Goal: Check status: Check status

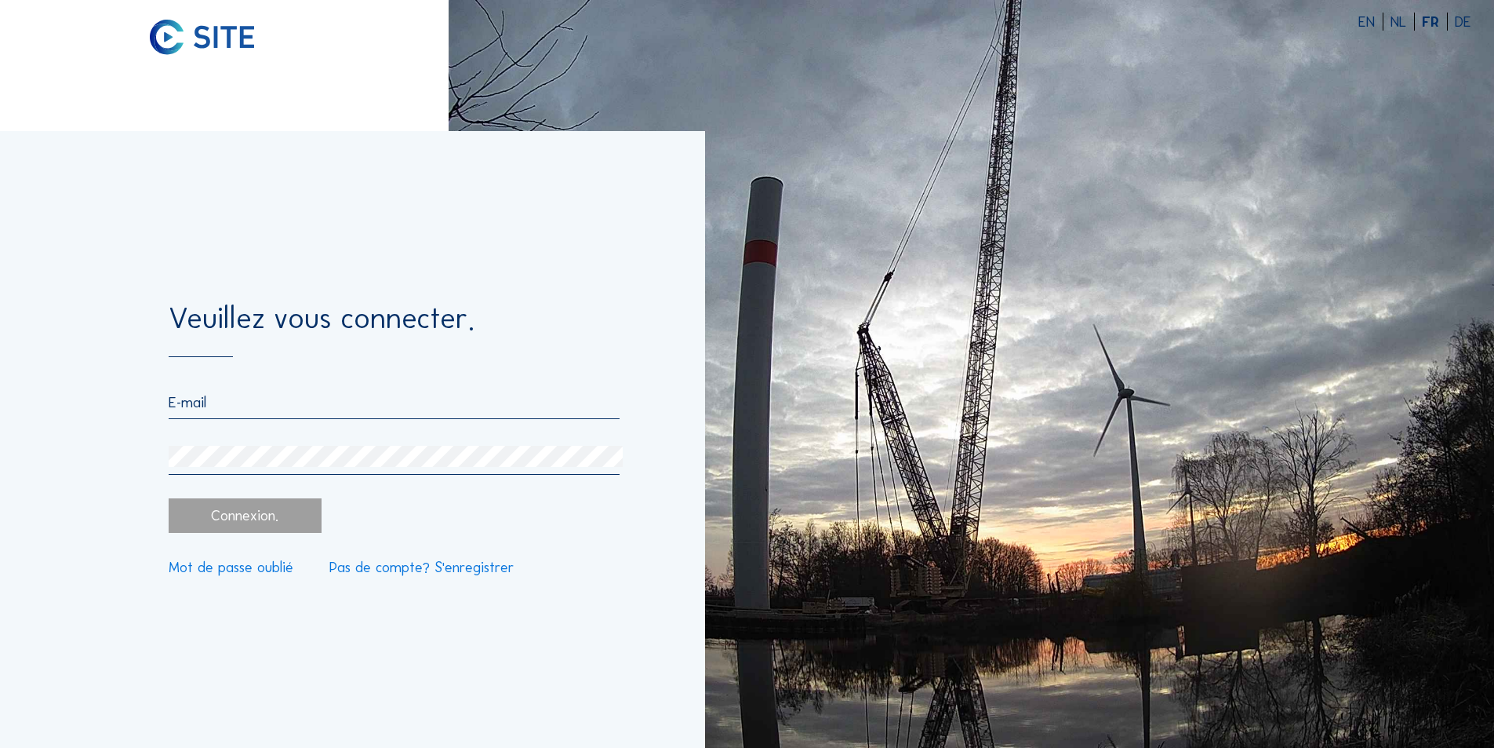
type input "[EMAIL_ADDRESS][DOMAIN_NAME]"
click at [249, 515] on div "Connexion." at bounding box center [245, 515] width 152 height 35
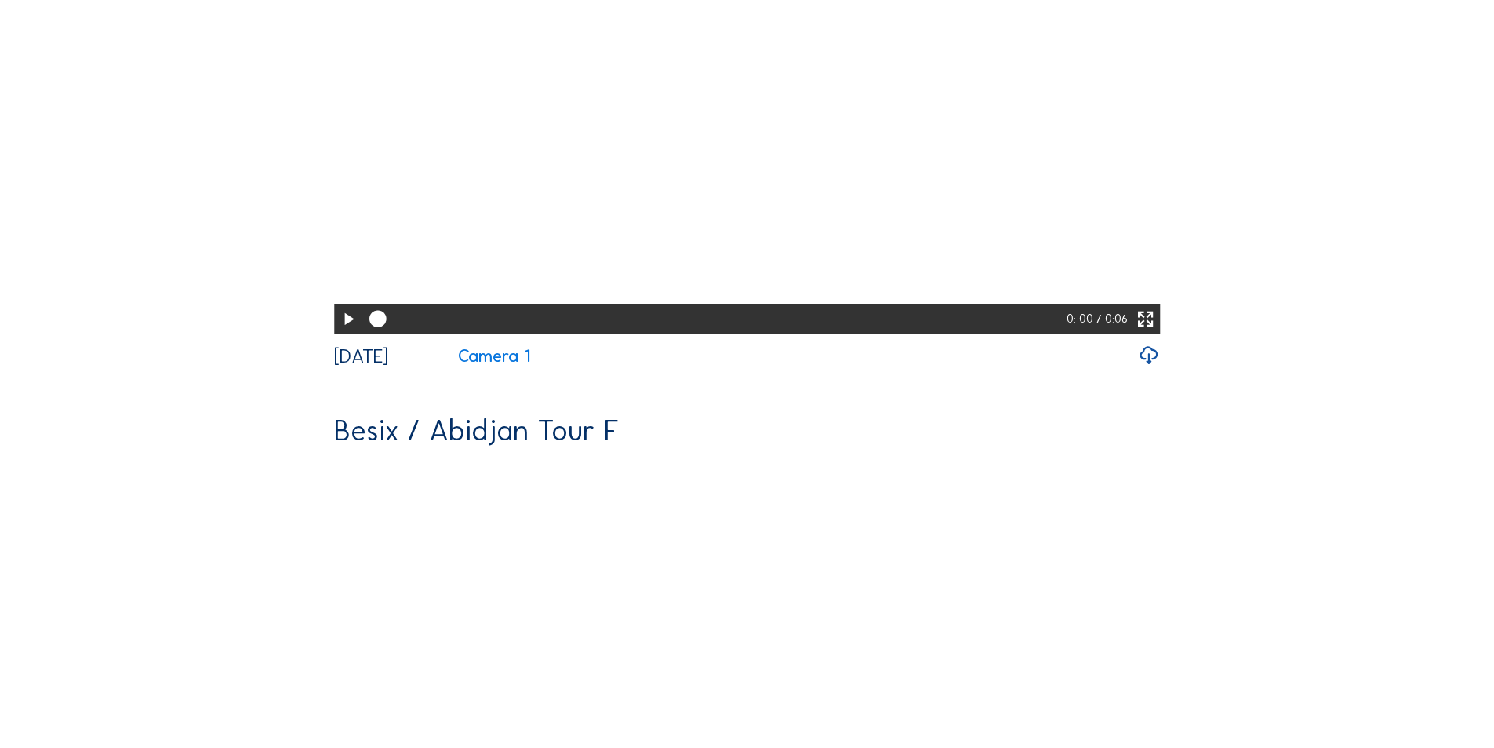
scroll to position [314, 0]
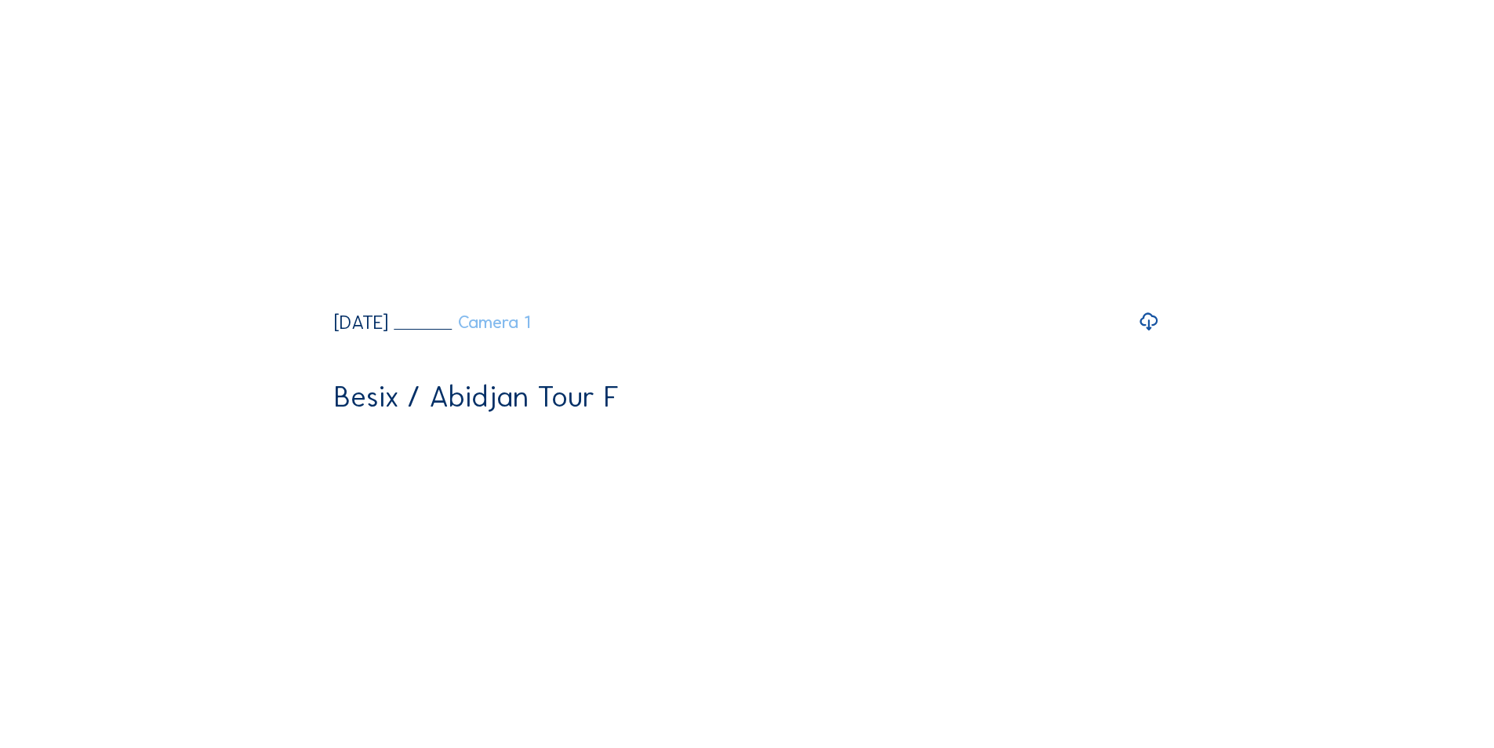
click at [530, 331] on link "Camera 1" at bounding box center [462, 322] width 137 height 17
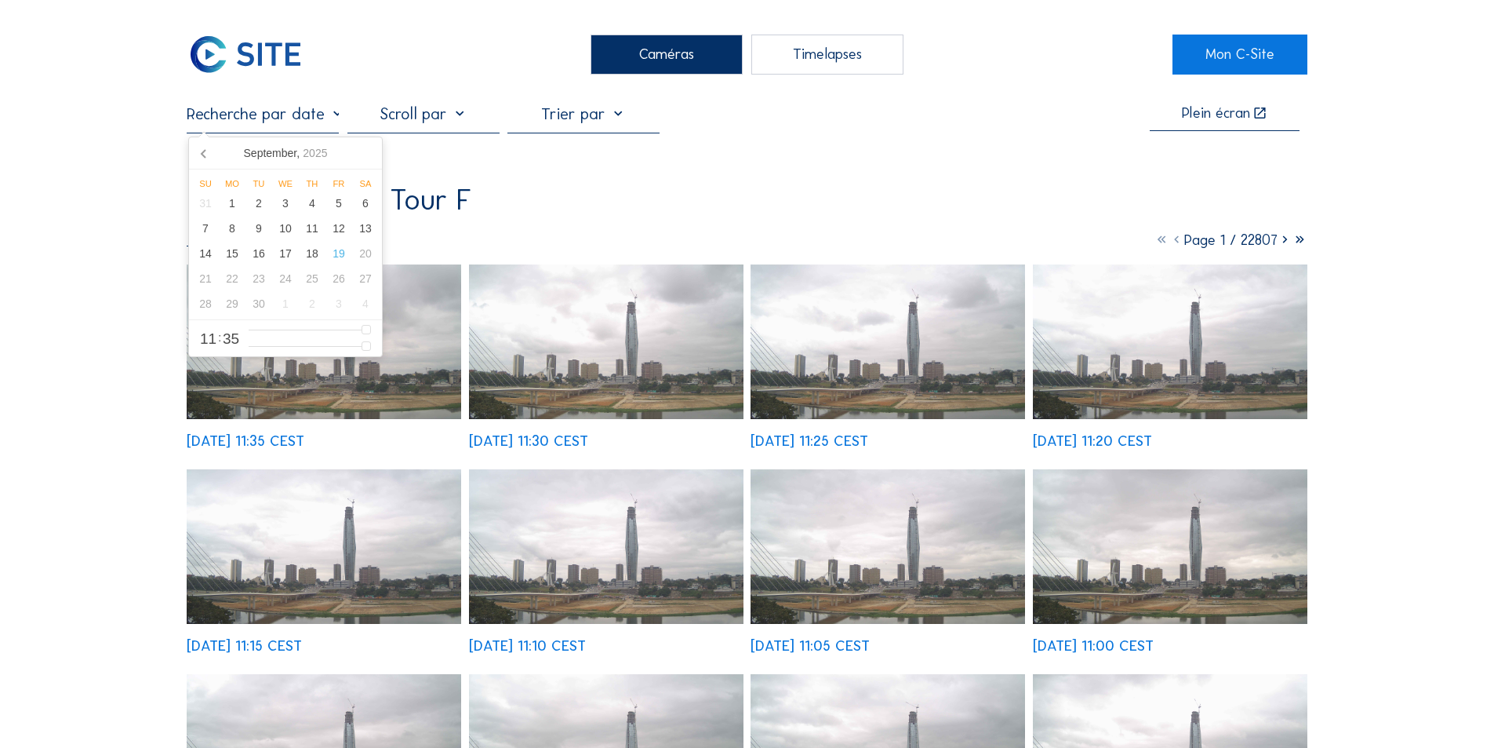
click at [337, 118] on input "text" at bounding box center [263, 113] width 152 height 19
click at [201, 152] on icon at bounding box center [204, 152] width 25 height 25
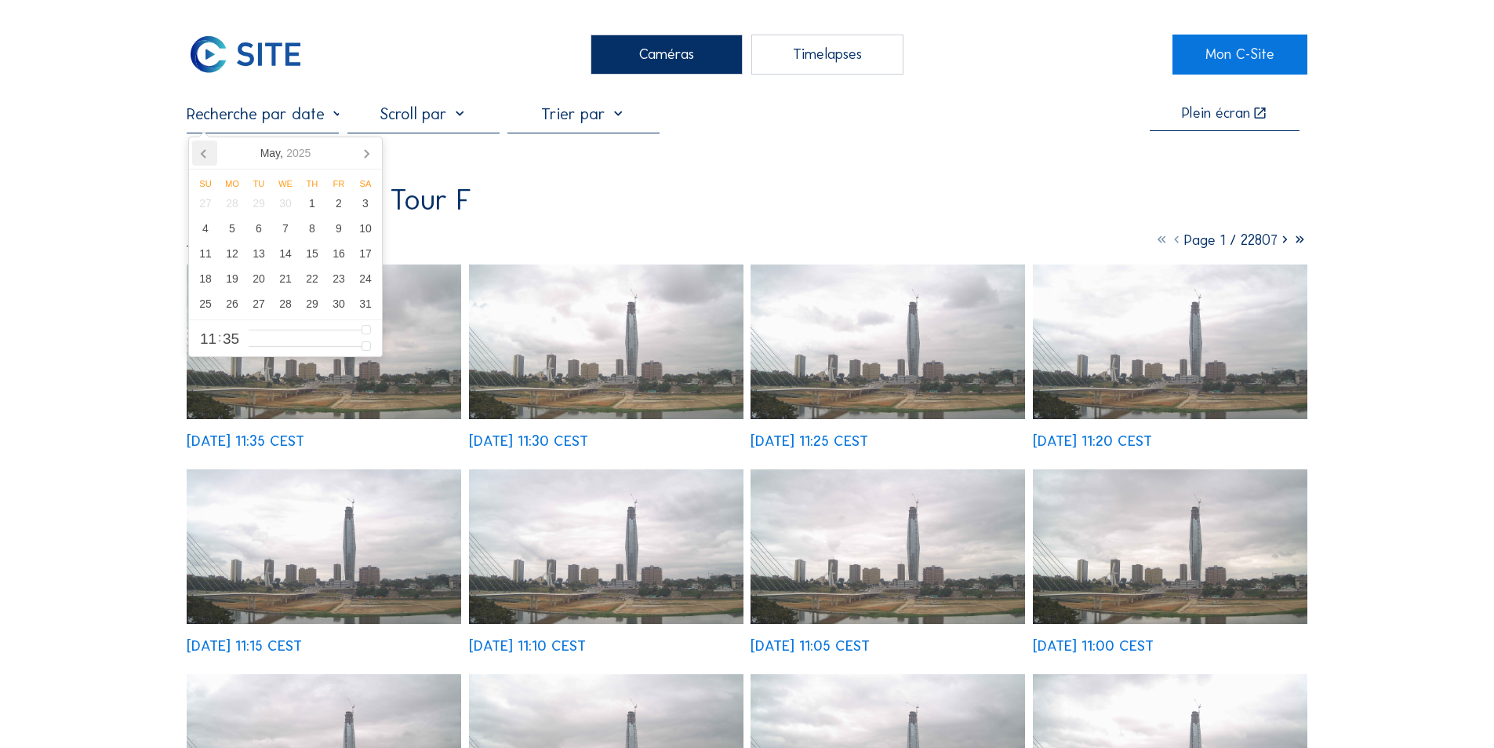
click at [201, 152] on icon at bounding box center [204, 152] width 25 height 25
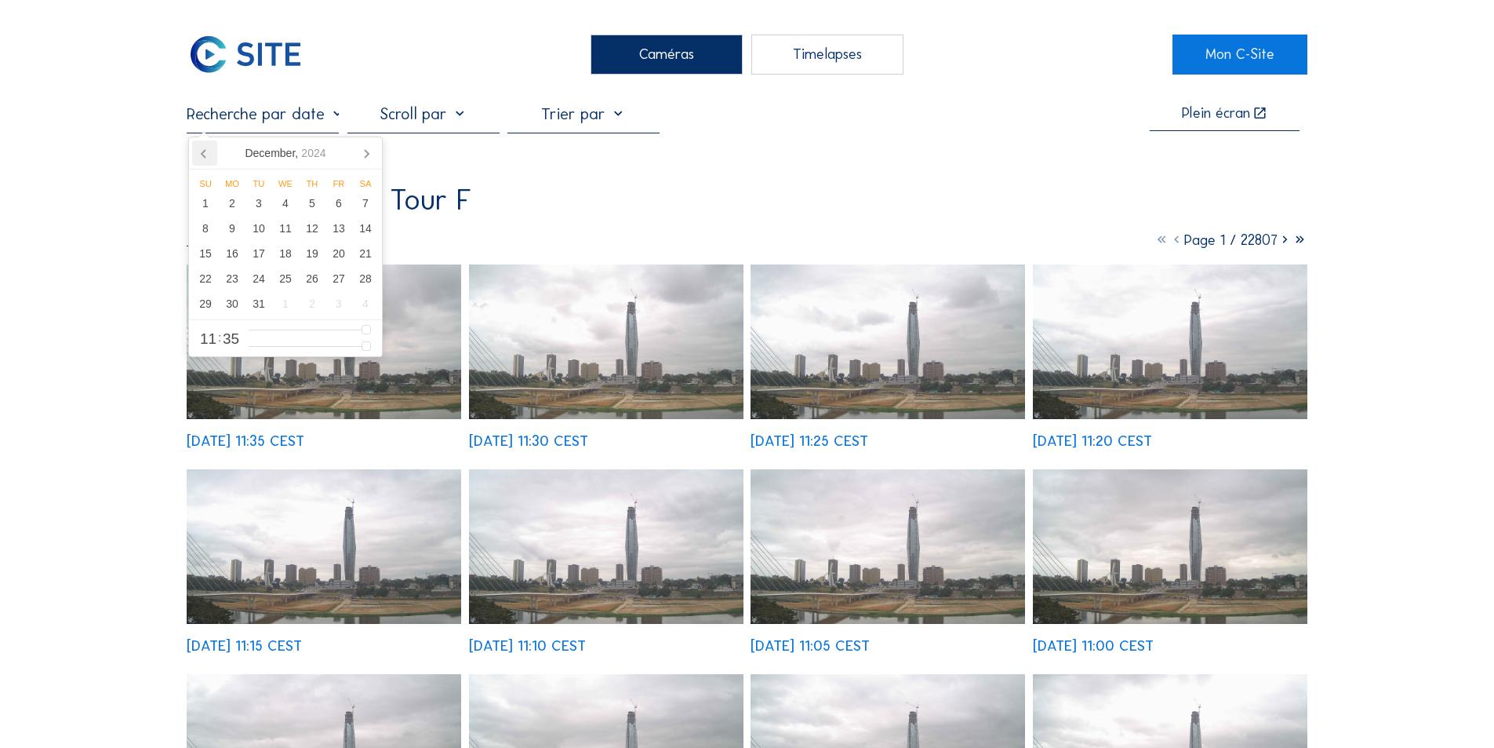
click at [201, 152] on icon at bounding box center [204, 152] width 25 height 25
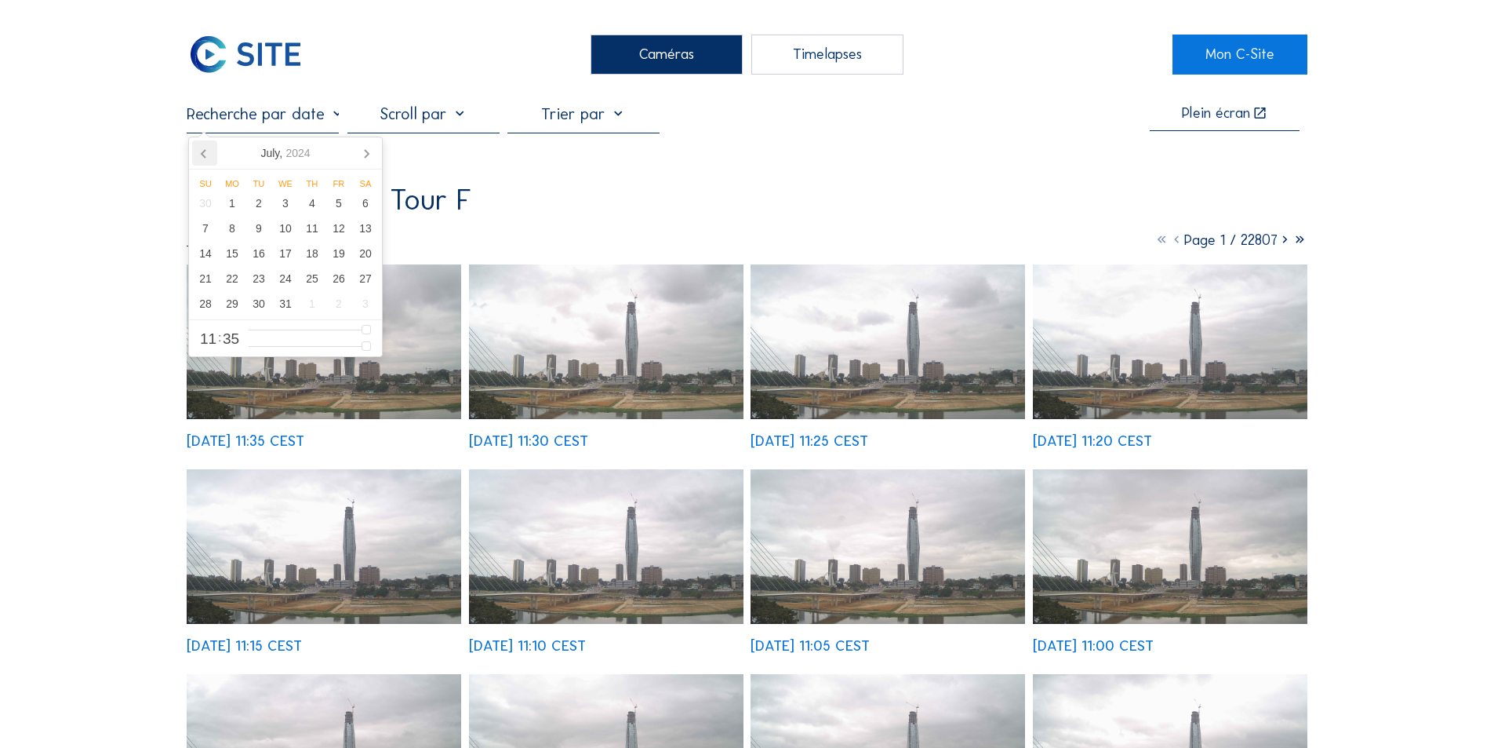
click at [201, 152] on icon at bounding box center [204, 152] width 25 height 25
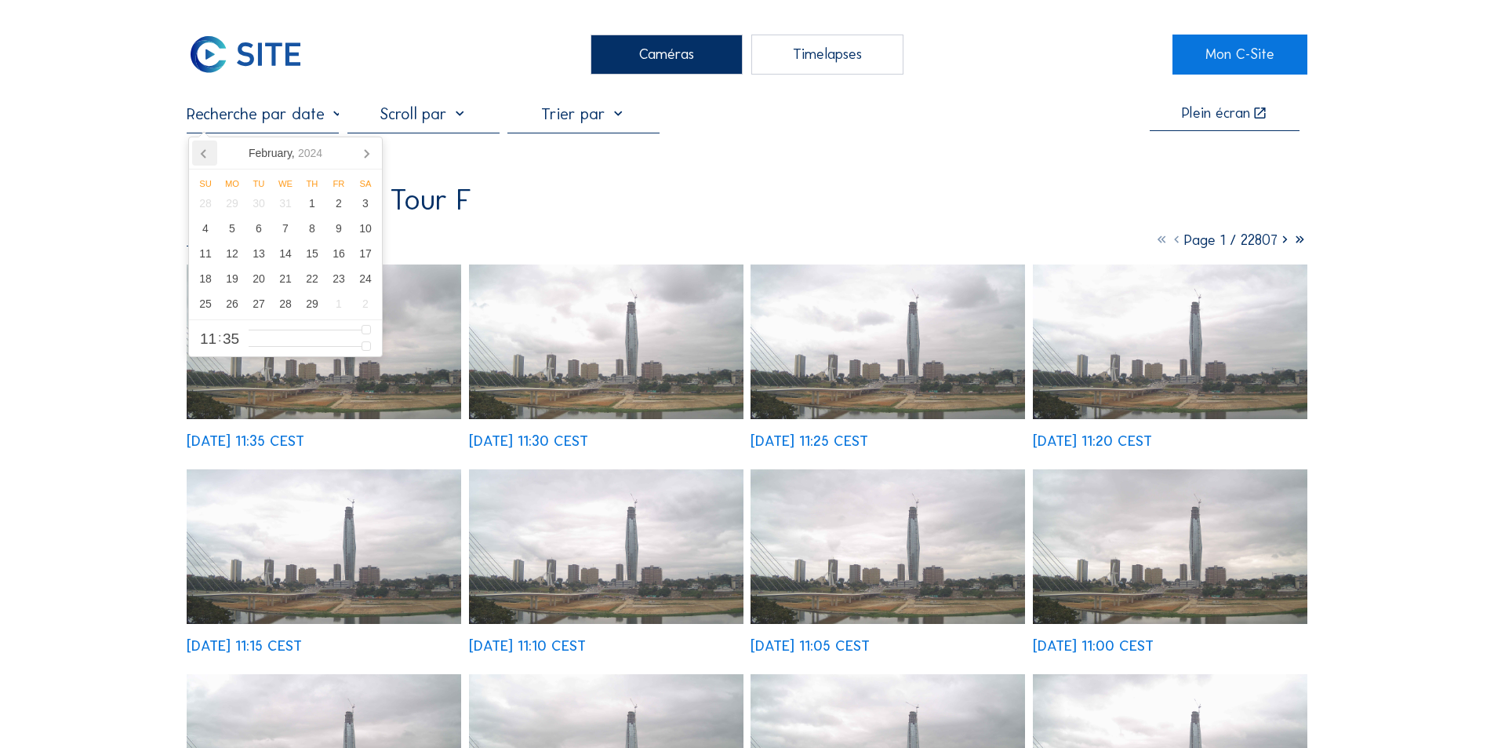
click at [201, 152] on icon at bounding box center [204, 152] width 25 height 25
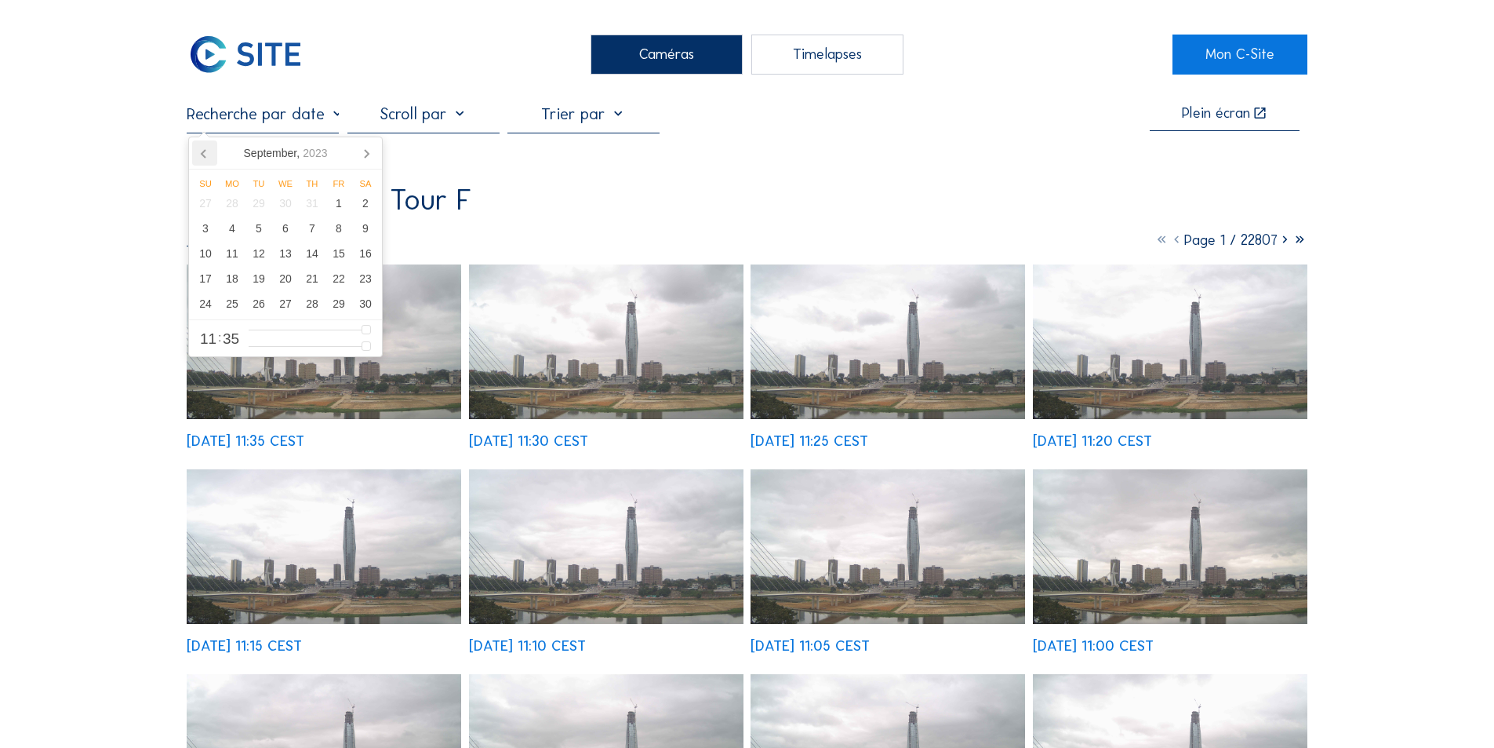
click at [201, 152] on icon at bounding box center [204, 152] width 25 height 25
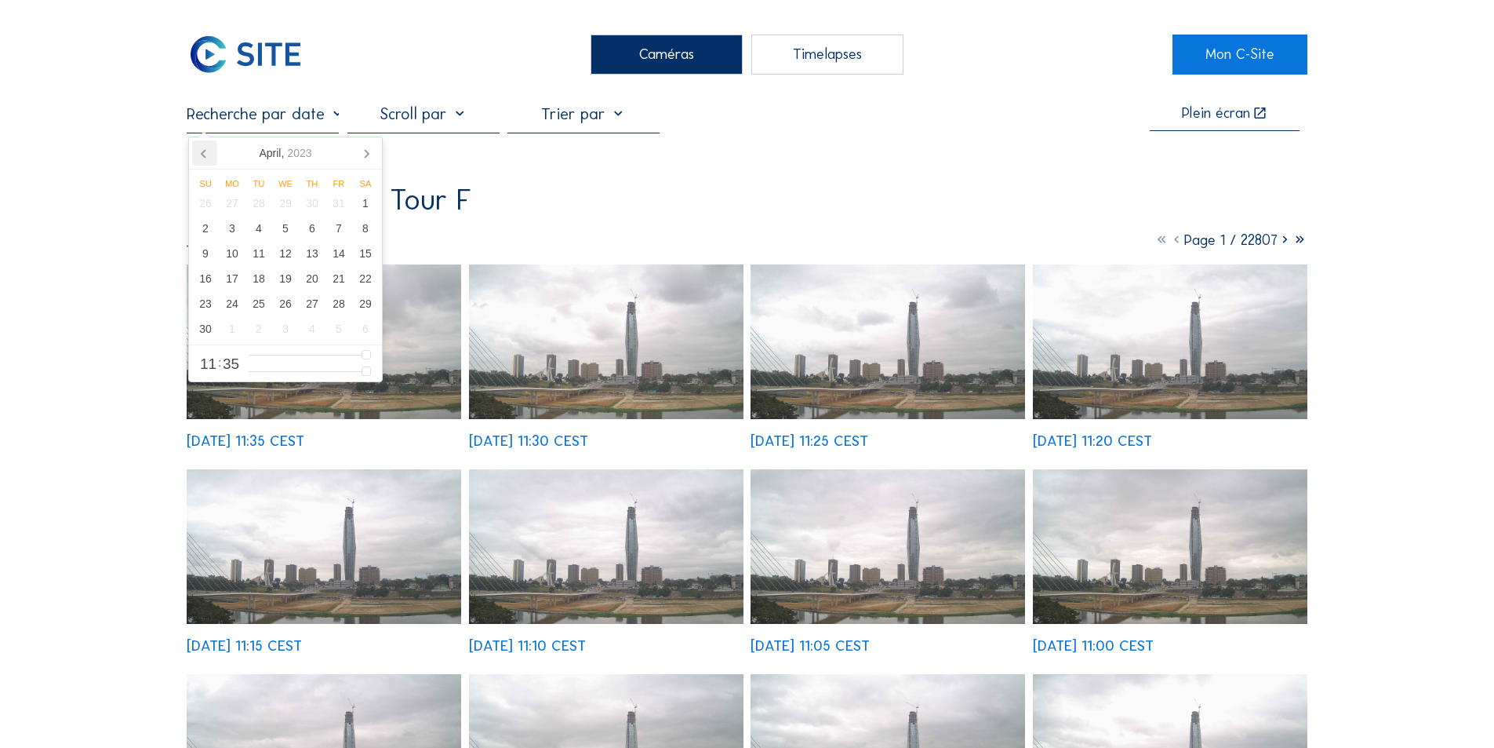
click at [201, 152] on icon at bounding box center [204, 152] width 25 height 25
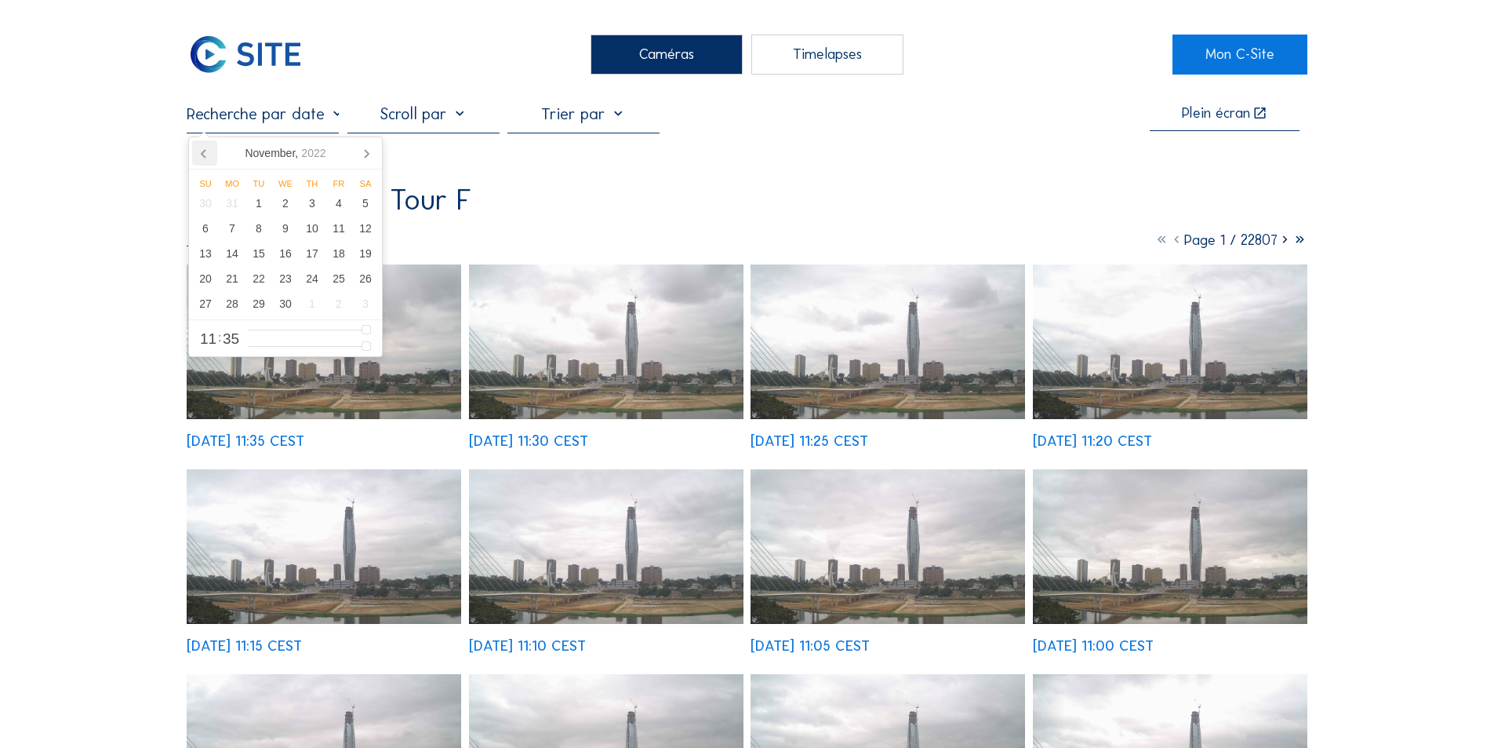
click at [201, 152] on icon at bounding box center [204, 152] width 25 height 25
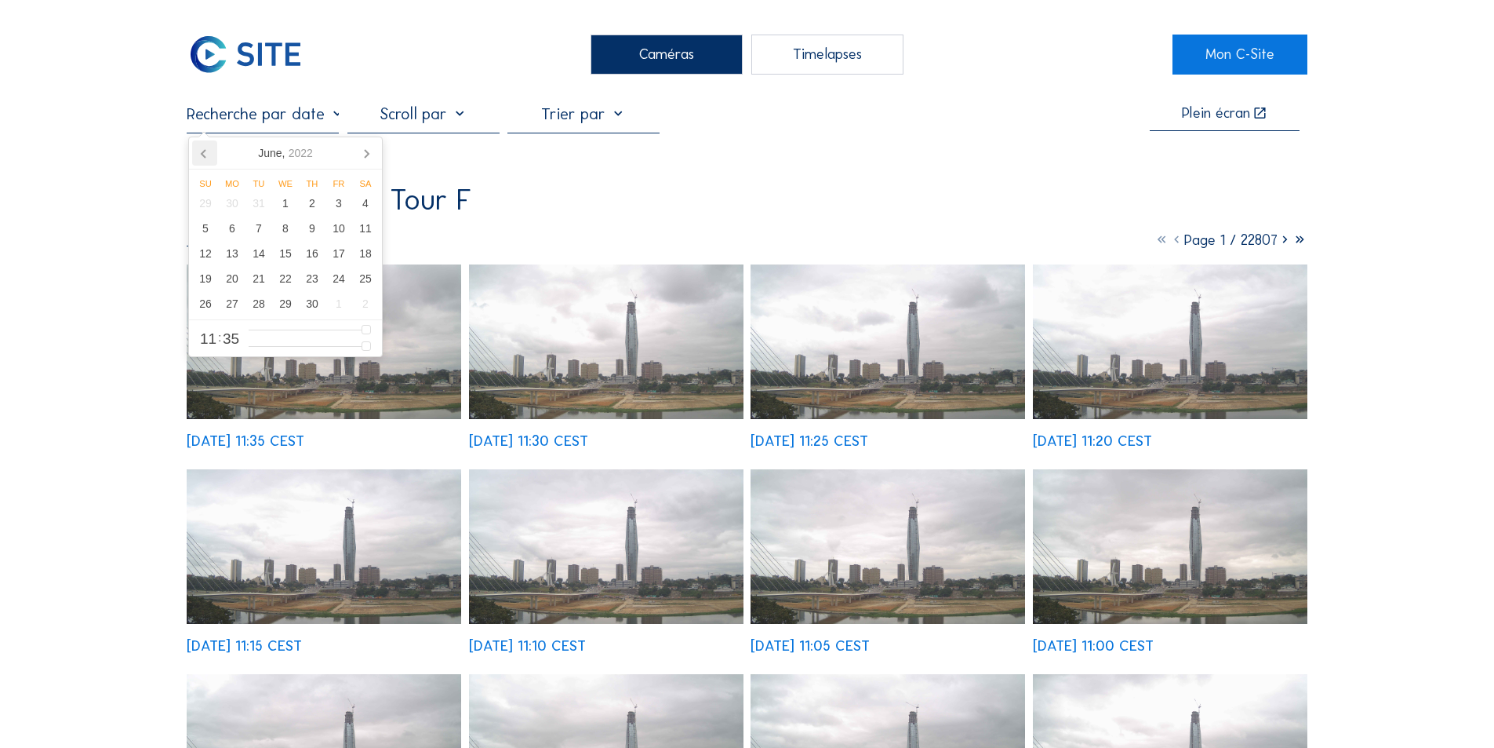
click at [201, 152] on icon at bounding box center [204, 152] width 25 height 25
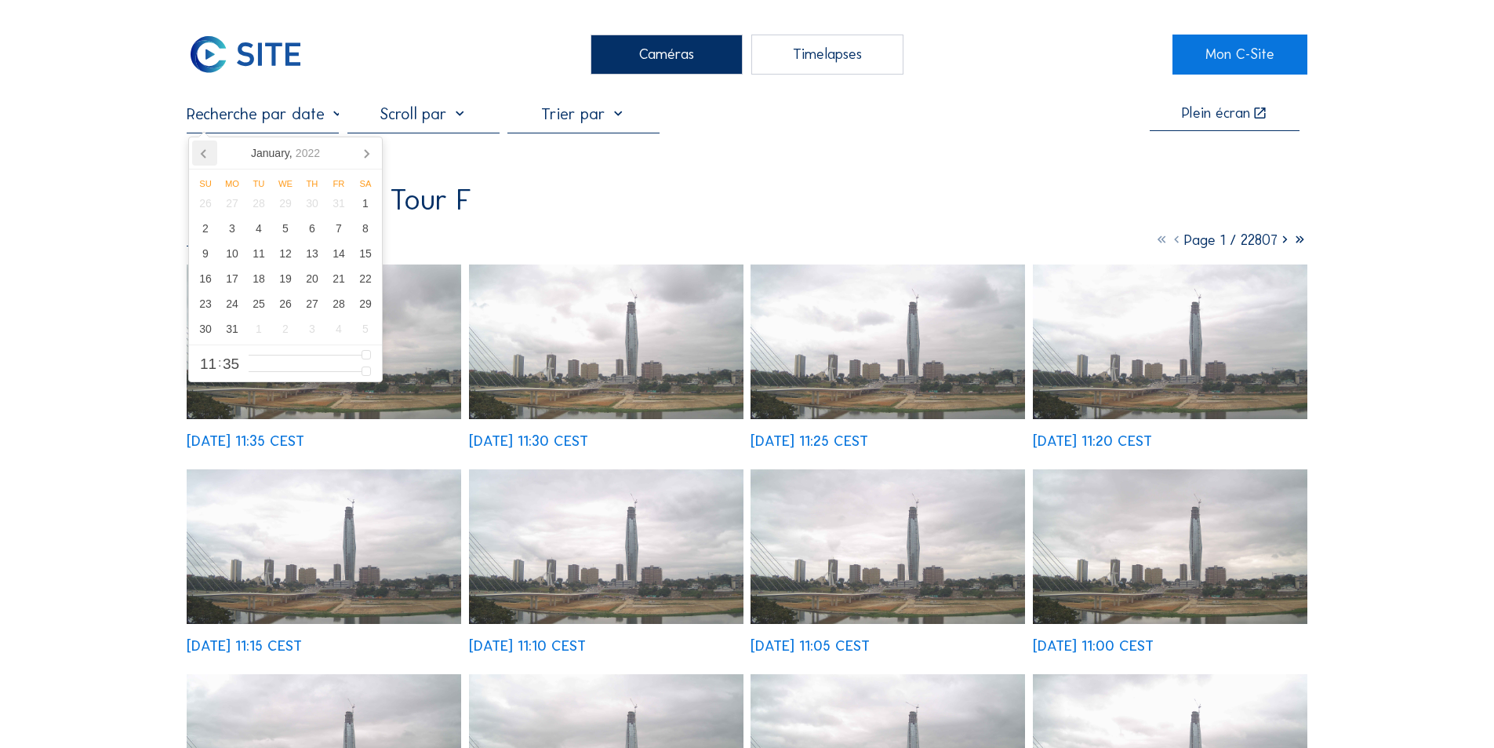
click at [201, 152] on icon at bounding box center [204, 152] width 25 height 25
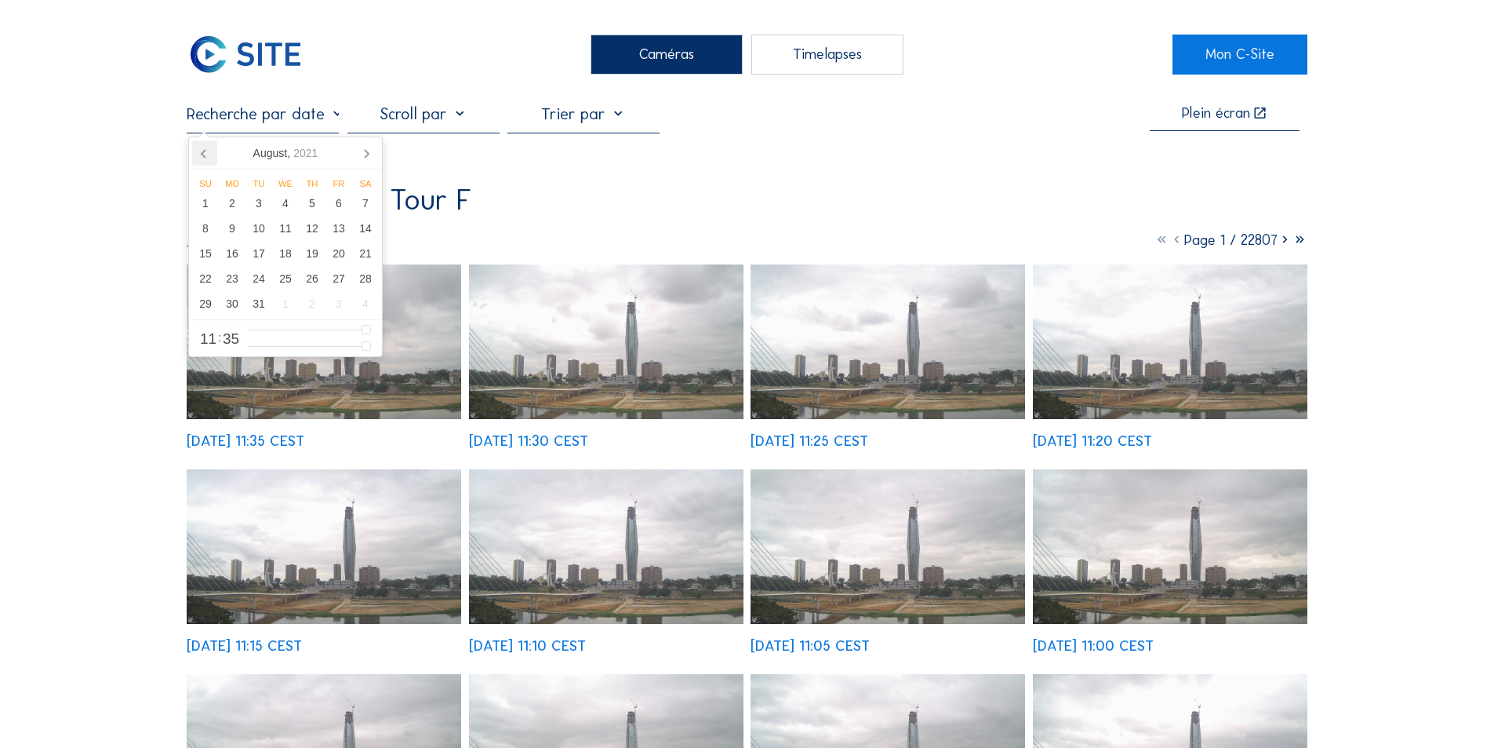
click at [201, 152] on icon at bounding box center [204, 152] width 25 height 25
click at [201, 152] on nav "[DATE]" at bounding box center [285, 153] width 193 height 32
click at [367, 151] on icon at bounding box center [366, 152] width 25 height 25
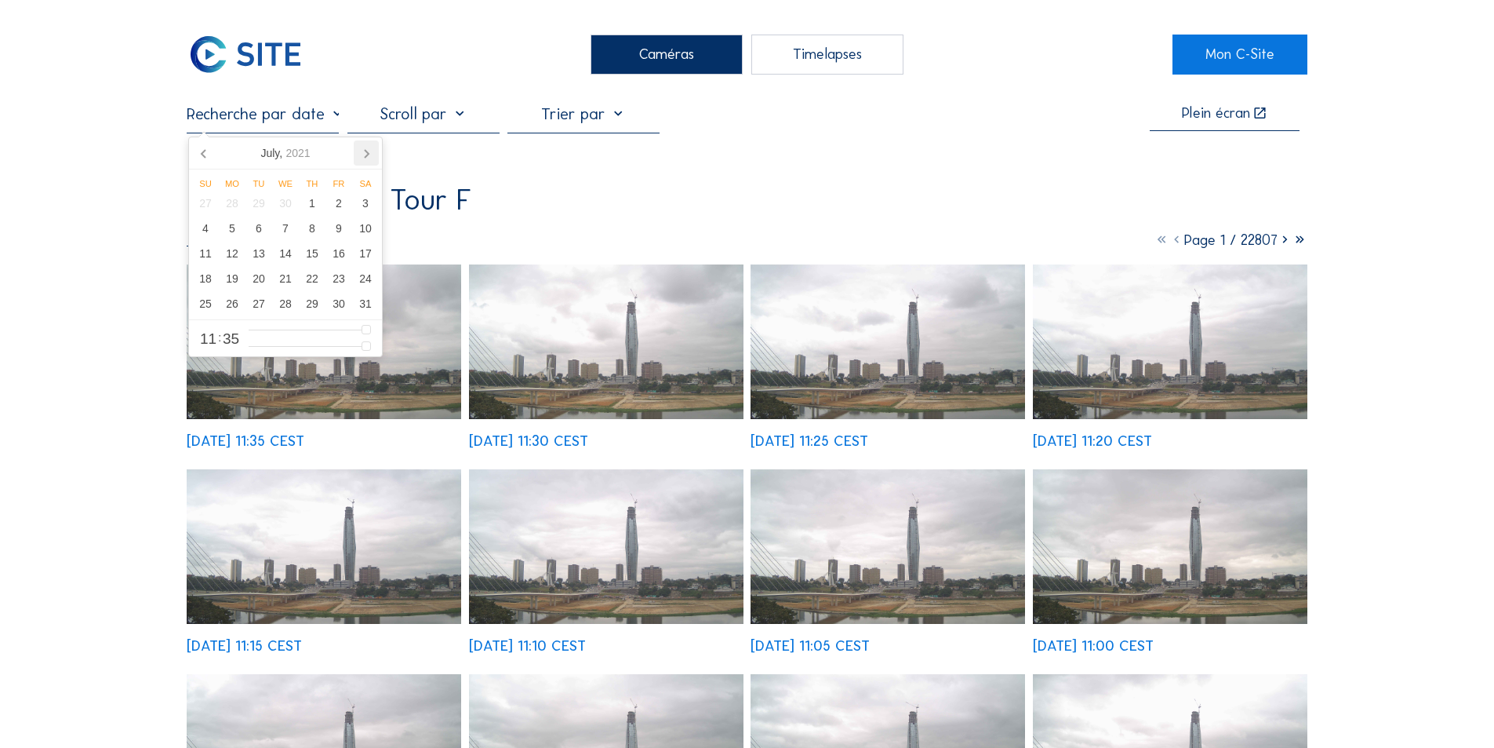
click at [367, 151] on icon at bounding box center [366, 152] width 25 height 25
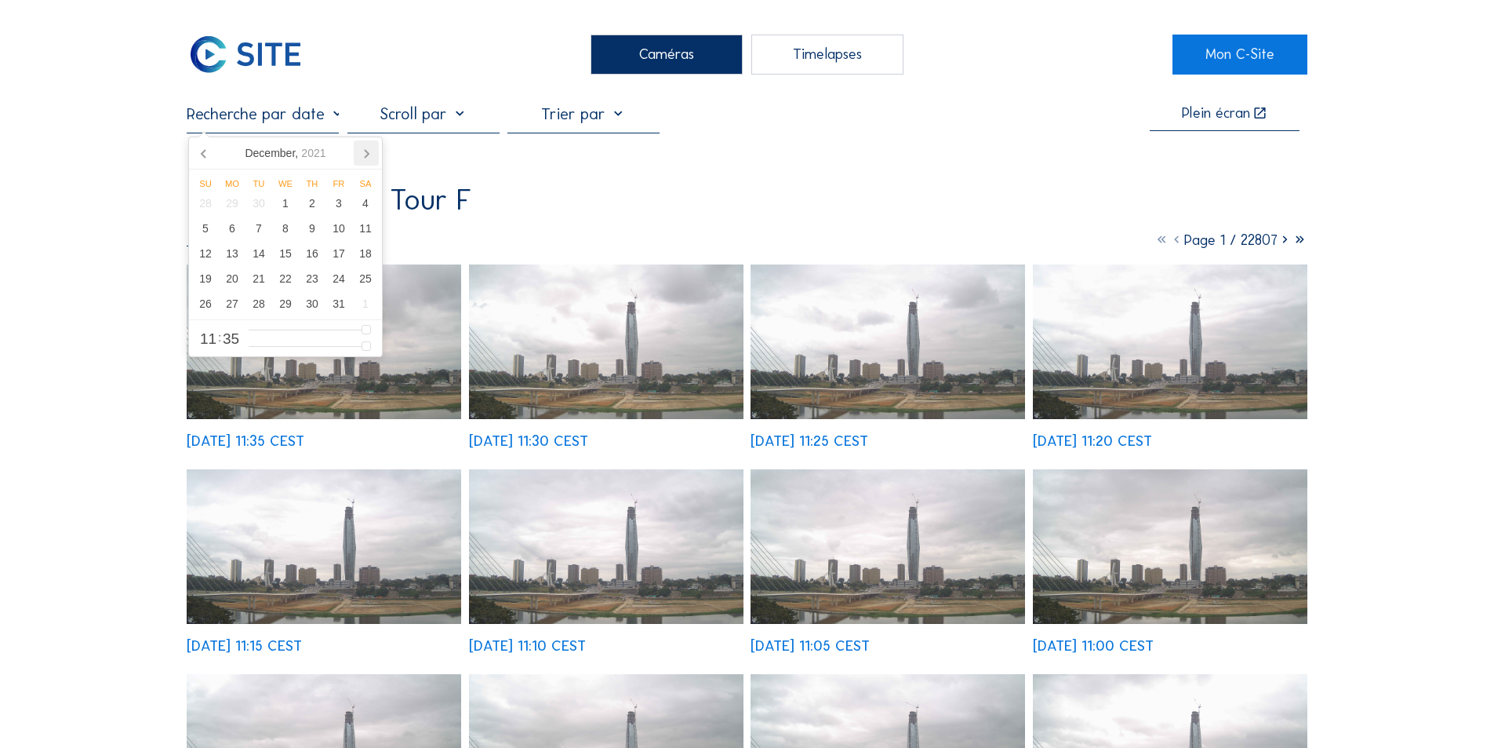
click at [367, 151] on icon at bounding box center [366, 152] width 25 height 25
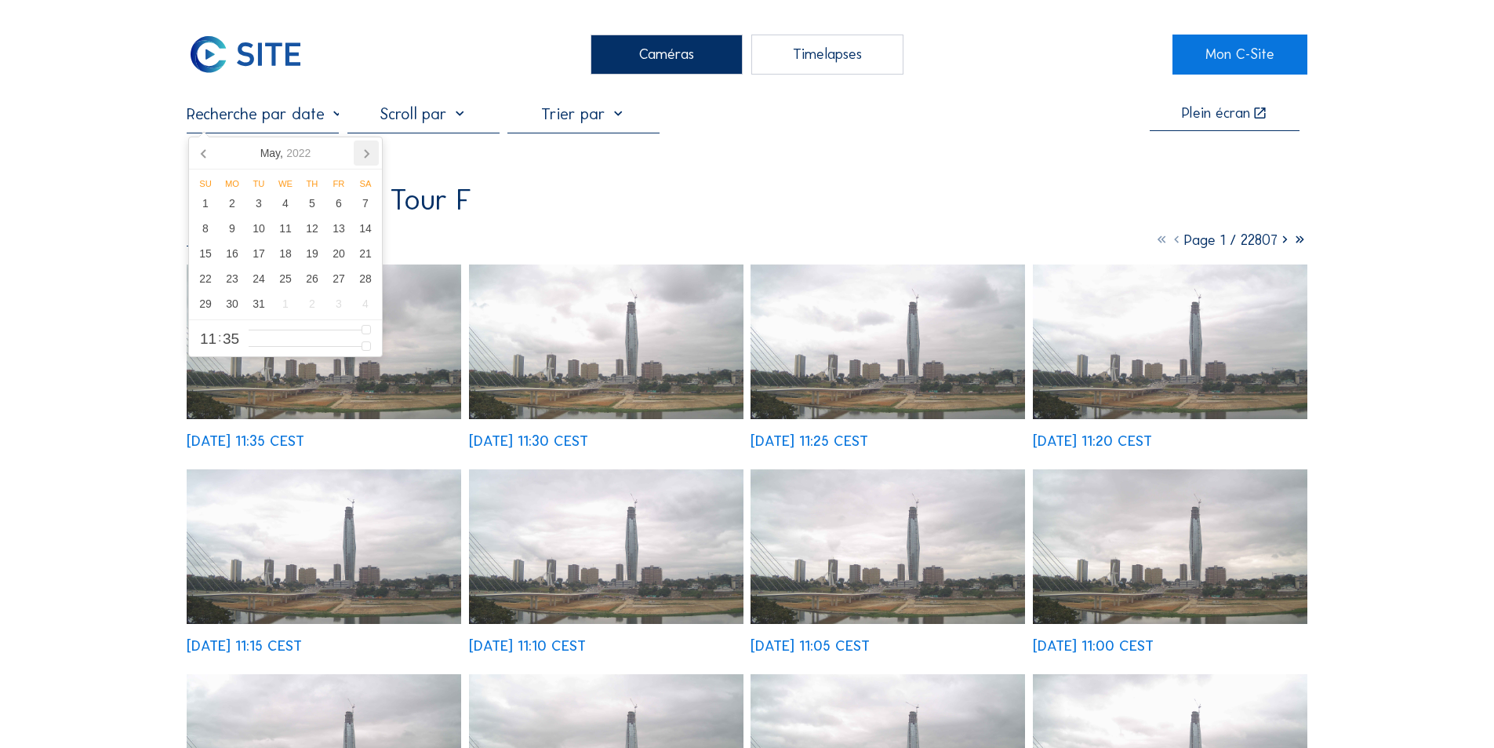
click at [367, 151] on icon at bounding box center [366, 152] width 25 height 25
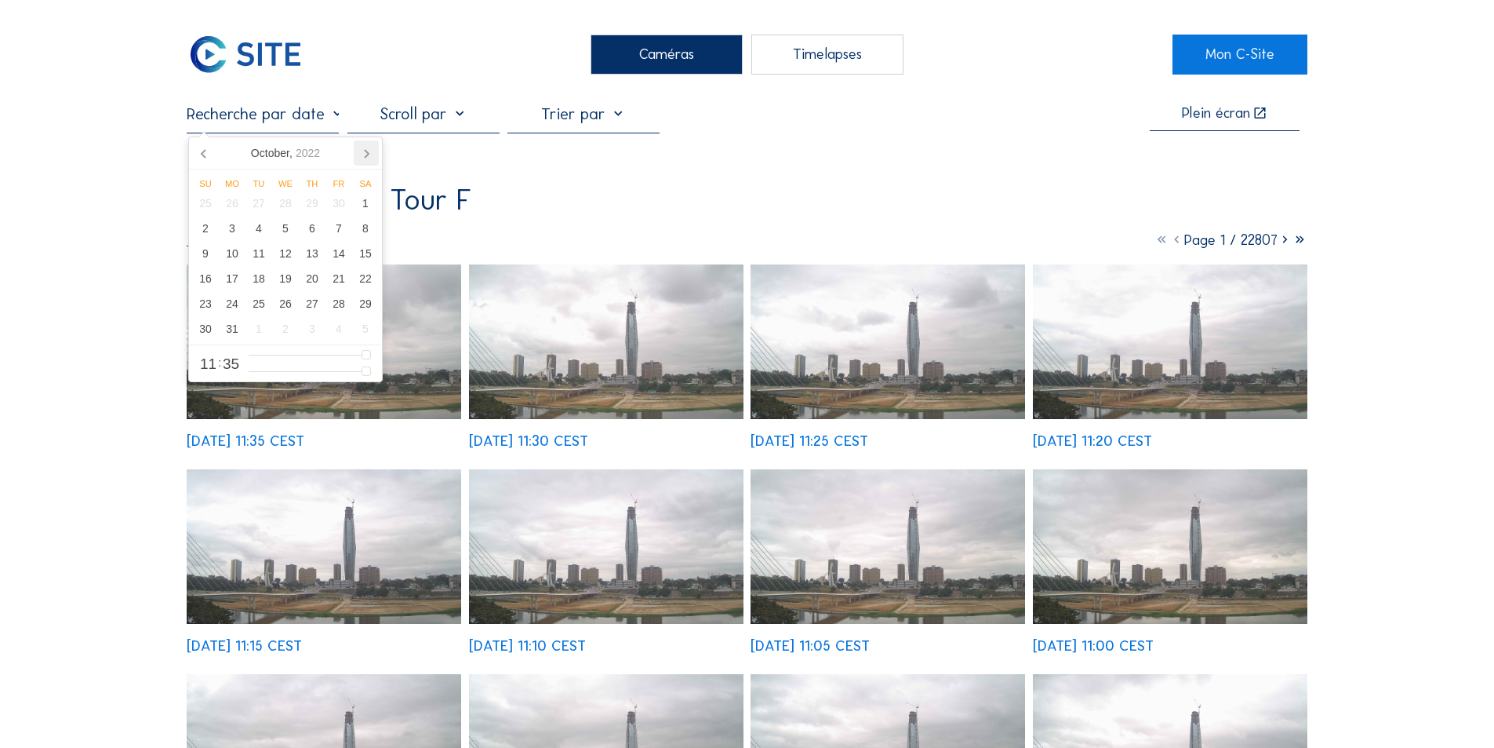
click at [367, 151] on icon at bounding box center [366, 152] width 25 height 25
click at [202, 151] on icon at bounding box center [204, 152] width 25 height 25
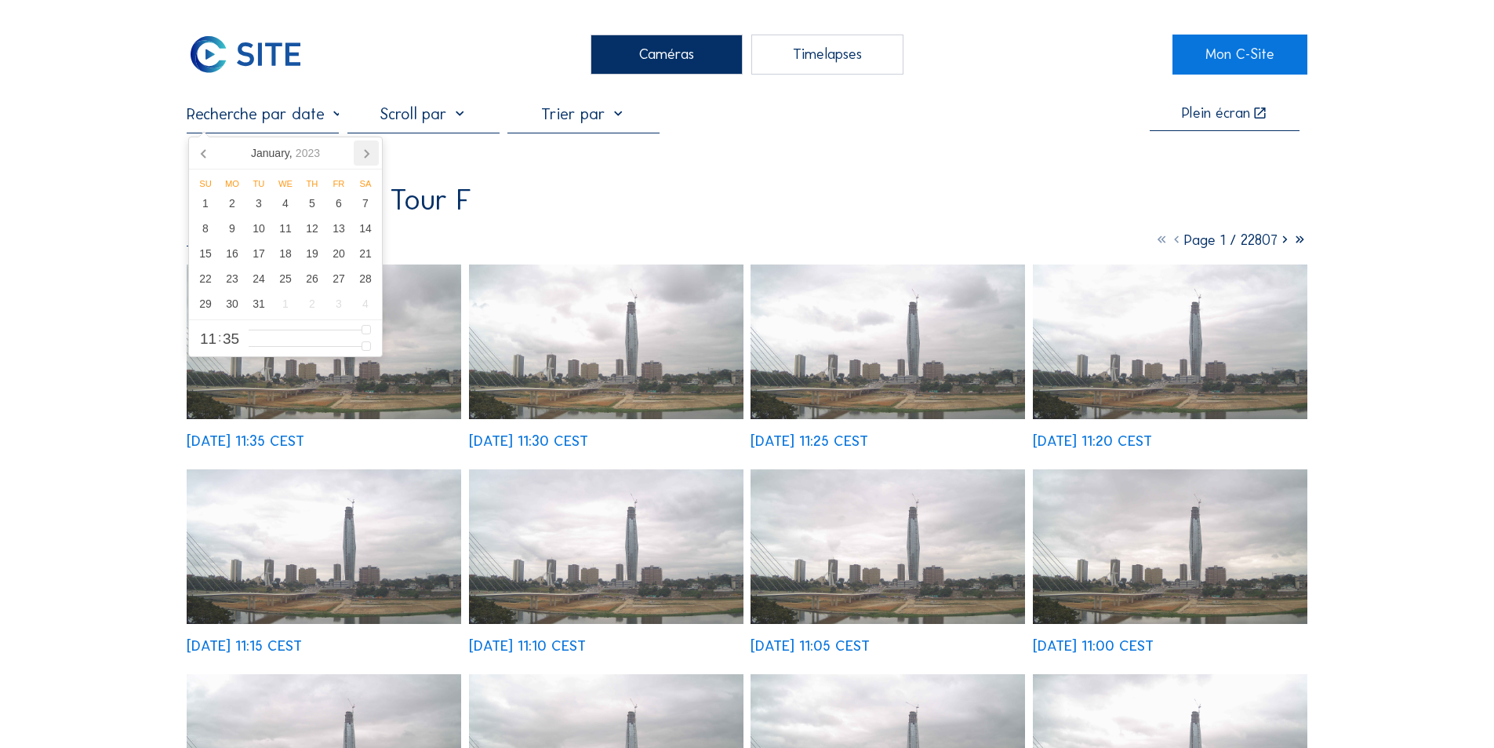
click at [366, 151] on icon at bounding box center [367, 154] width 4 height 8
click at [206, 249] on div "12" at bounding box center [205, 253] width 27 height 25
type input "[DATE] 11:35"
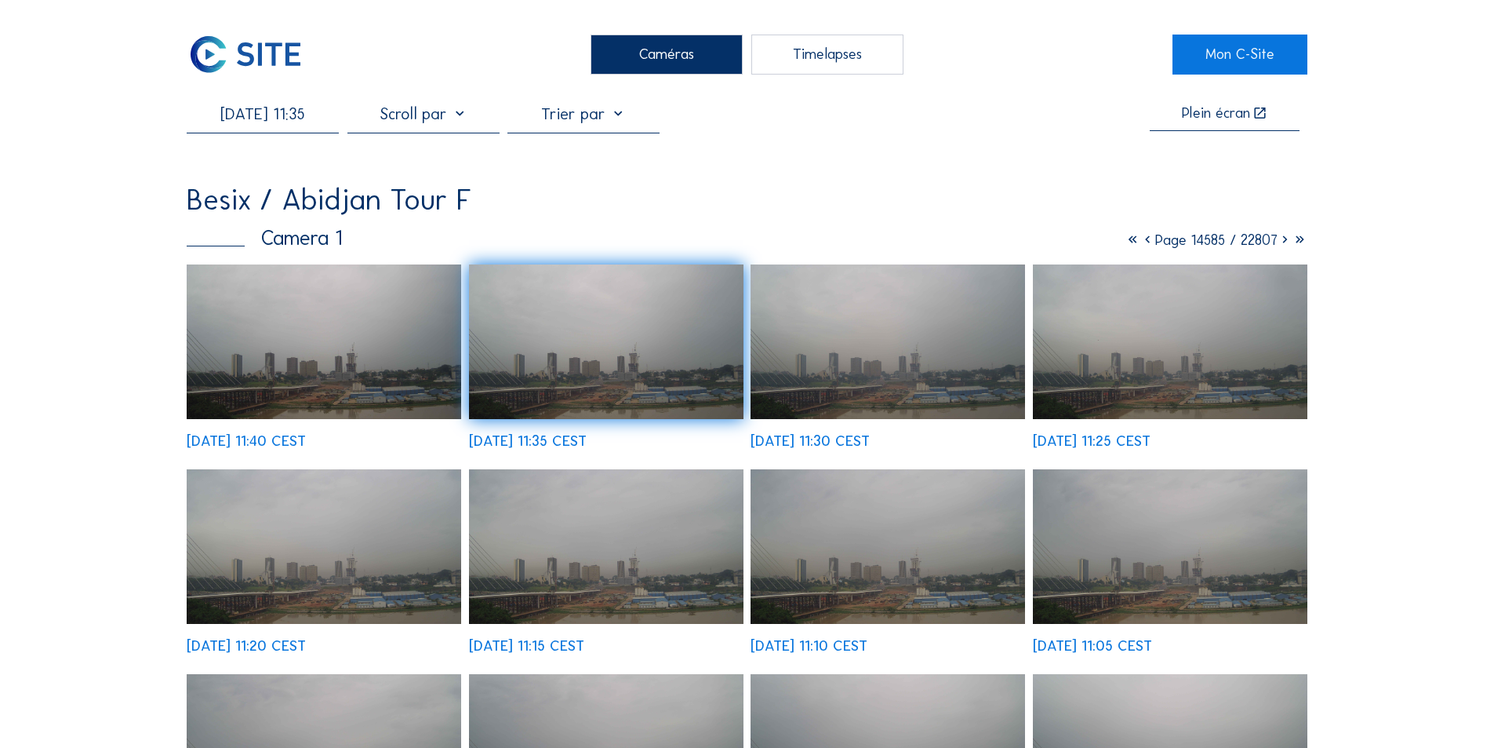
click at [665, 373] on img at bounding box center [606, 341] width 275 height 155
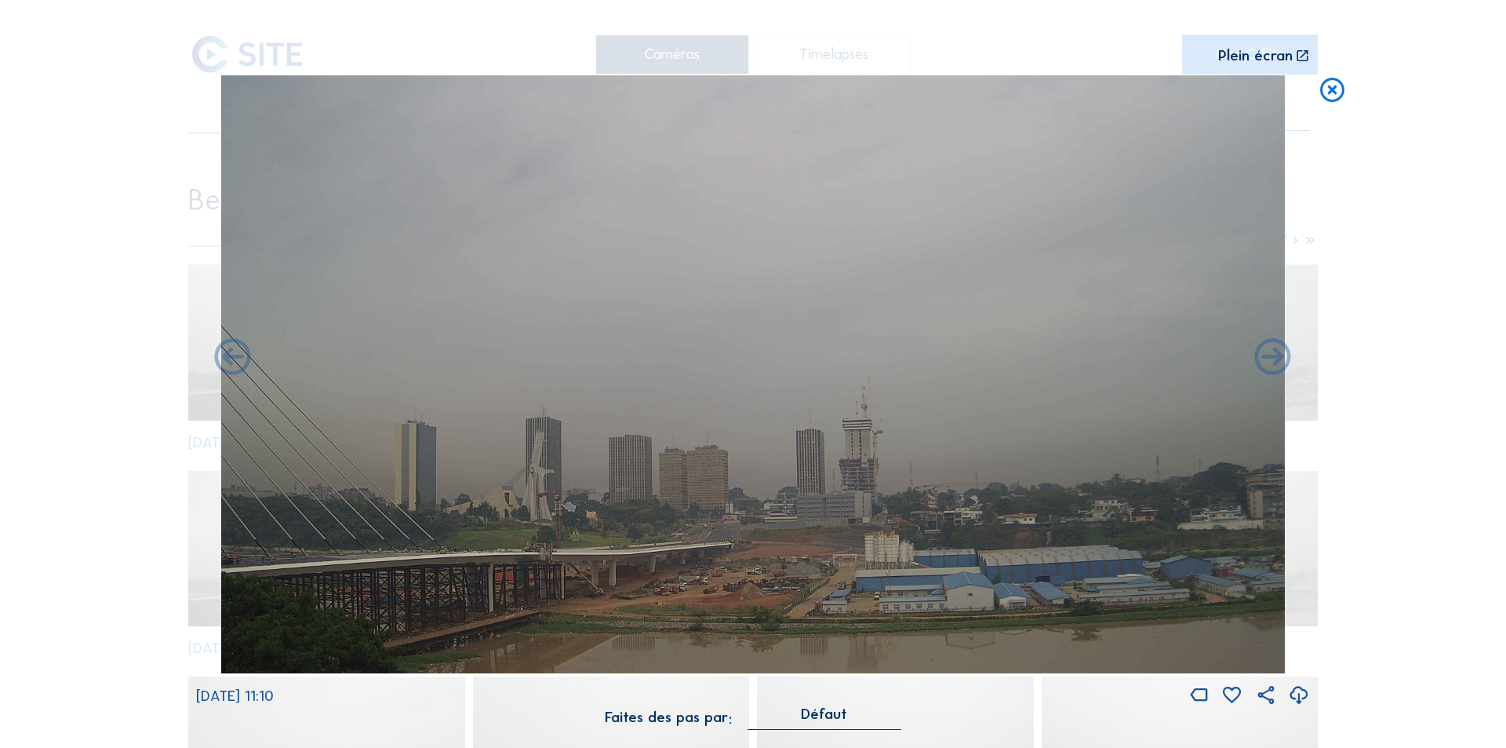
click at [1297, 692] on icon at bounding box center [1299, 696] width 22 height 26
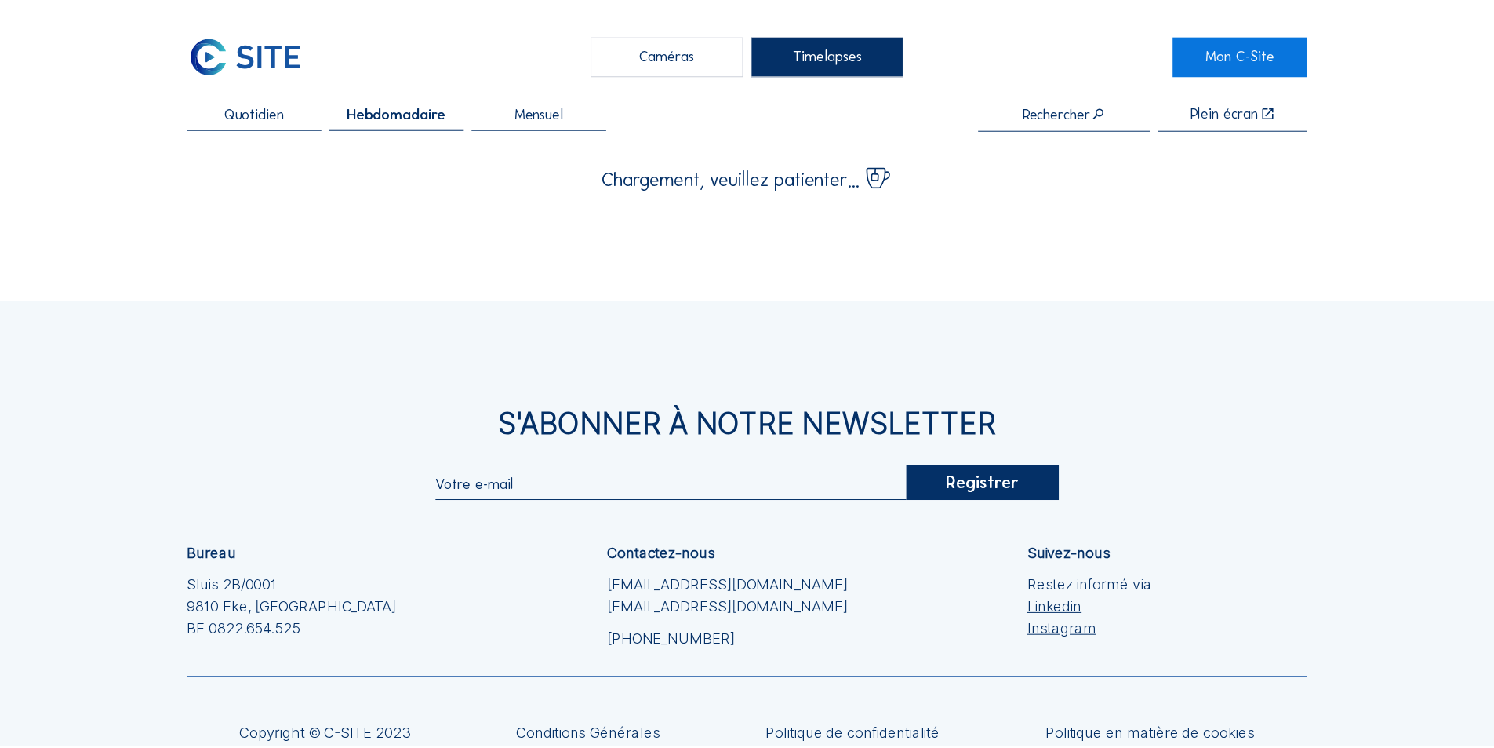
scroll to position [144, 0]
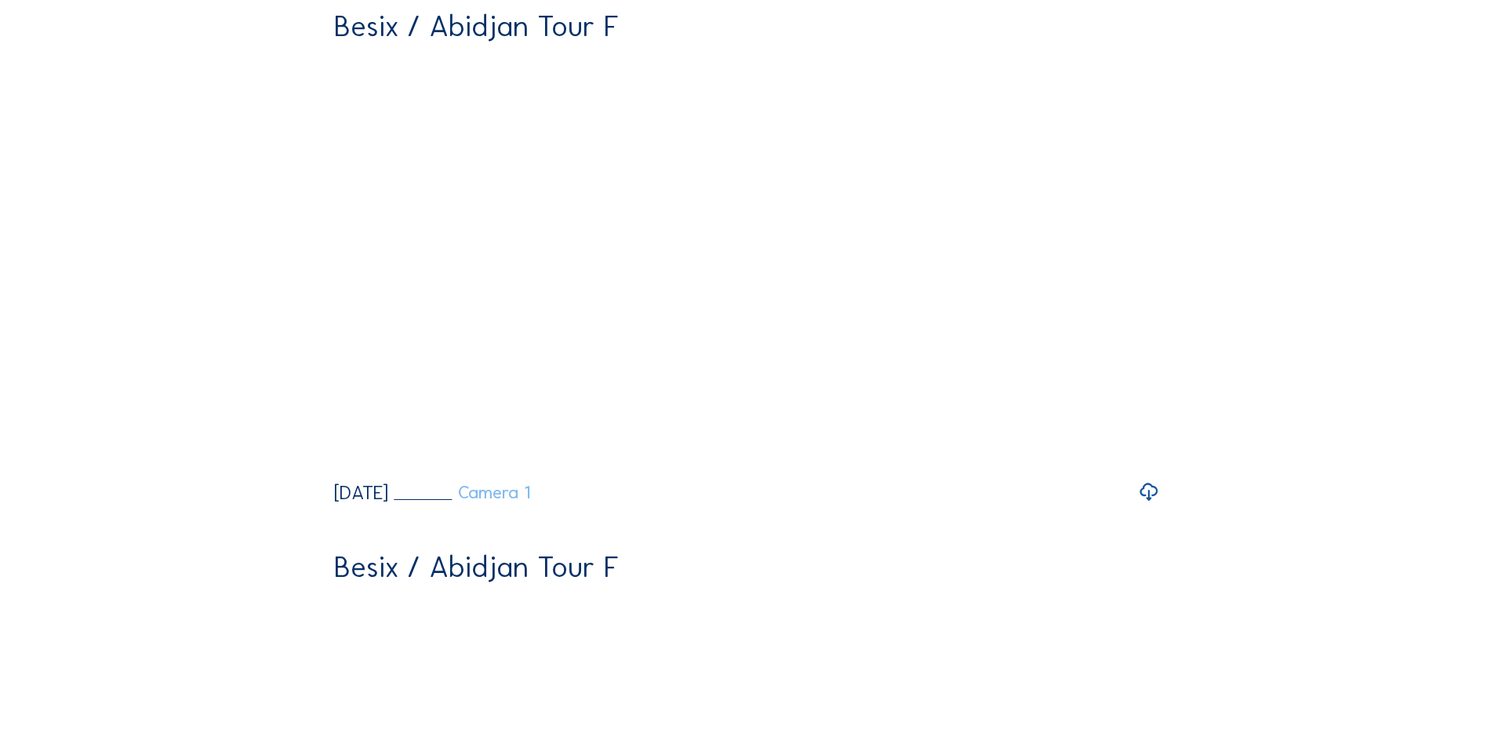
click at [530, 501] on link "Camera 1" at bounding box center [462, 492] width 137 height 17
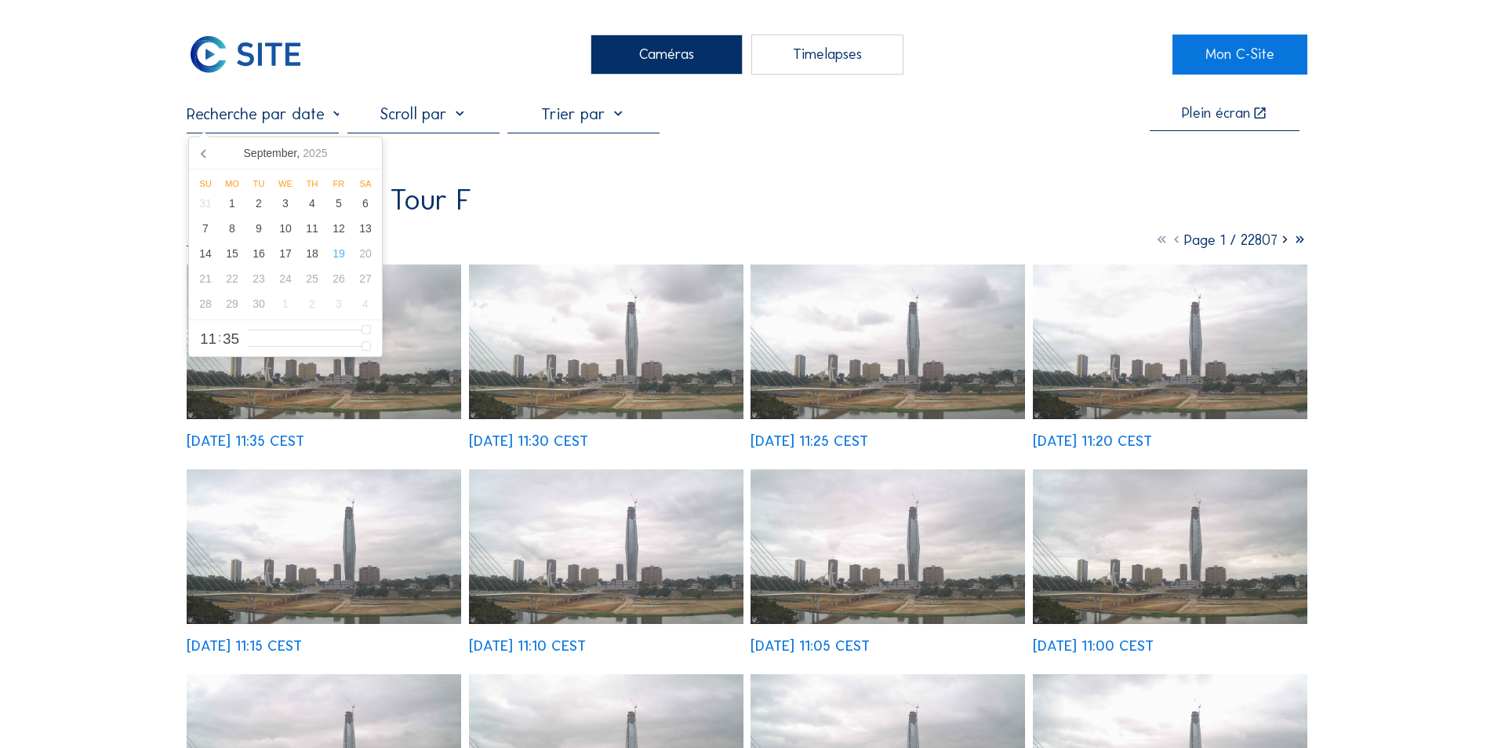
click at [337, 117] on input "text" at bounding box center [263, 113] width 152 height 19
click at [202, 154] on icon at bounding box center [204, 154] width 4 height 8
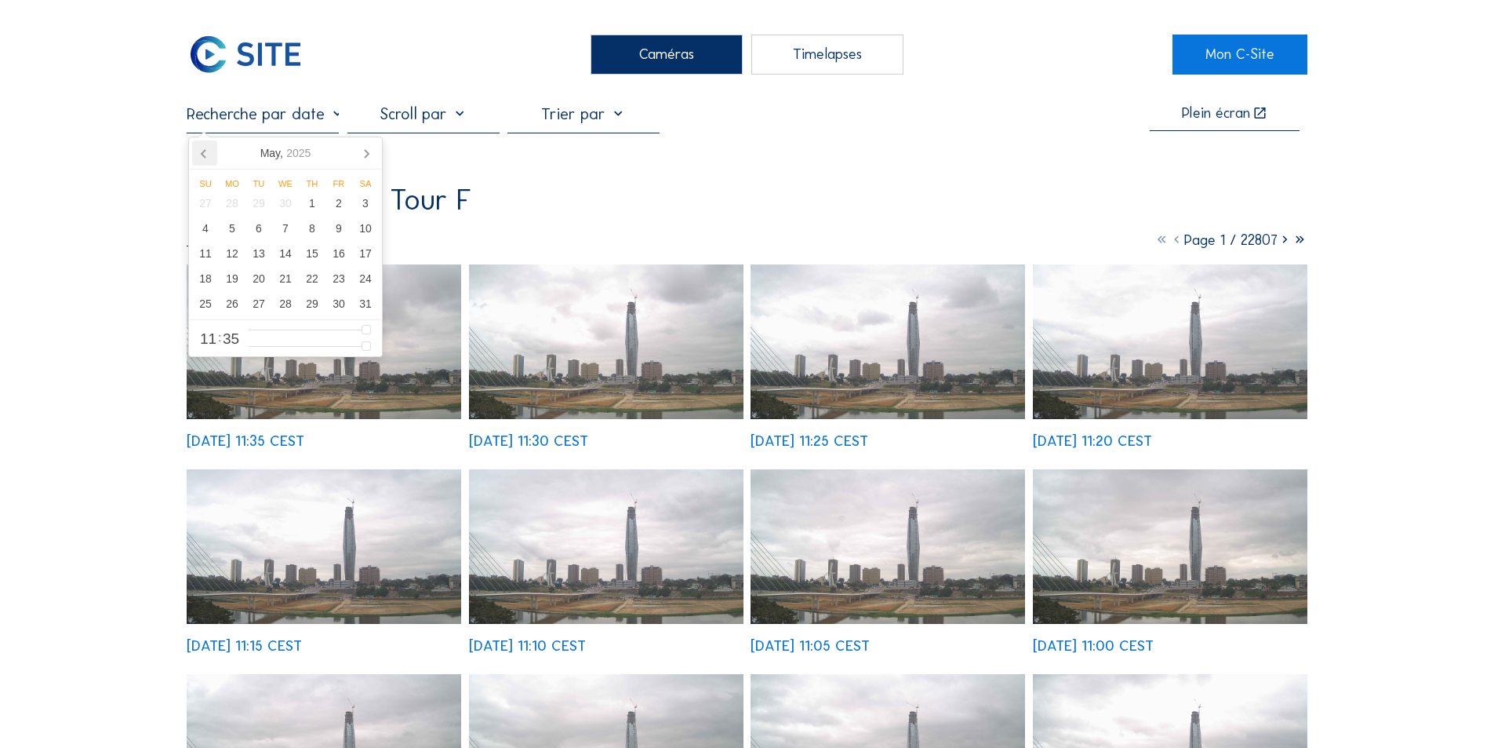
click at [202, 154] on icon at bounding box center [204, 154] width 4 height 8
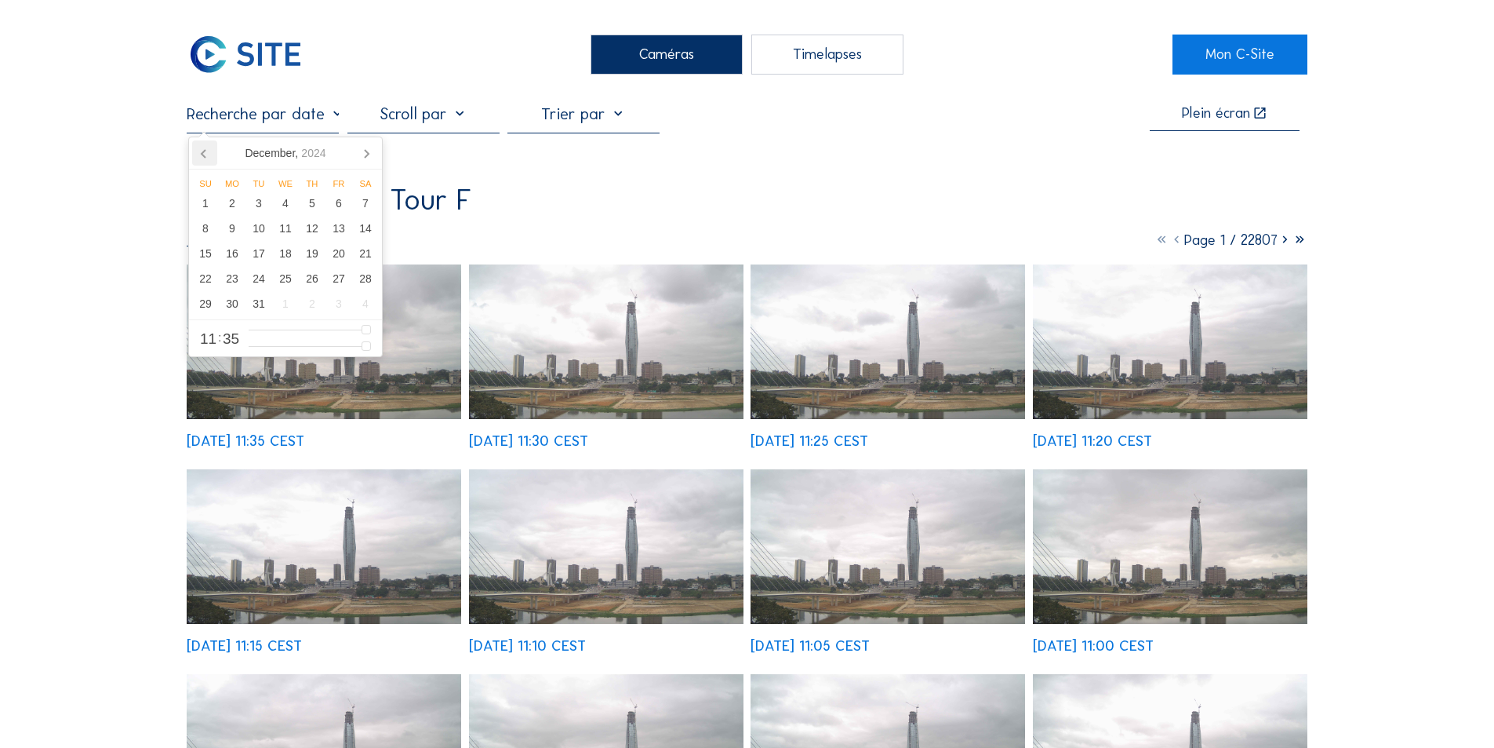
click at [202, 154] on icon at bounding box center [204, 154] width 4 height 8
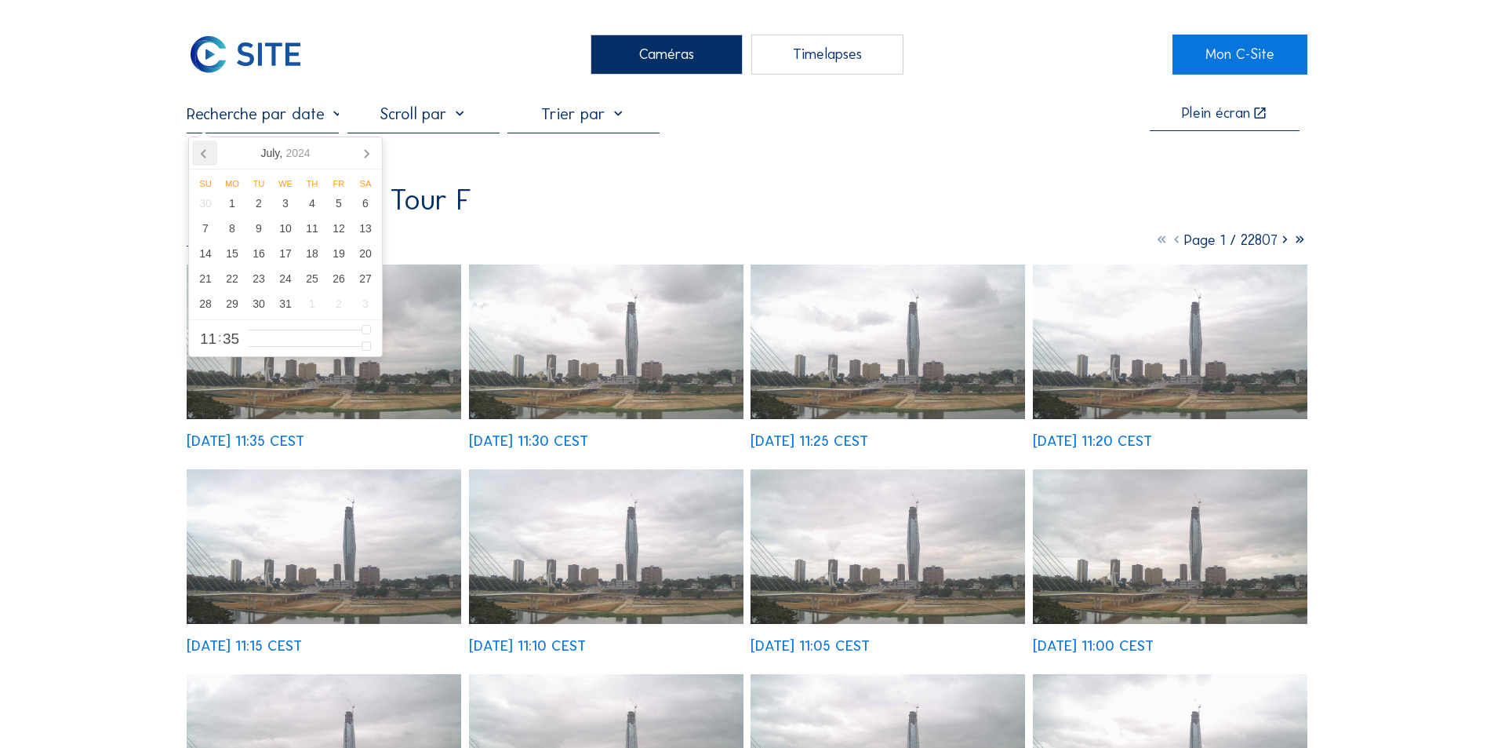
click at [202, 154] on icon at bounding box center [204, 154] width 4 height 8
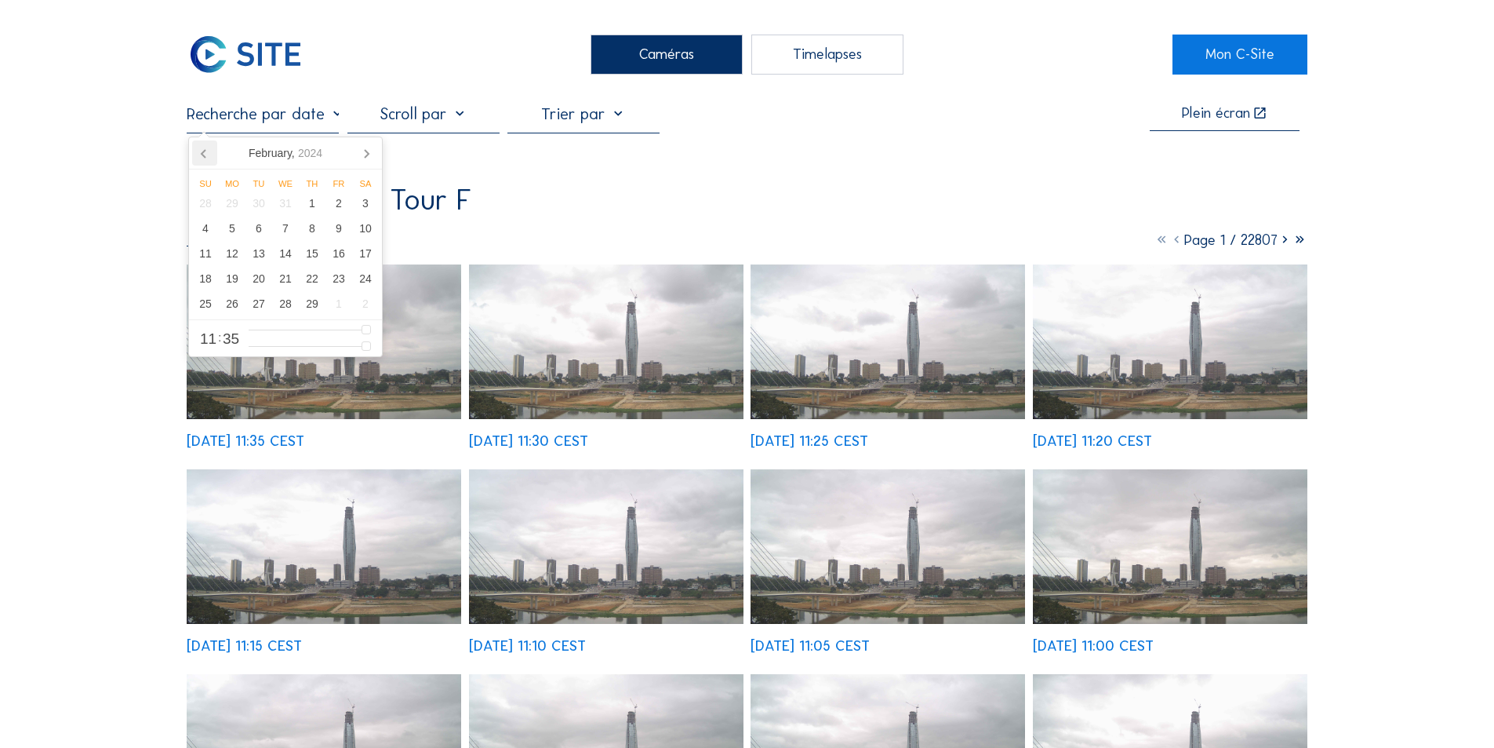
click at [202, 154] on icon at bounding box center [204, 154] width 4 height 8
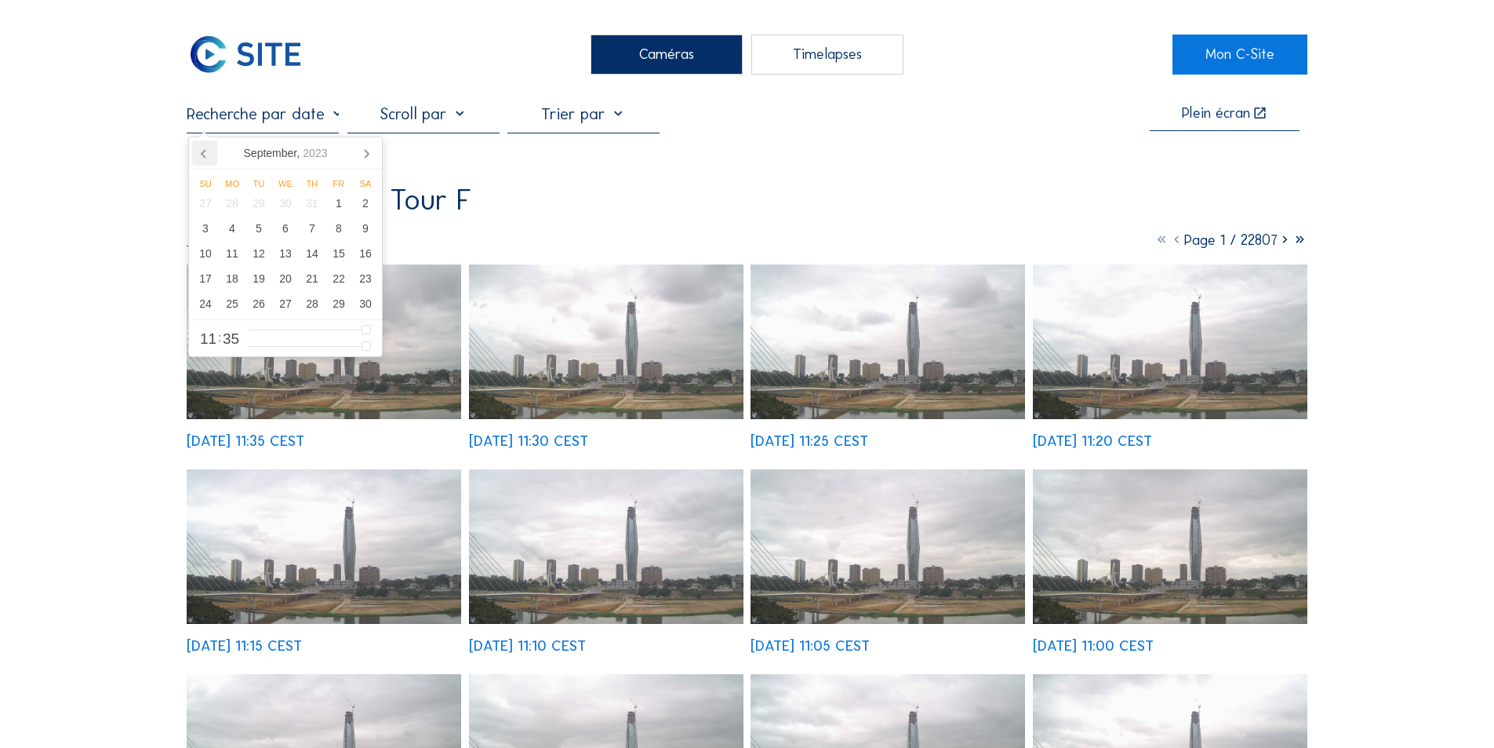
click at [202, 154] on icon at bounding box center [204, 154] width 4 height 8
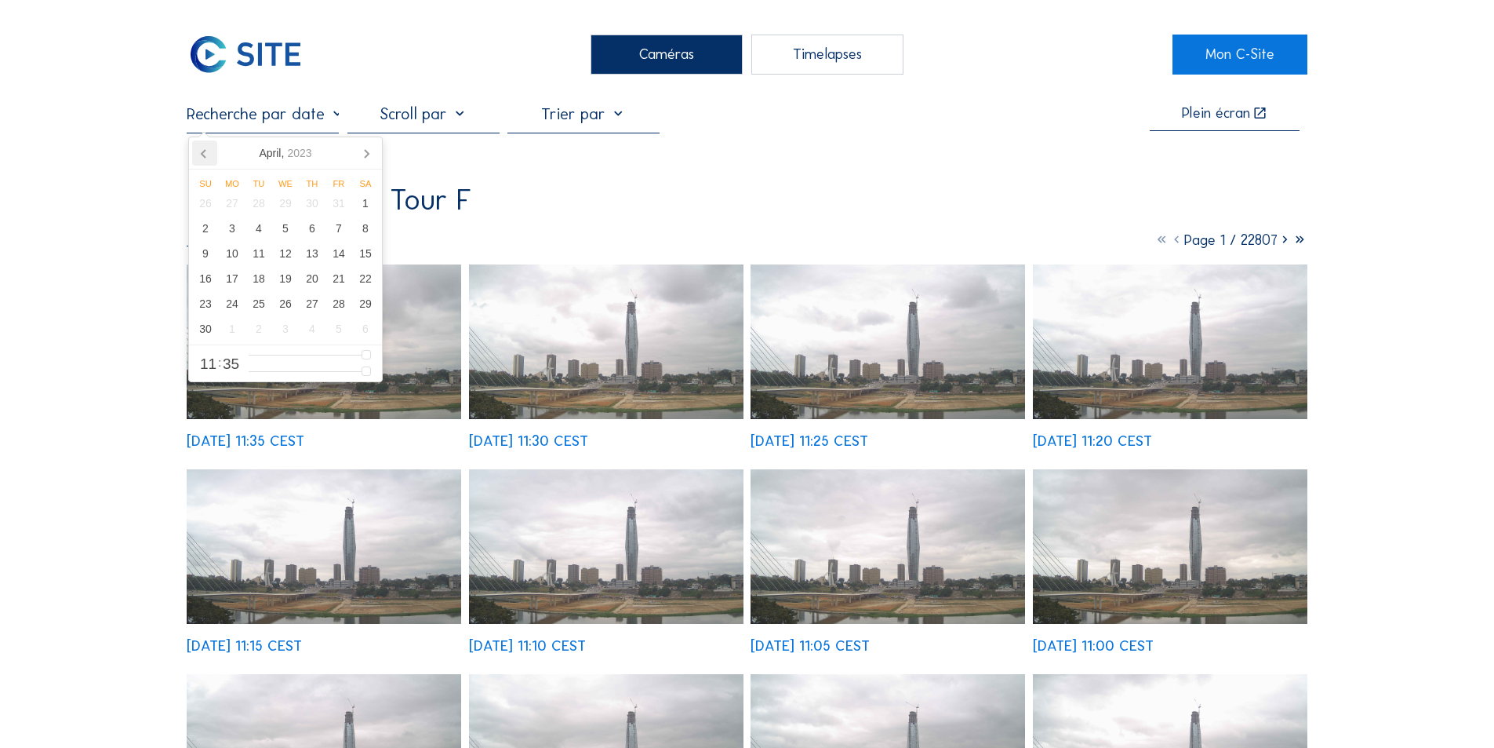
click at [202, 154] on icon at bounding box center [204, 154] width 4 height 8
click at [337, 302] on div "31" at bounding box center [339, 303] width 27 height 25
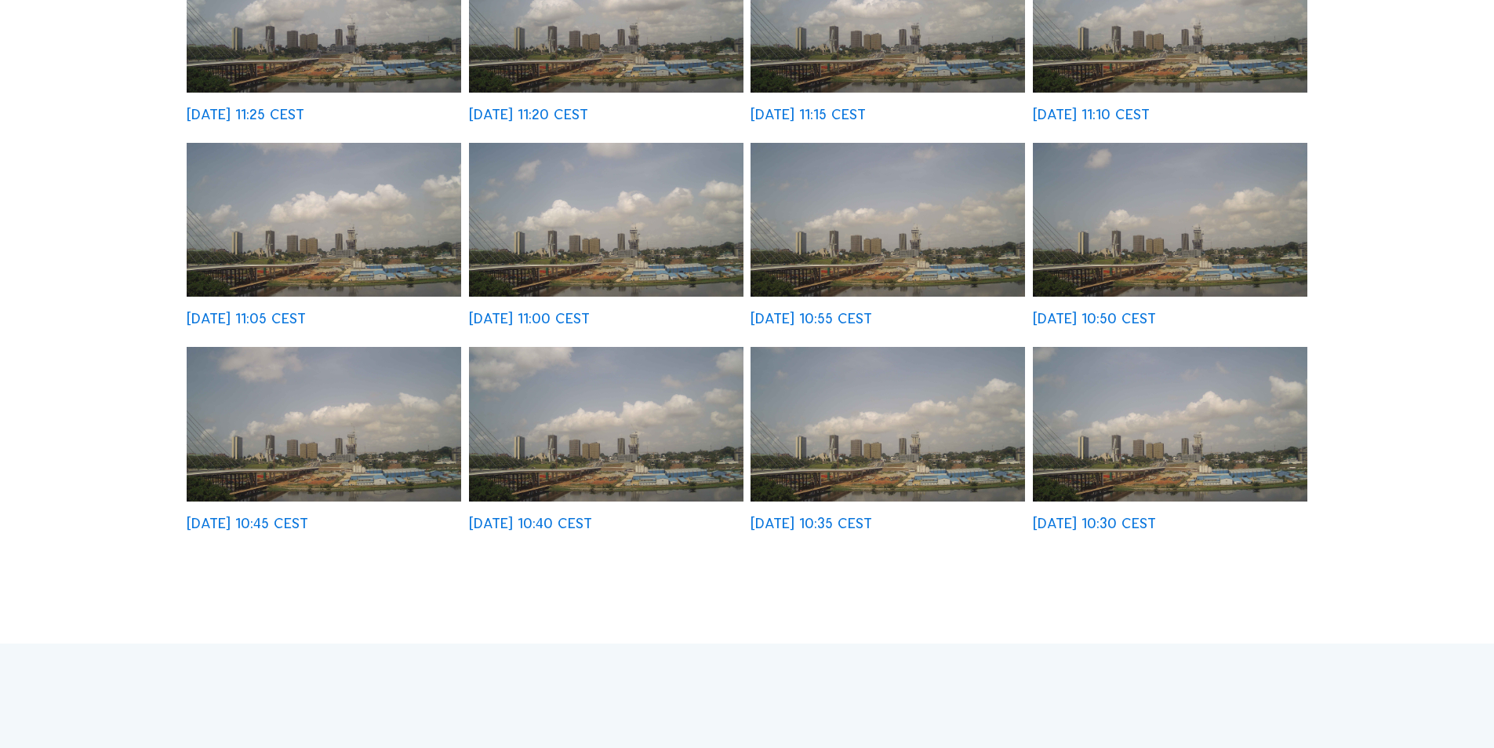
scroll to position [471, 0]
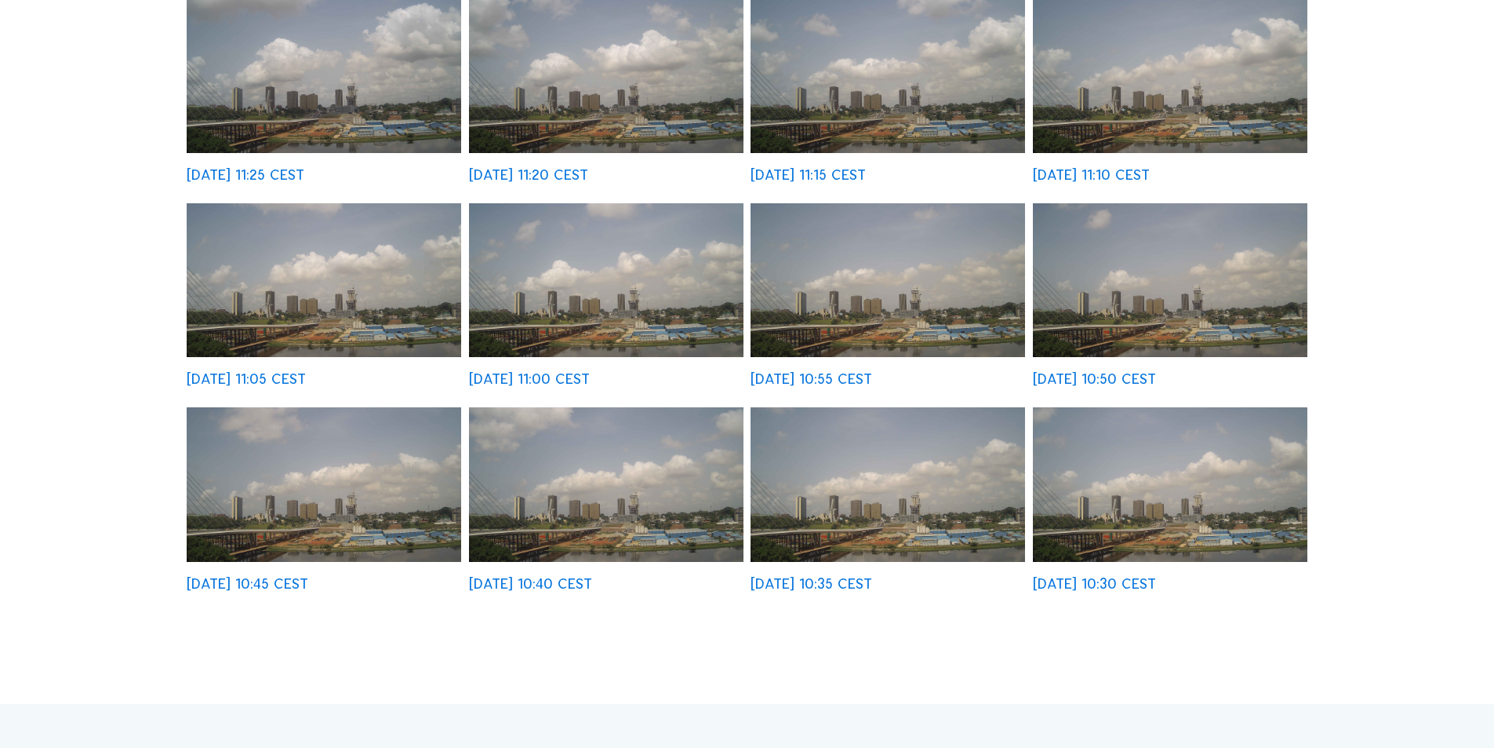
click at [850, 512] on img at bounding box center [888, 484] width 275 height 155
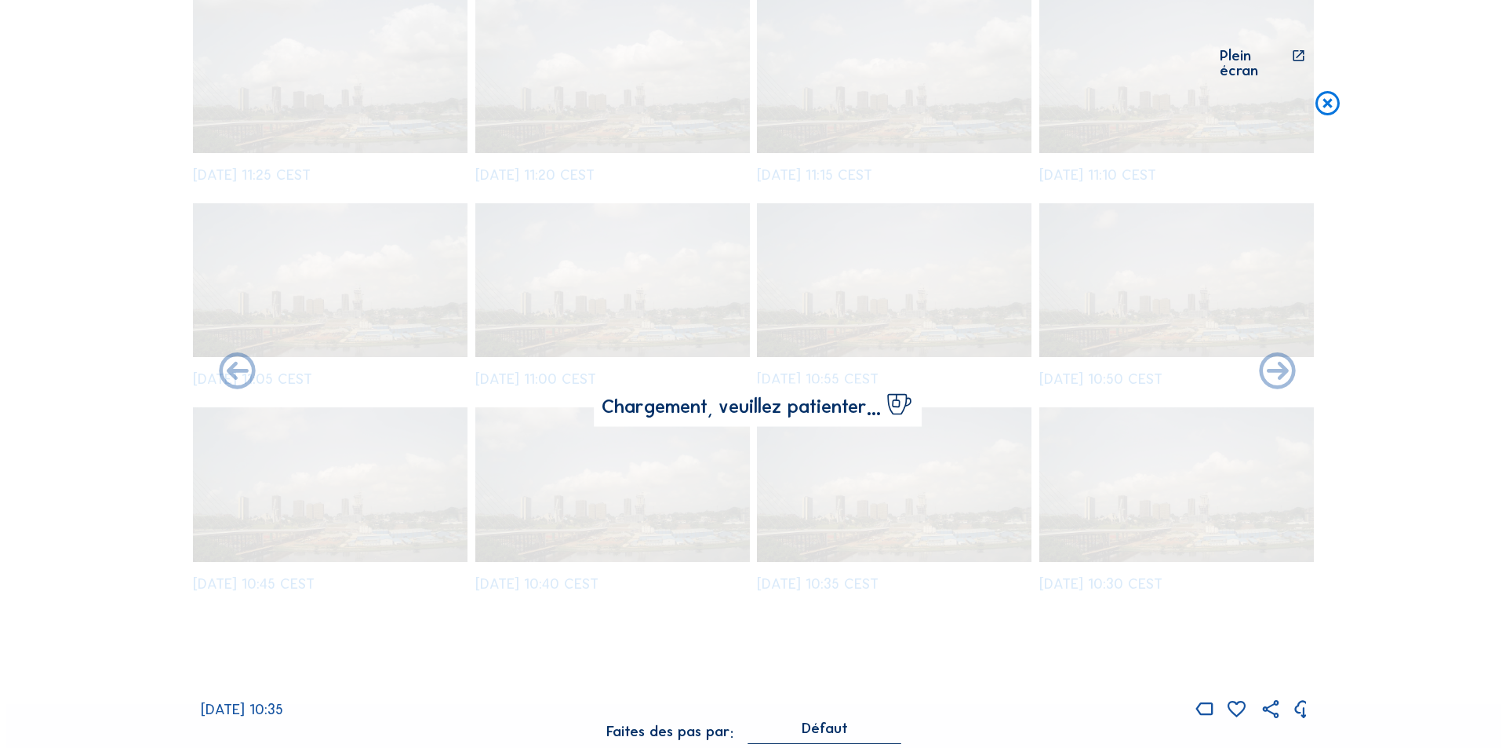
scroll to position [472, 0]
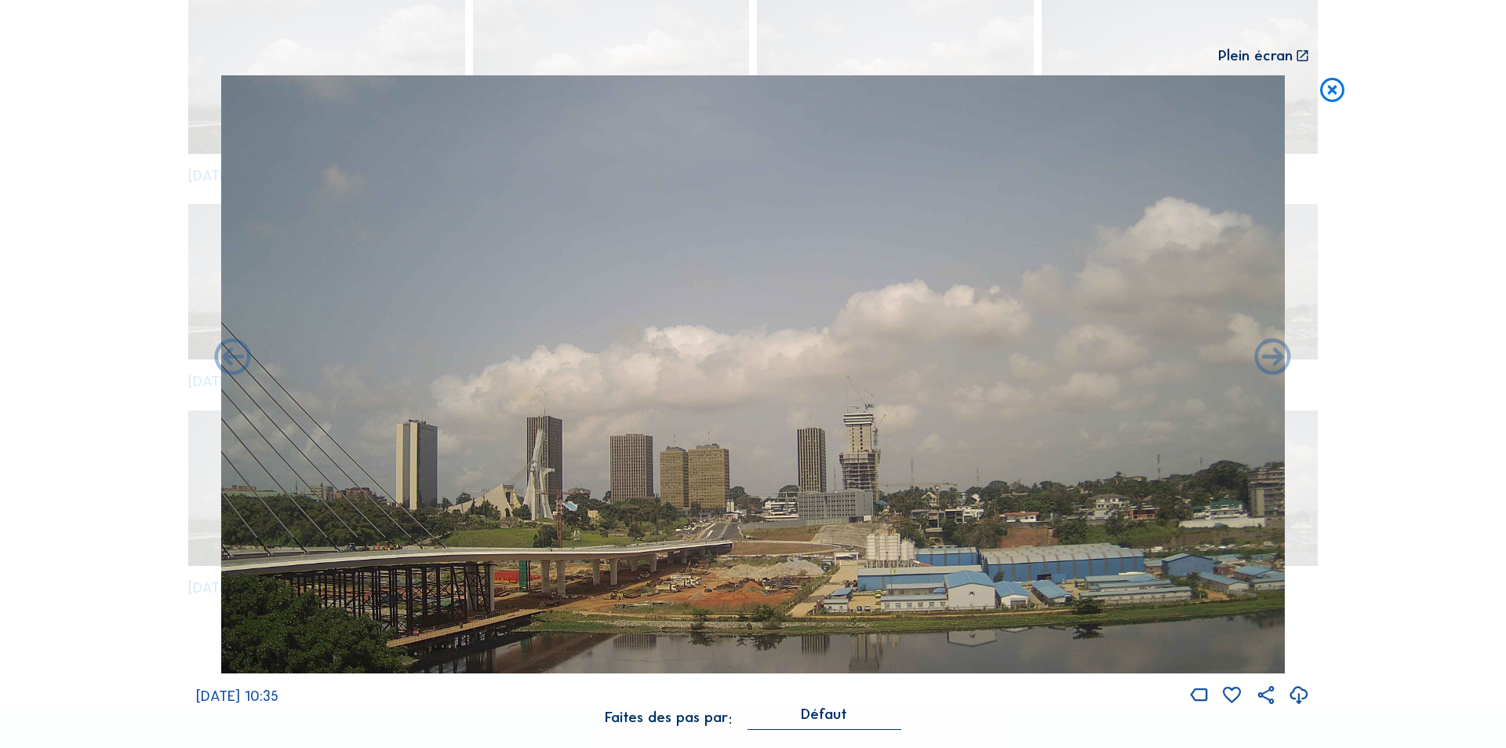
click at [1299, 690] on icon at bounding box center [1299, 696] width 22 height 26
click at [1330, 93] on icon at bounding box center [1332, 90] width 29 height 30
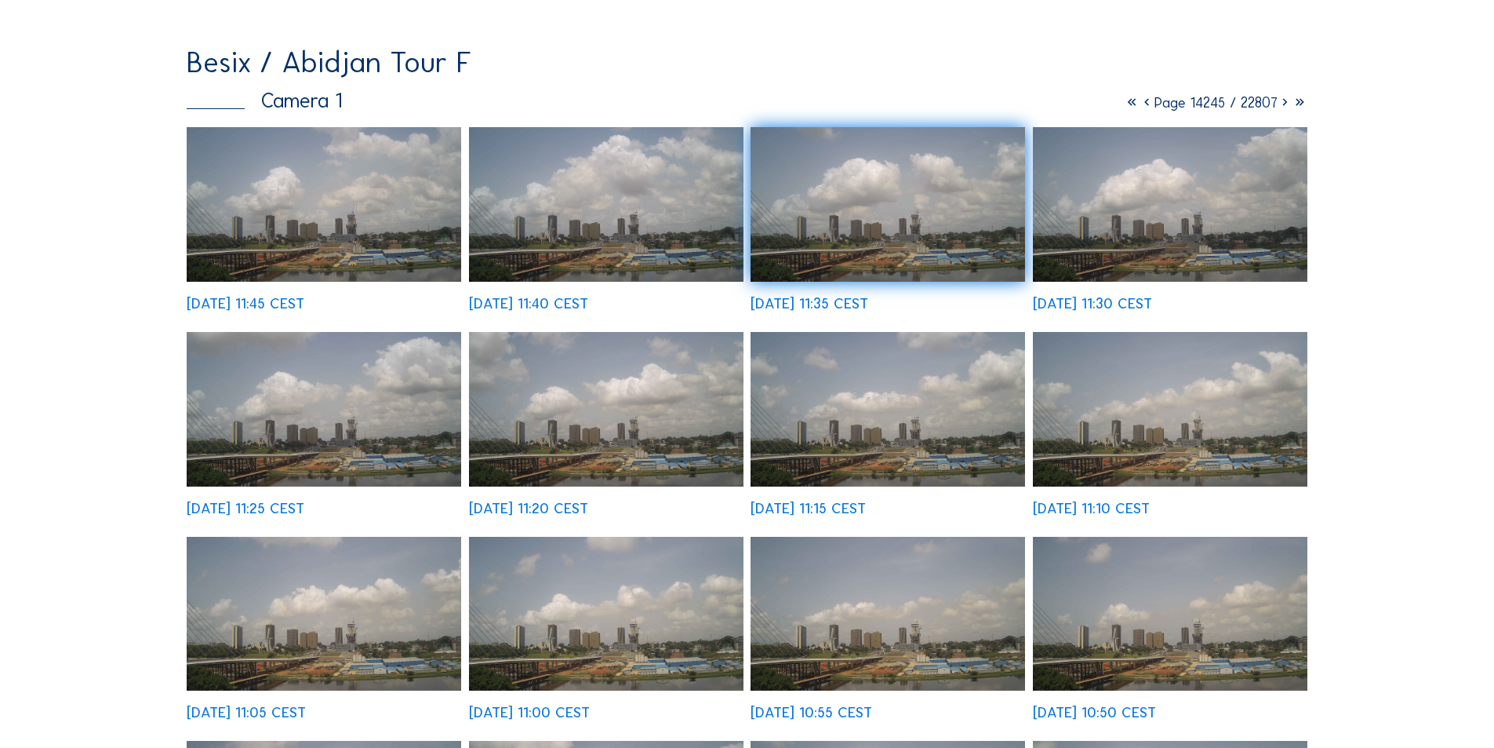
scroll to position [0, 0]
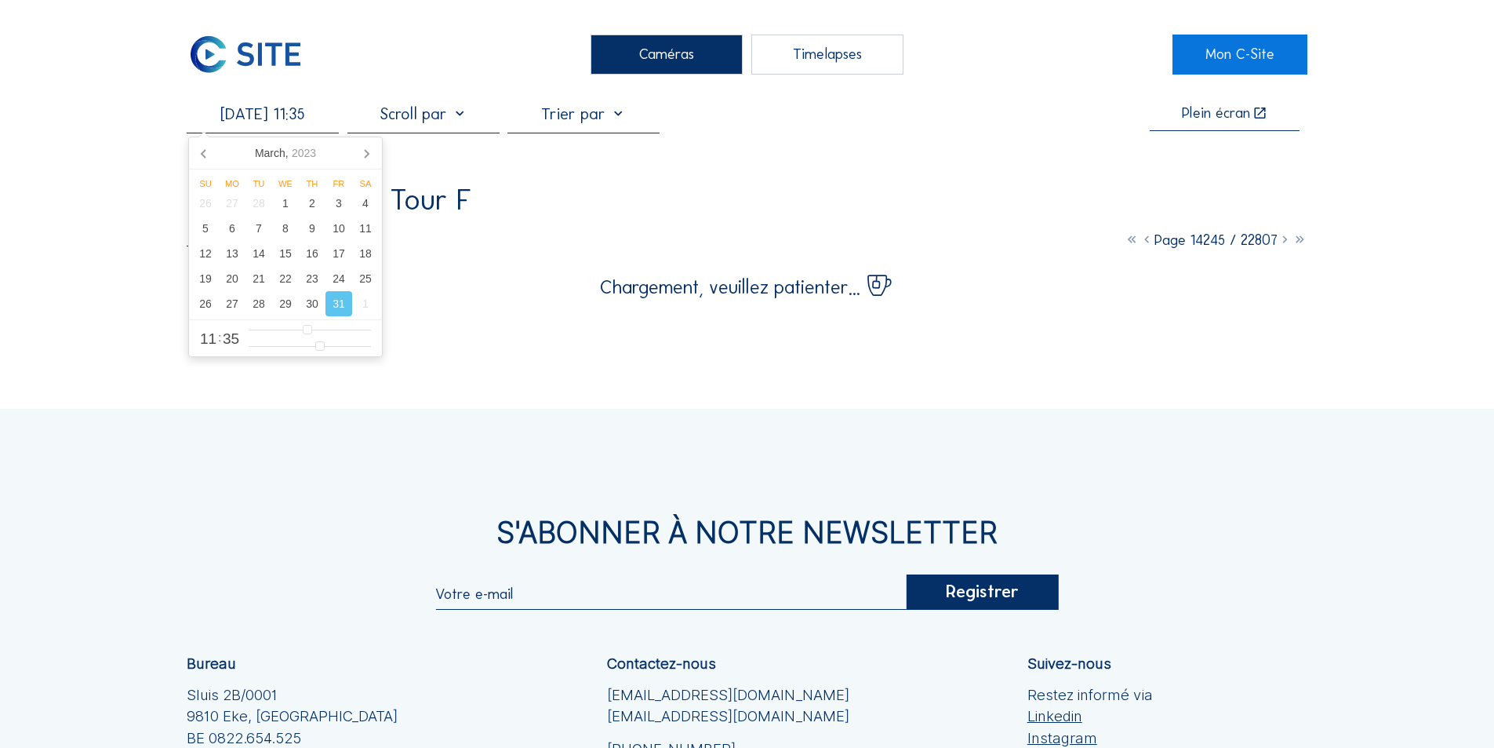
click at [279, 115] on input "[DATE] 11:35" at bounding box center [263, 113] width 152 height 19
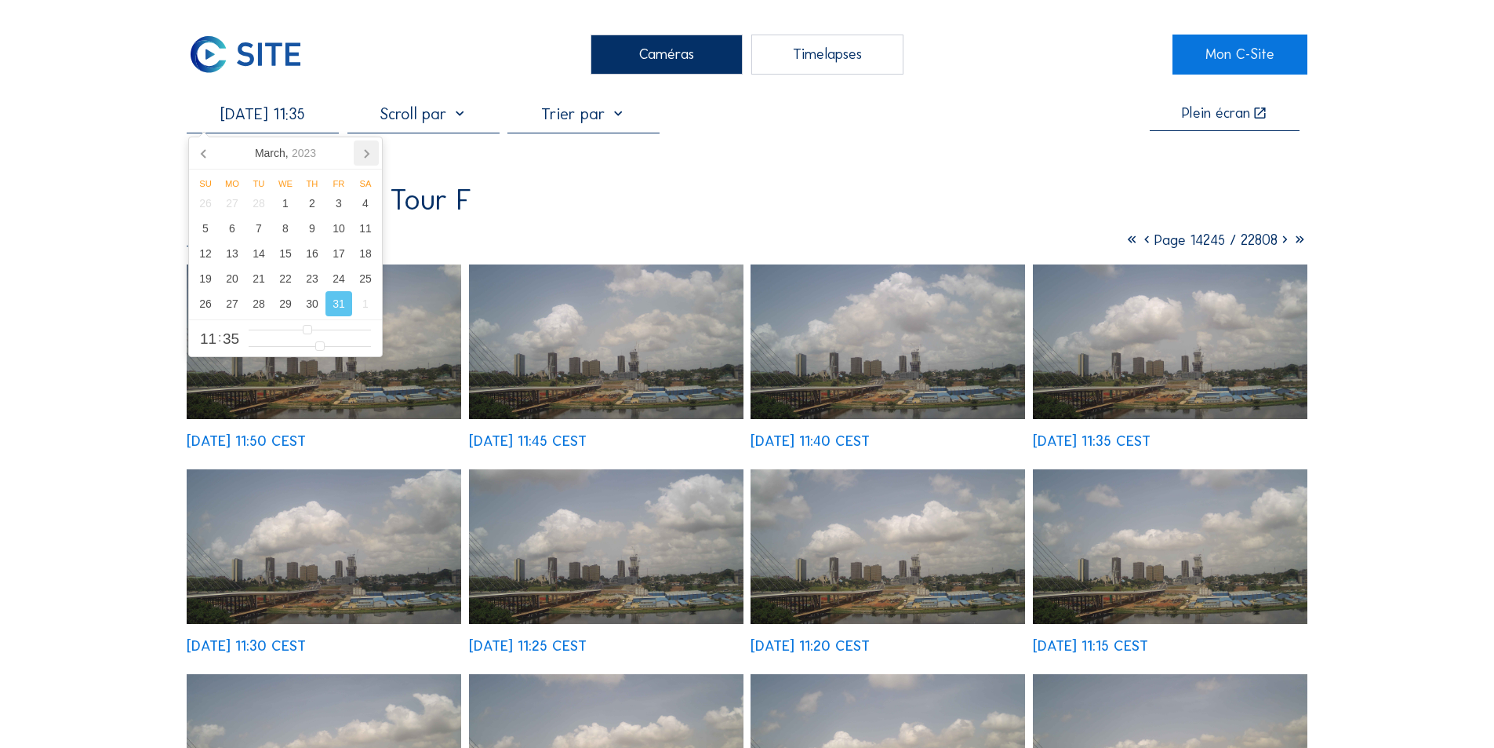
click at [366, 153] on icon at bounding box center [366, 152] width 25 height 25
click at [334, 253] on div "14" at bounding box center [339, 253] width 27 height 25
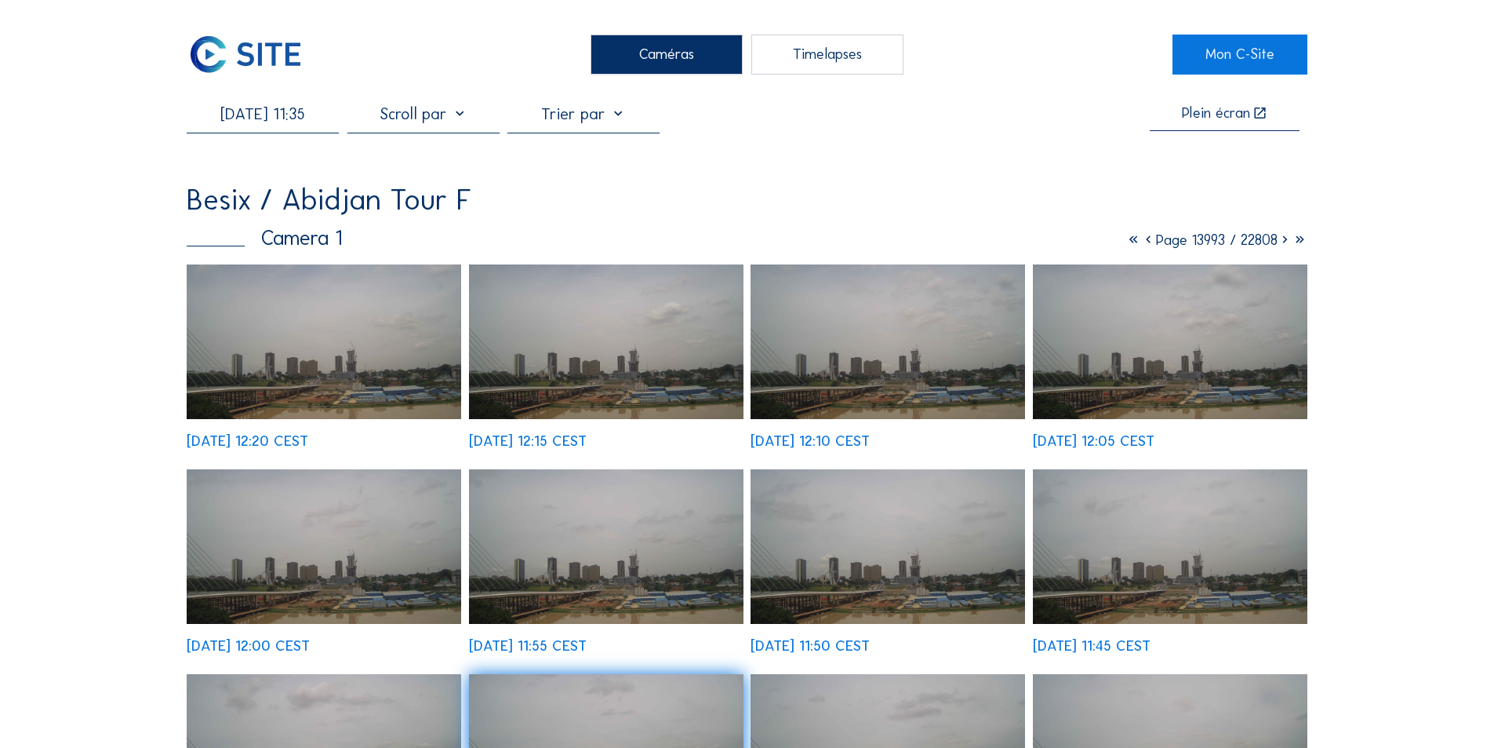
click at [389, 574] on img at bounding box center [324, 546] width 275 height 155
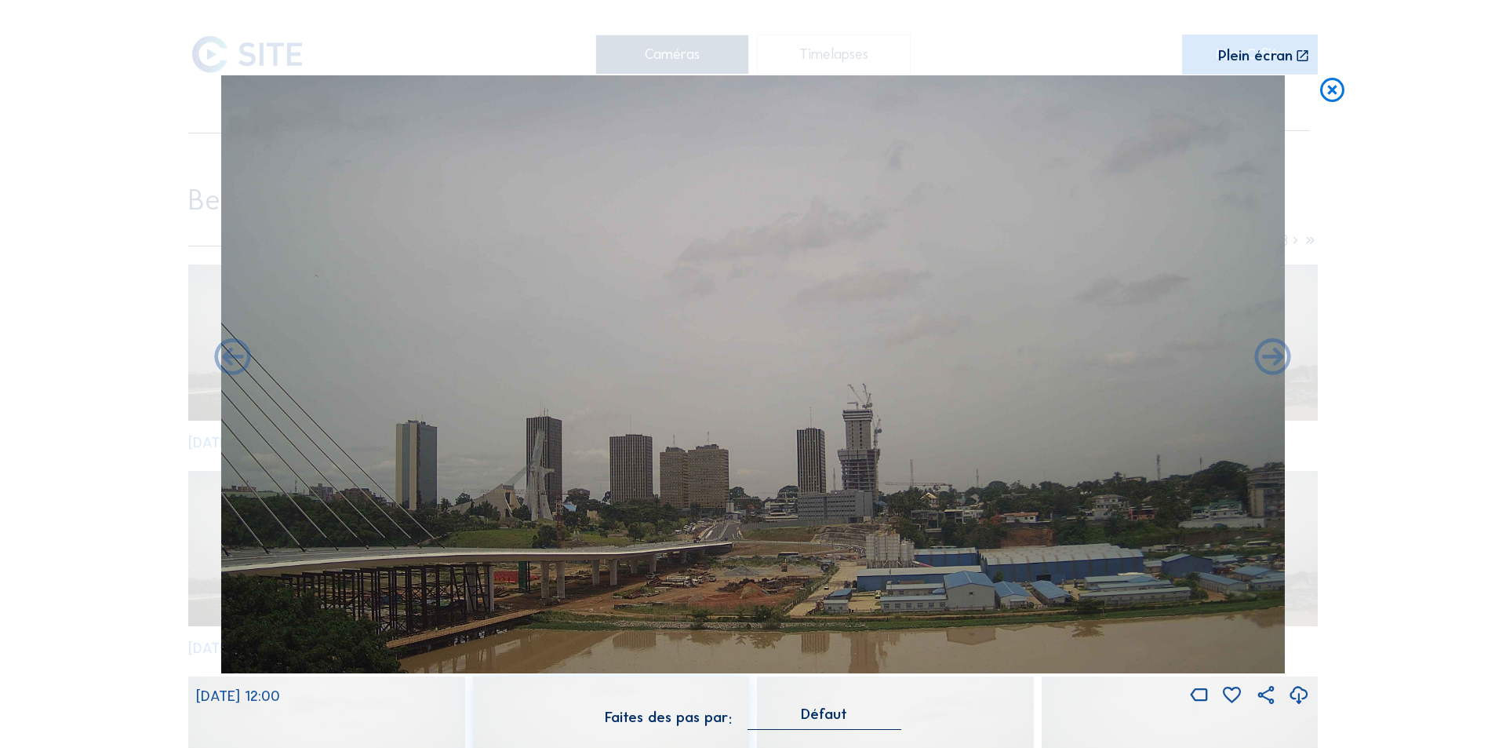
click at [1299, 692] on icon at bounding box center [1299, 696] width 22 height 26
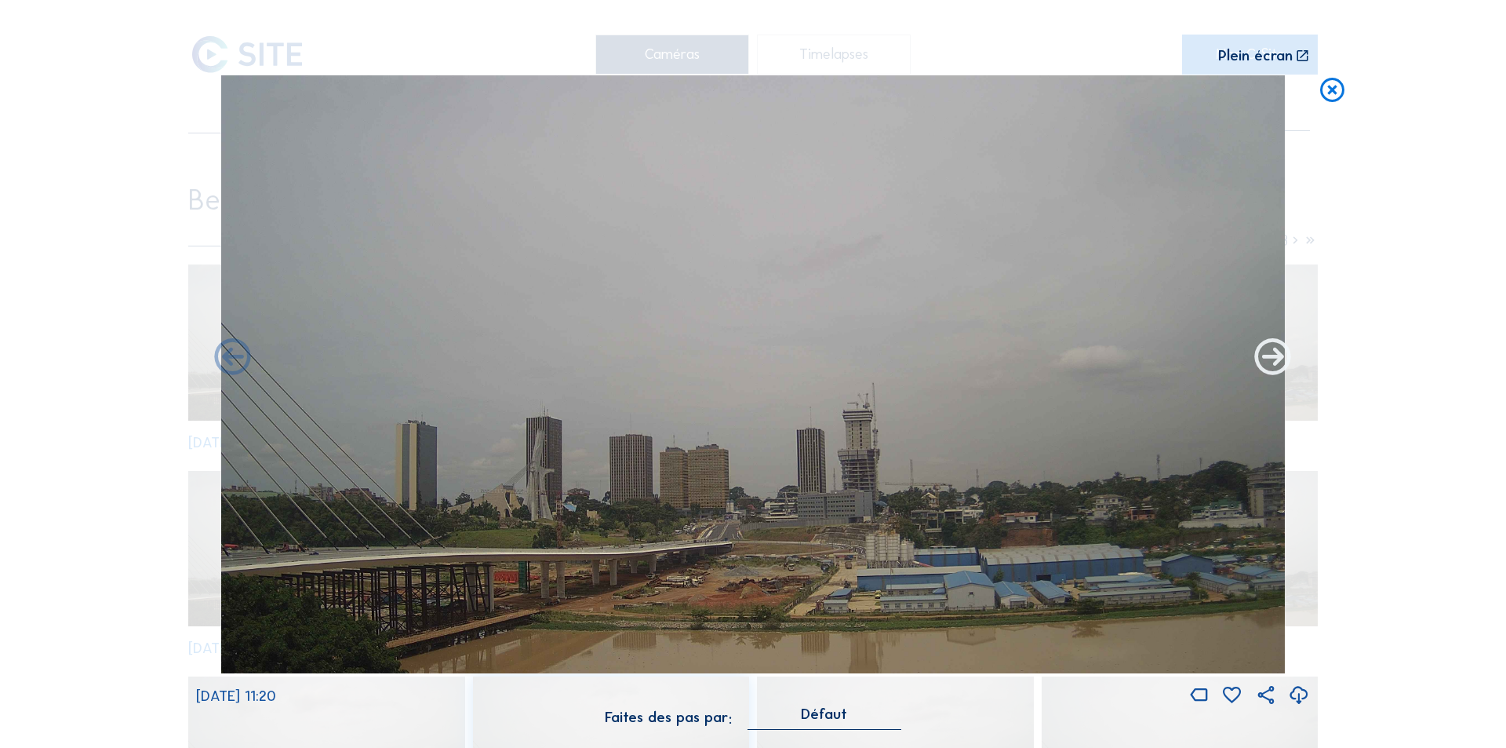
click at [1265, 353] on icon at bounding box center [1273, 359] width 44 height 44
click at [1276, 358] on icon at bounding box center [1273, 359] width 44 height 44
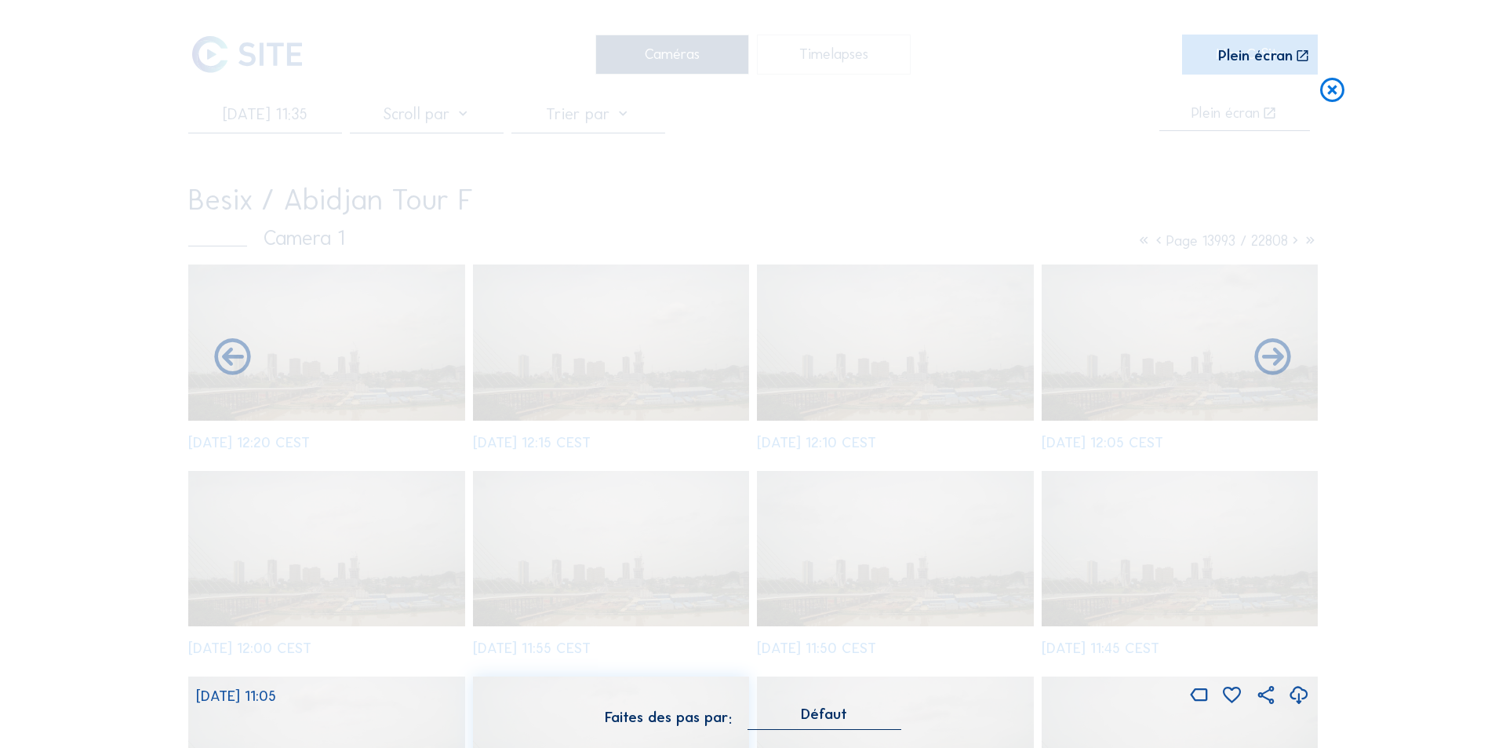
click at [1276, 358] on icon at bounding box center [1273, 359] width 44 height 44
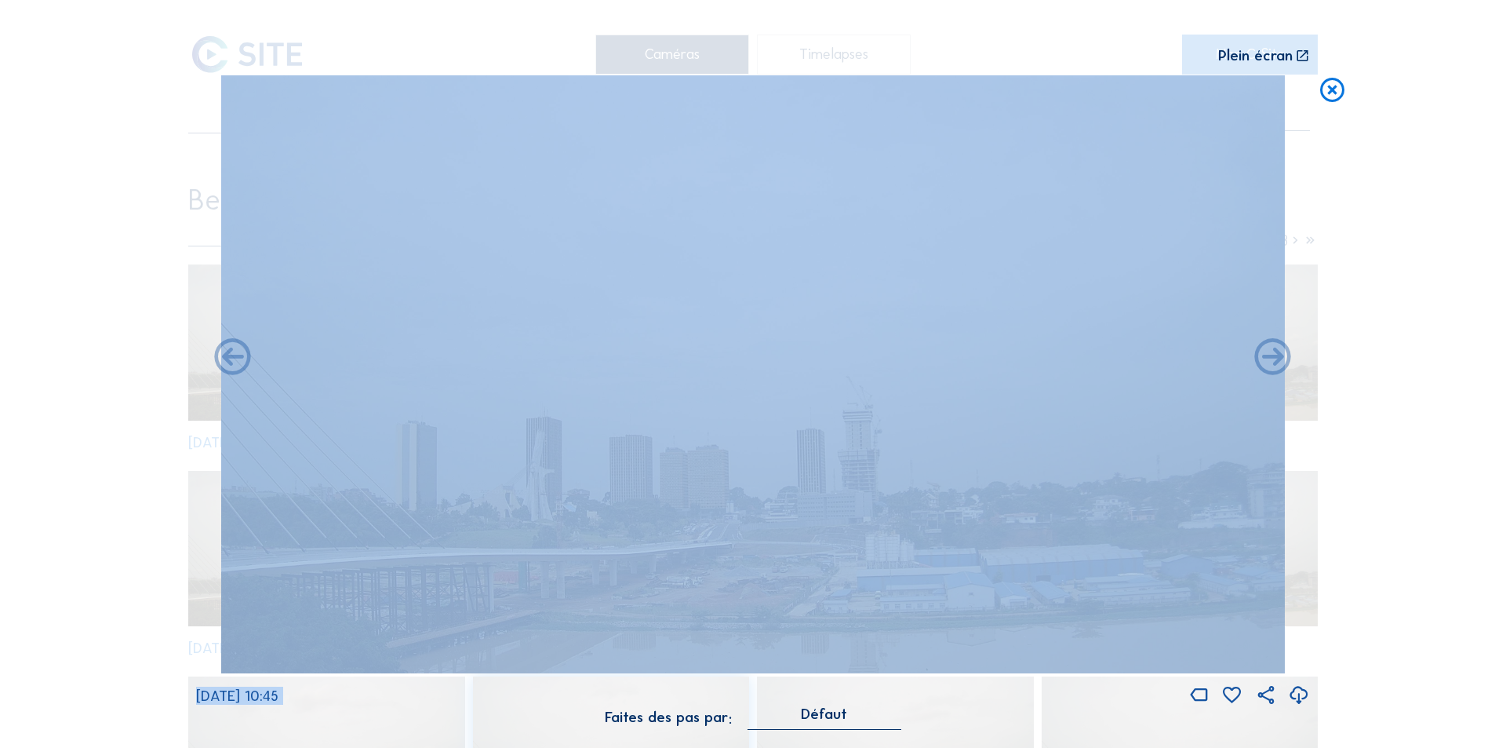
click at [1276, 358] on icon at bounding box center [1273, 359] width 44 height 44
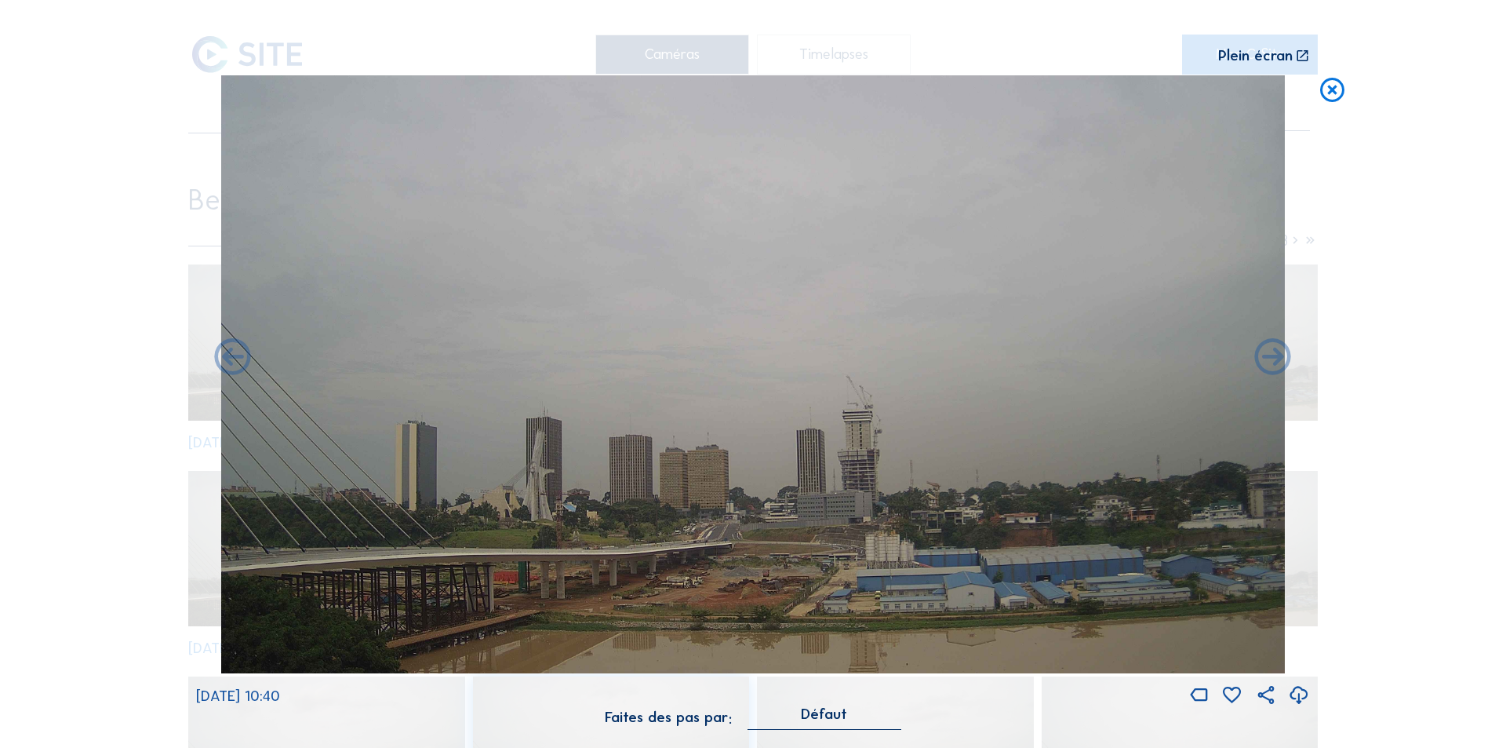
click at [1276, 358] on icon at bounding box center [1273, 359] width 44 height 44
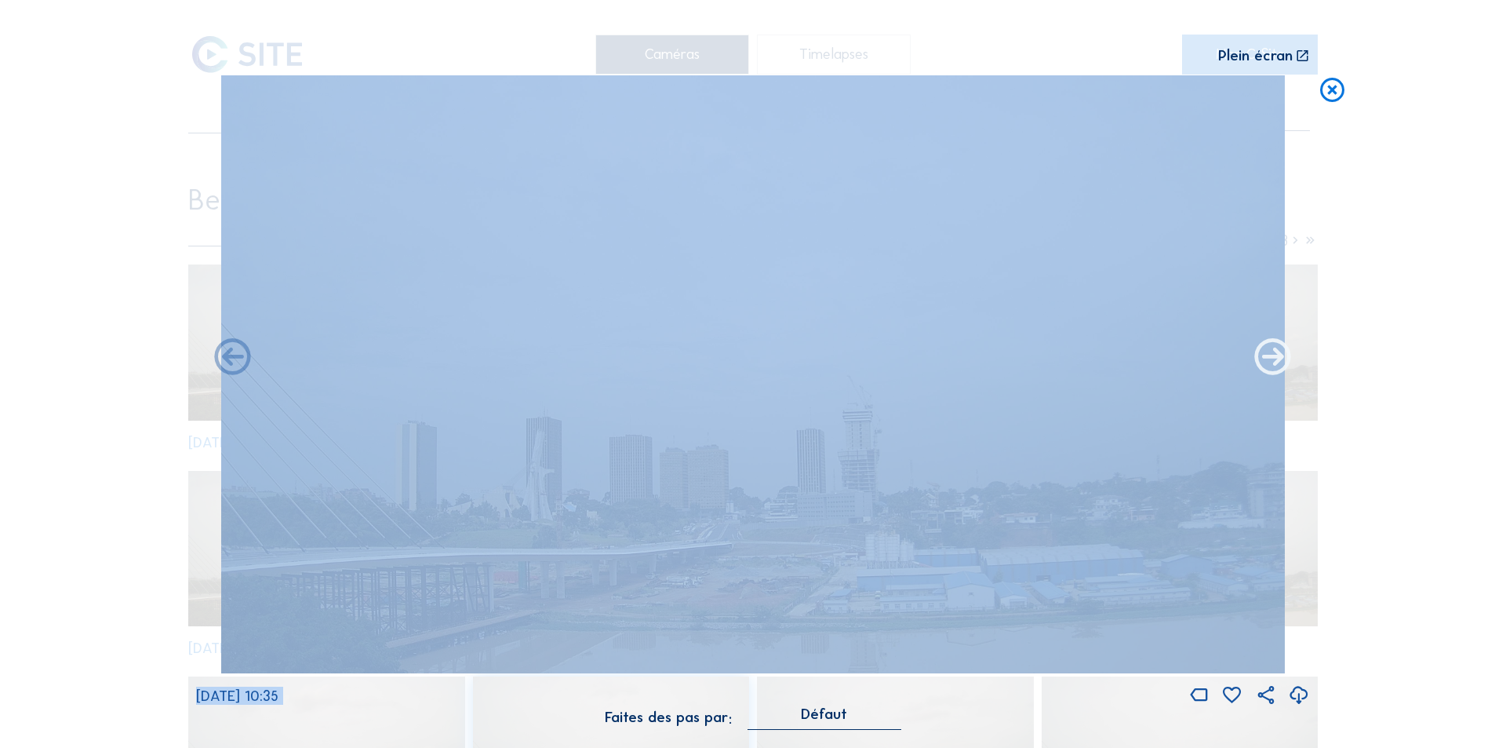
click at [1272, 359] on icon at bounding box center [1273, 359] width 44 height 44
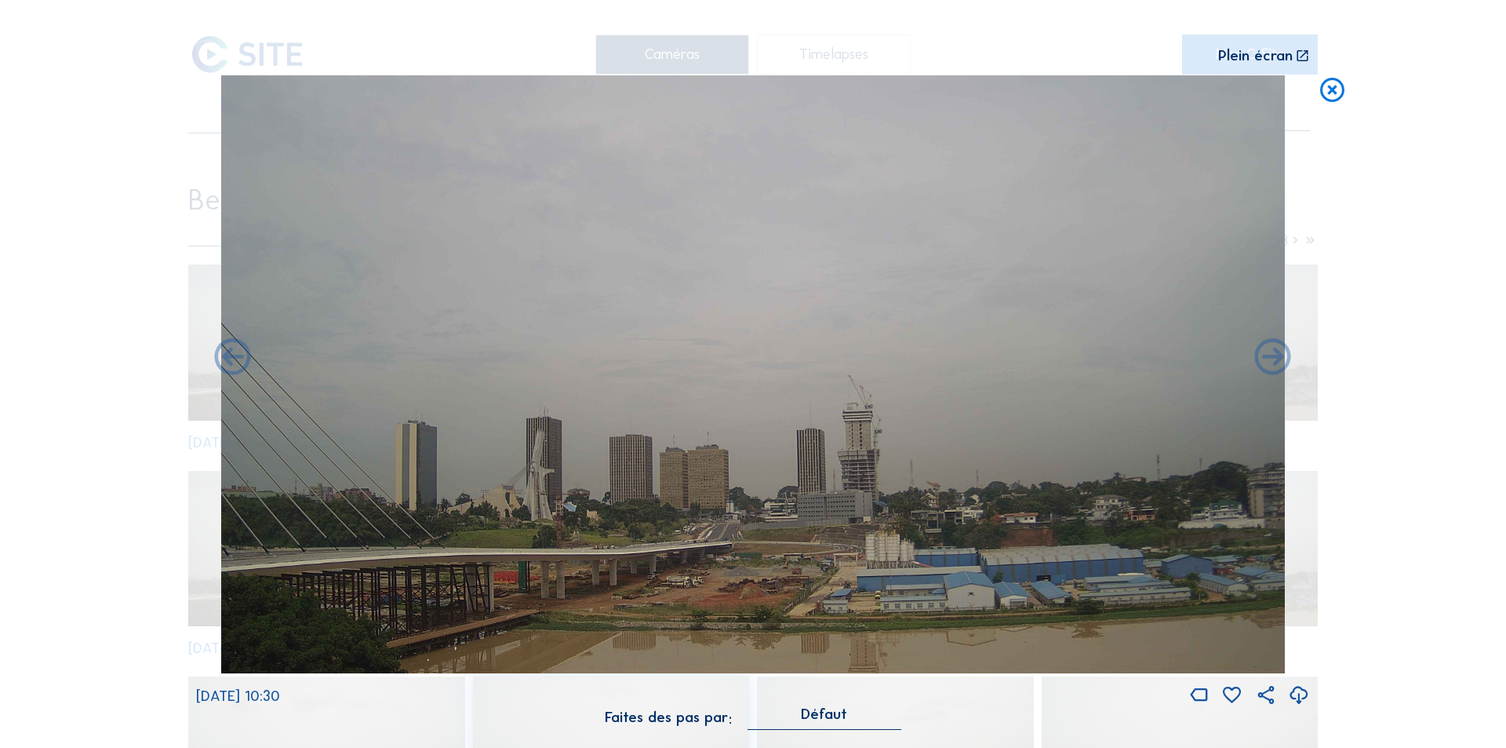
click at [1272, 359] on icon at bounding box center [1273, 359] width 44 height 44
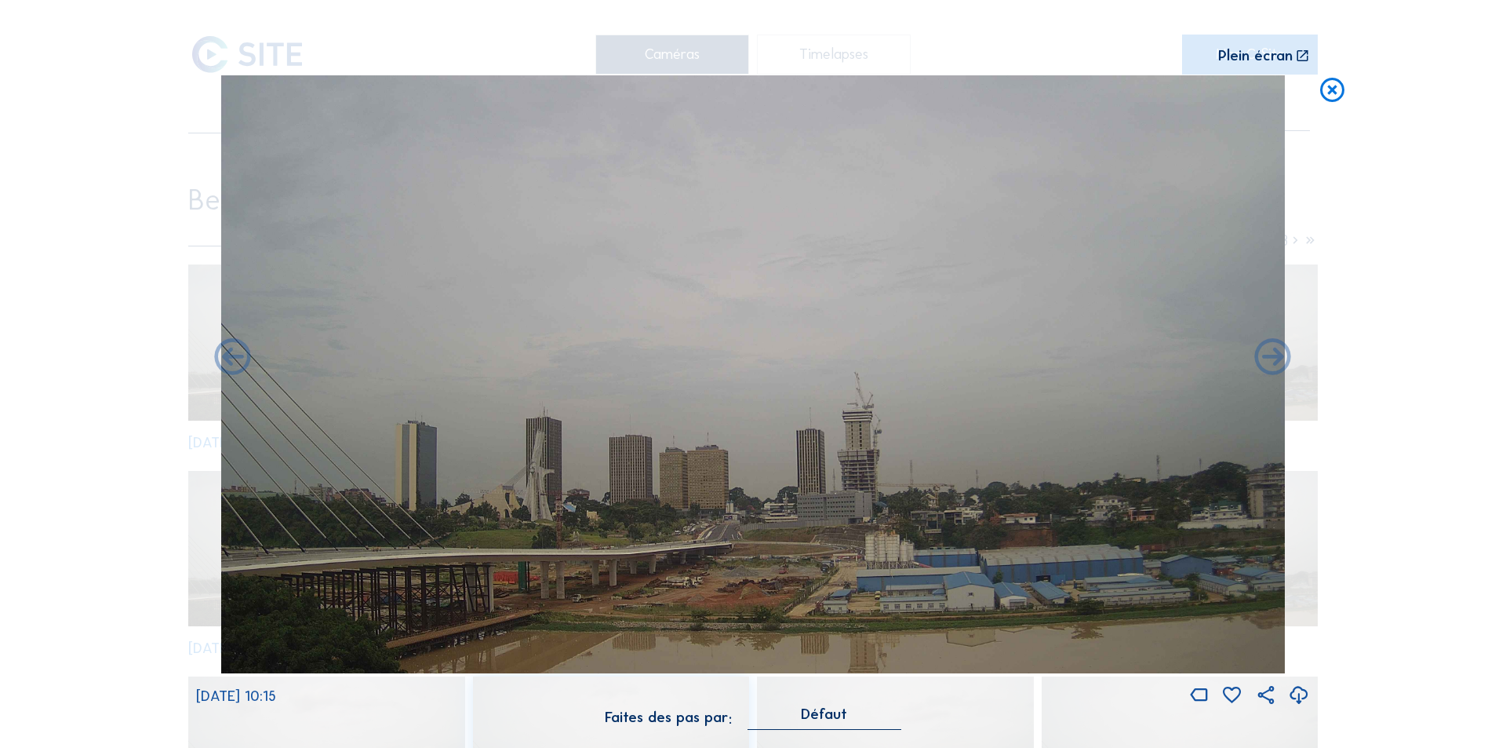
click at [1272, 359] on icon at bounding box center [1273, 359] width 44 height 44
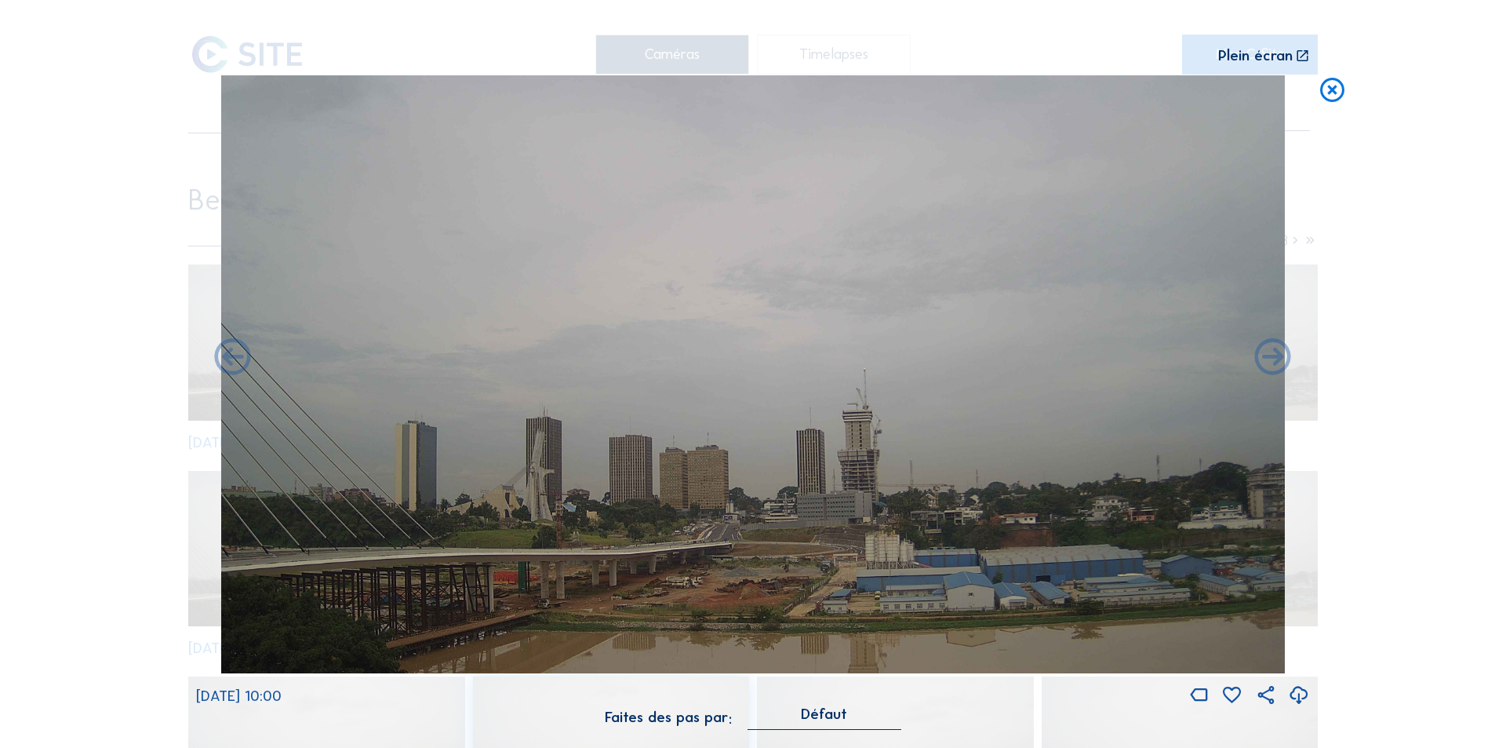
click at [1272, 359] on icon at bounding box center [1273, 359] width 44 height 44
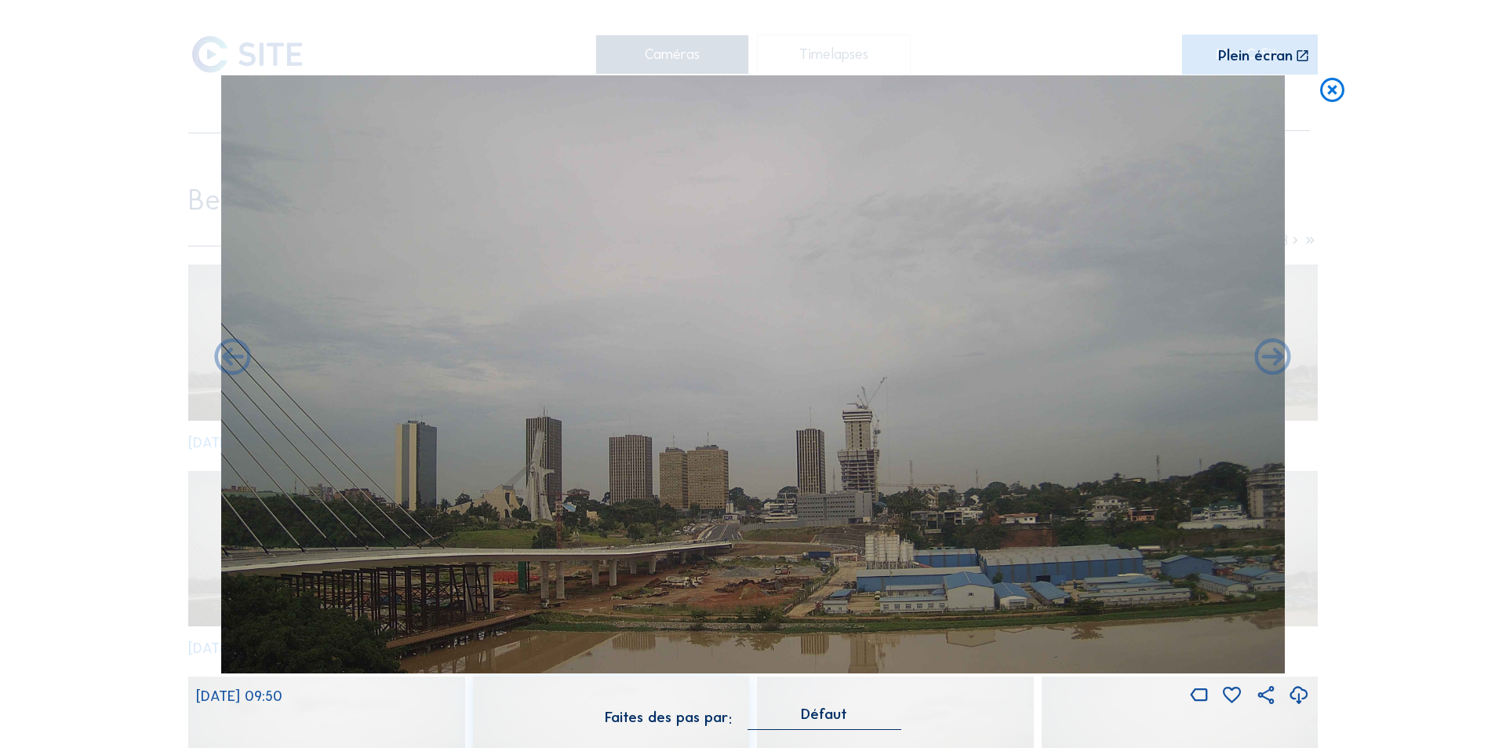
click at [1272, 359] on icon at bounding box center [1273, 359] width 44 height 44
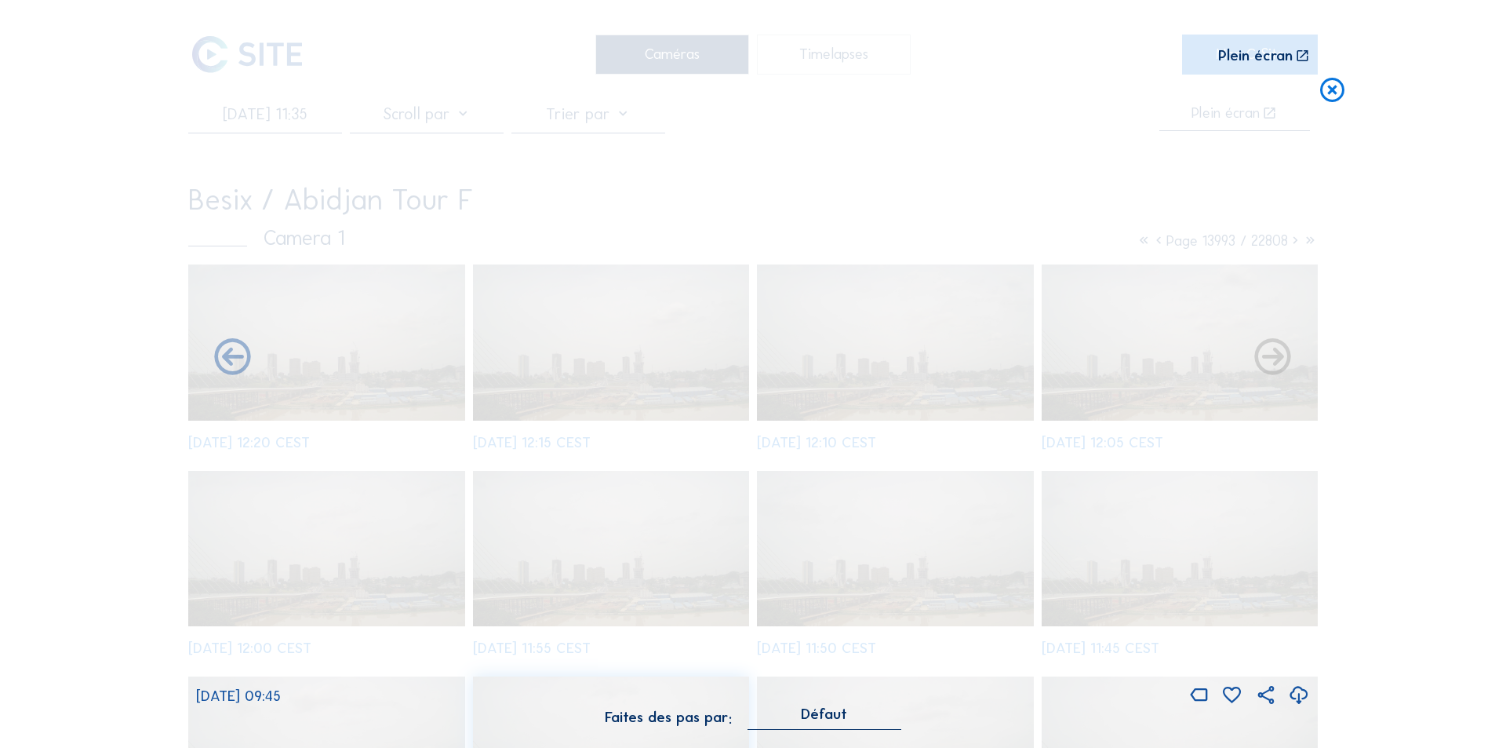
click at [1272, 359] on icon at bounding box center [1273, 359] width 44 height 44
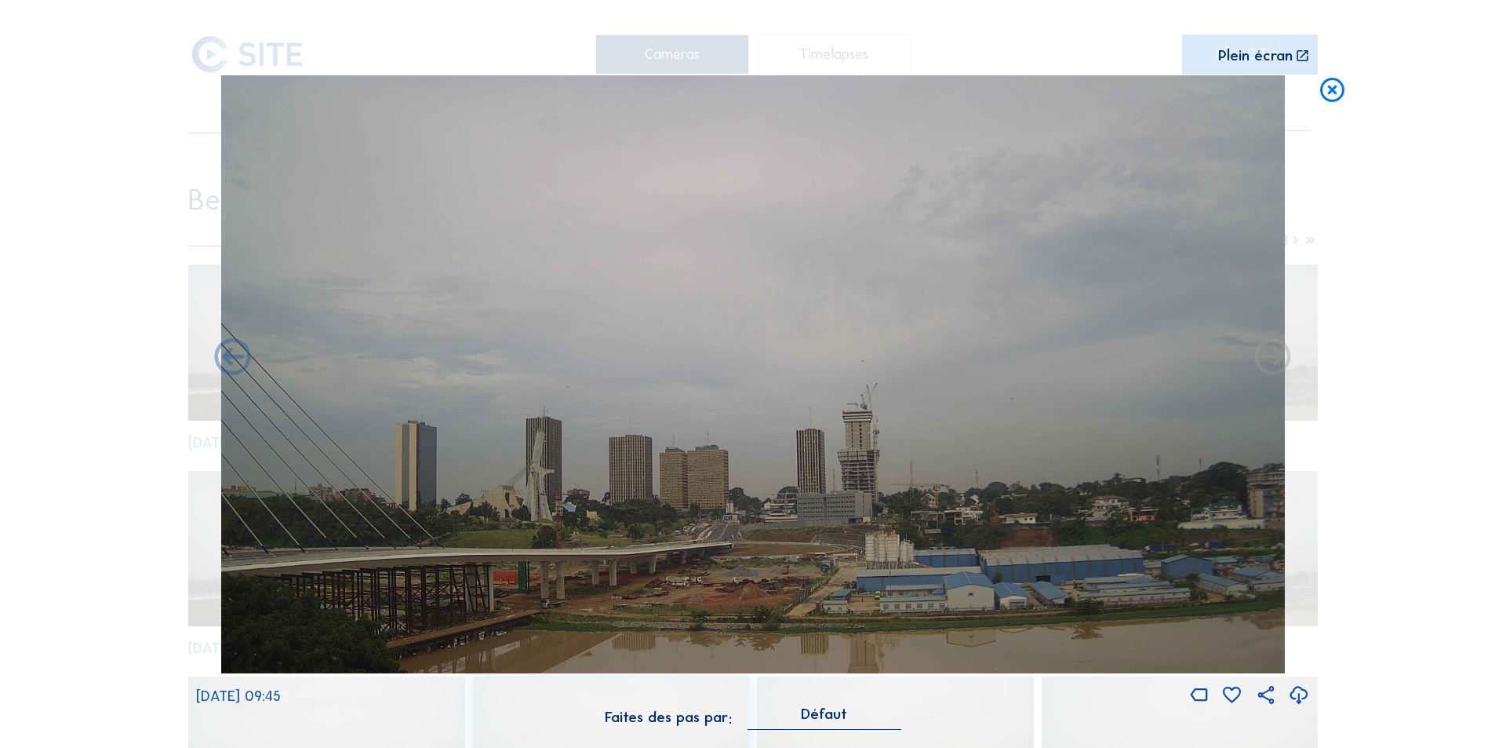
click at [1272, 359] on icon at bounding box center [1273, 359] width 44 height 44
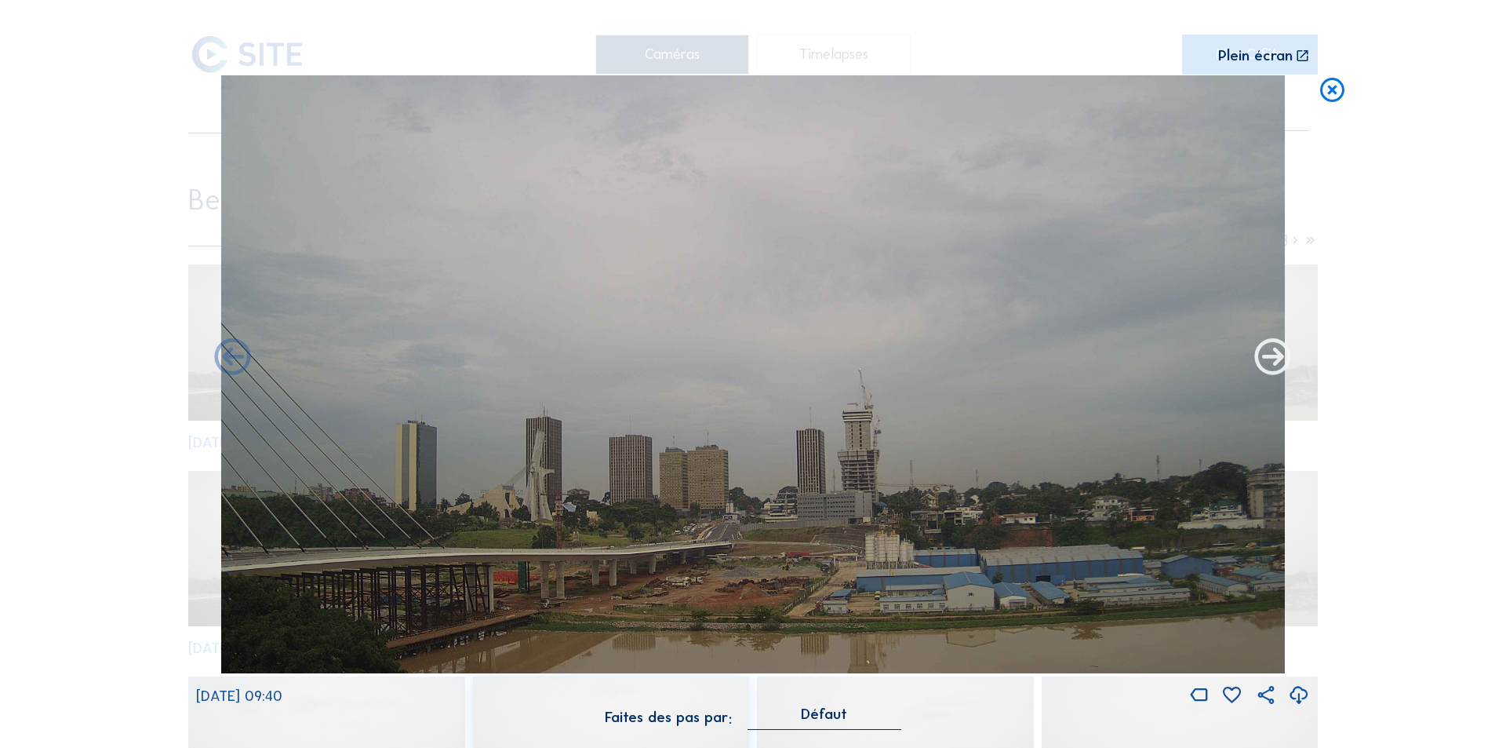
click at [1272, 359] on icon at bounding box center [1273, 359] width 44 height 44
click at [1269, 355] on icon at bounding box center [1273, 359] width 44 height 44
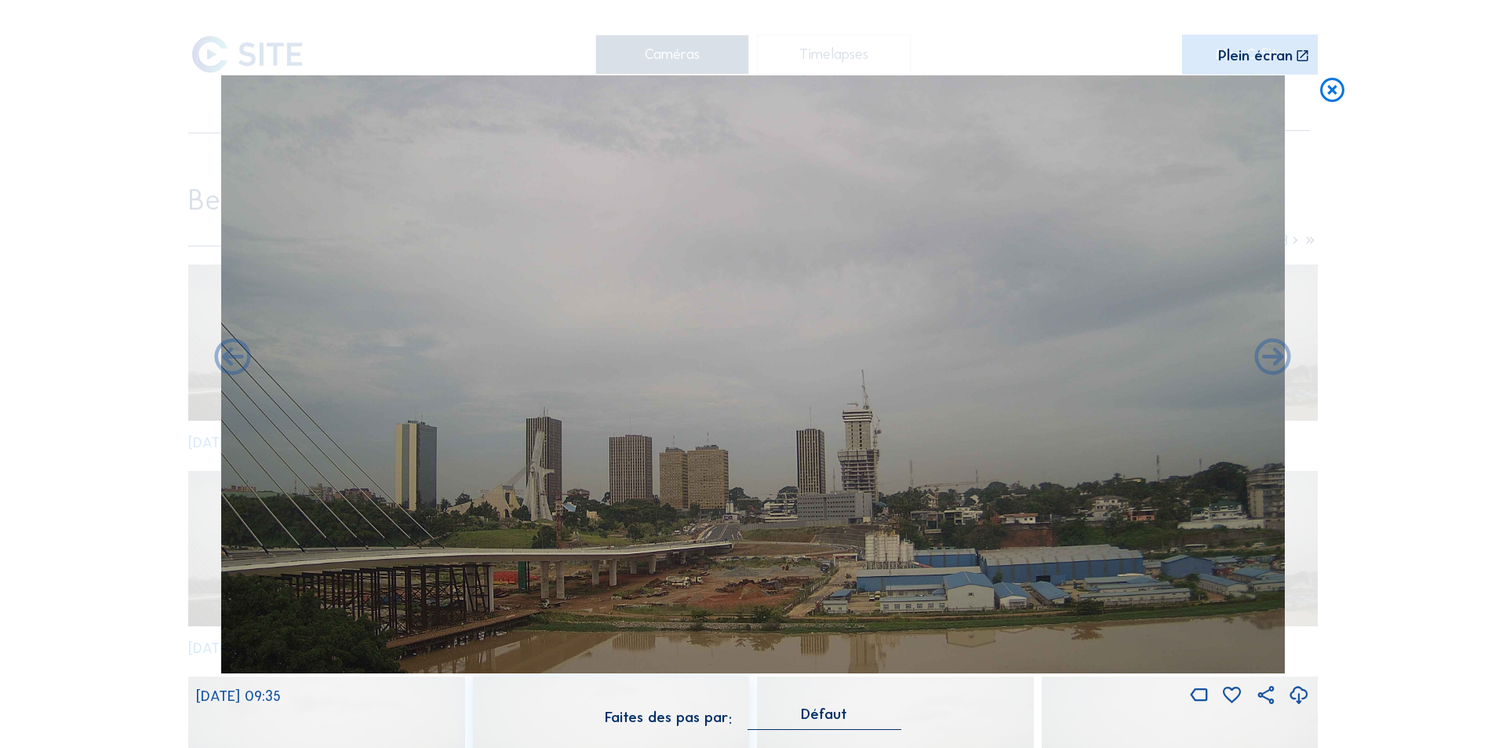
click at [1269, 355] on icon at bounding box center [1273, 359] width 44 height 44
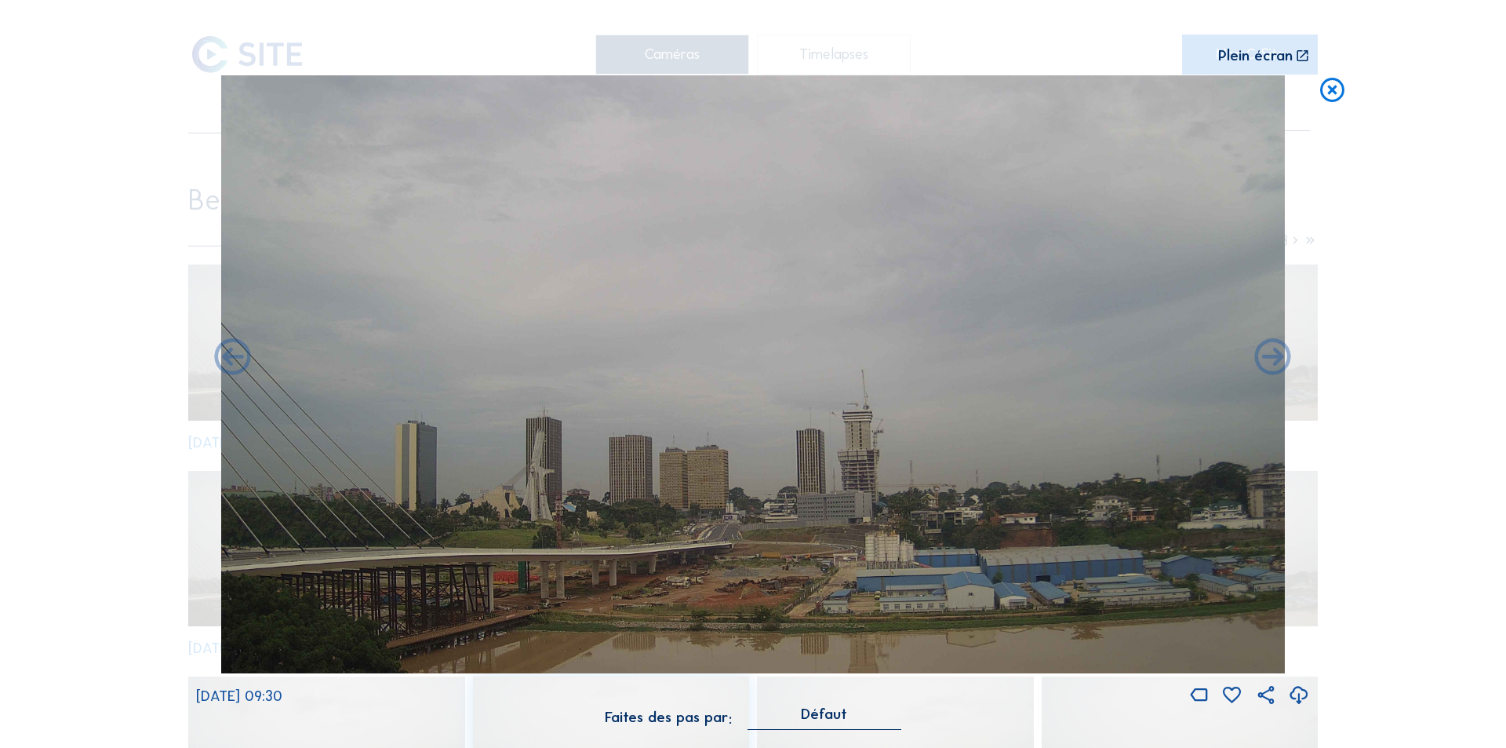
click at [1269, 355] on icon at bounding box center [1273, 359] width 44 height 44
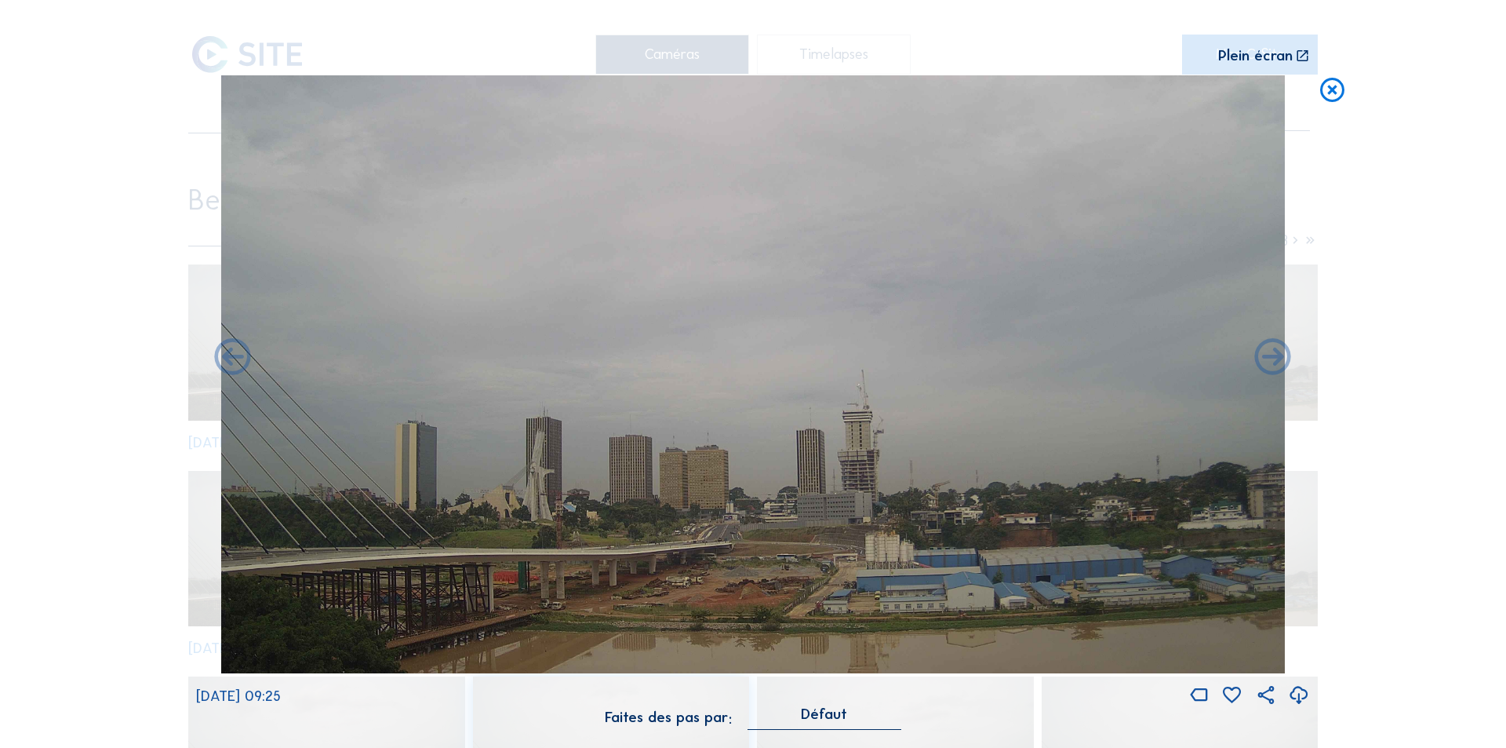
click at [1269, 355] on icon at bounding box center [1273, 359] width 44 height 44
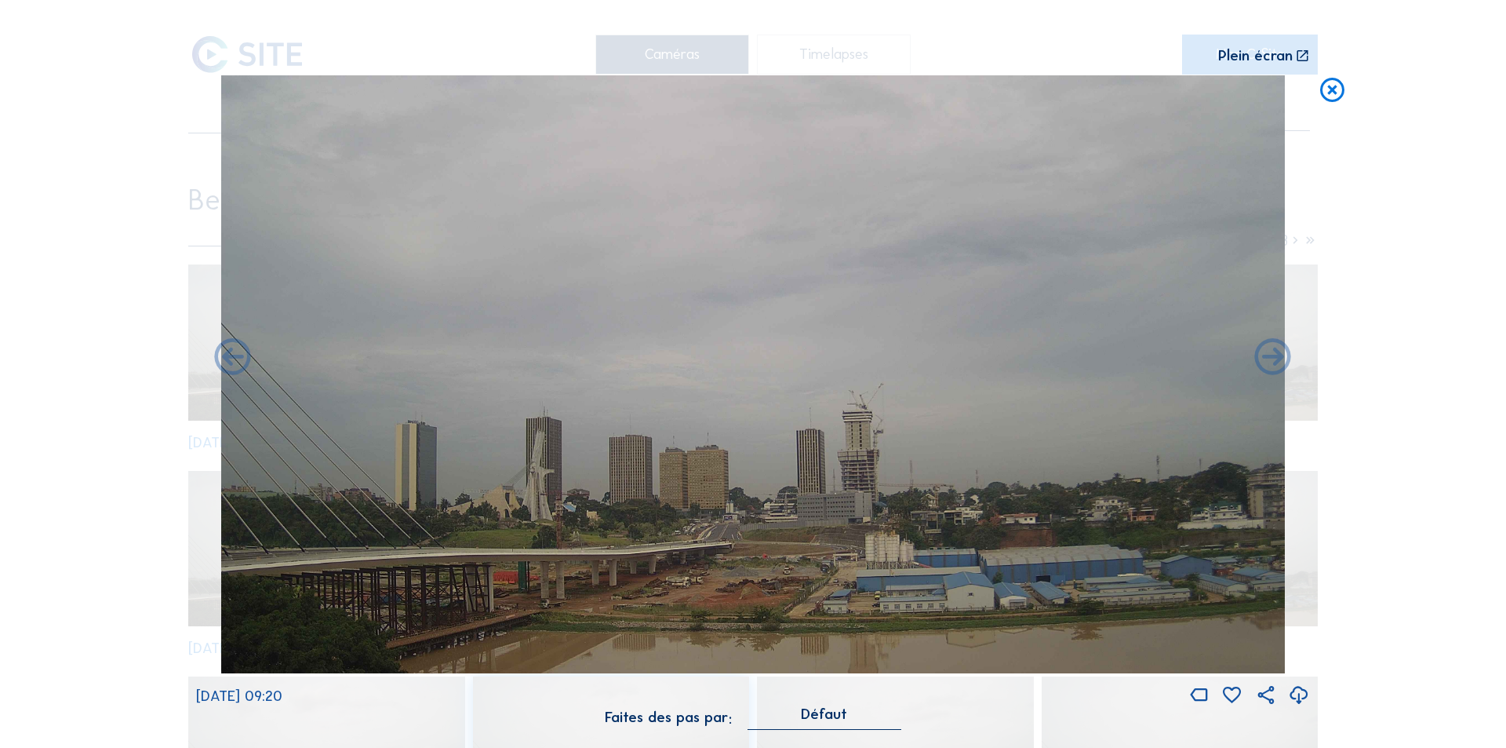
click at [1269, 355] on icon at bounding box center [1273, 359] width 44 height 44
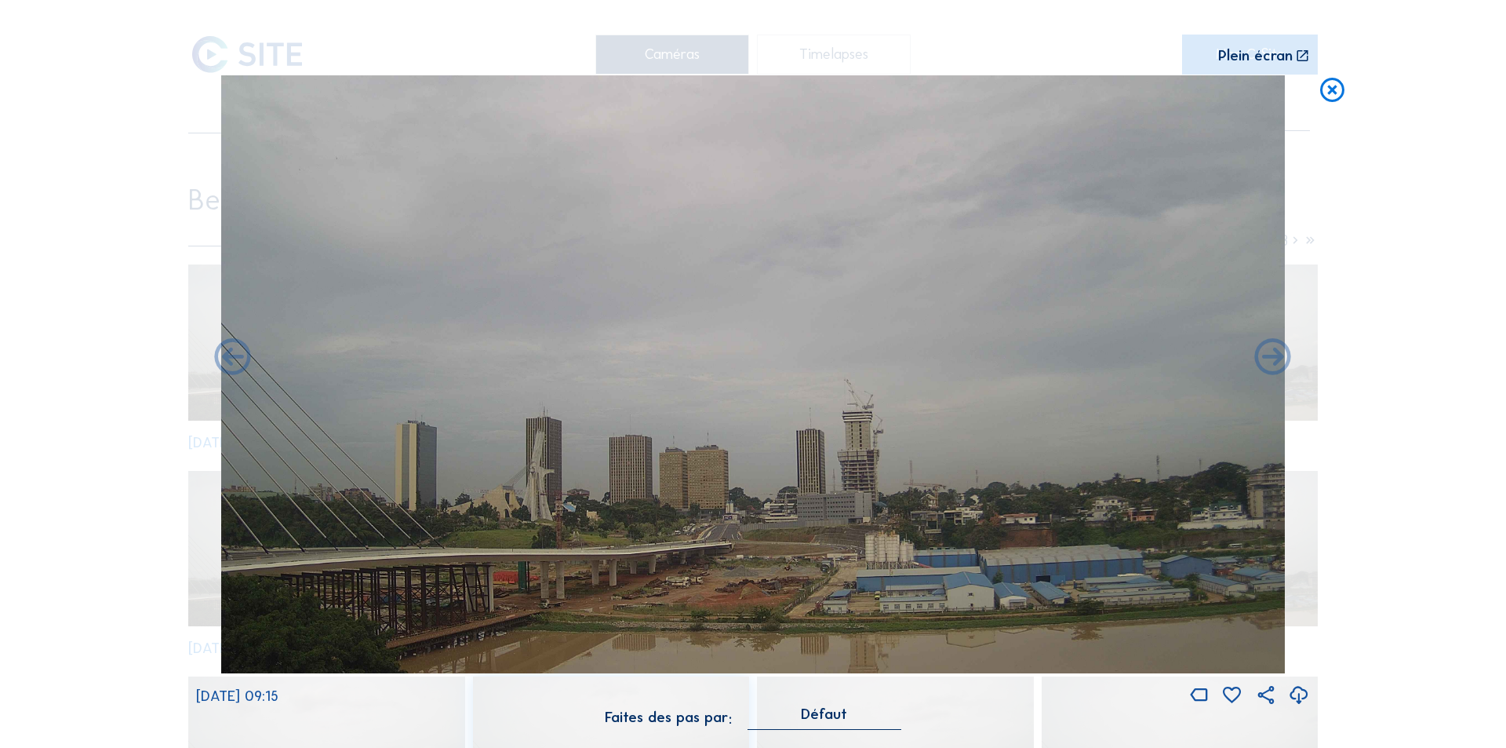
click at [1269, 355] on icon at bounding box center [1273, 359] width 44 height 44
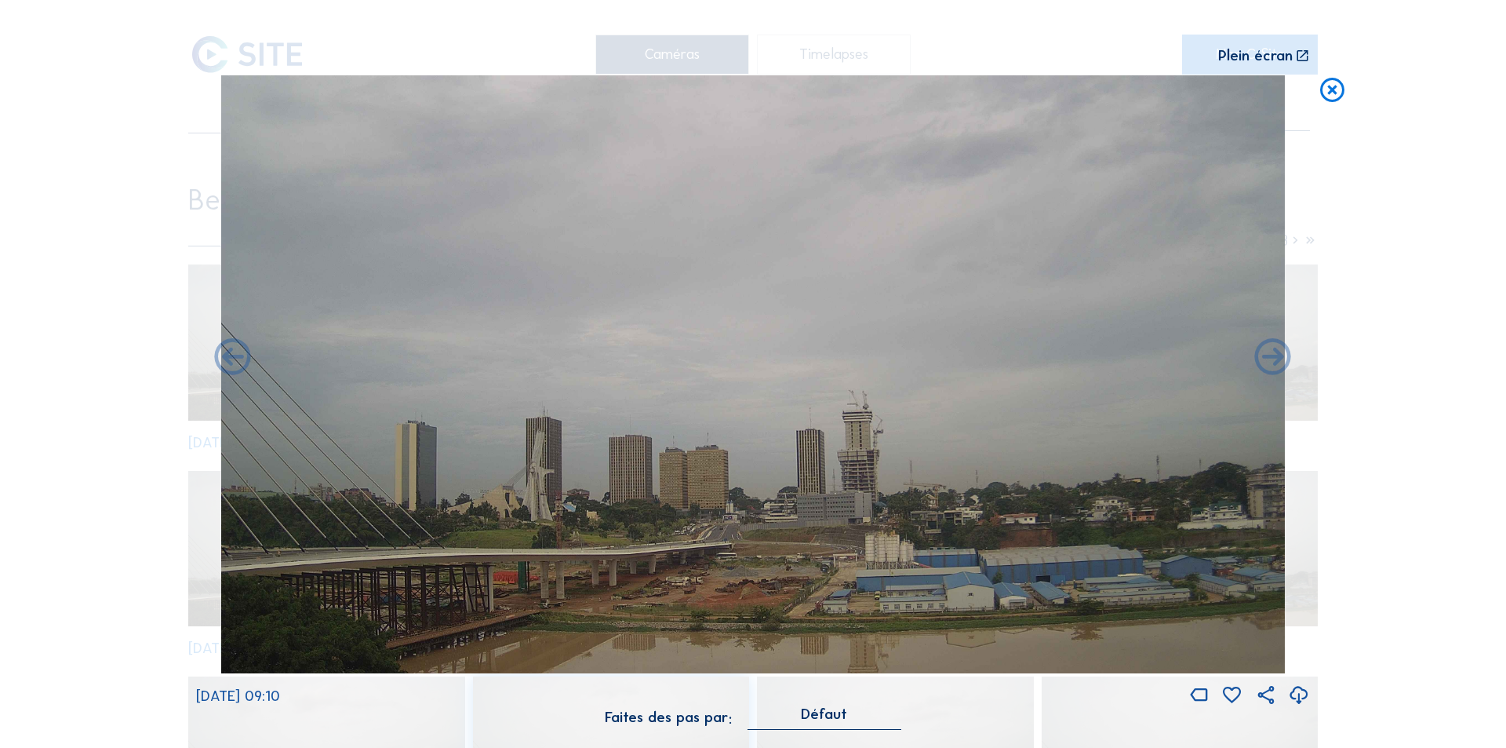
click at [1269, 355] on icon at bounding box center [1273, 359] width 44 height 44
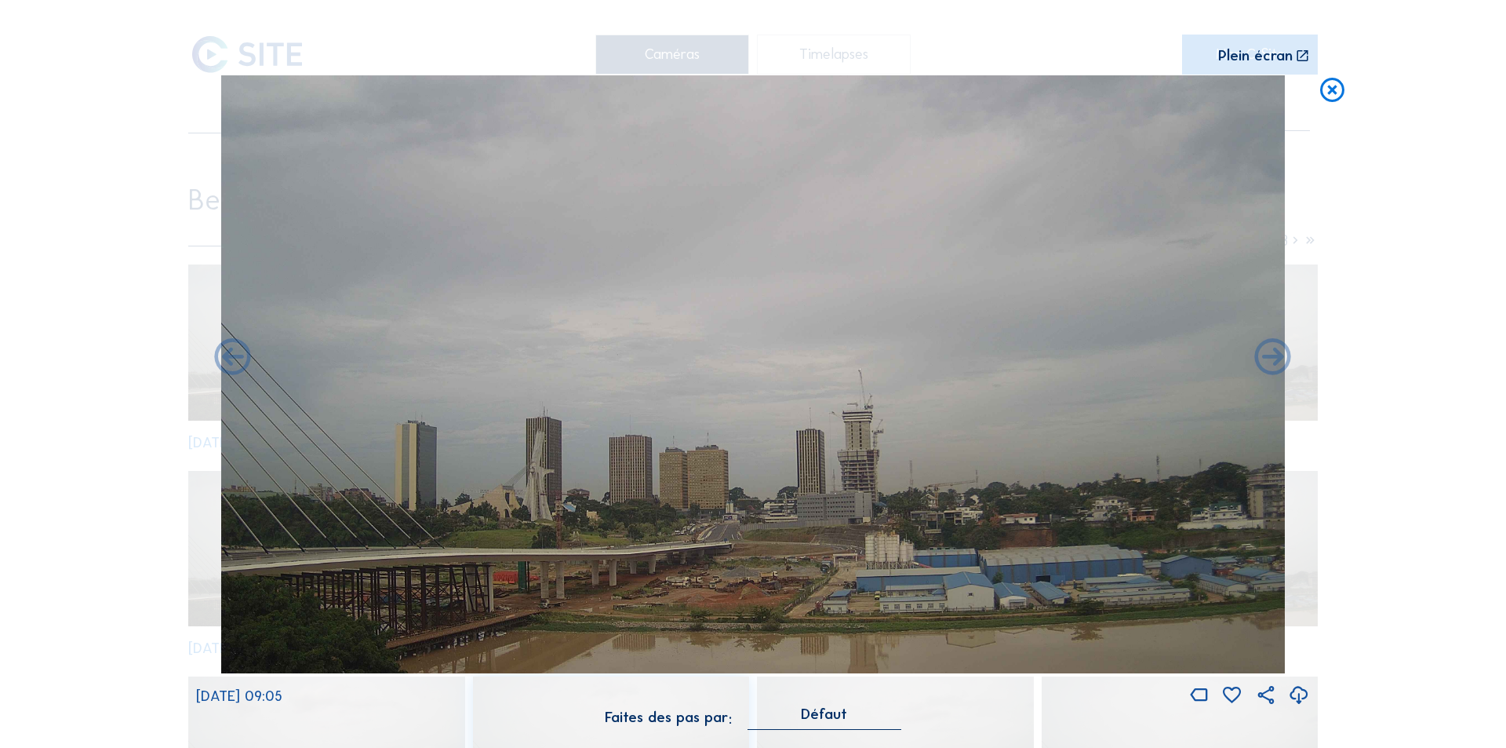
click at [1269, 355] on icon at bounding box center [1273, 359] width 44 height 44
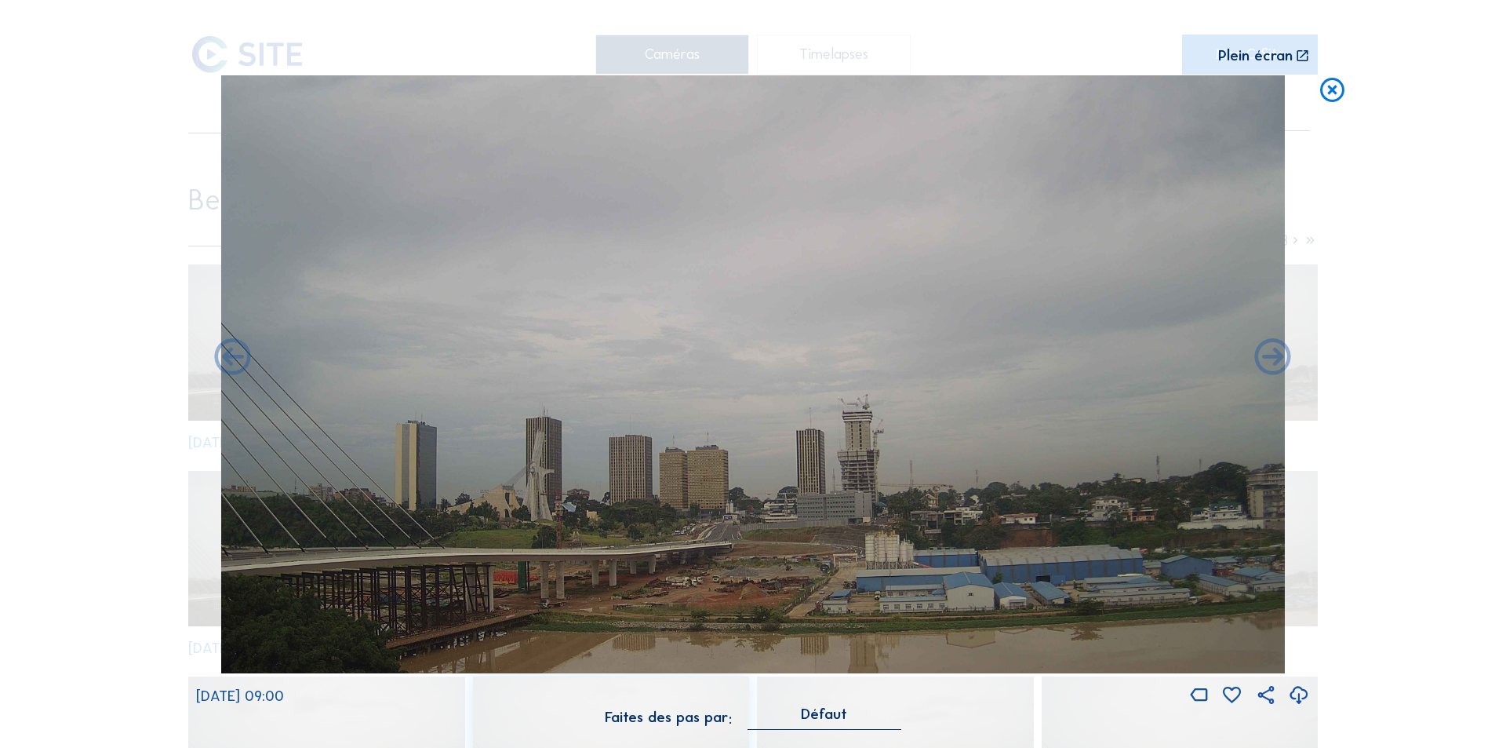
click at [1269, 355] on icon at bounding box center [1273, 359] width 44 height 44
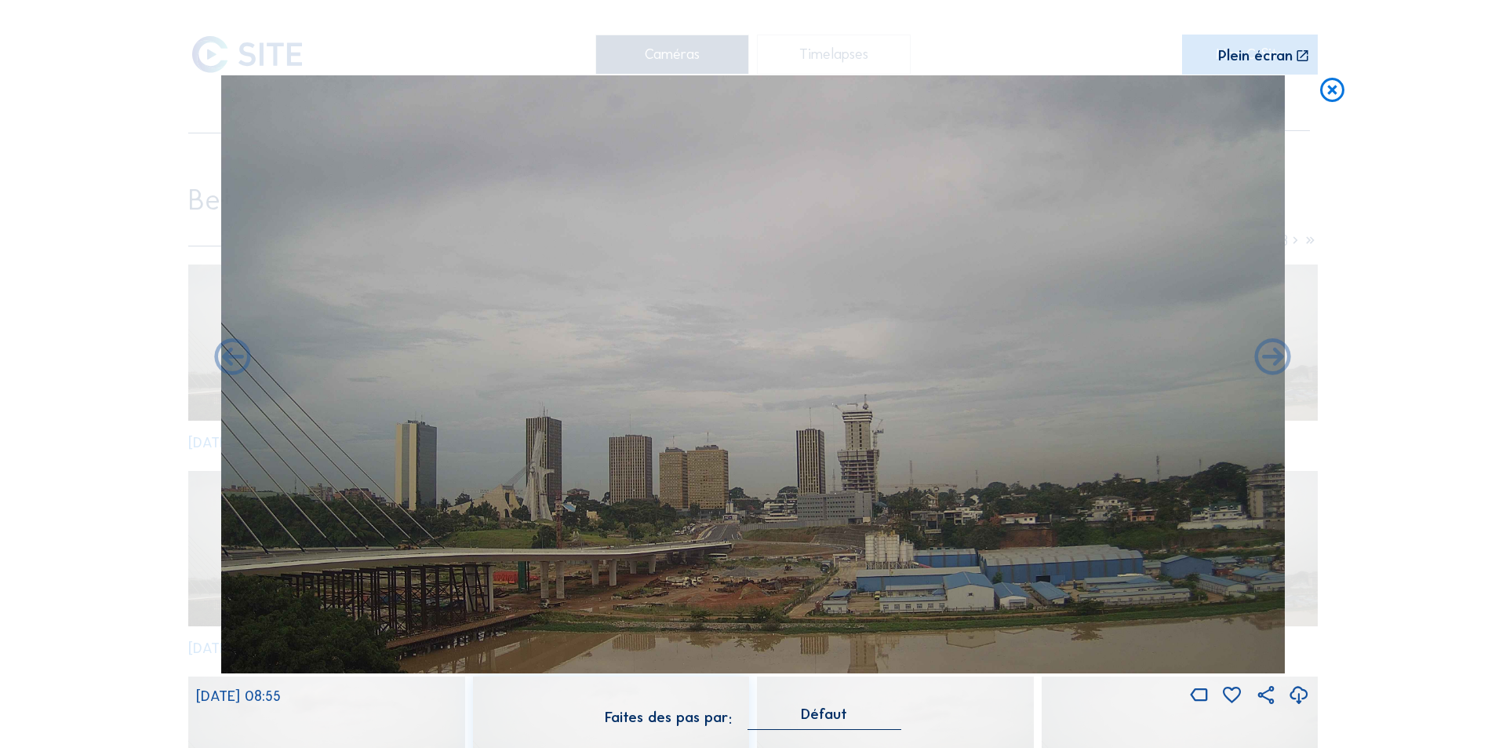
click at [1269, 355] on icon at bounding box center [1273, 359] width 44 height 44
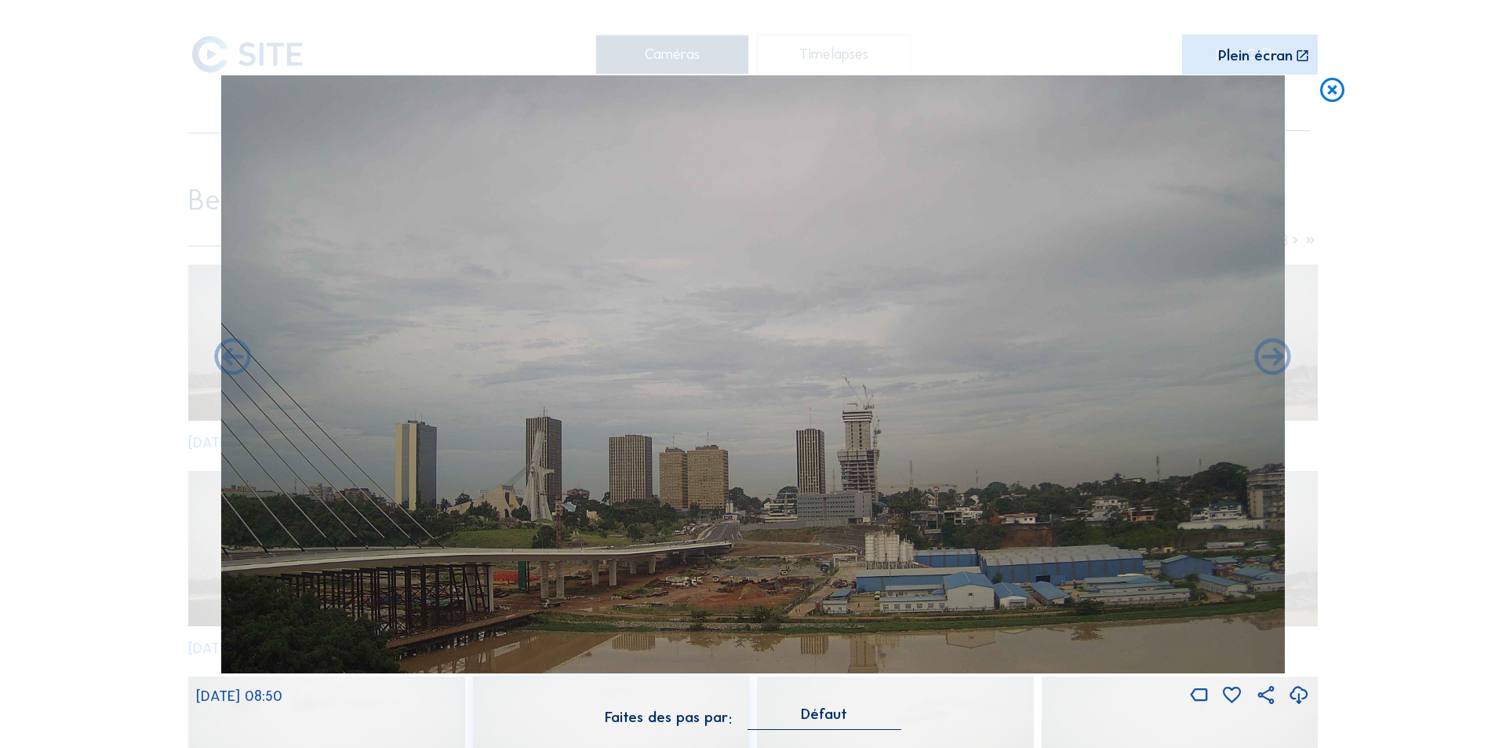
click at [1269, 355] on icon at bounding box center [1273, 359] width 44 height 44
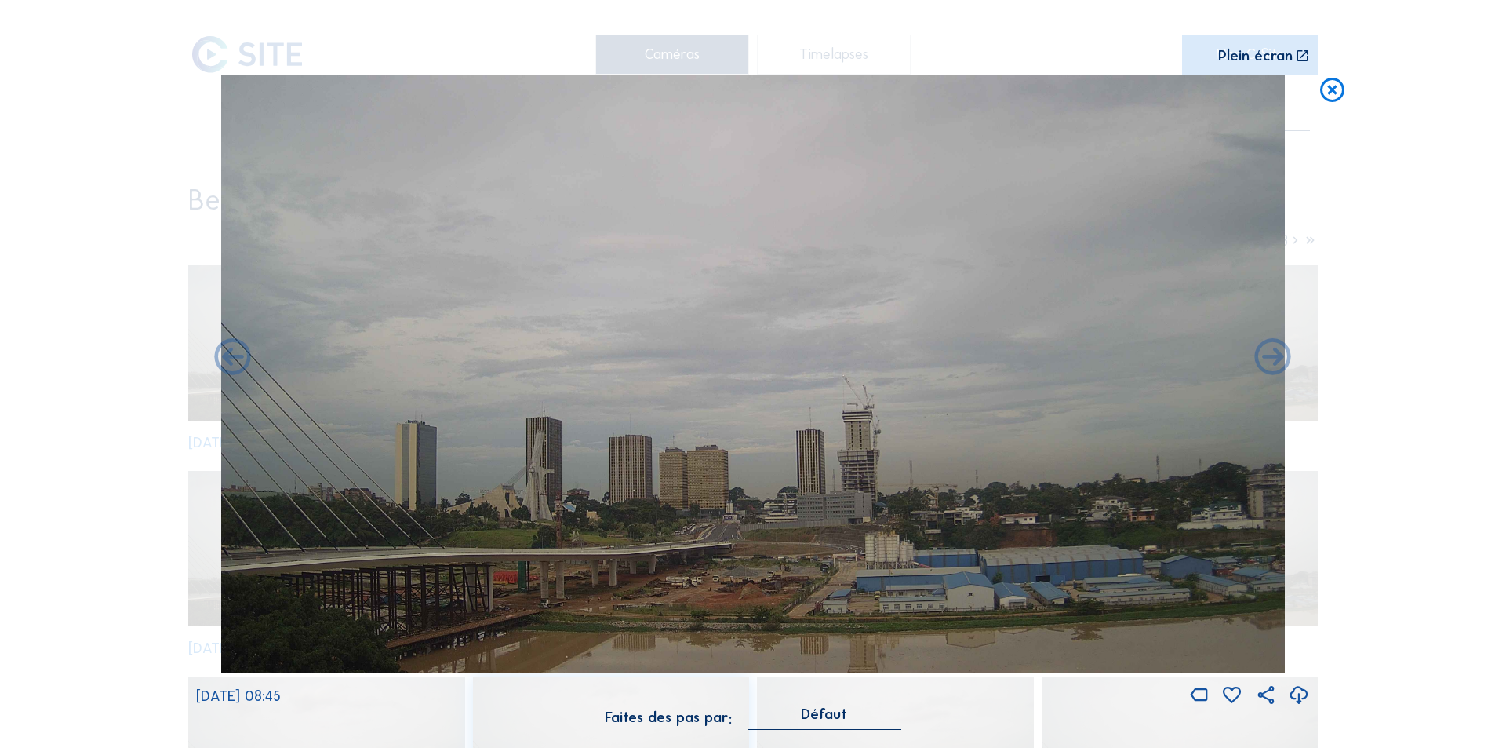
click at [1269, 355] on icon at bounding box center [1273, 359] width 44 height 44
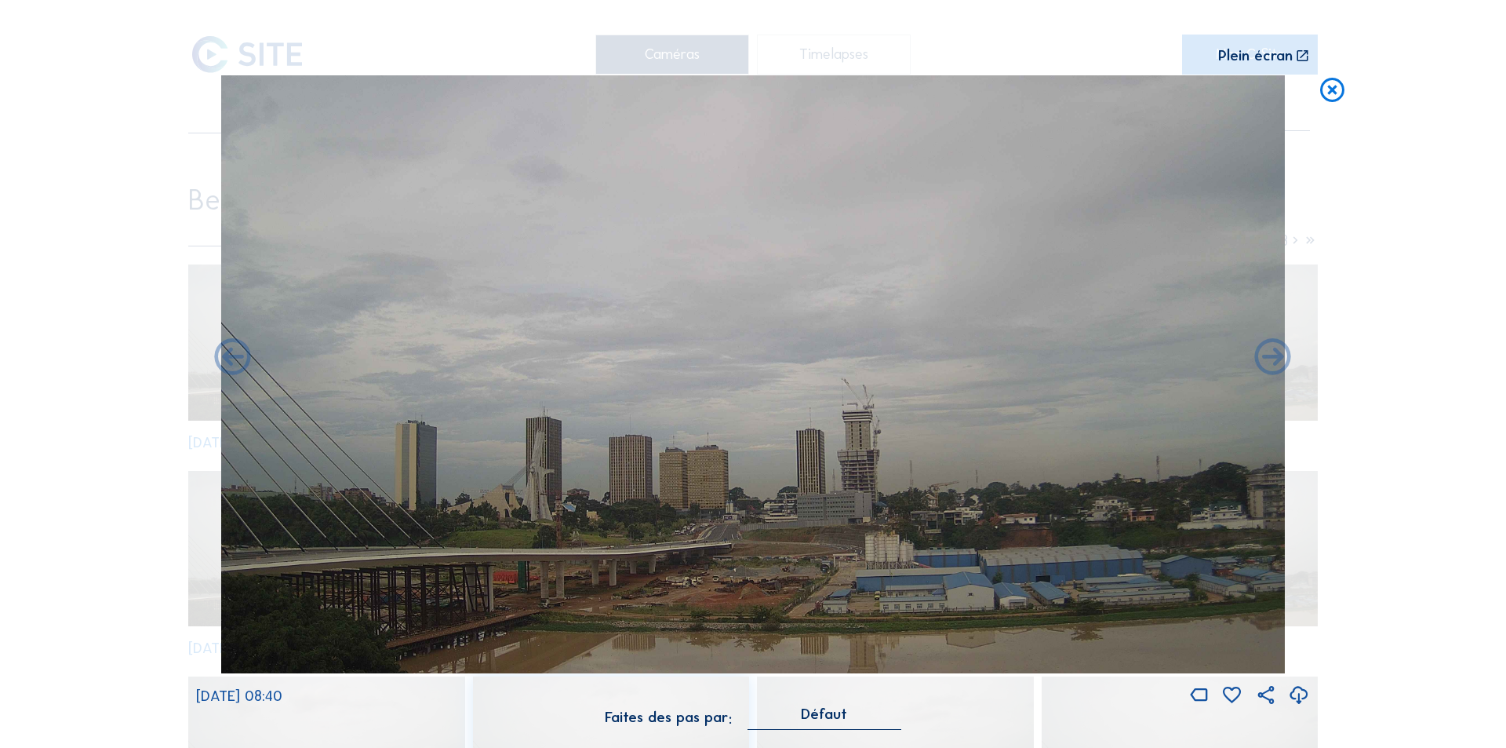
click at [1269, 355] on icon at bounding box center [1273, 359] width 44 height 44
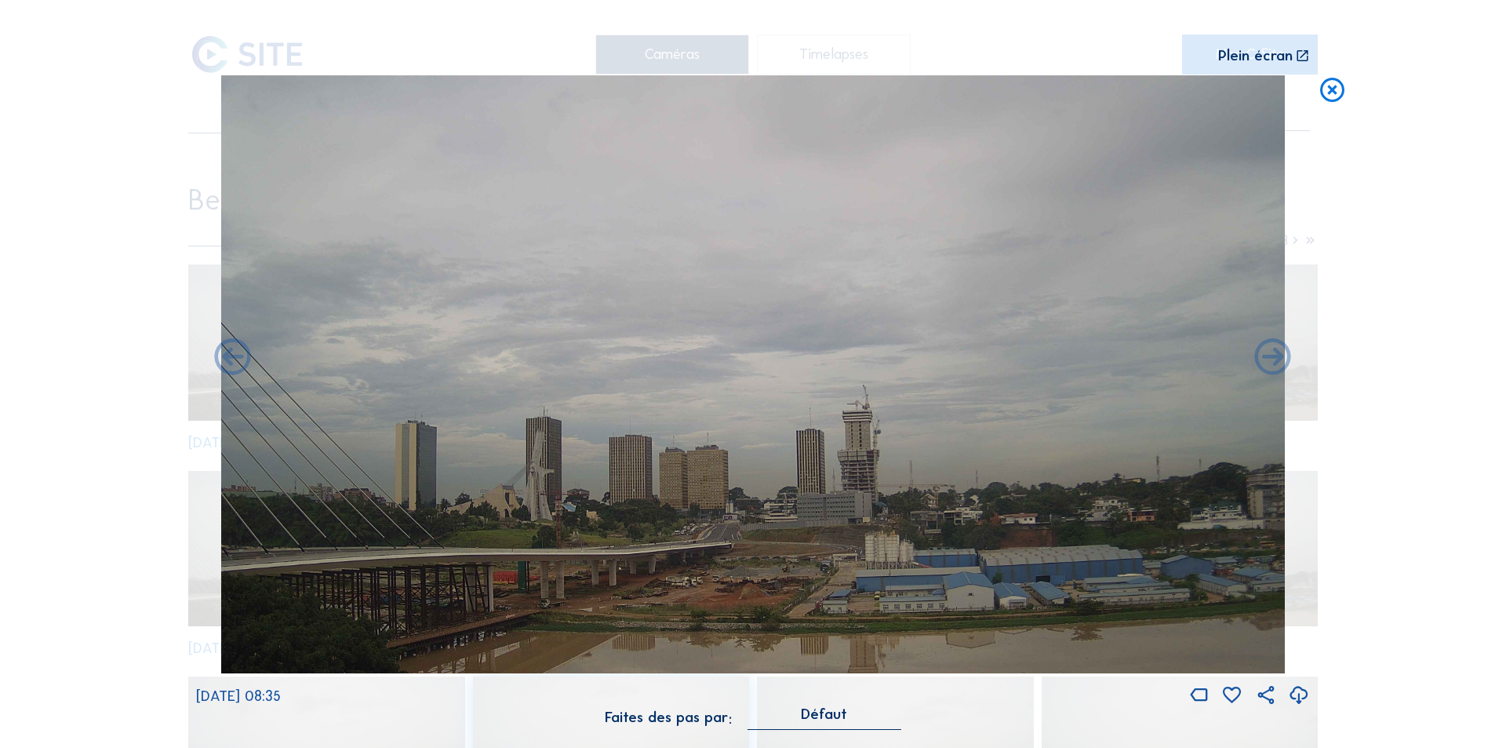
click at [1269, 355] on icon at bounding box center [1273, 359] width 44 height 44
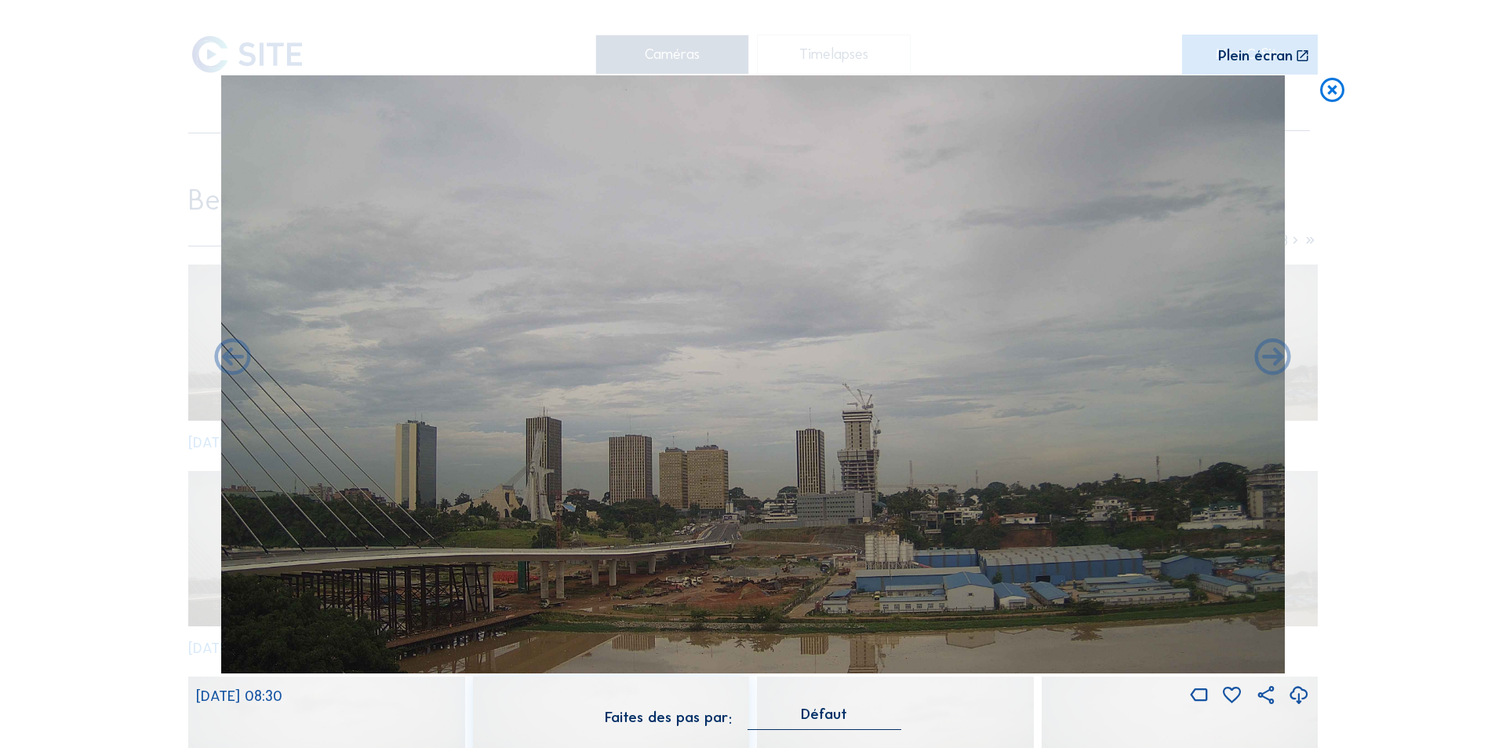
click at [1269, 355] on icon at bounding box center [1273, 359] width 44 height 44
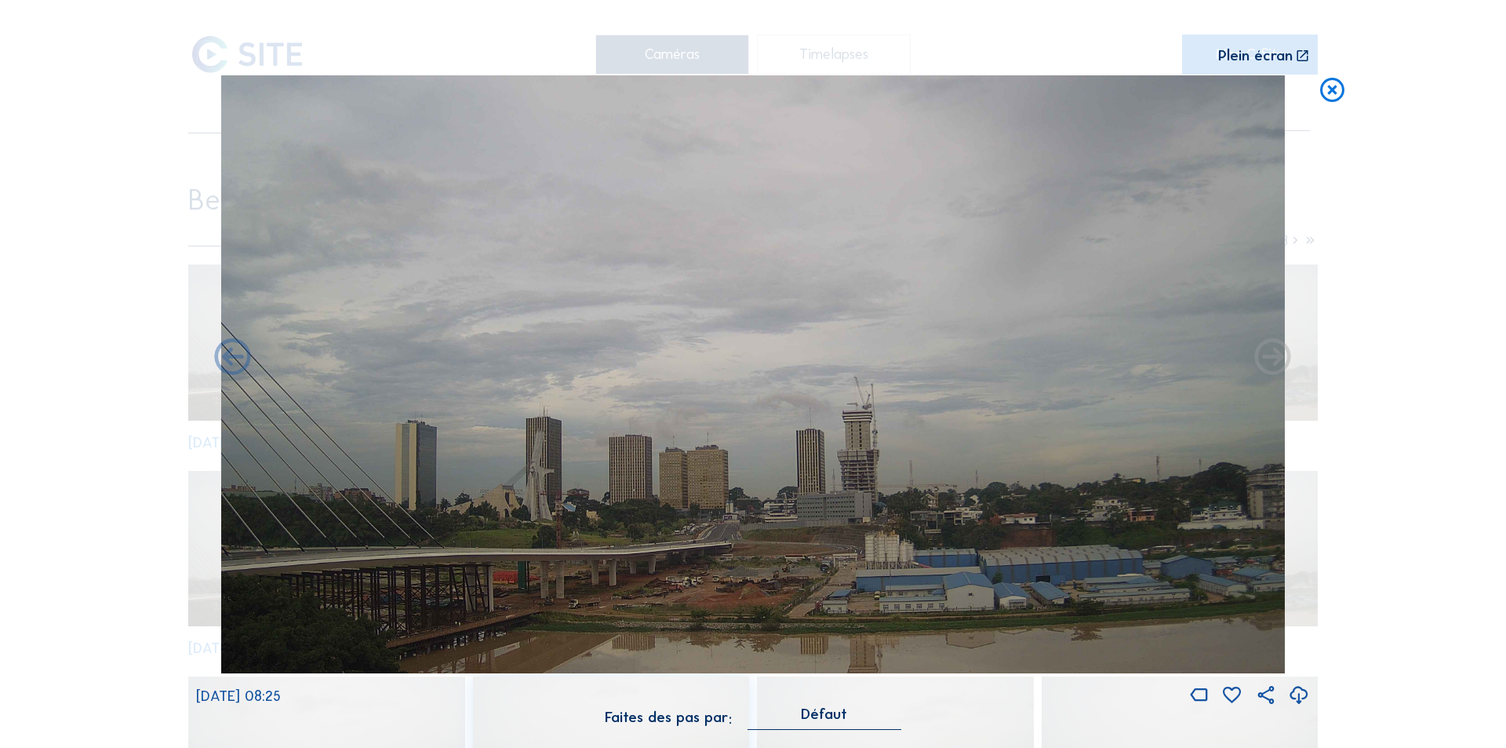
click at [1269, 355] on icon at bounding box center [1273, 359] width 44 height 44
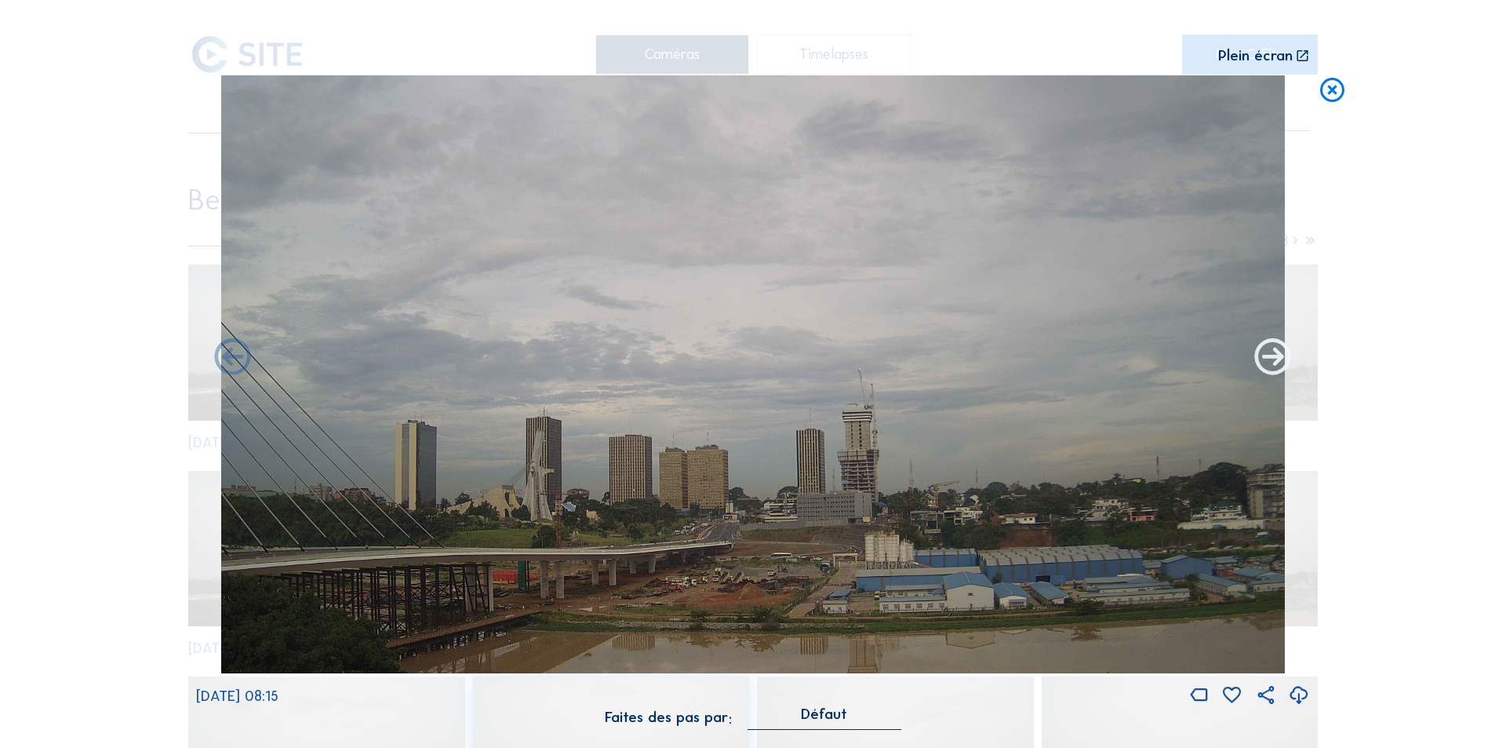
click at [1269, 355] on icon at bounding box center [1273, 359] width 44 height 44
click at [1271, 358] on icon at bounding box center [1273, 359] width 44 height 44
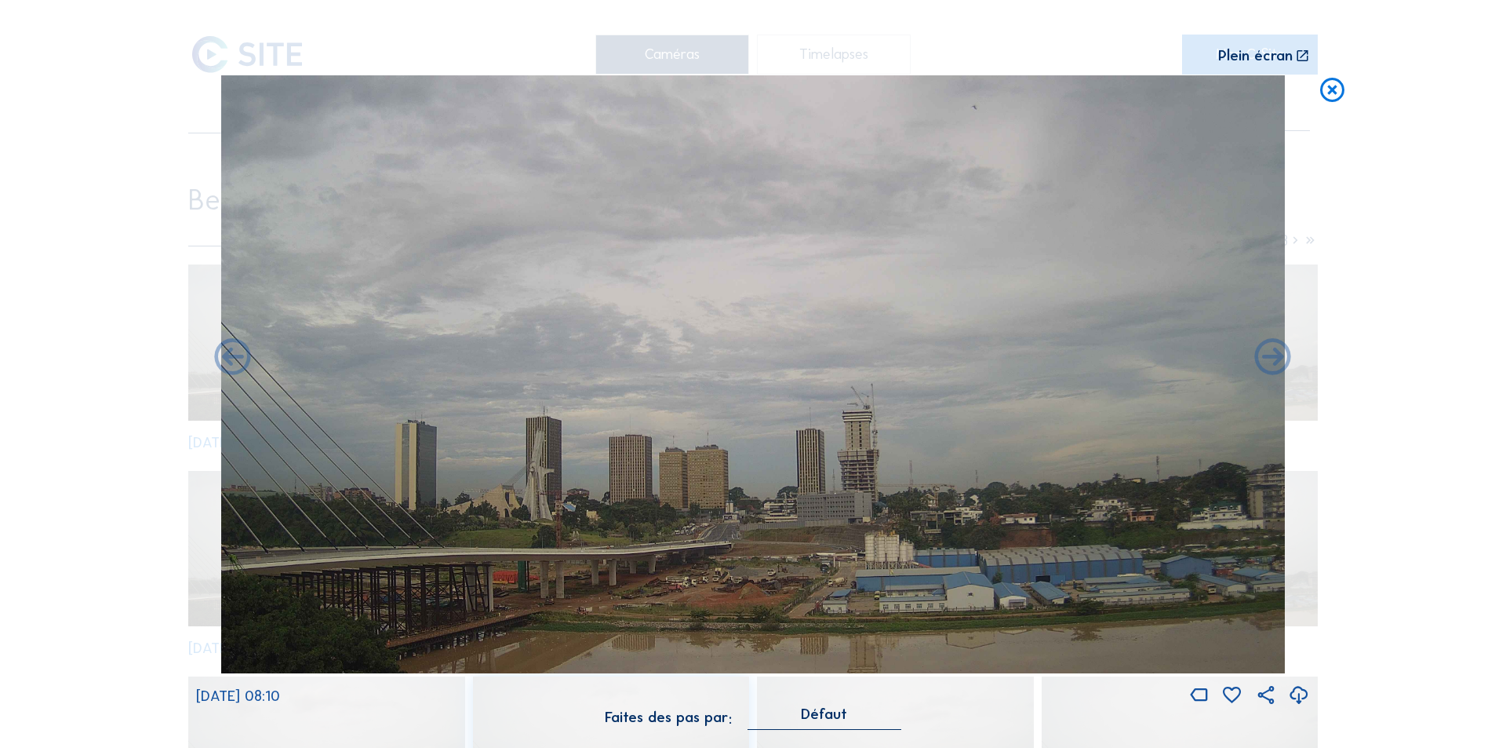
click at [1271, 358] on icon at bounding box center [1273, 359] width 44 height 44
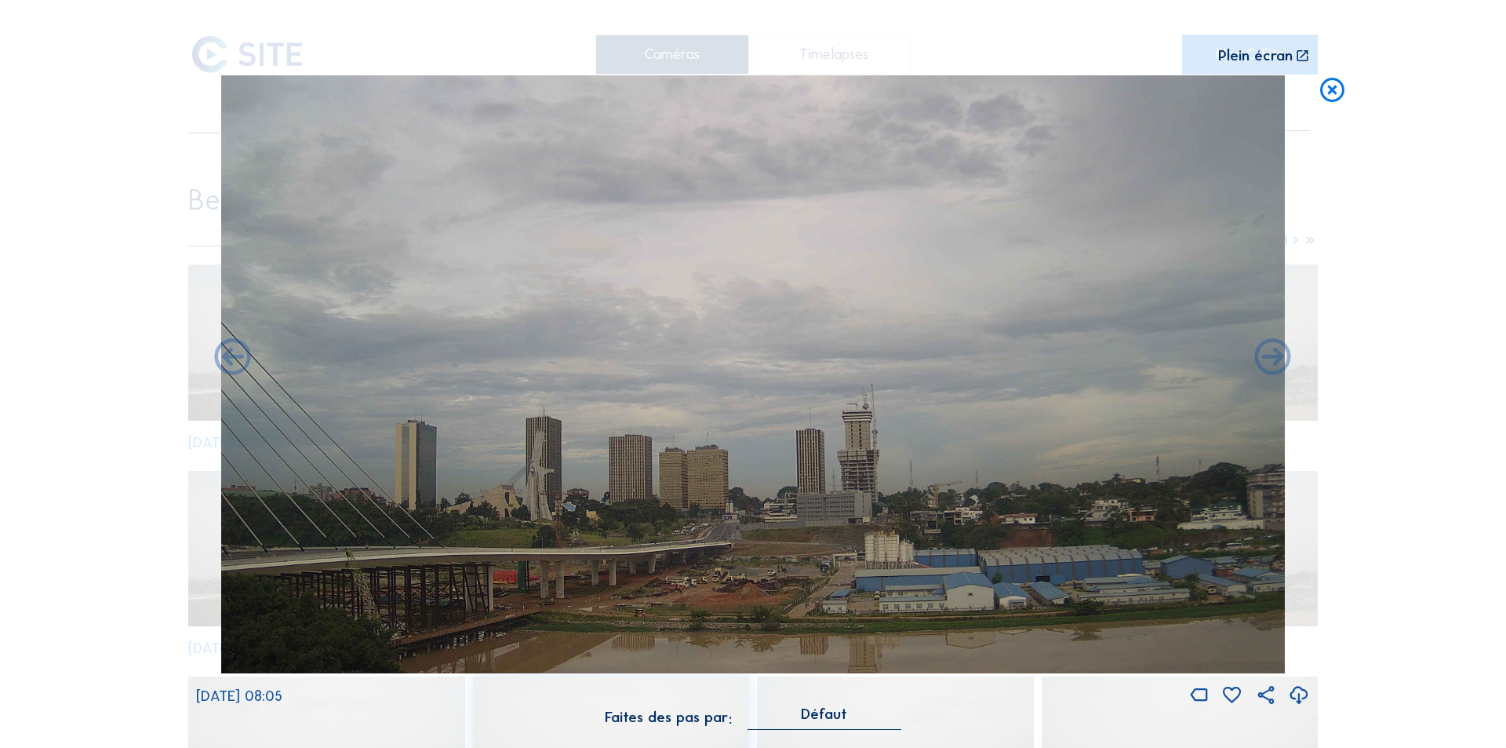
click at [1271, 358] on icon at bounding box center [1273, 359] width 44 height 44
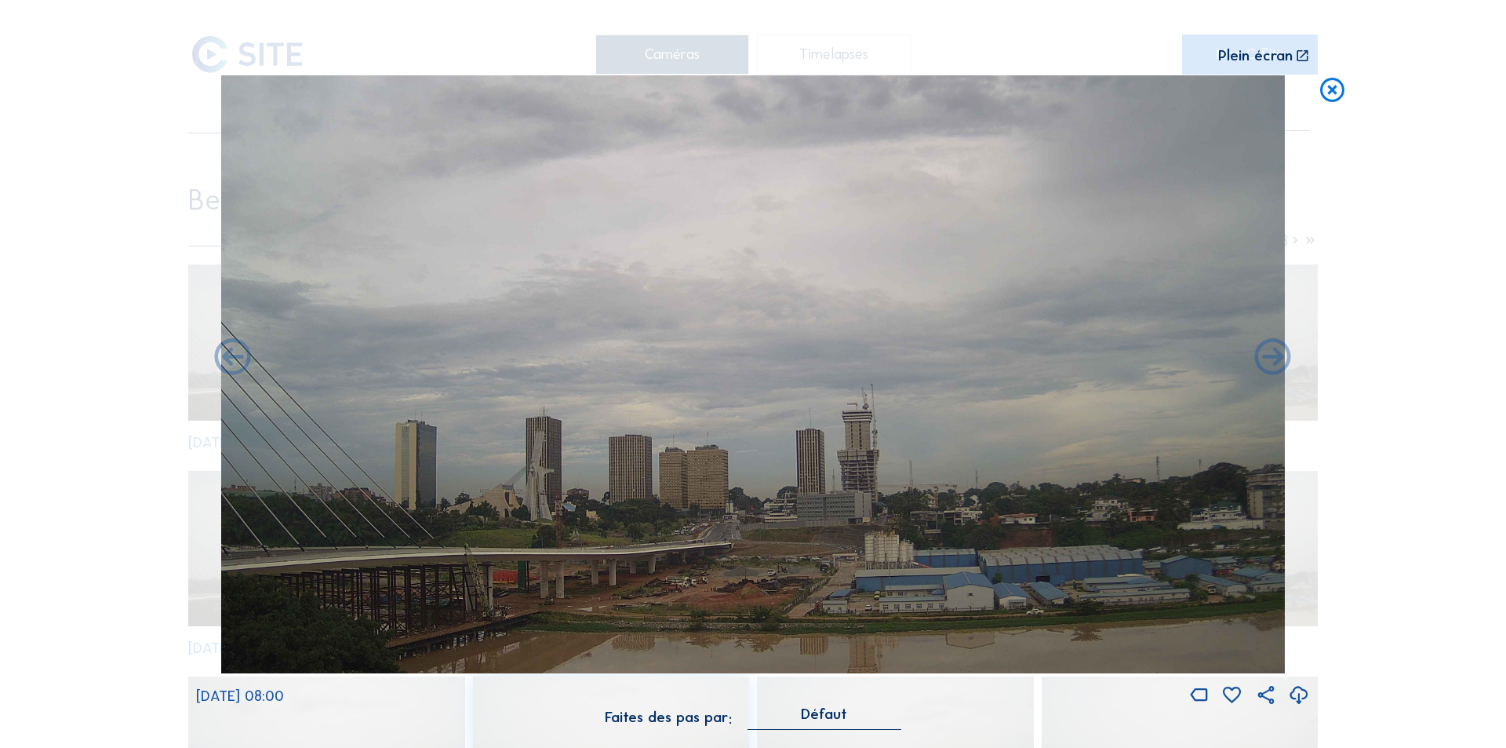
click at [1271, 358] on icon at bounding box center [1273, 359] width 44 height 44
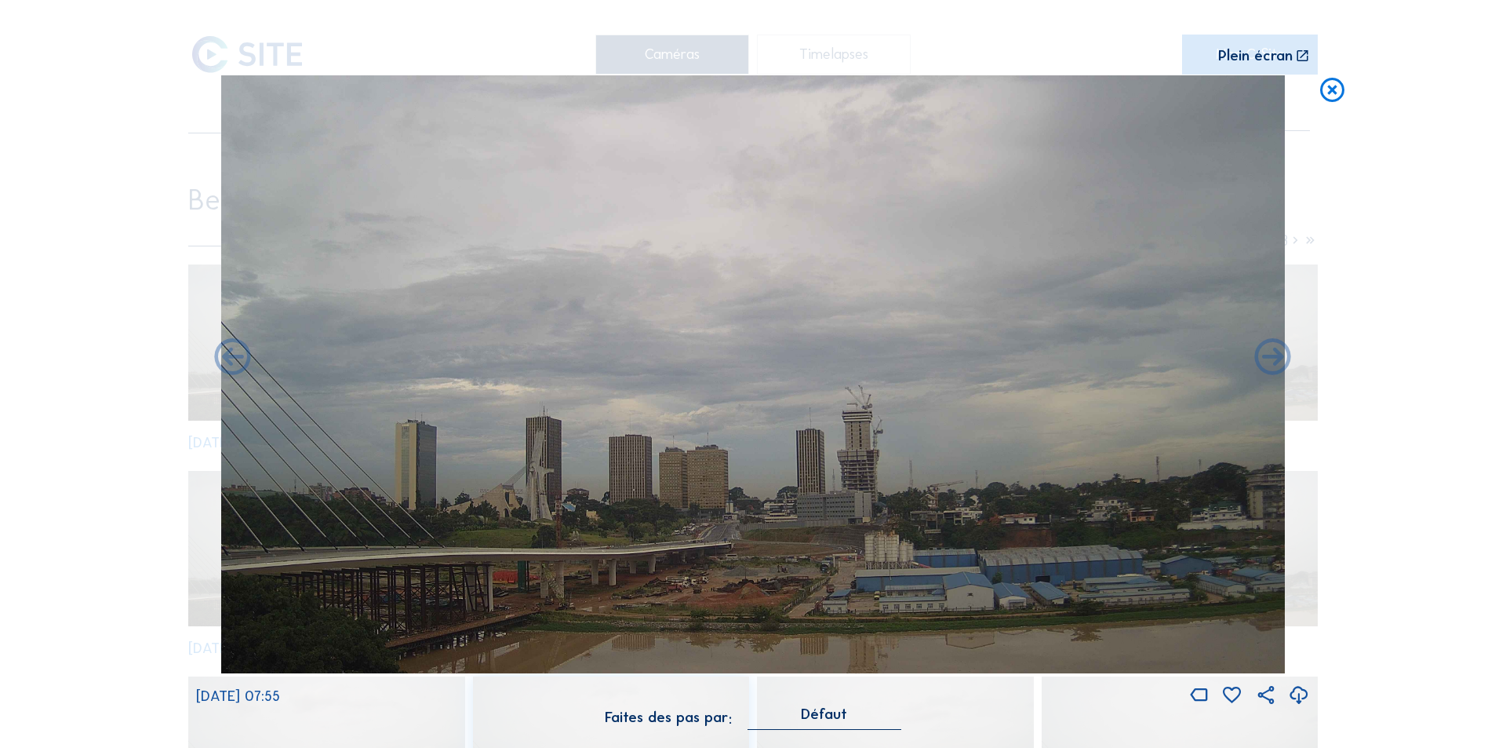
click at [1271, 358] on icon at bounding box center [1273, 359] width 44 height 44
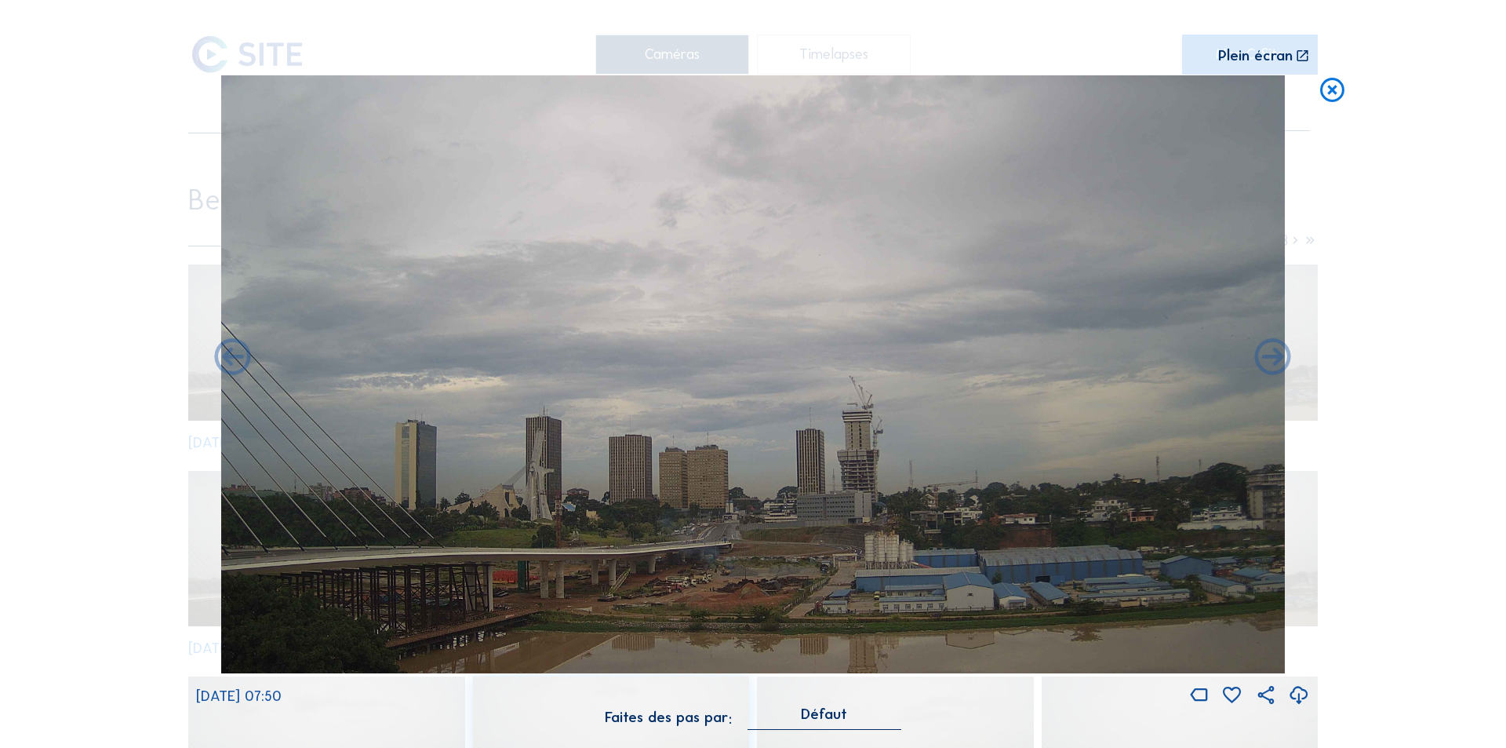
click at [1271, 358] on icon at bounding box center [1273, 359] width 44 height 44
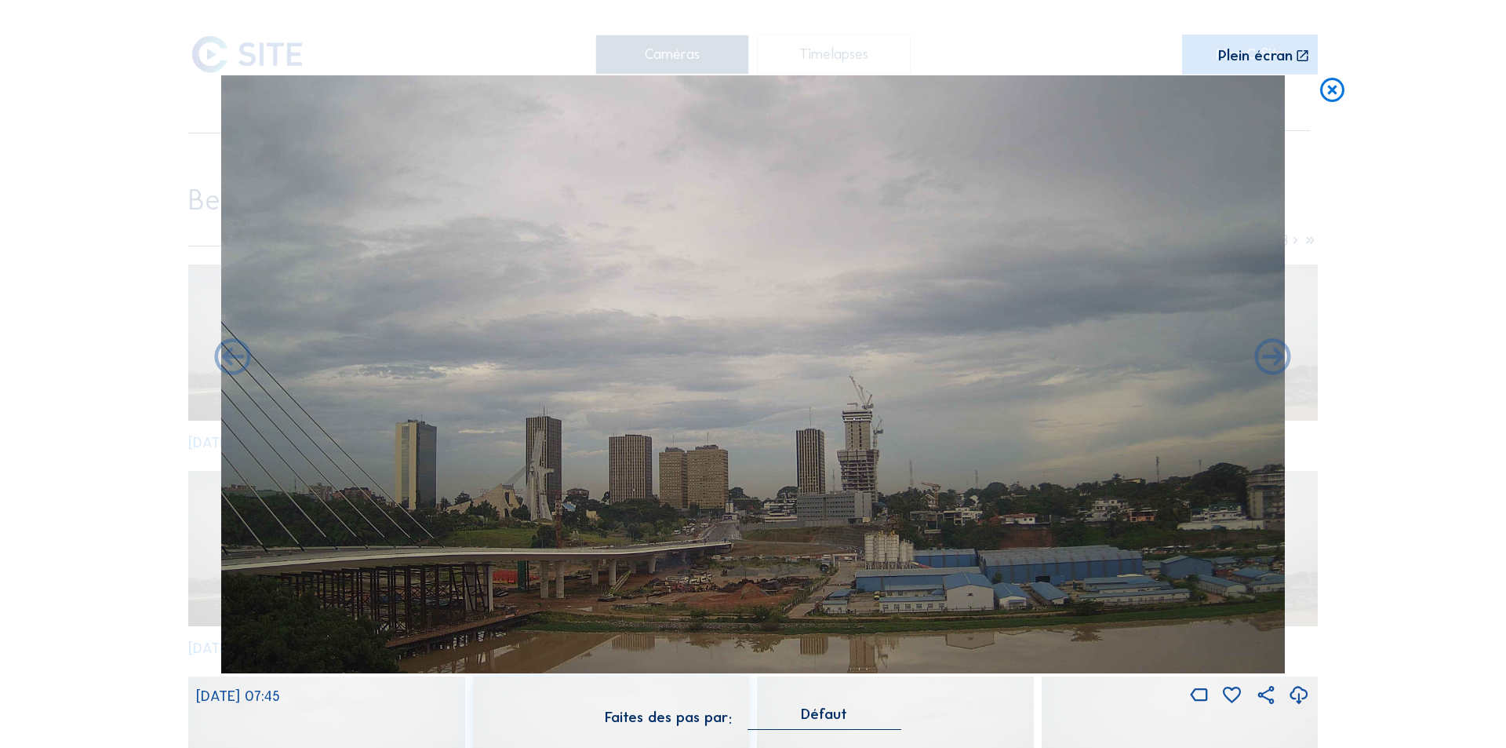
click at [1271, 358] on icon at bounding box center [1273, 359] width 44 height 44
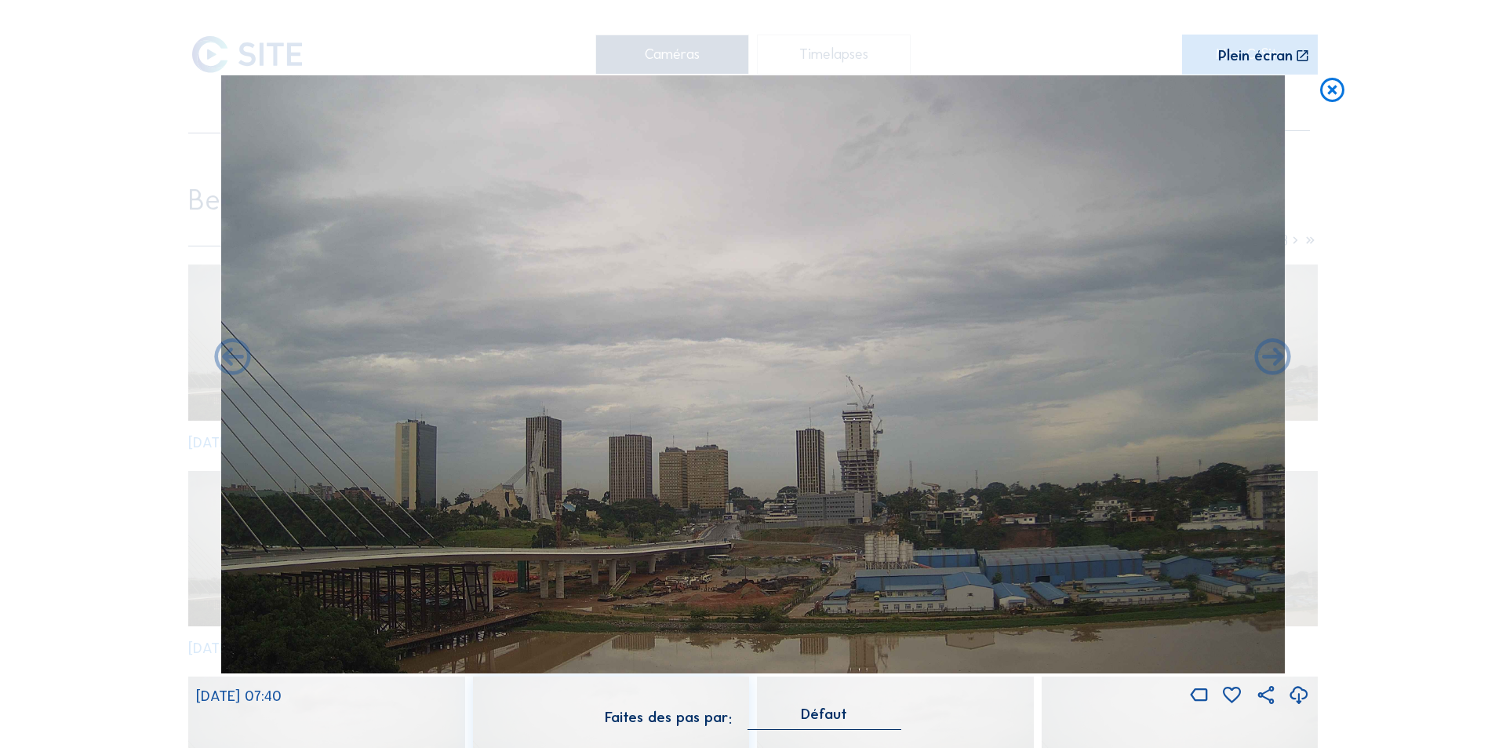
click at [1271, 358] on icon at bounding box center [1273, 359] width 44 height 44
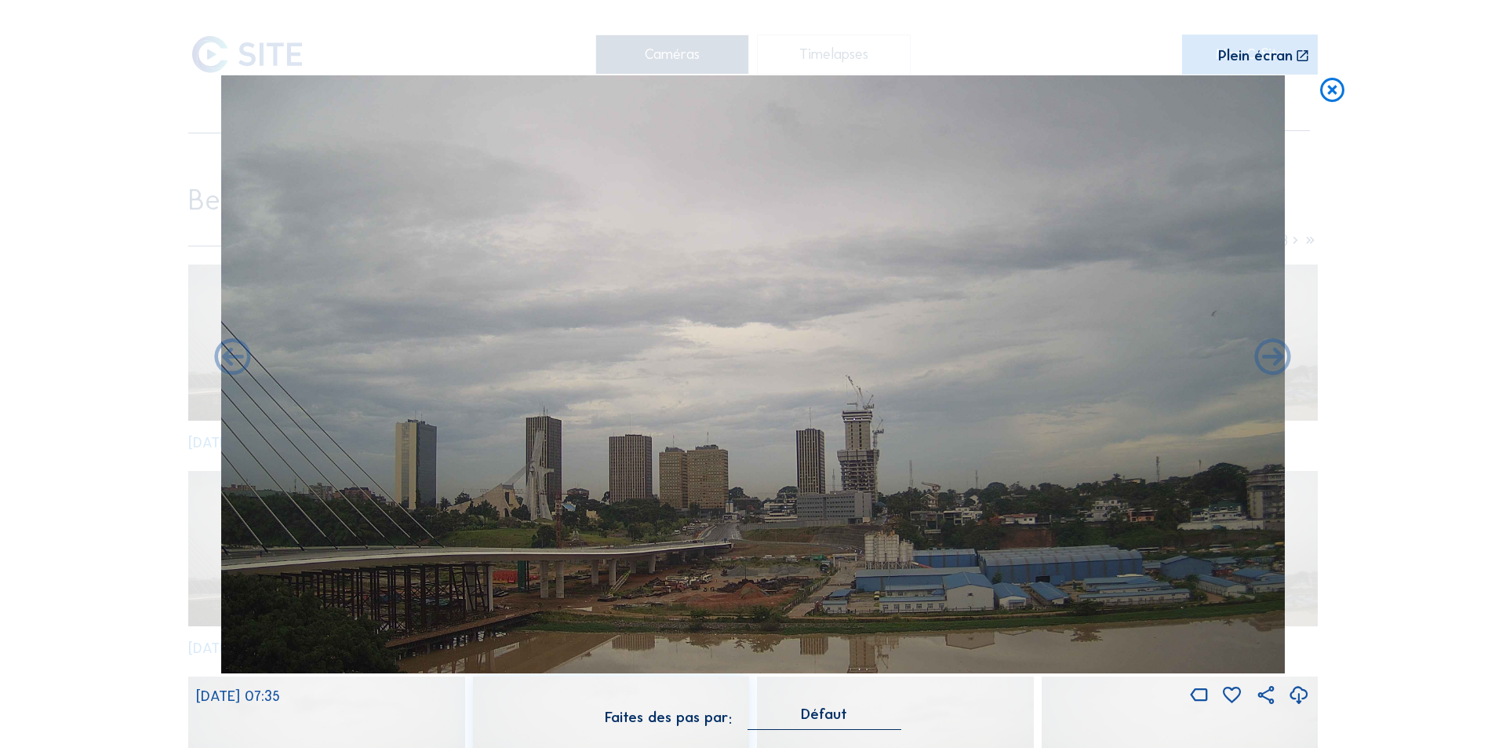
click at [1271, 358] on icon at bounding box center [1273, 359] width 44 height 44
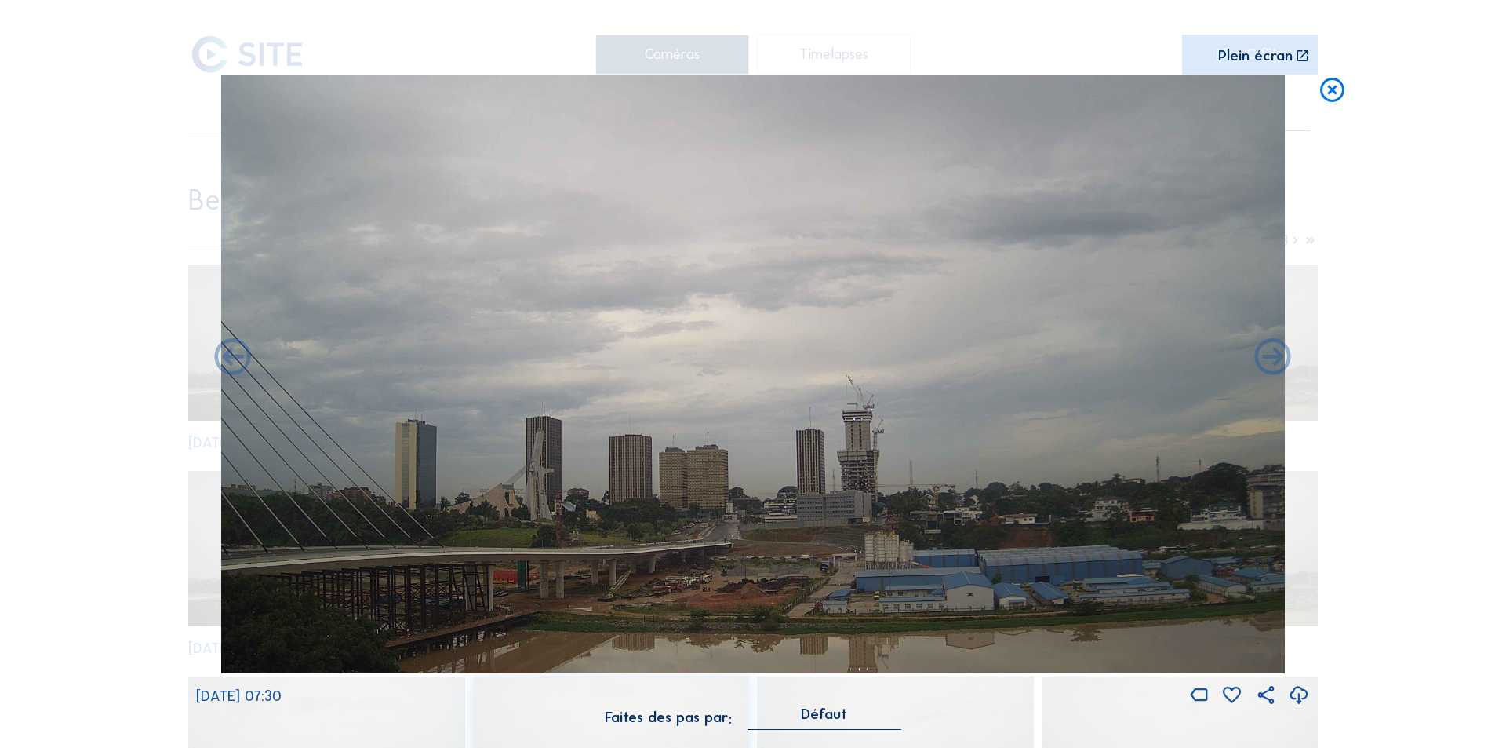
click at [1271, 358] on icon at bounding box center [1273, 359] width 44 height 44
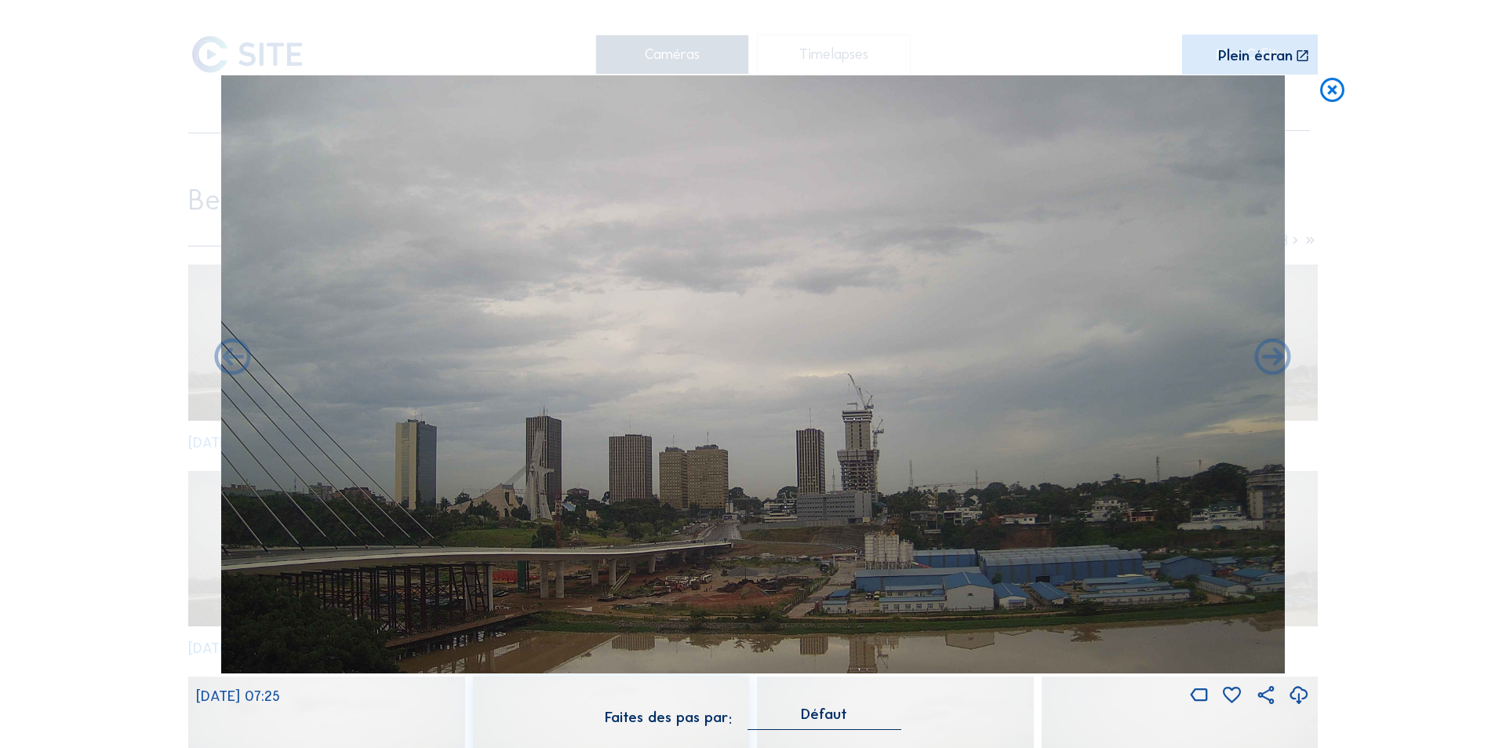
click at [1271, 358] on icon at bounding box center [1273, 359] width 44 height 44
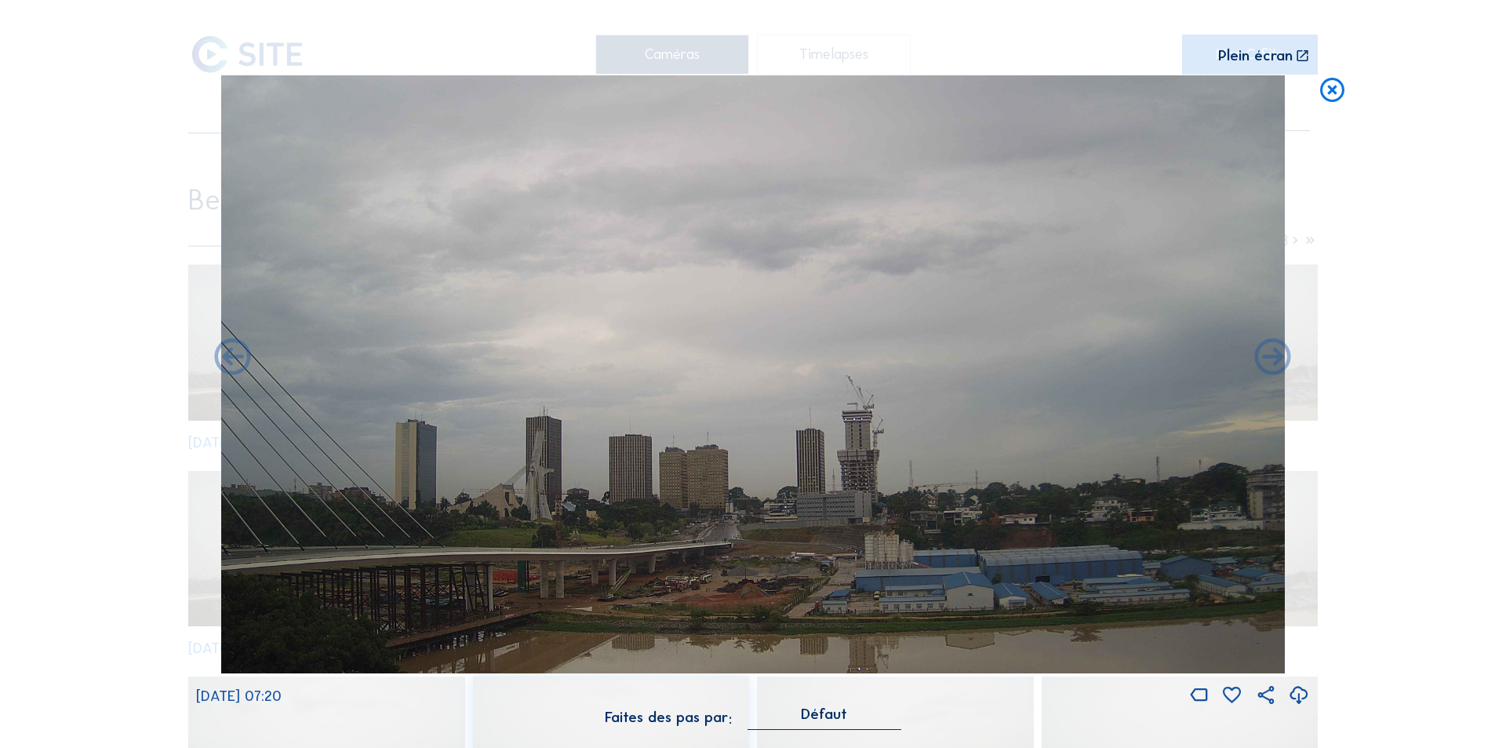
click at [1271, 358] on icon at bounding box center [1273, 359] width 44 height 44
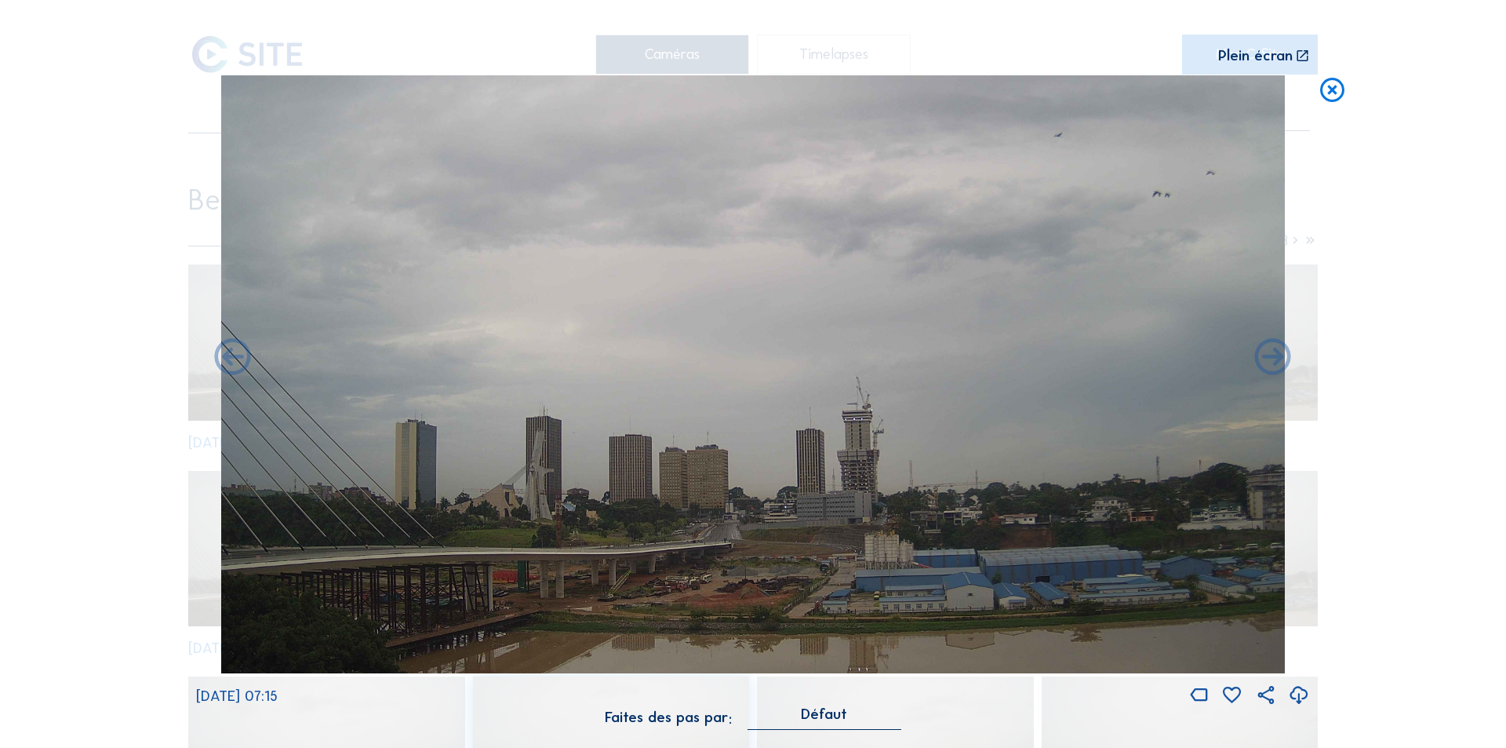
click at [1271, 358] on icon at bounding box center [1273, 359] width 44 height 44
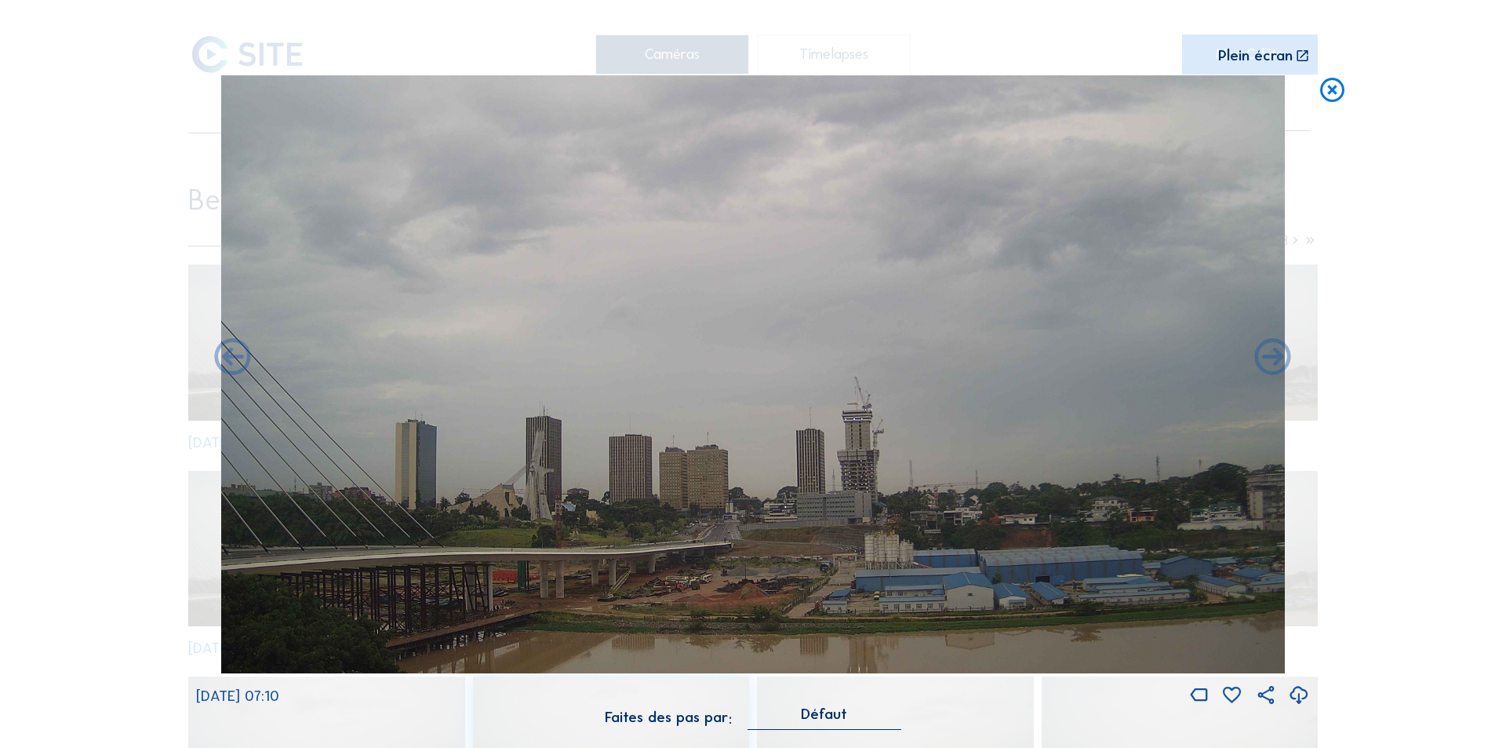
click at [1271, 358] on icon at bounding box center [1273, 359] width 44 height 44
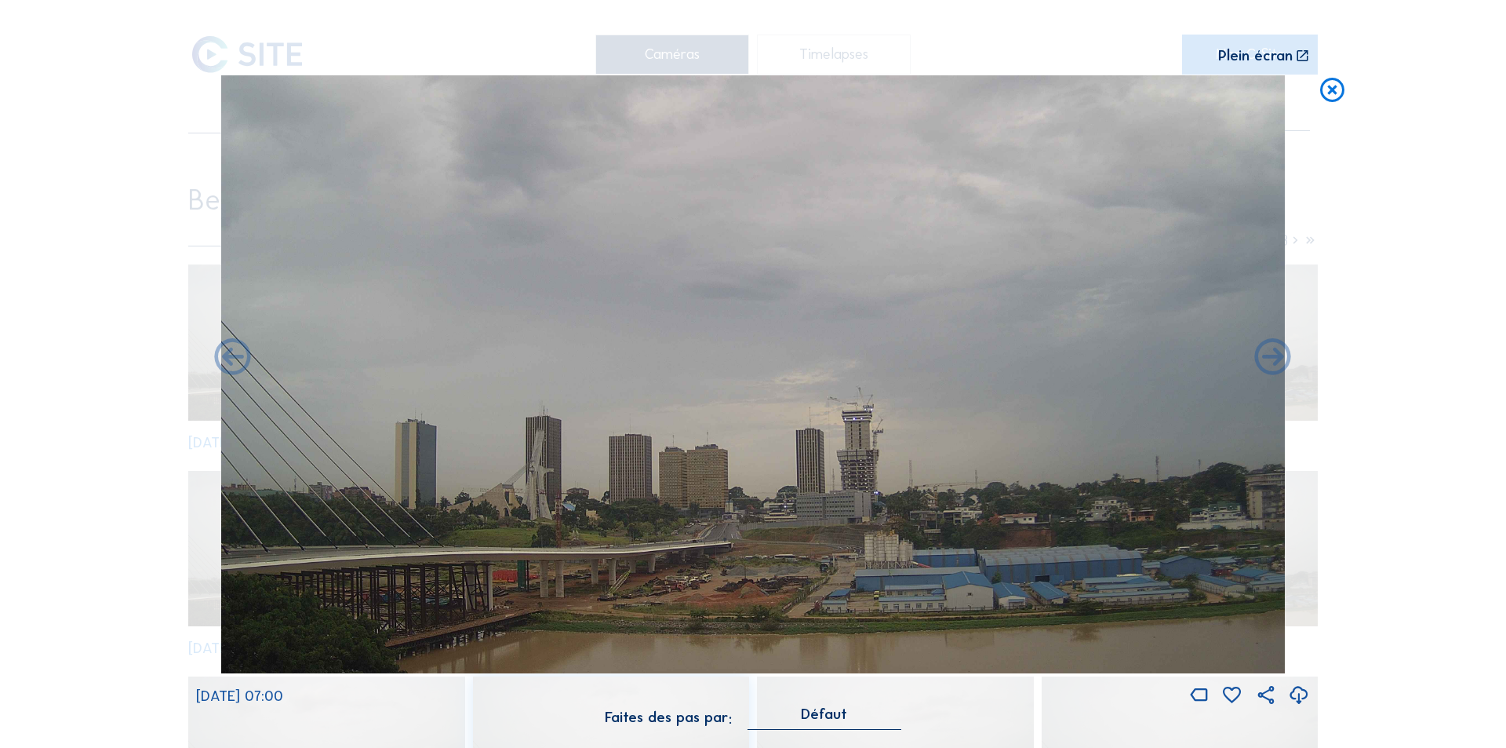
click at [1271, 358] on icon at bounding box center [1273, 359] width 44 height 44
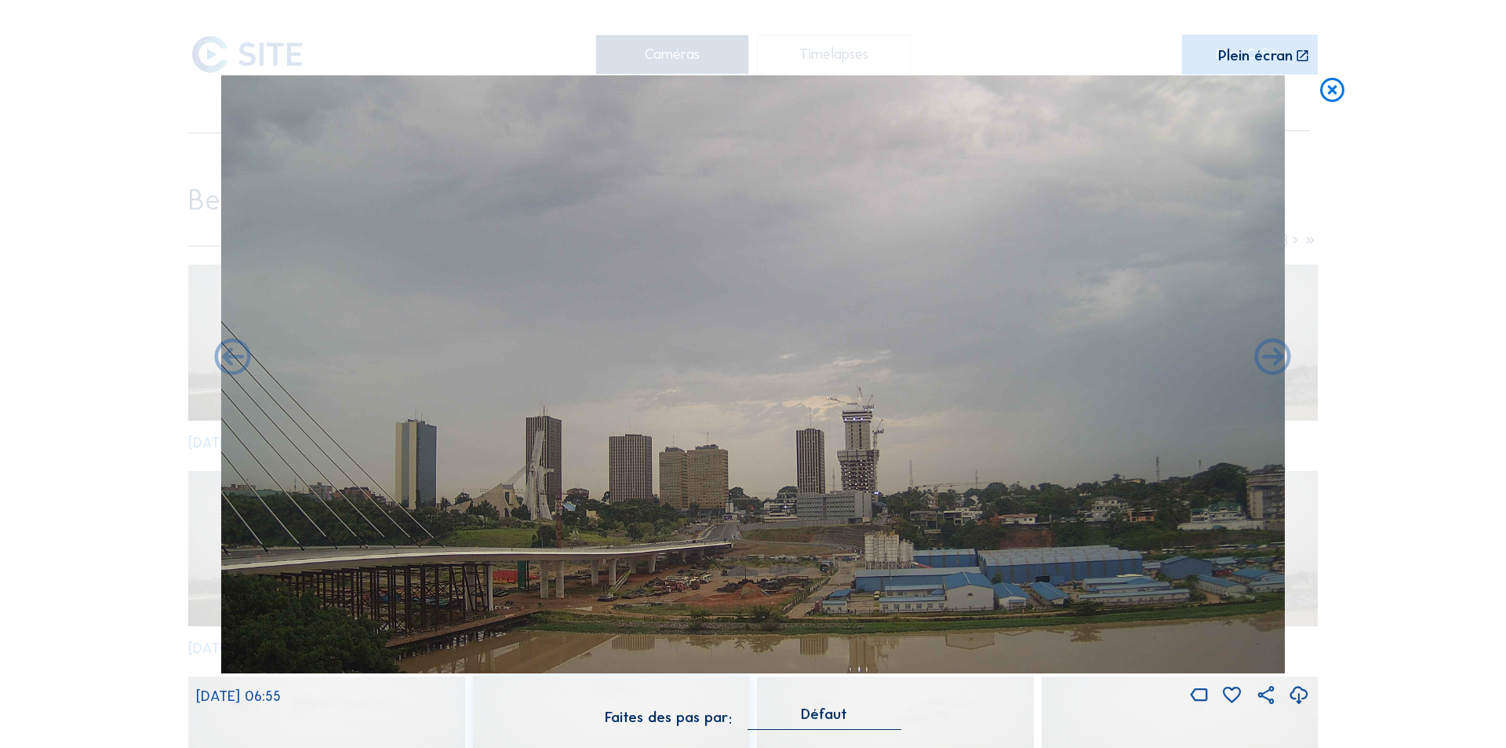
click at [1271, 358] on icon at bounding box center [1273, 359] width 44 height 44
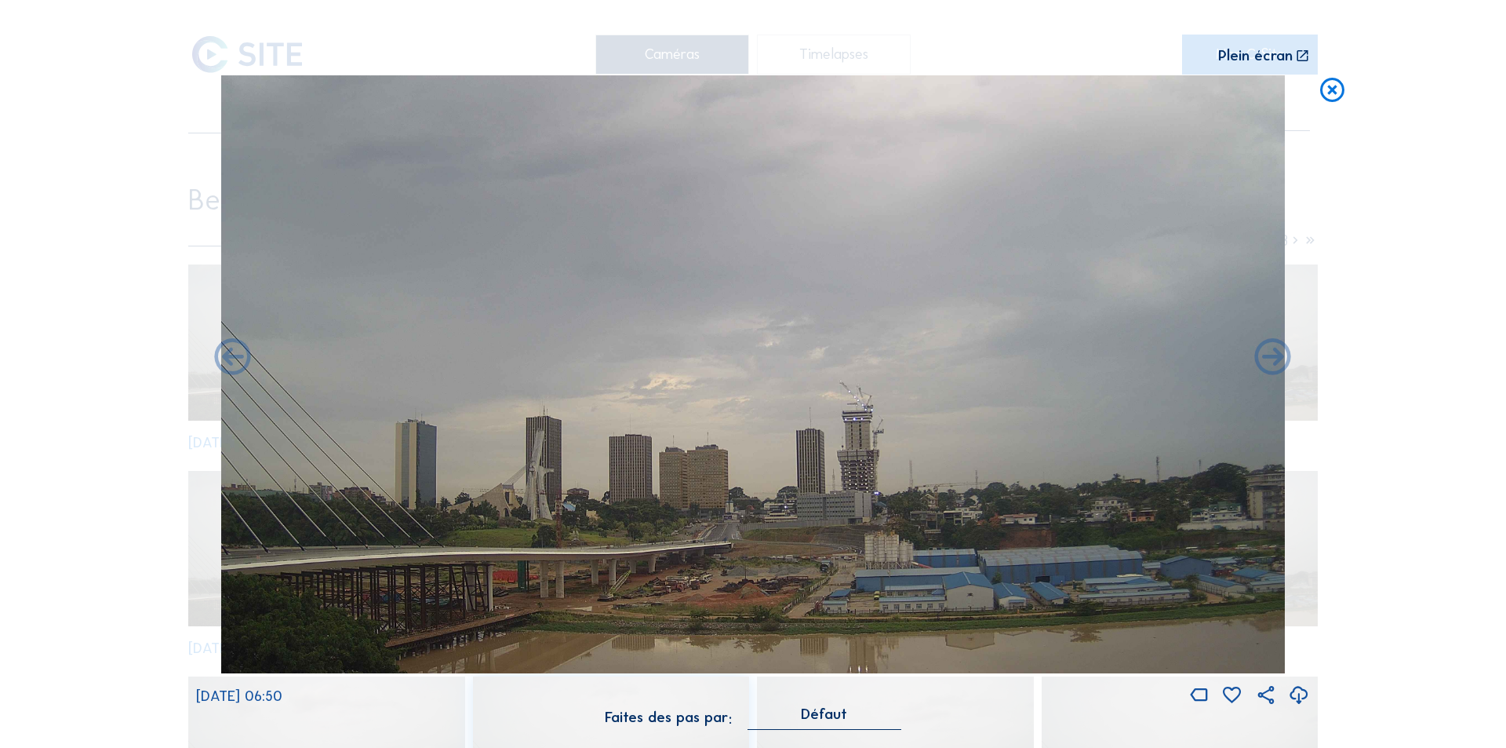
click at [1271, 358] on icon at bounding box center [1273, 359] width 44 height 44
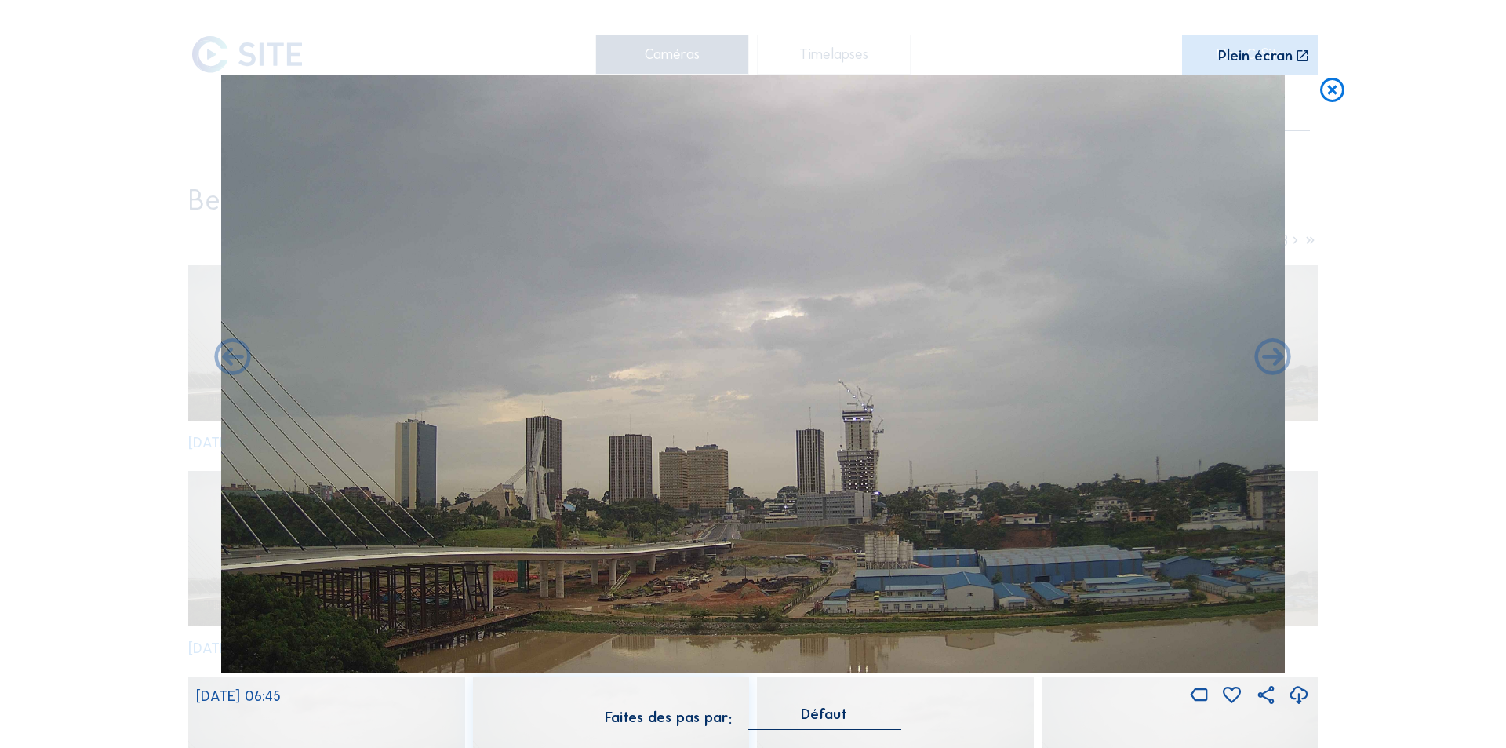
click at [1271, 358] on icon at bounding box center [1273, 359] width 44 height 44
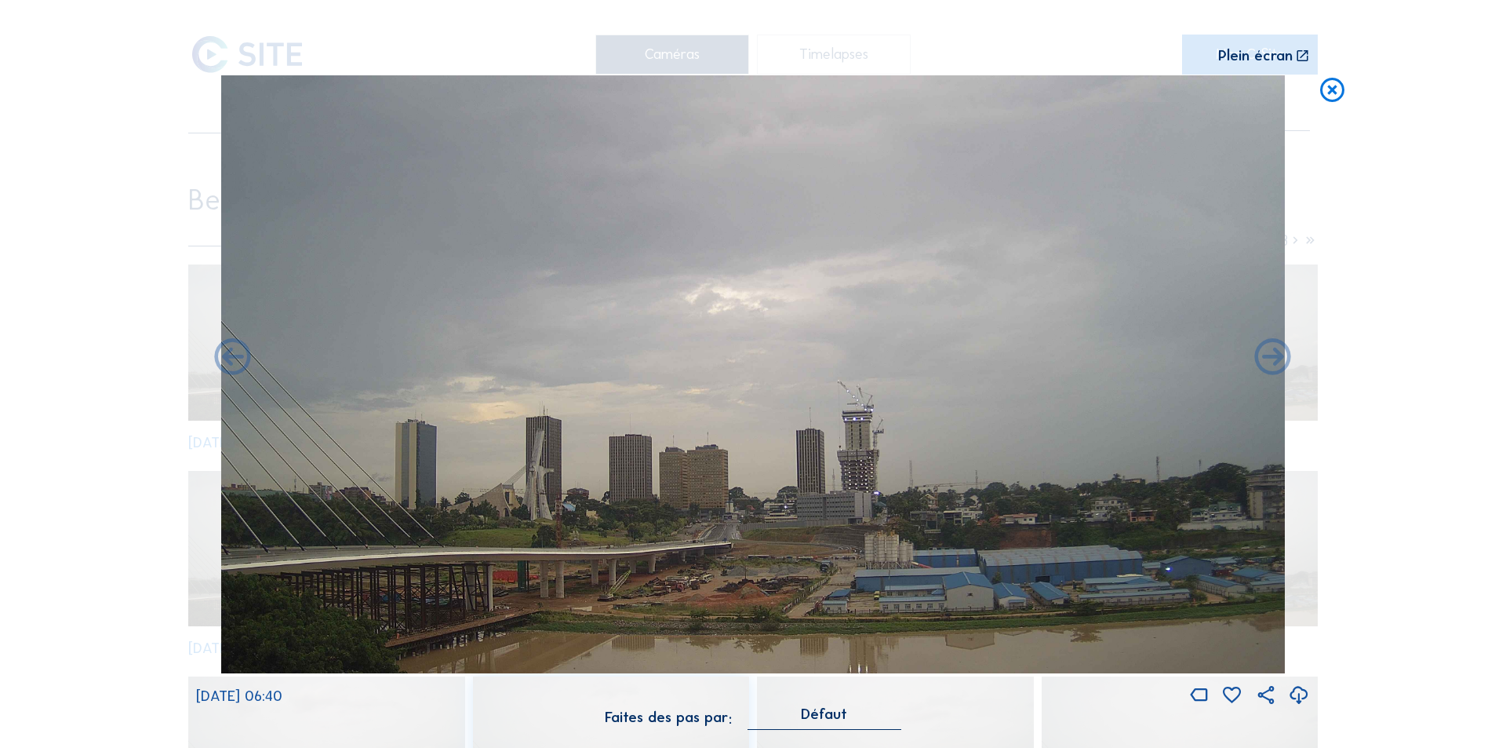
click at [1271, 358] on icon at bounding box center [1273, 359] width 44 height 44
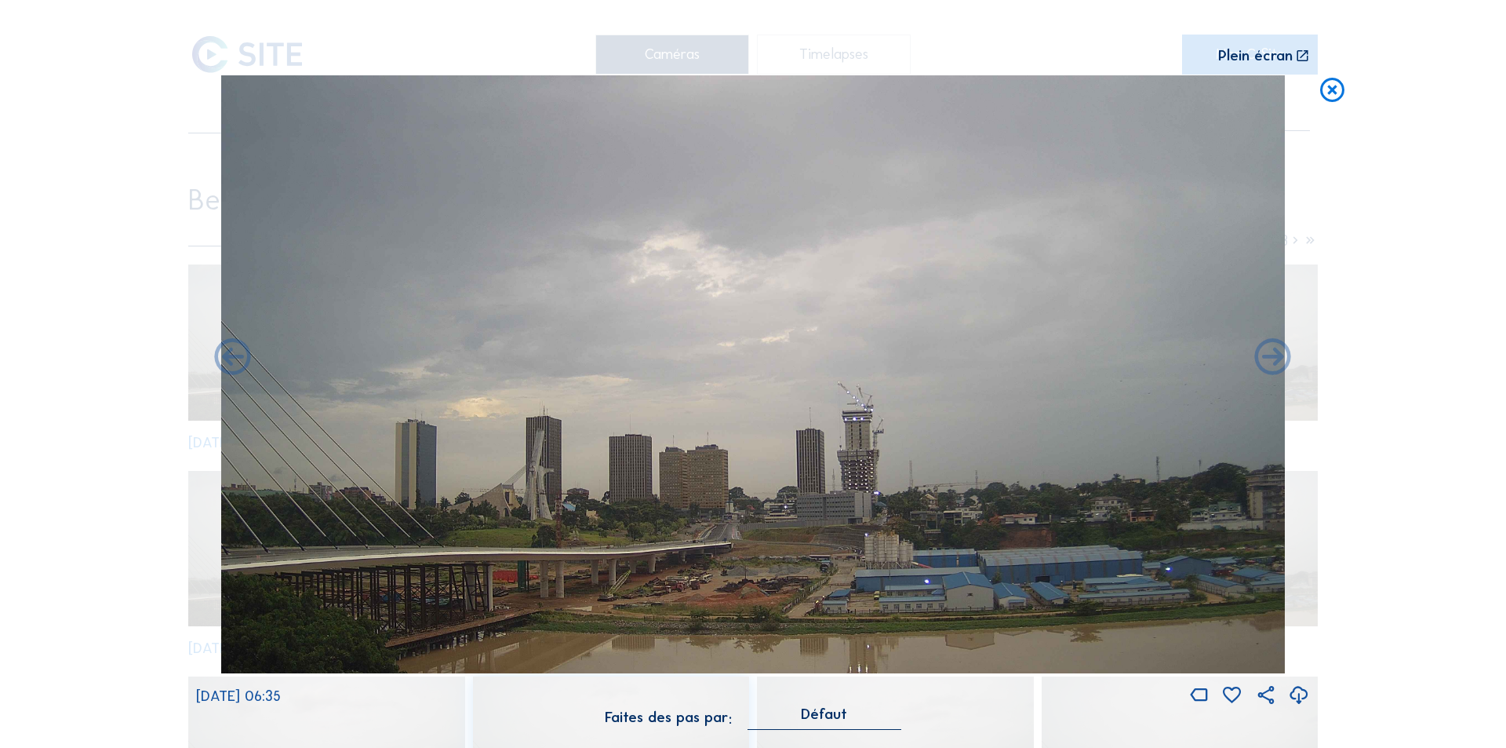
click at [1271, 358] on icon at bounding box center [1273, 359] width 44 height 44
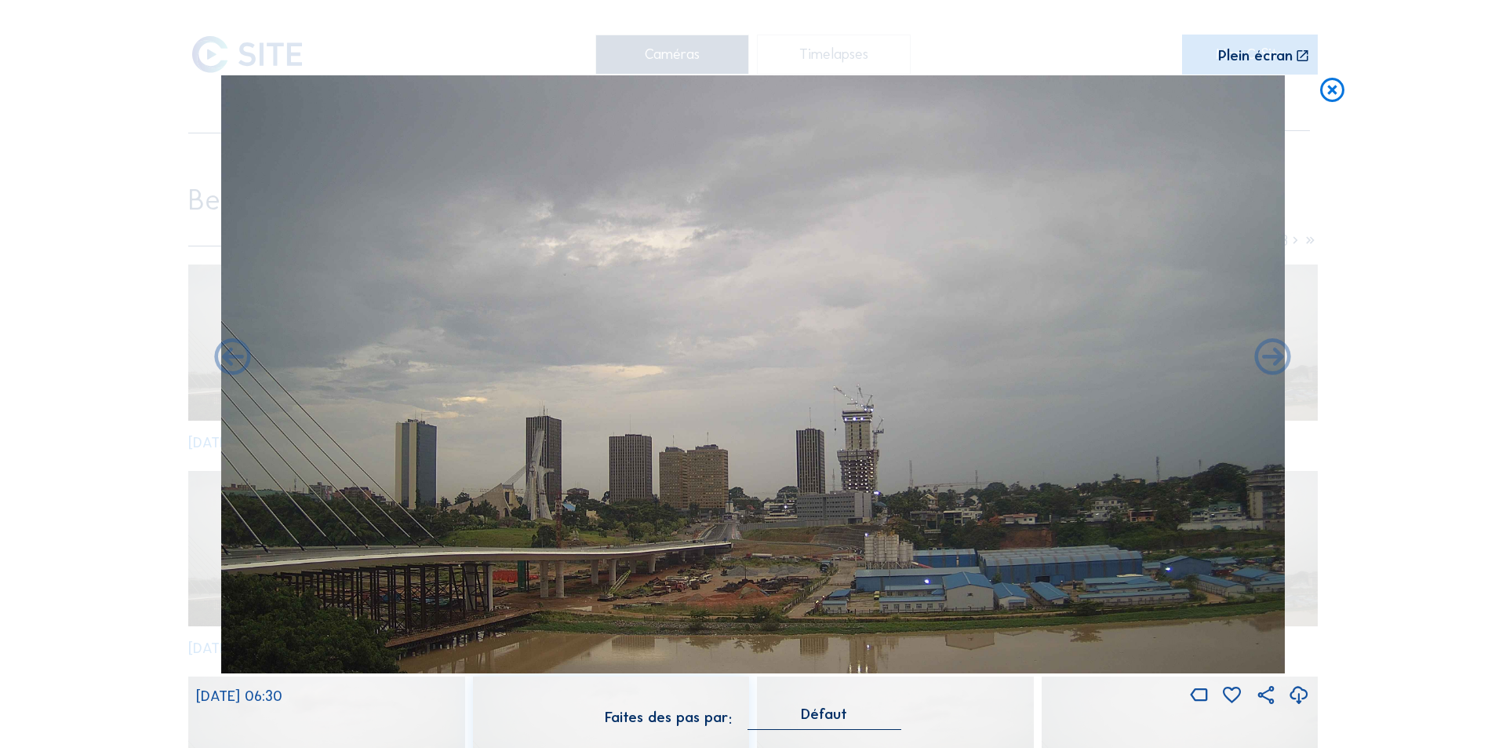
click at [1271, 358] on icon at bounding box center [1273, 359] width 44 height 44
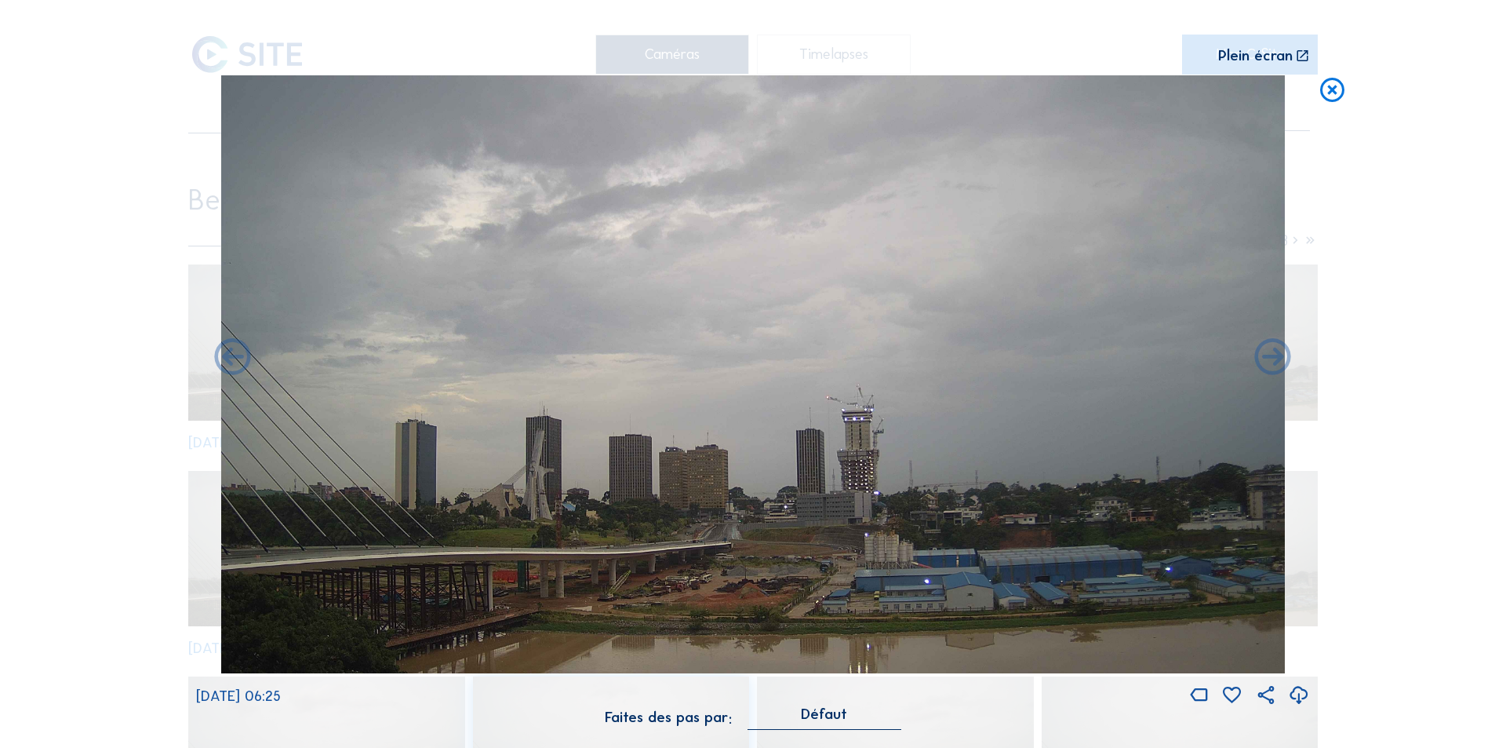
click at [1271, 358] on icon at bounding box center [1273, 359] width 44 height 44
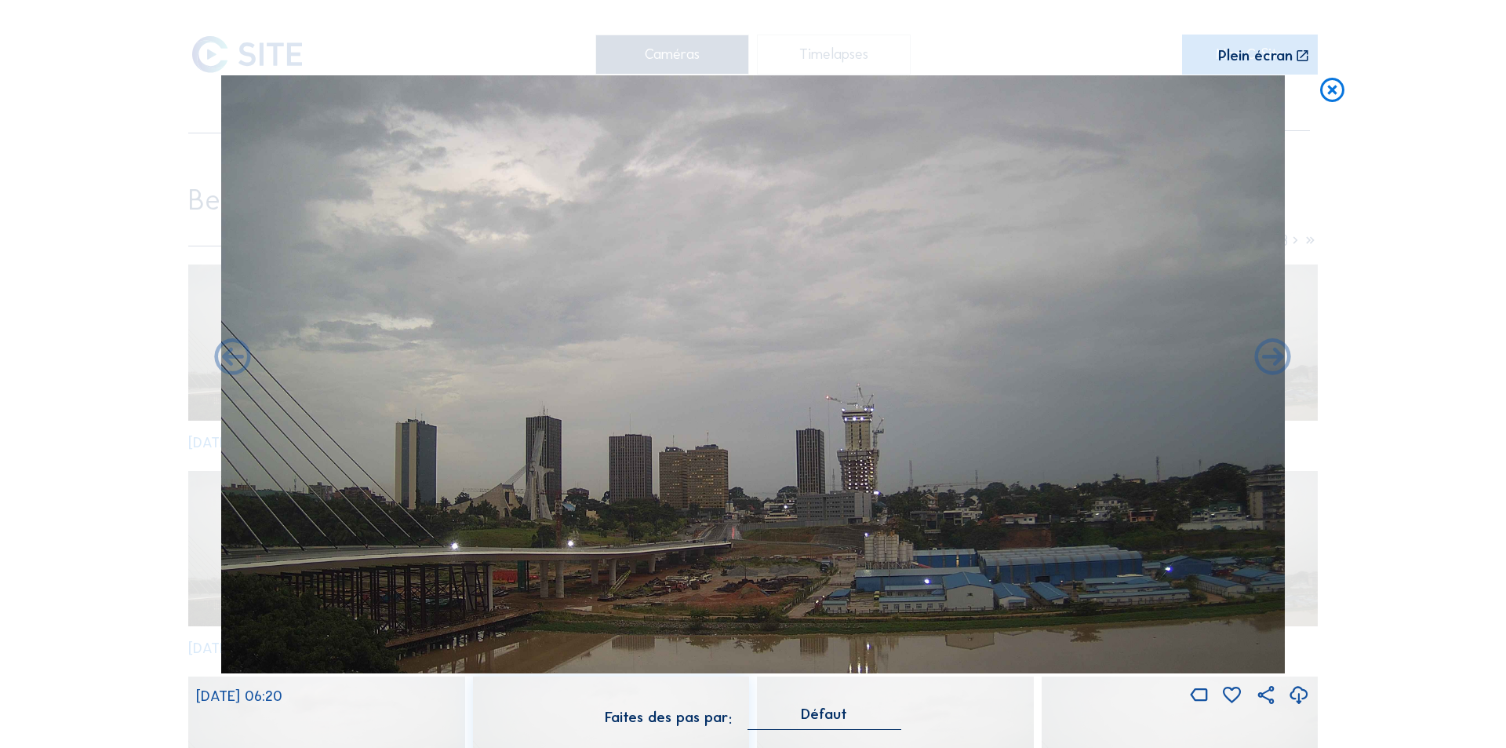
click at [1271, 358] on icon at bounding box center [1273, 359] width 44 height 44
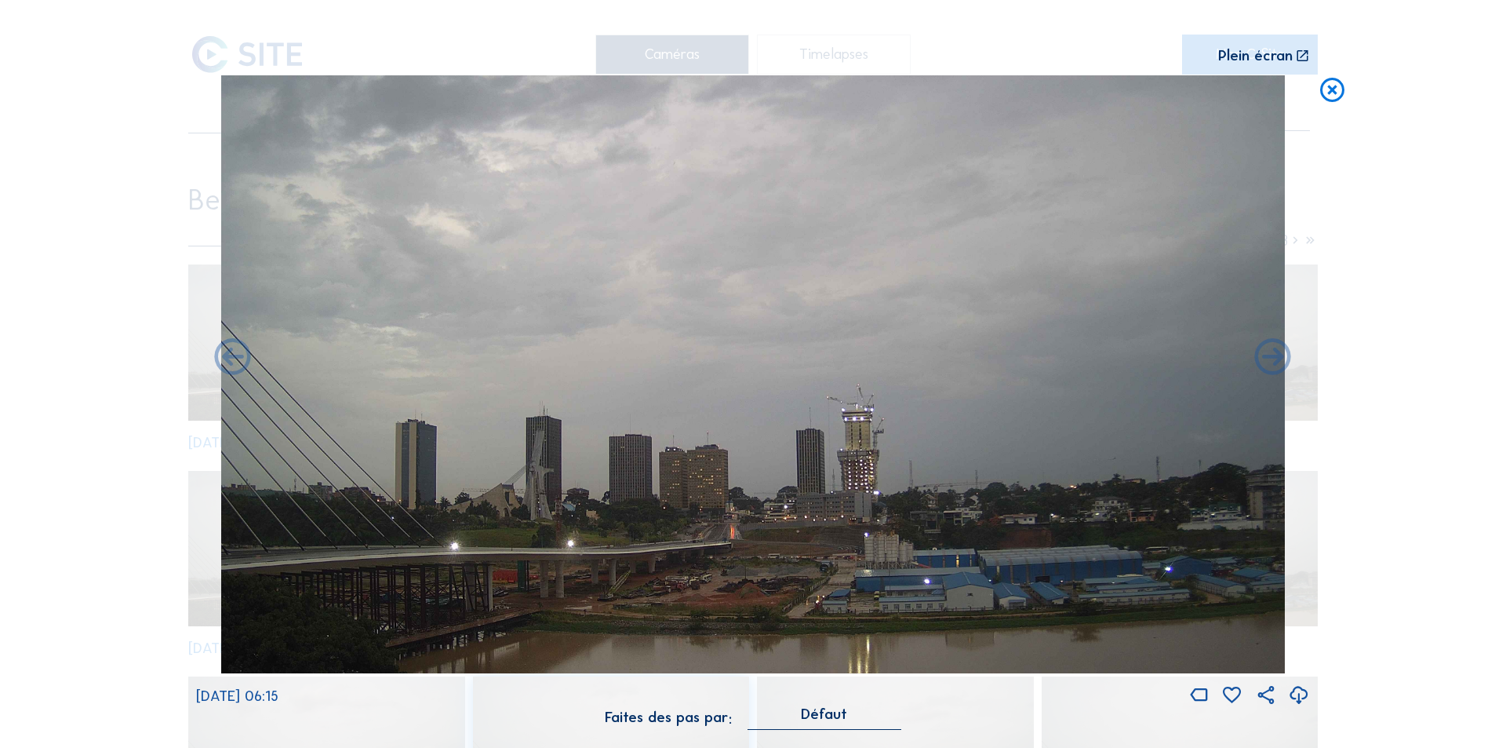
click at [1271, 358] on icon at bounding box center [1273, 359] width 44 height 44
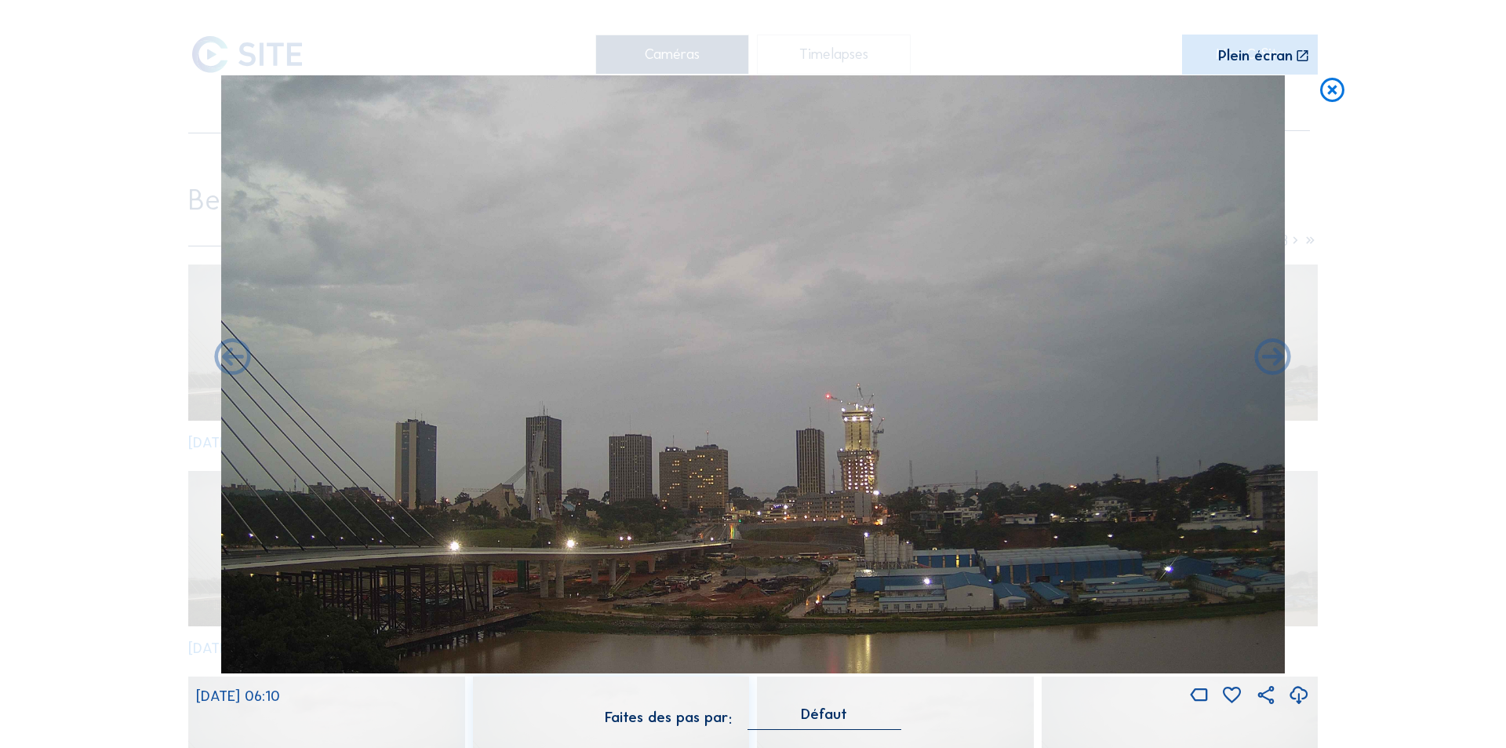
click at [1299, 693] on icon at bounding box center [1299, 696] width 22 height 26
click at [1269, 355] on icon at bounding box center [1273, 359] width 44 height 44
click at [1272, 360] on icon at bounding box center [1273, 359] width 44 height 44
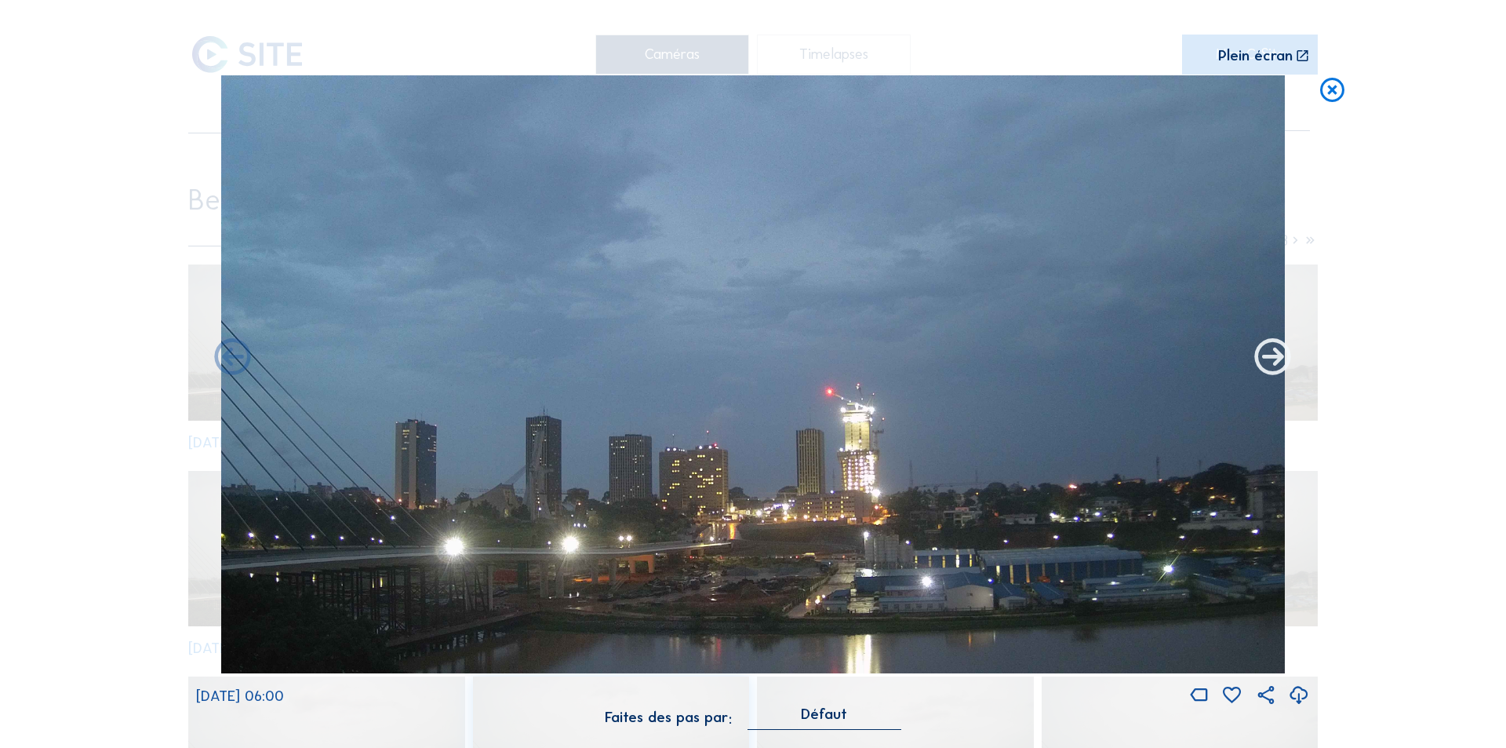
click at [1280, 360] on icon at bounding box center [1273, 359] width 44 height 44
click at [1272, 357] on icon at bounding box center [1273, 359] width 44 height 44
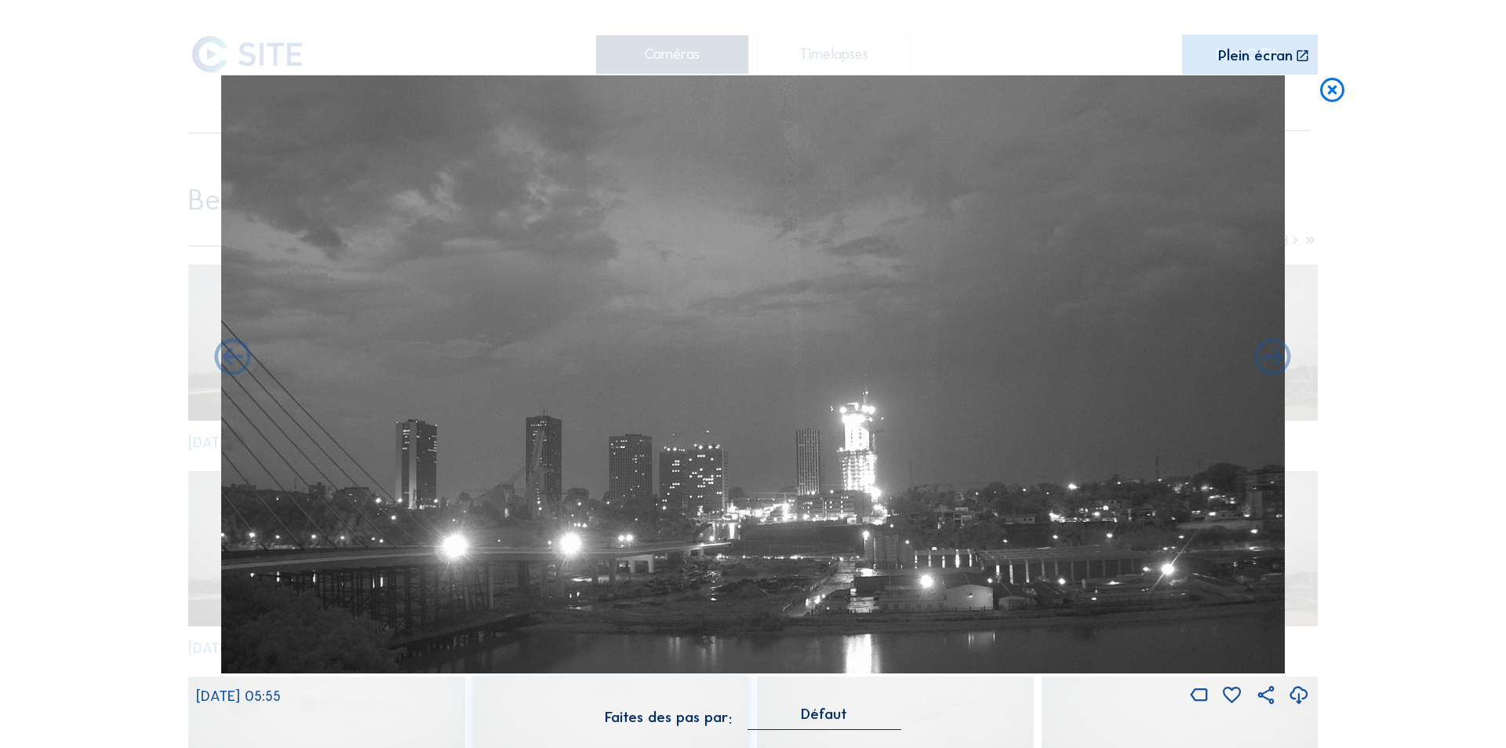
click at [1331, 82] on icon at bounding box center [1332, 90] width 29 height 30
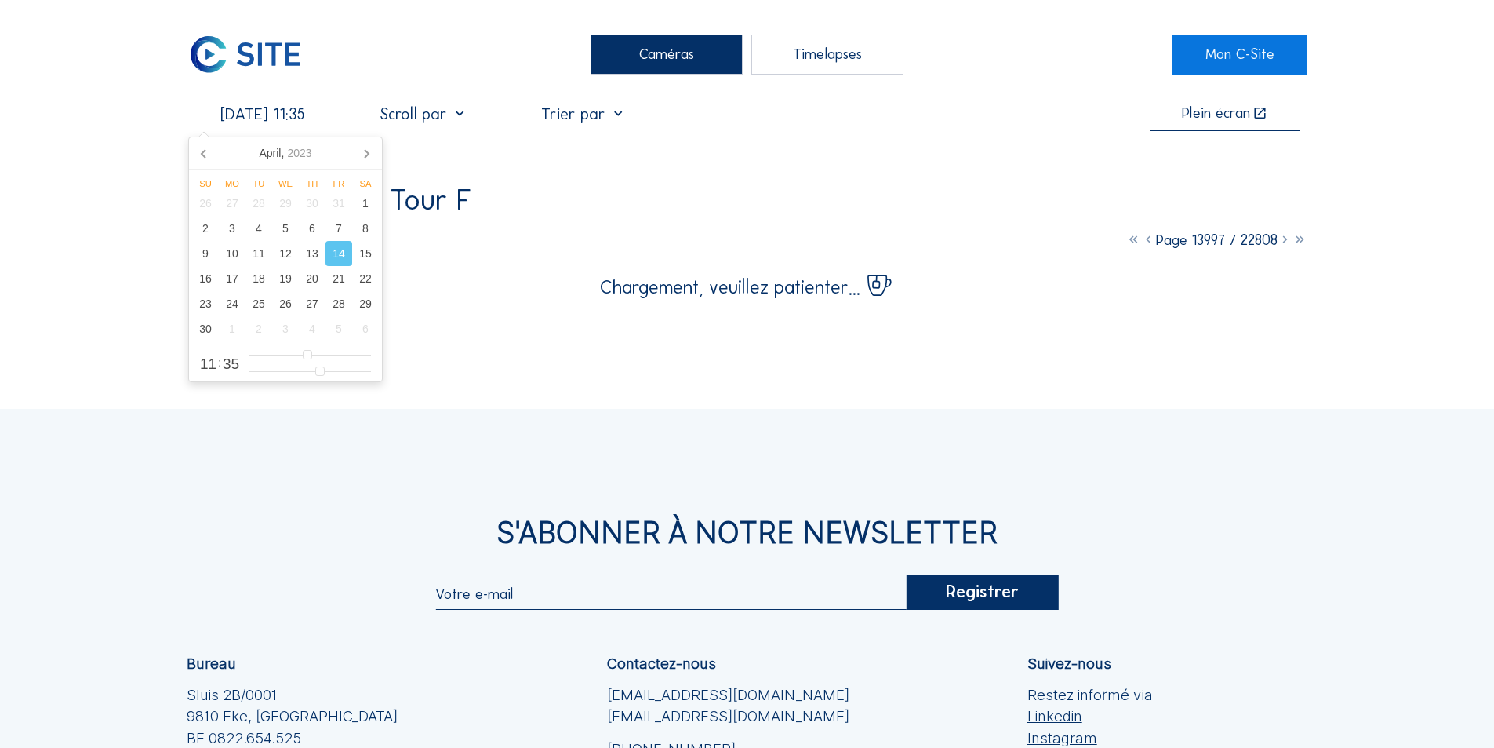
click at [289, 115] on input "[DATE] 11:35" at bounding box center [263, 113] width 152 height 19
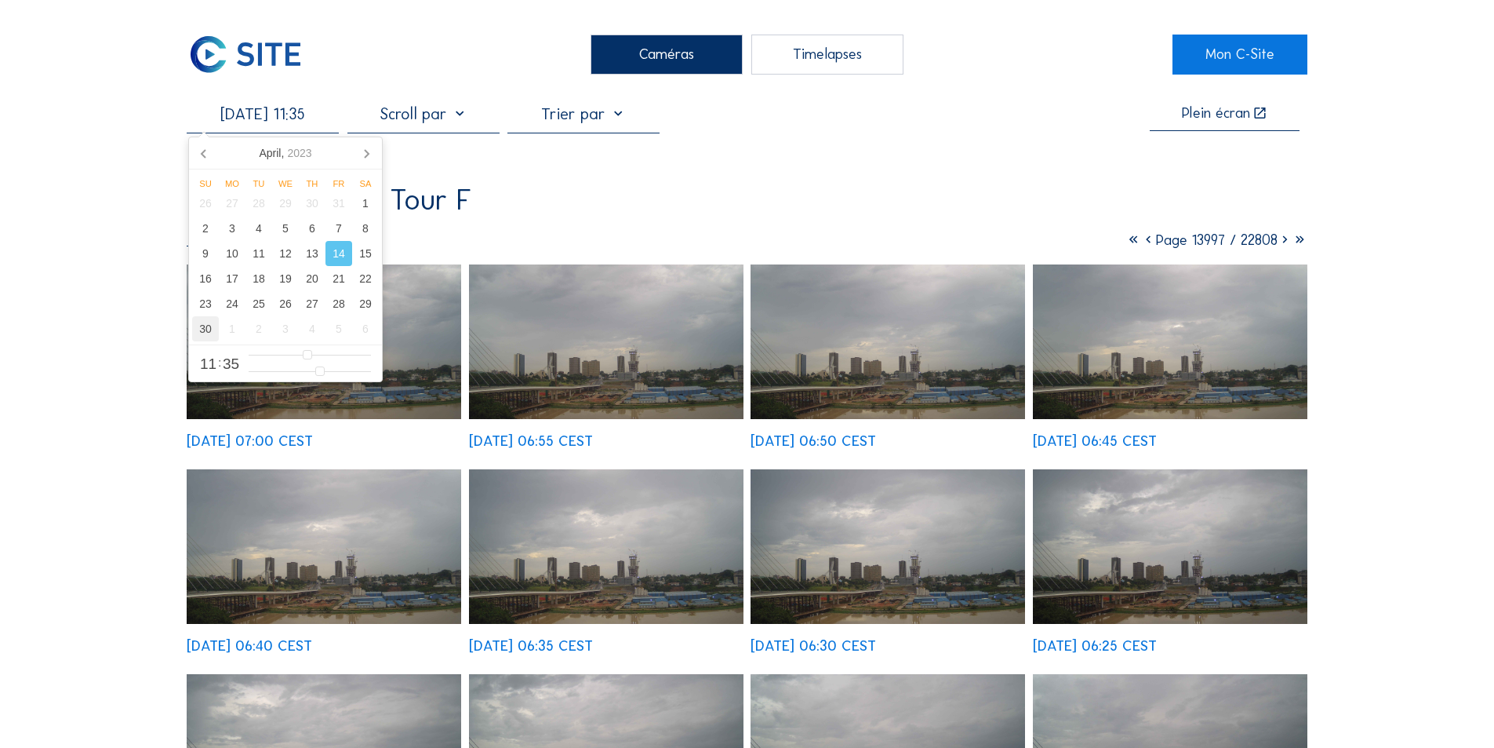
click at [205, 323] on div "30" at bounding box center [205, 328] width 27 height 25
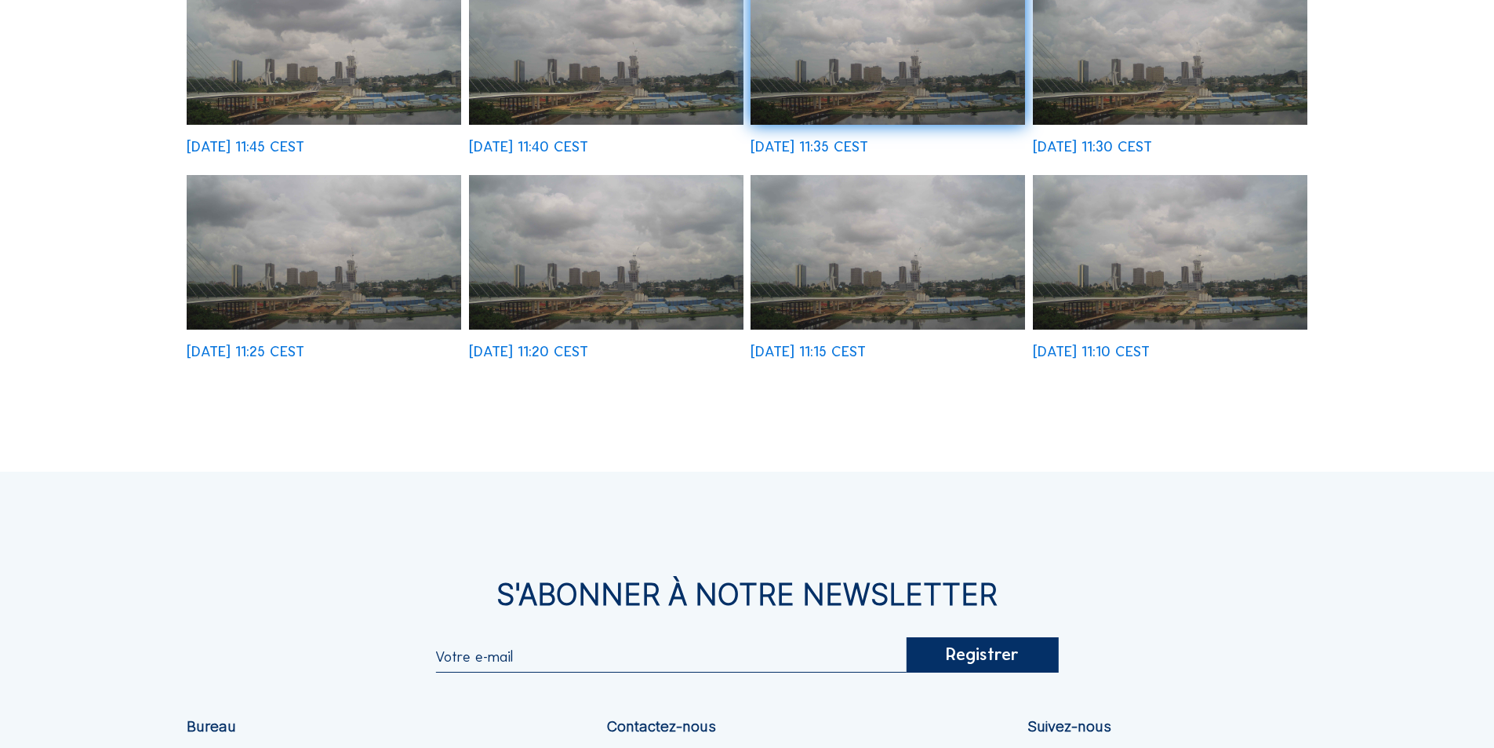
scroll to position [706, 0]
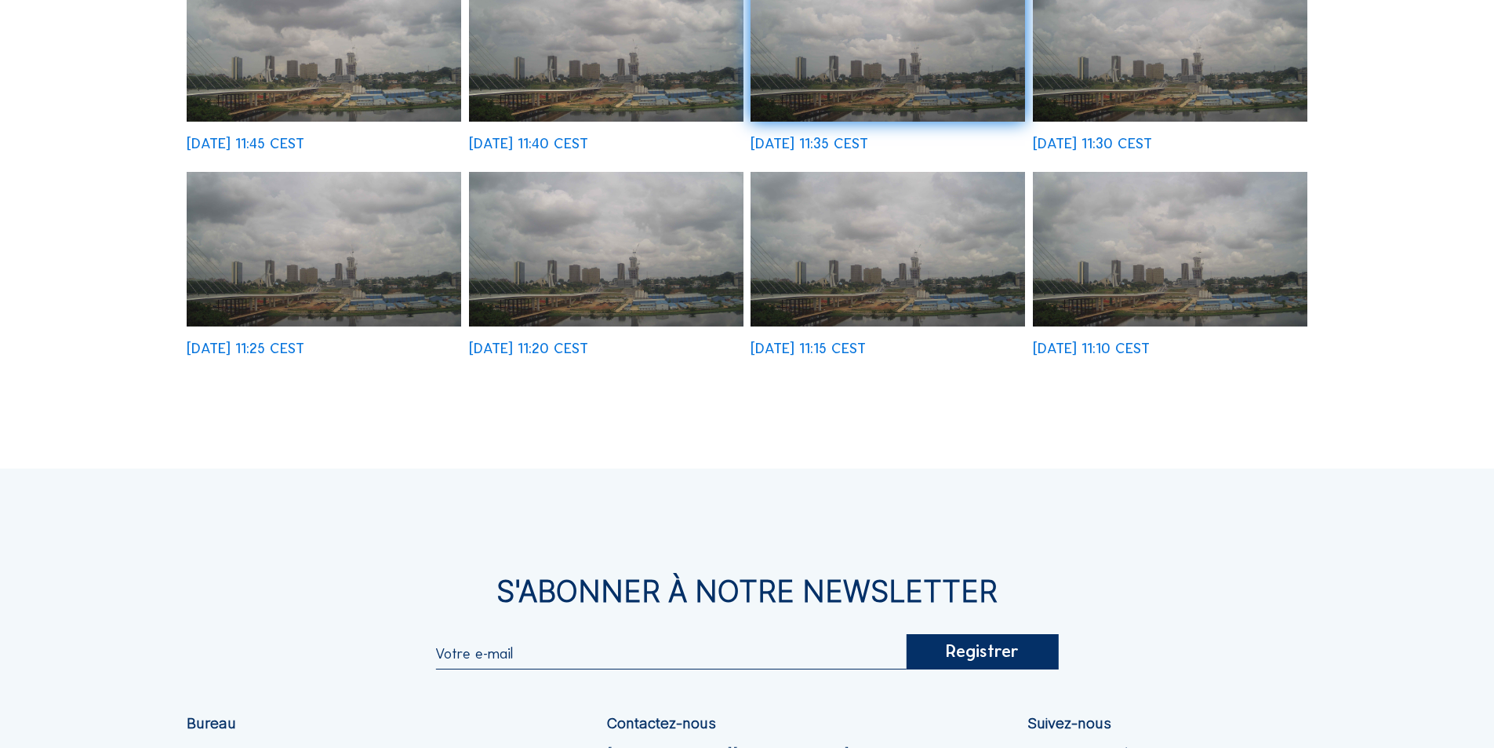
click at [1105, 257] on img at bounding box center [1170, 249] width 275 height 155
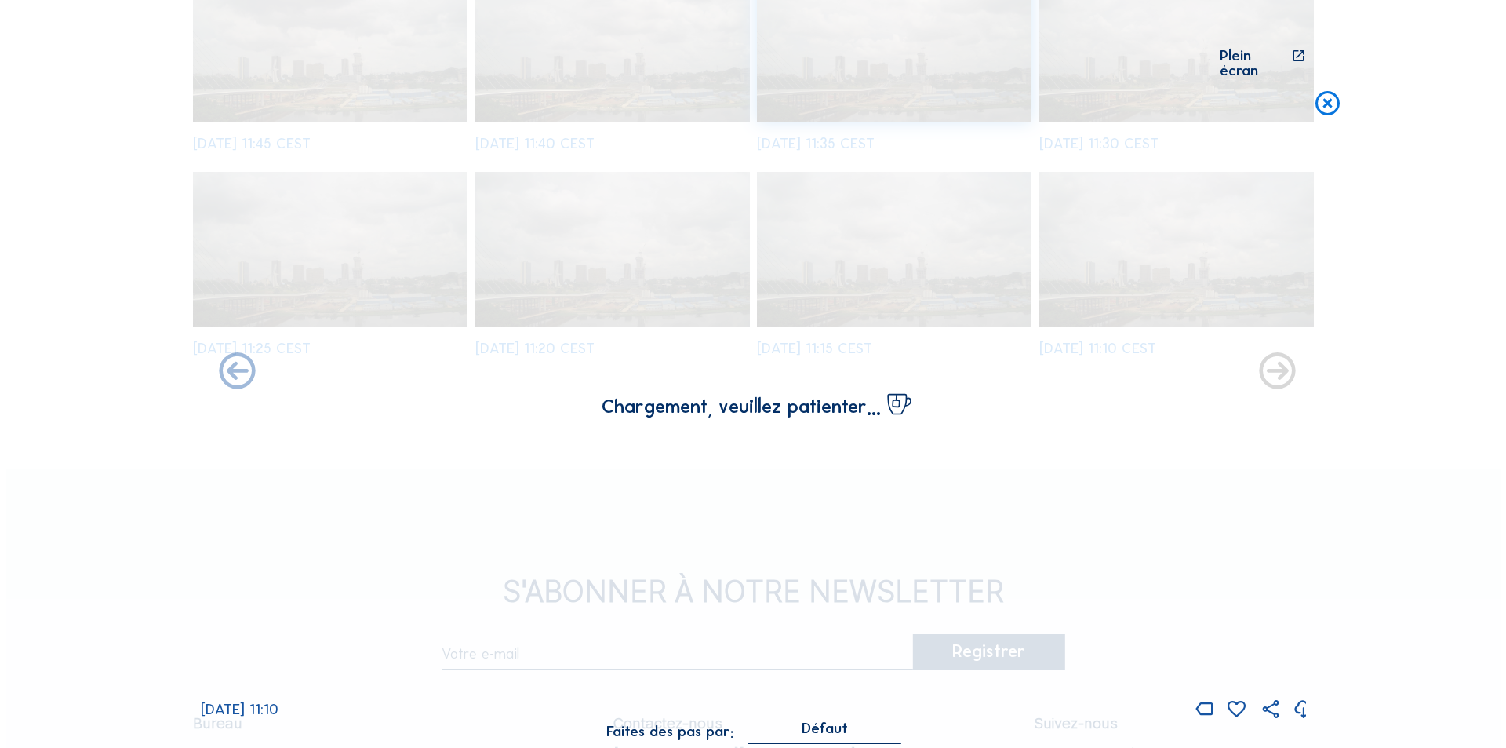
scroll to position [709, 0]
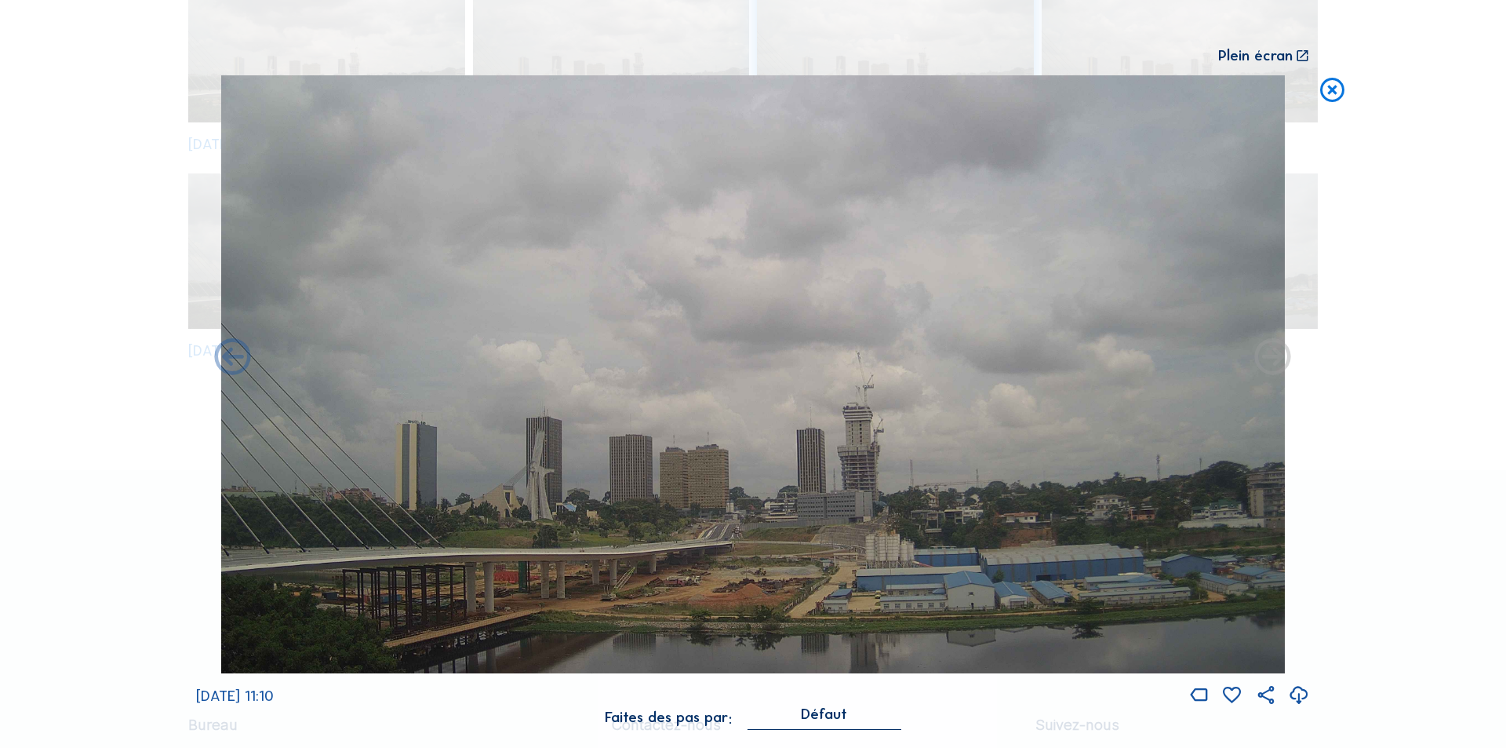
click at [1295, 687] on icon at bounding box center [1299, 696] width 22 height 26
click at [1266, 353] on icon at bounding box center [1273, 359] width 44 height 44
click at [1273, 355] on icon at bounding box center [1273, 359] width 44 height 44
click at [229, 353] on icon at bounding box center [233, 359] width 44 height 44
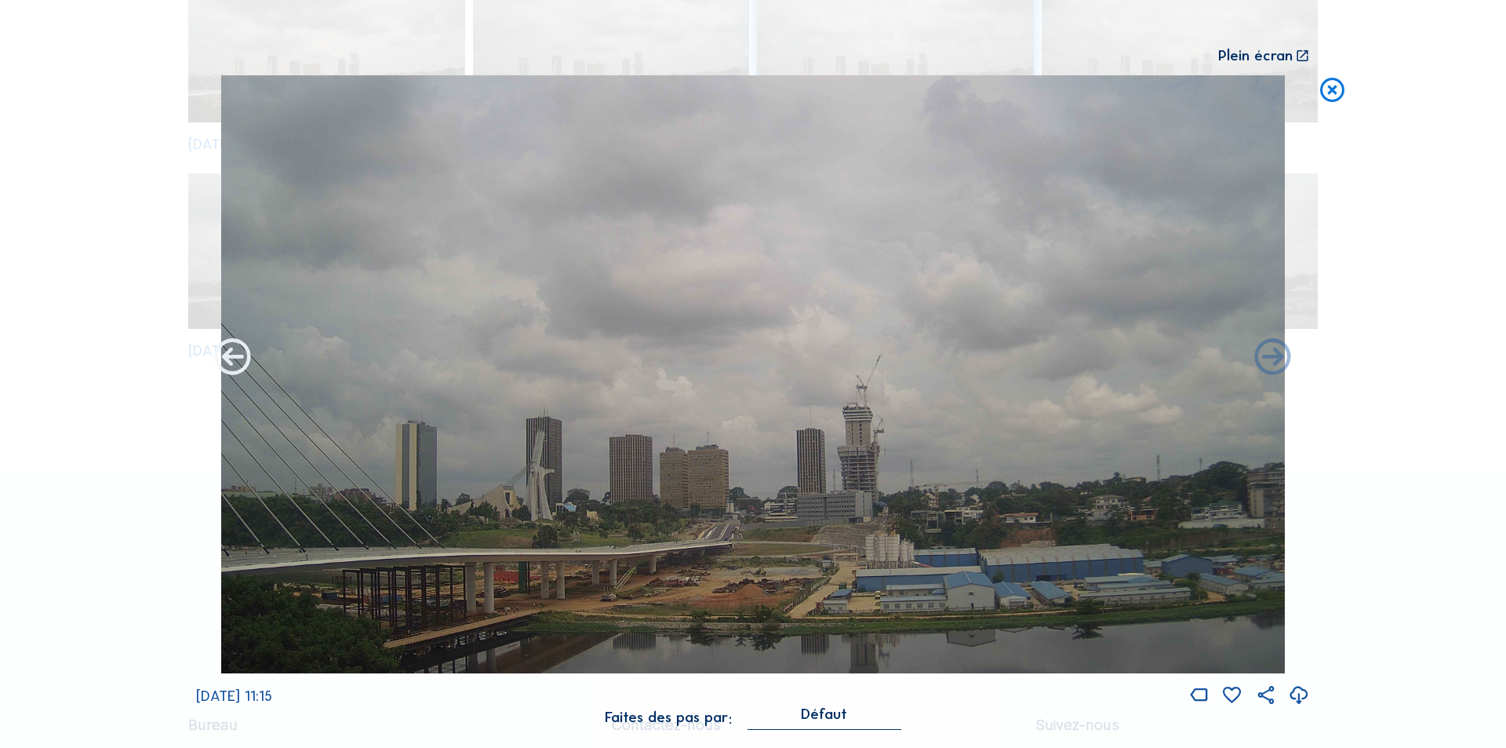
click at [229, 352] on icon at bounding box center [233, 359] width 44 height 44
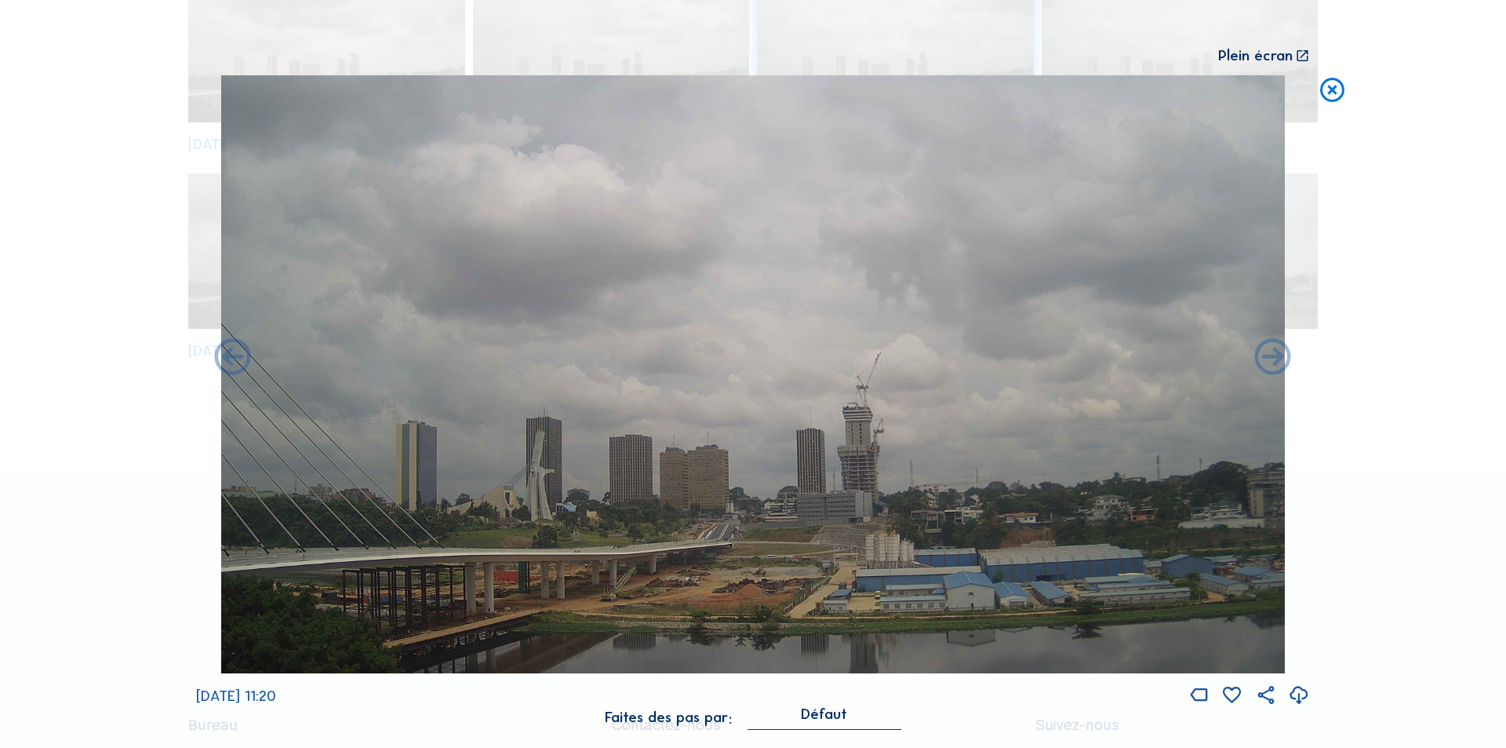
click at [229, 352] on icon at bounding box center [233, 359] width 44 height 44
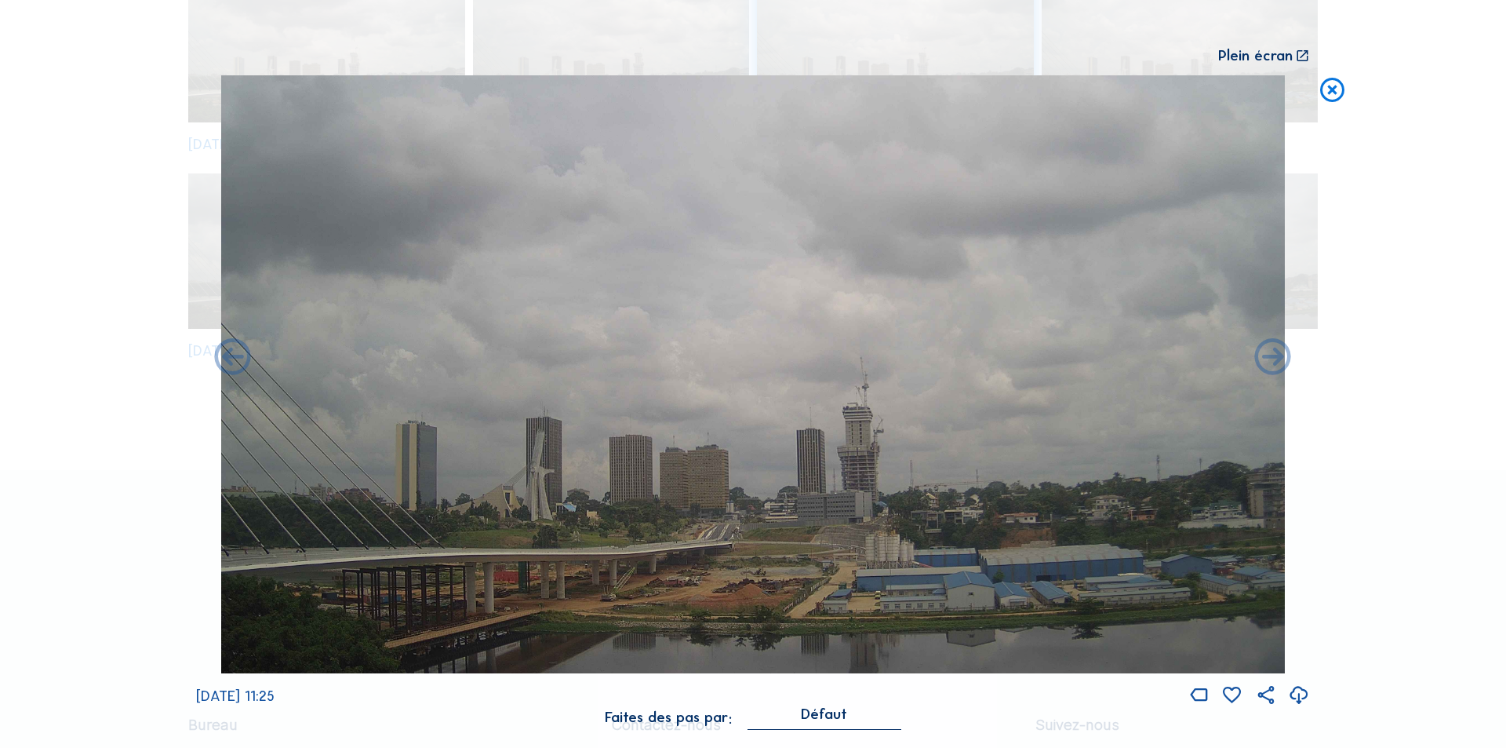
click at [229, 352] on icon at bounding box center [233, 359] width 44 height 44
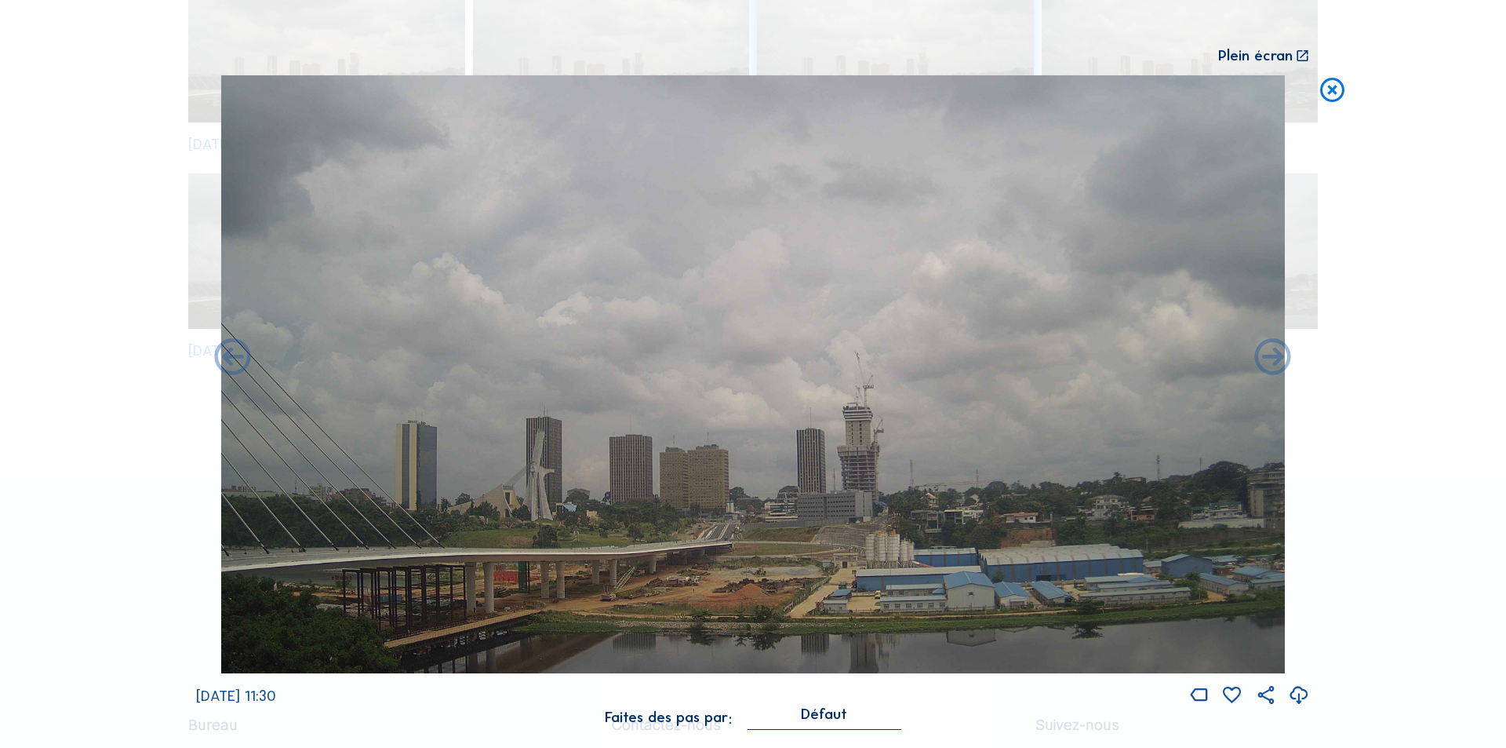
click at [229, 352] on icon at bounding box center [233, 359] width 44 height 44
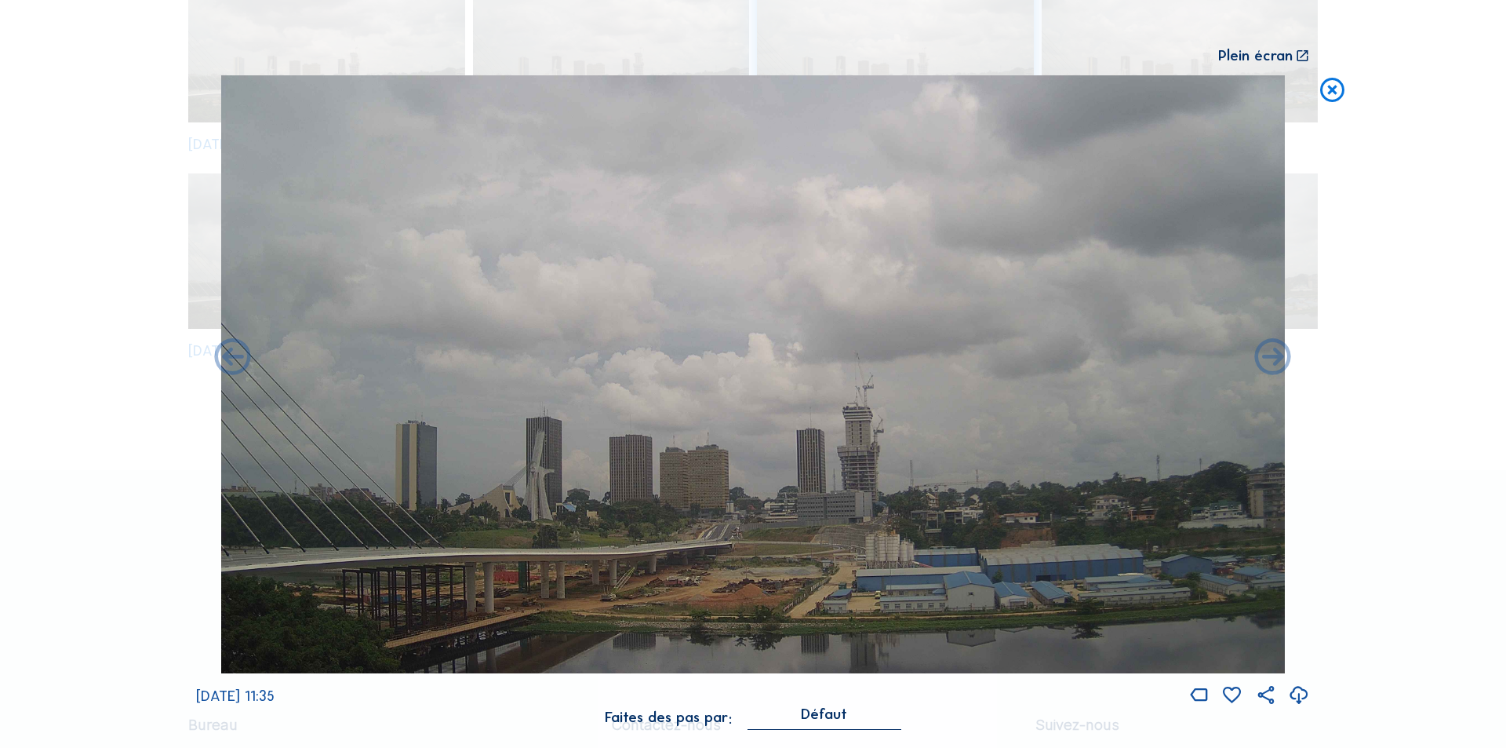
click at [229, 352] on icon at bounding box center [233, 359] width 44 height 44
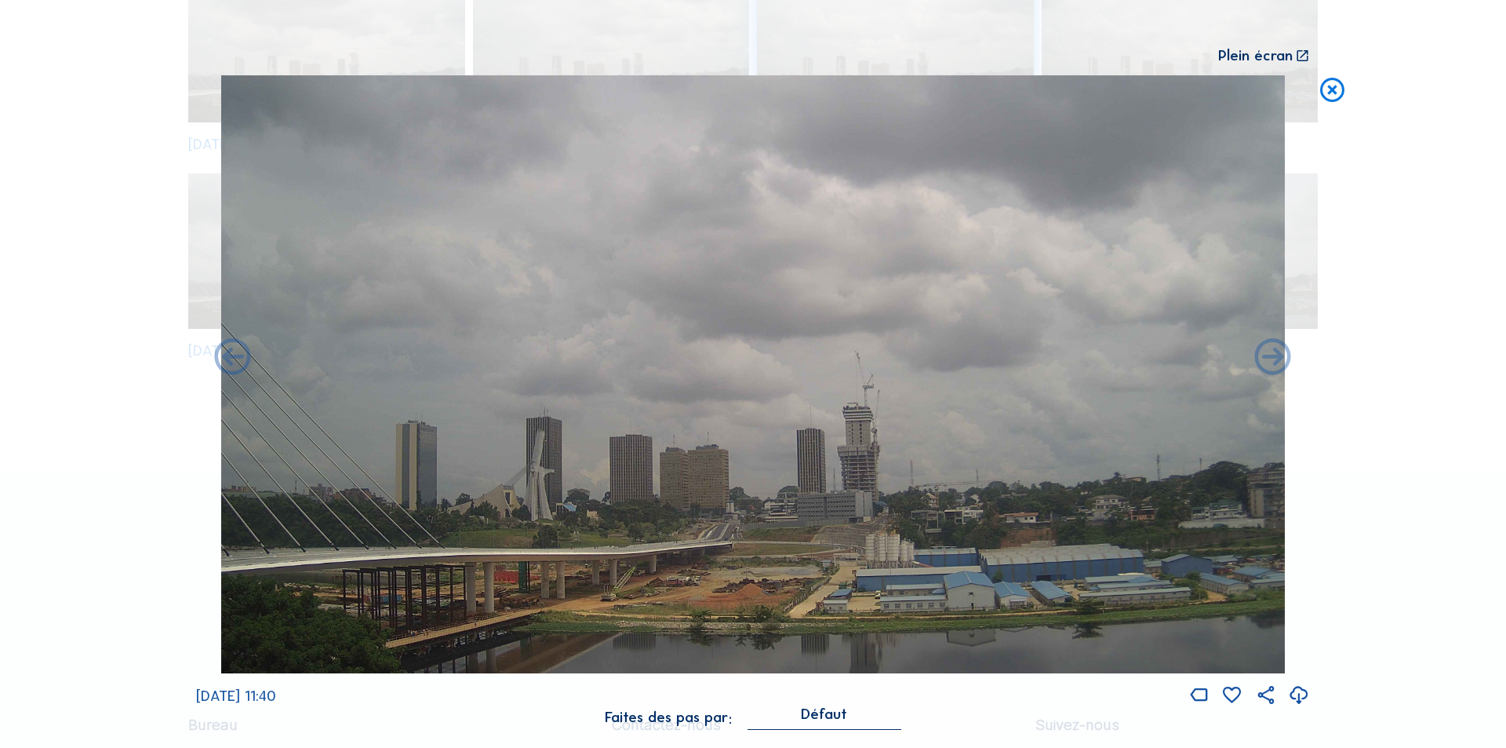
click at [229, 352] on icon at bounding box center [233, 359] width 44 height 44
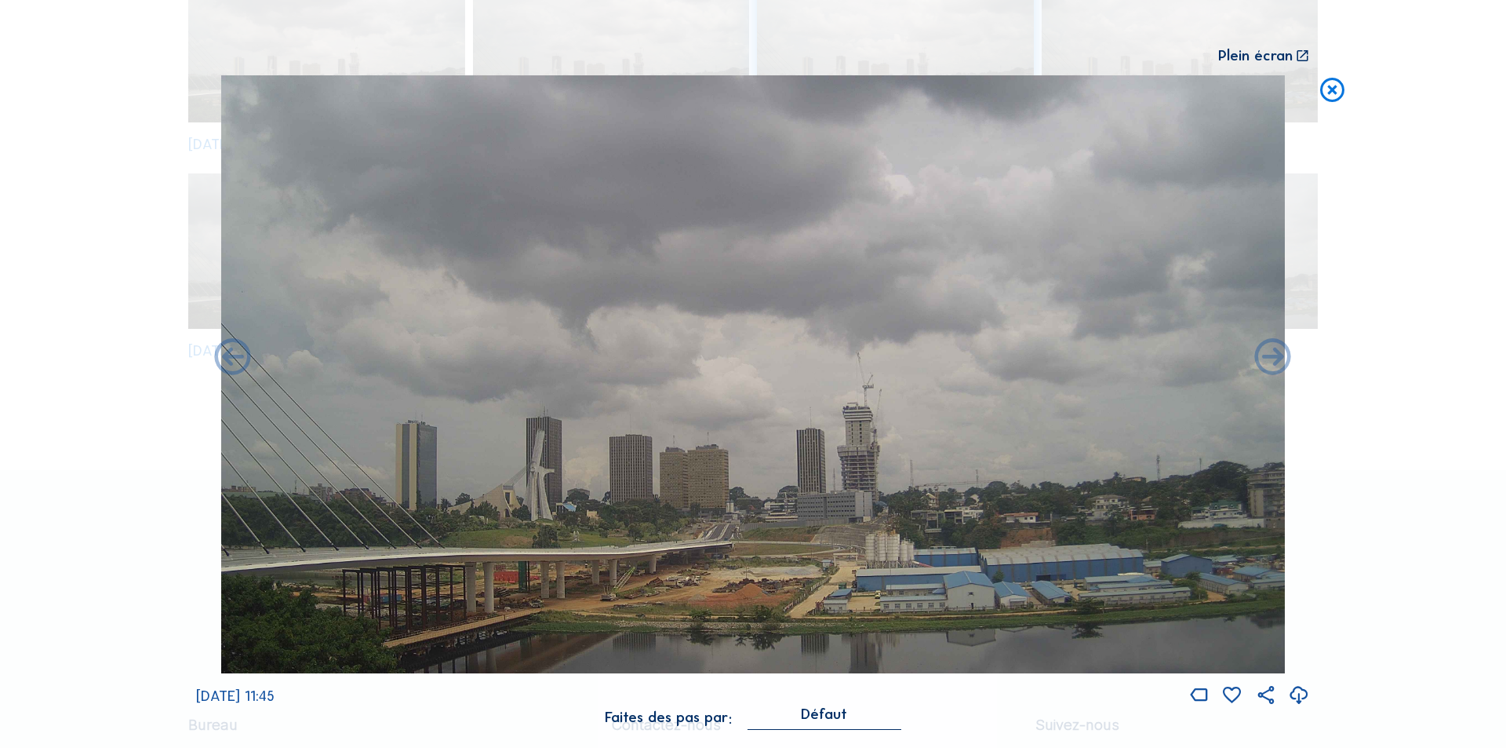
click at [229, 352] on icon at bounding box center [233, 359] width 44 height 44
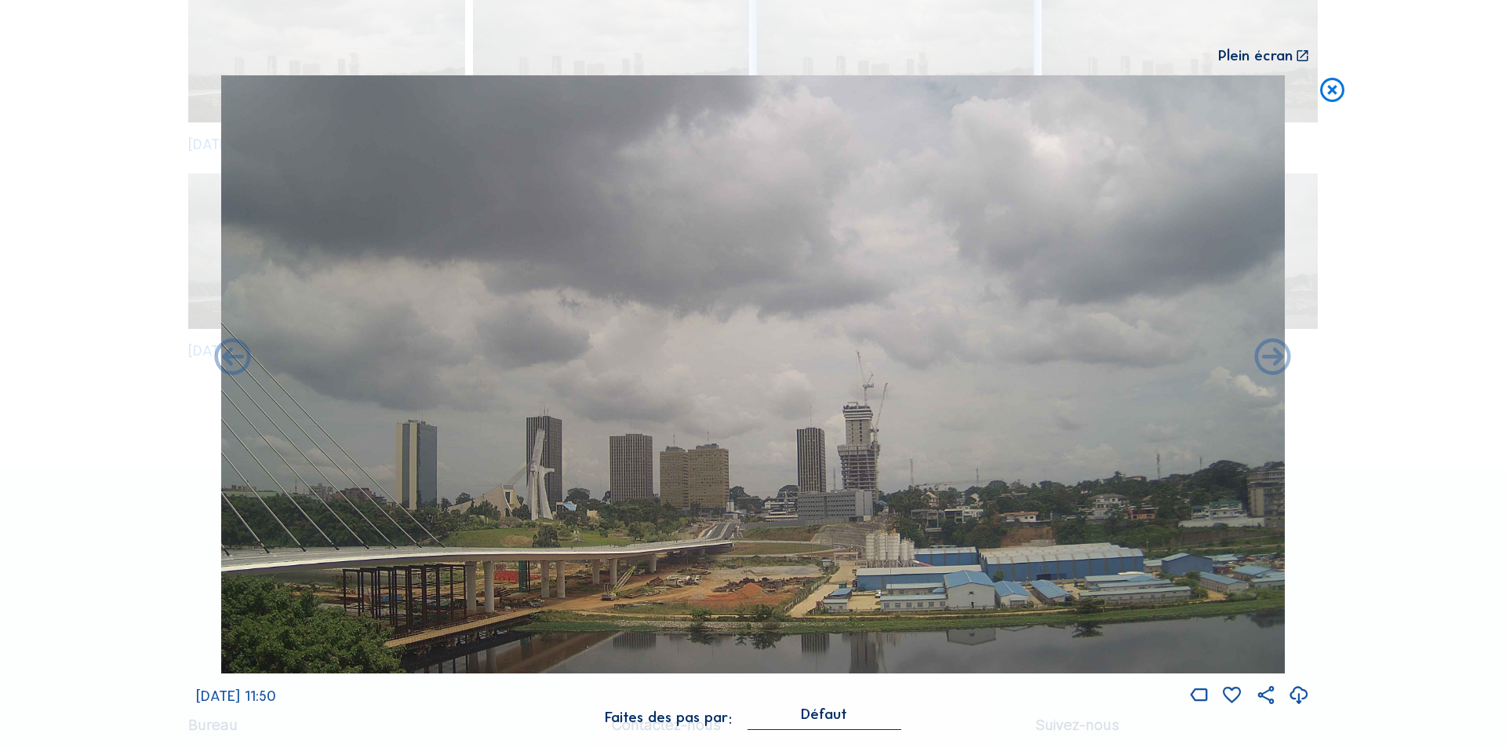
click at [229, 352] on icon at bounding box center [233, 359] width 44 height 44
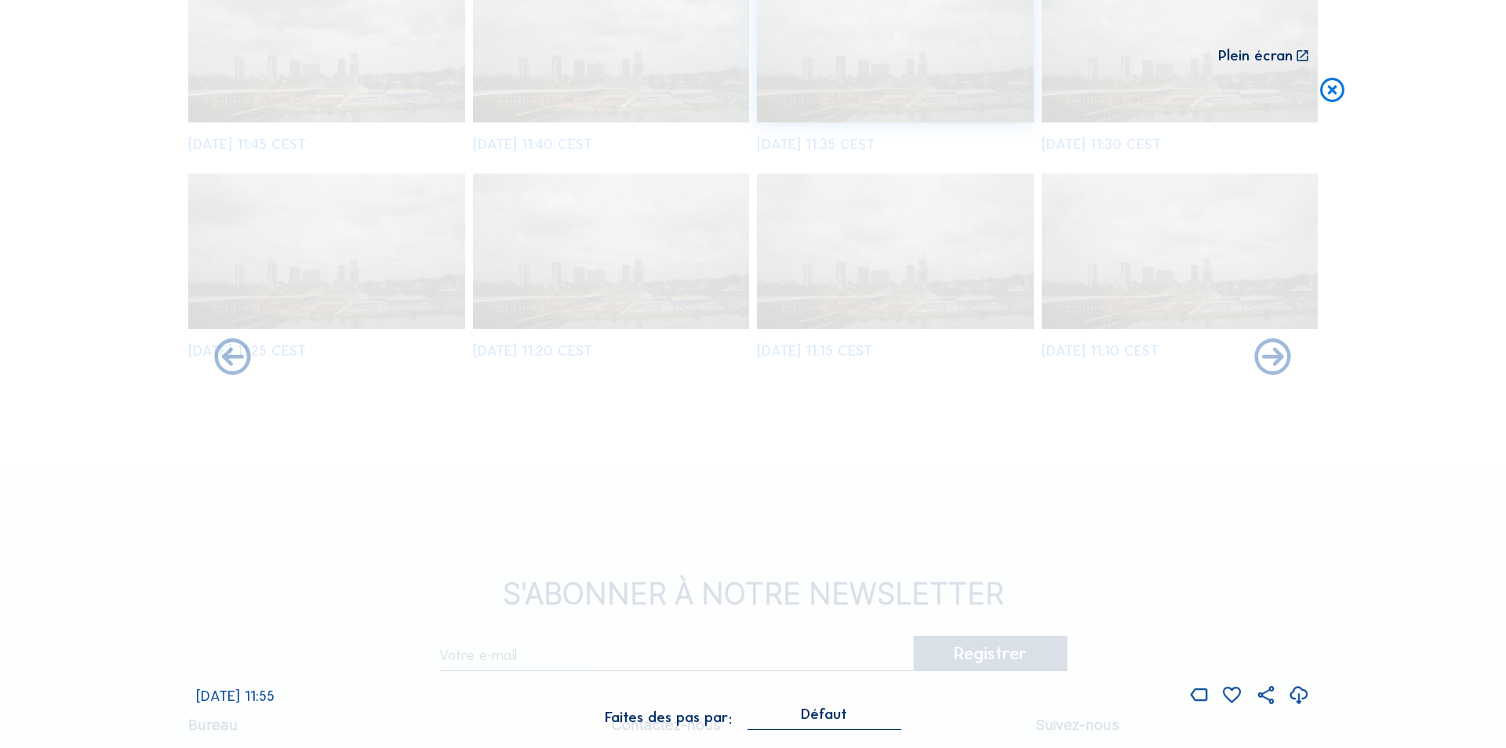
click at [229, 352] on icon at bounding box center [233, 359] width 44 height 44
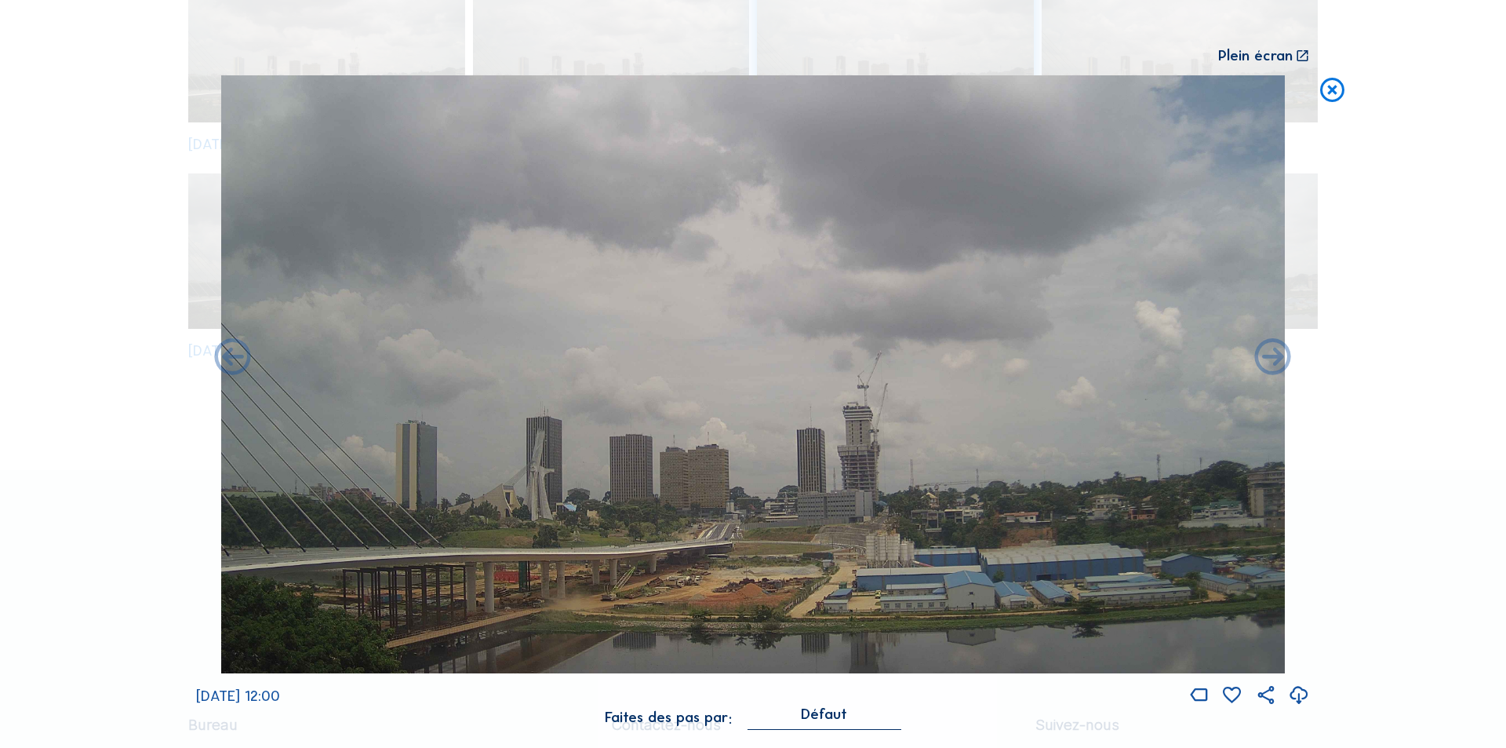
click at [229, 352] on icon at bounding box center [233, 359] width 44 height 44
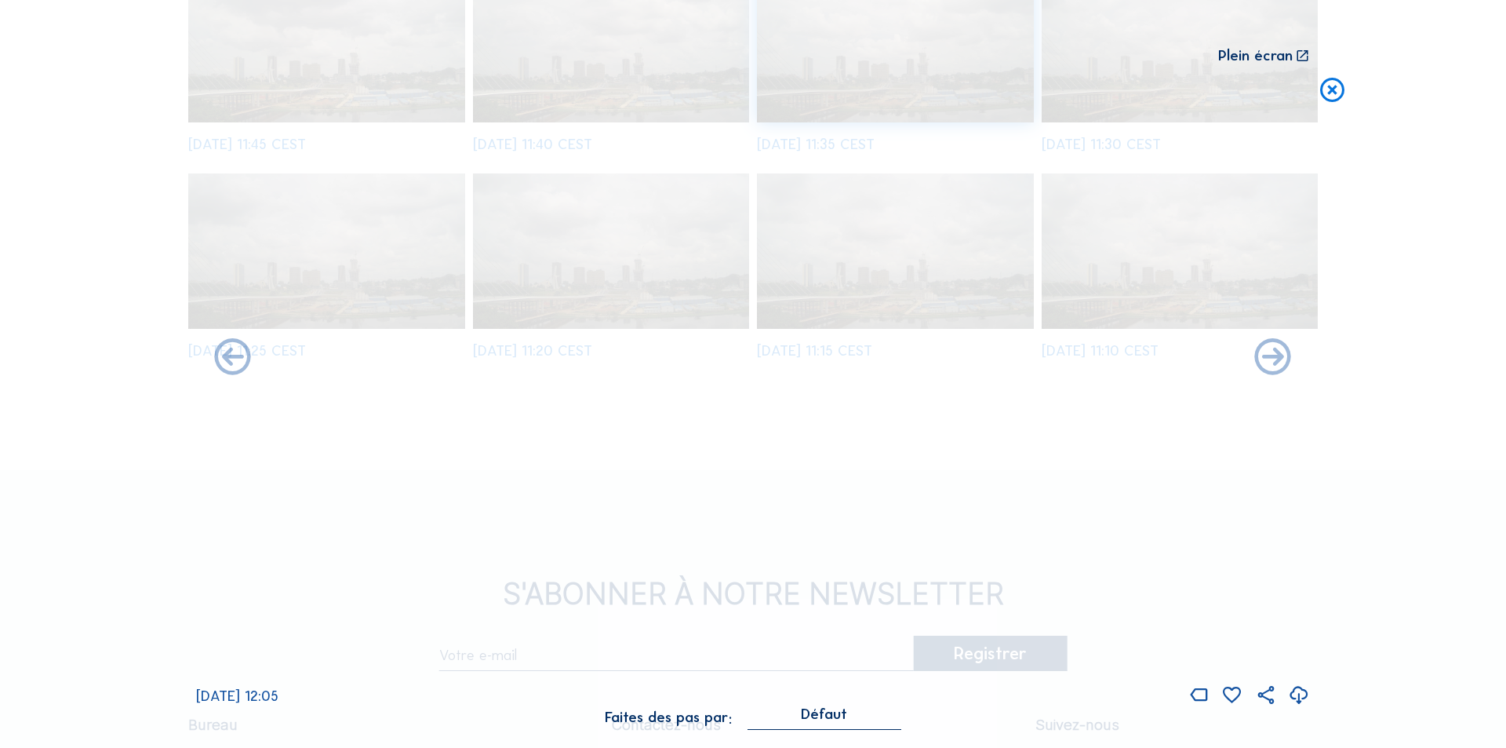
click at [229, 352] on icon at bounding box center [233, 359] width 44 height 44
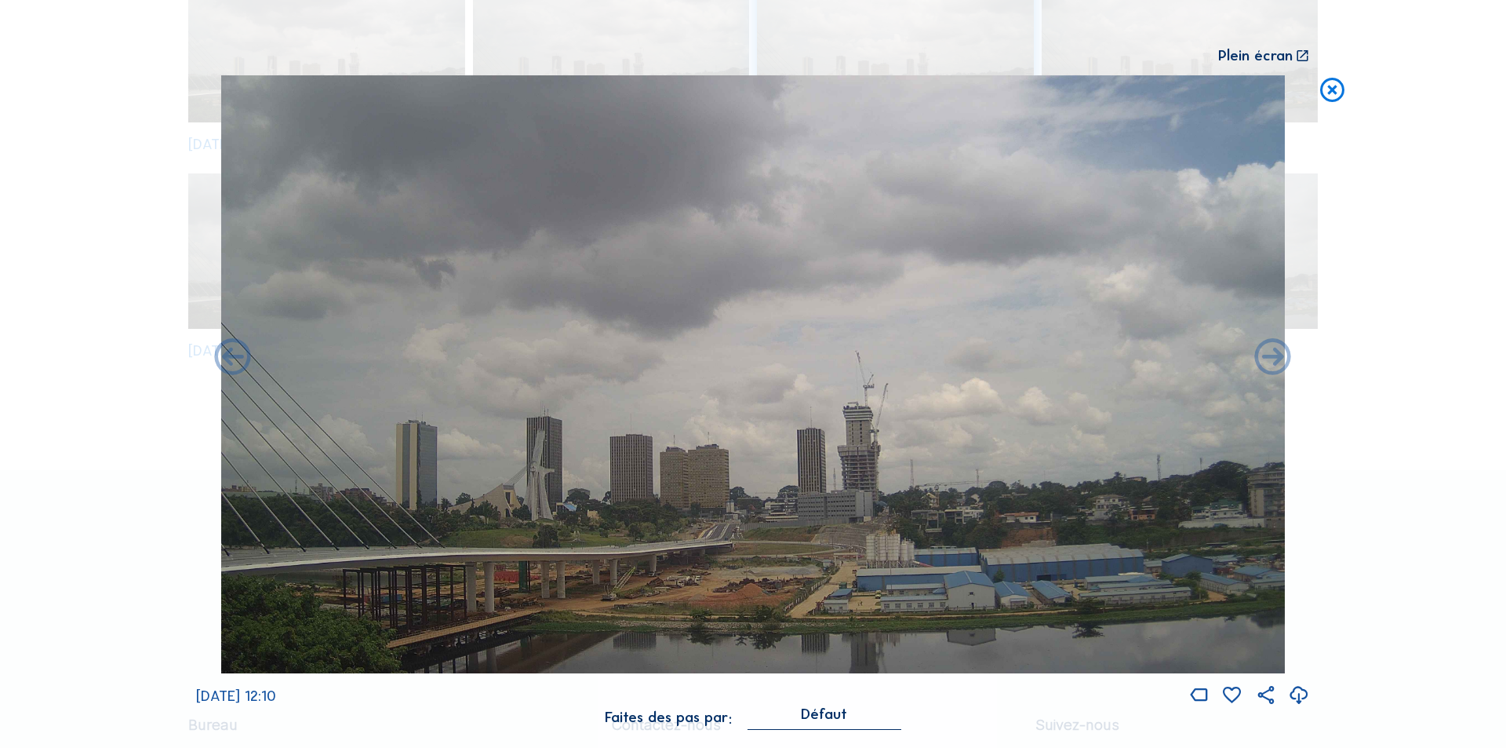
click at [229, 352] on icon at bounding box center [233, 359] width 44 height 44
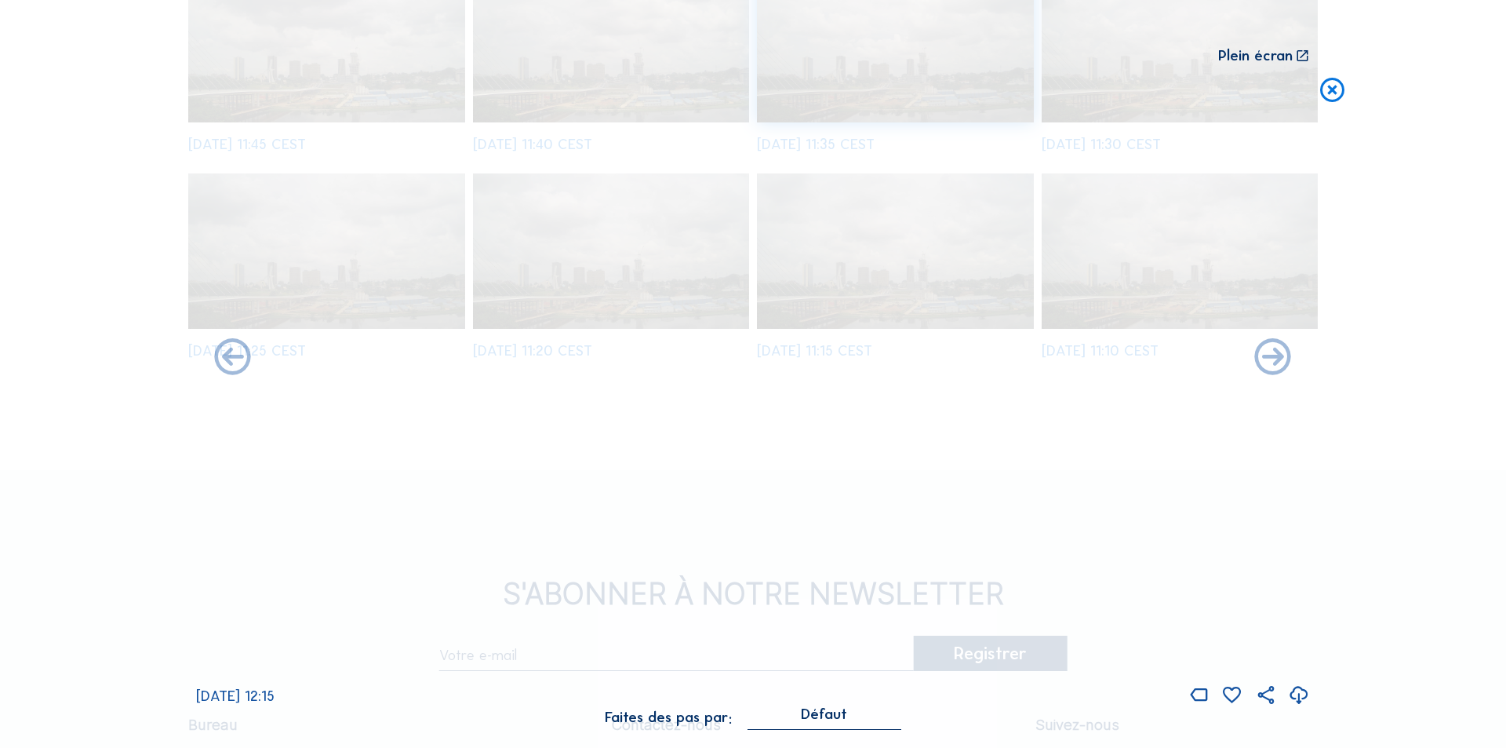
click at [229, 352] on icon at bounding box center [233, 359] width 44 height 44
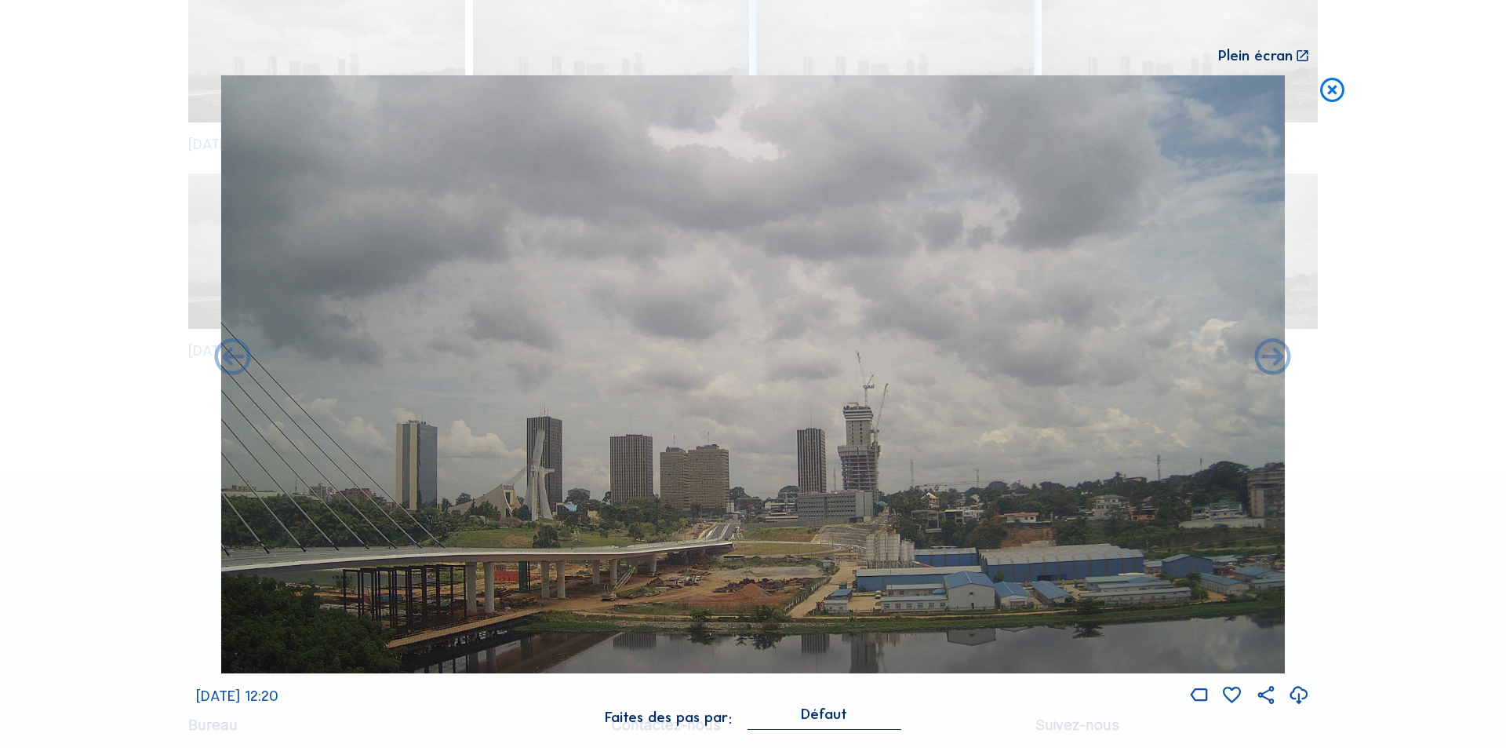
click at [229, 352] on icon at bounding box center [233, 359] width 44 height 44
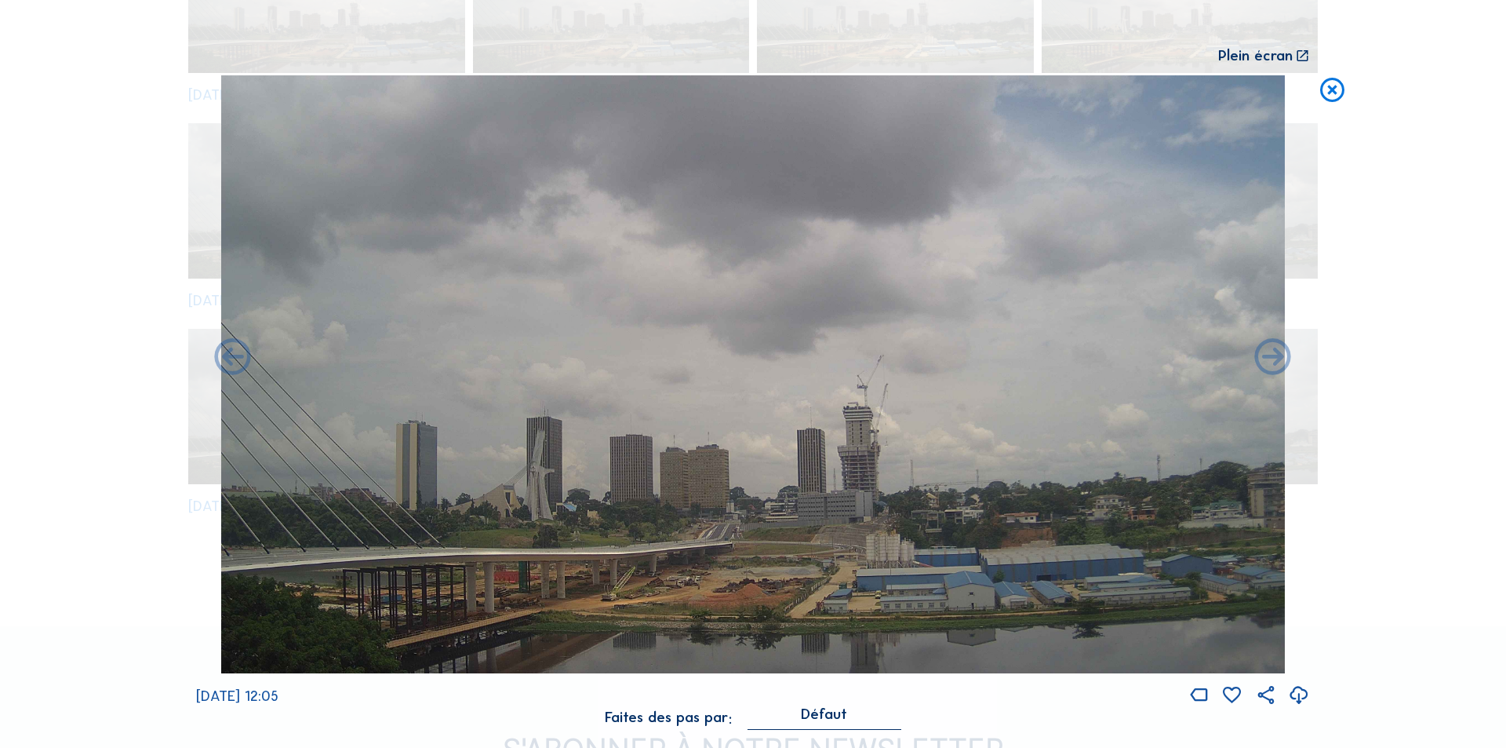
scroll to position [1533, 0]
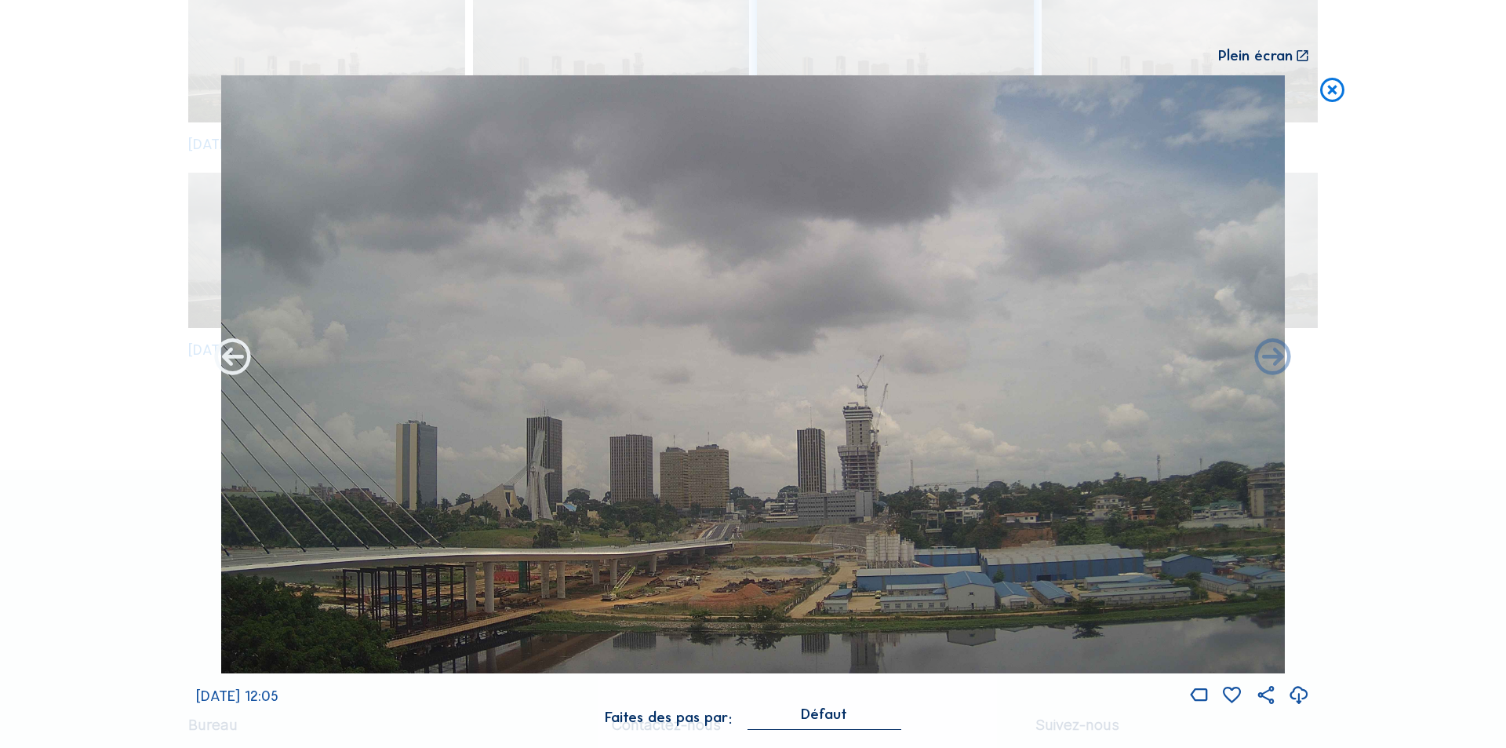
click at [240, 354] on icon at bounding box center [233, 359] width 44 height 44
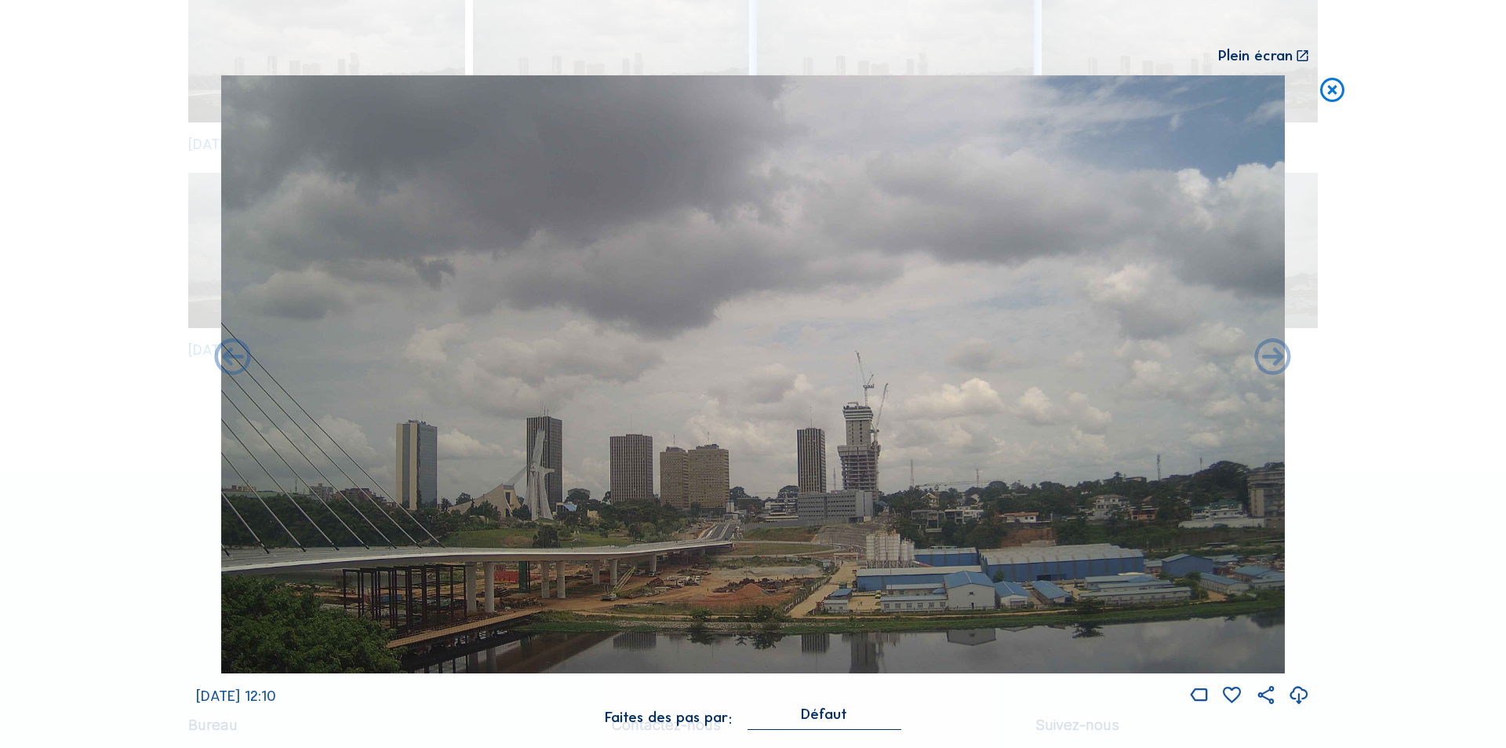
click at [240, 354] on icon at bounding box center [233, 359] width 44 height 44
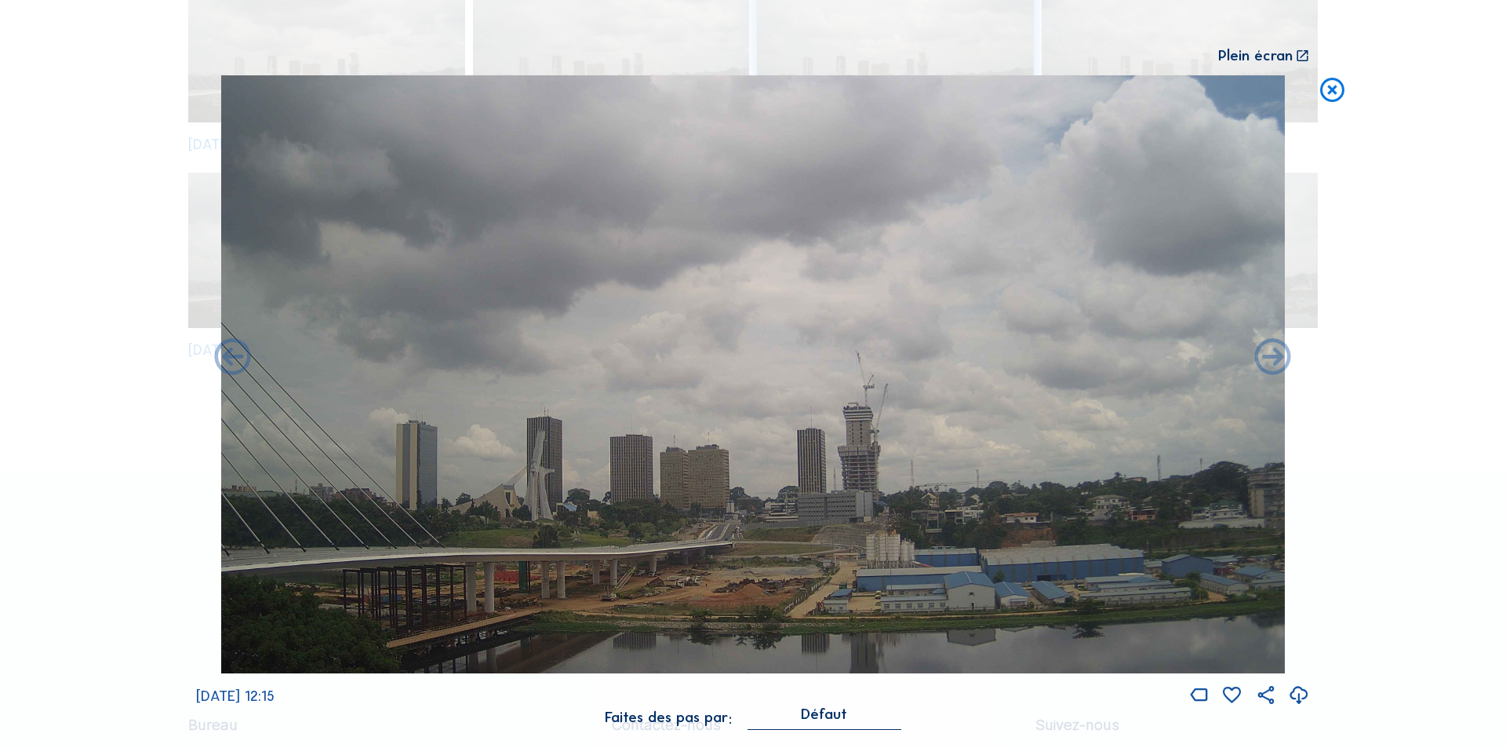
click at [240, 354] on icon at bounding box center [233, 359] width 44 height 44
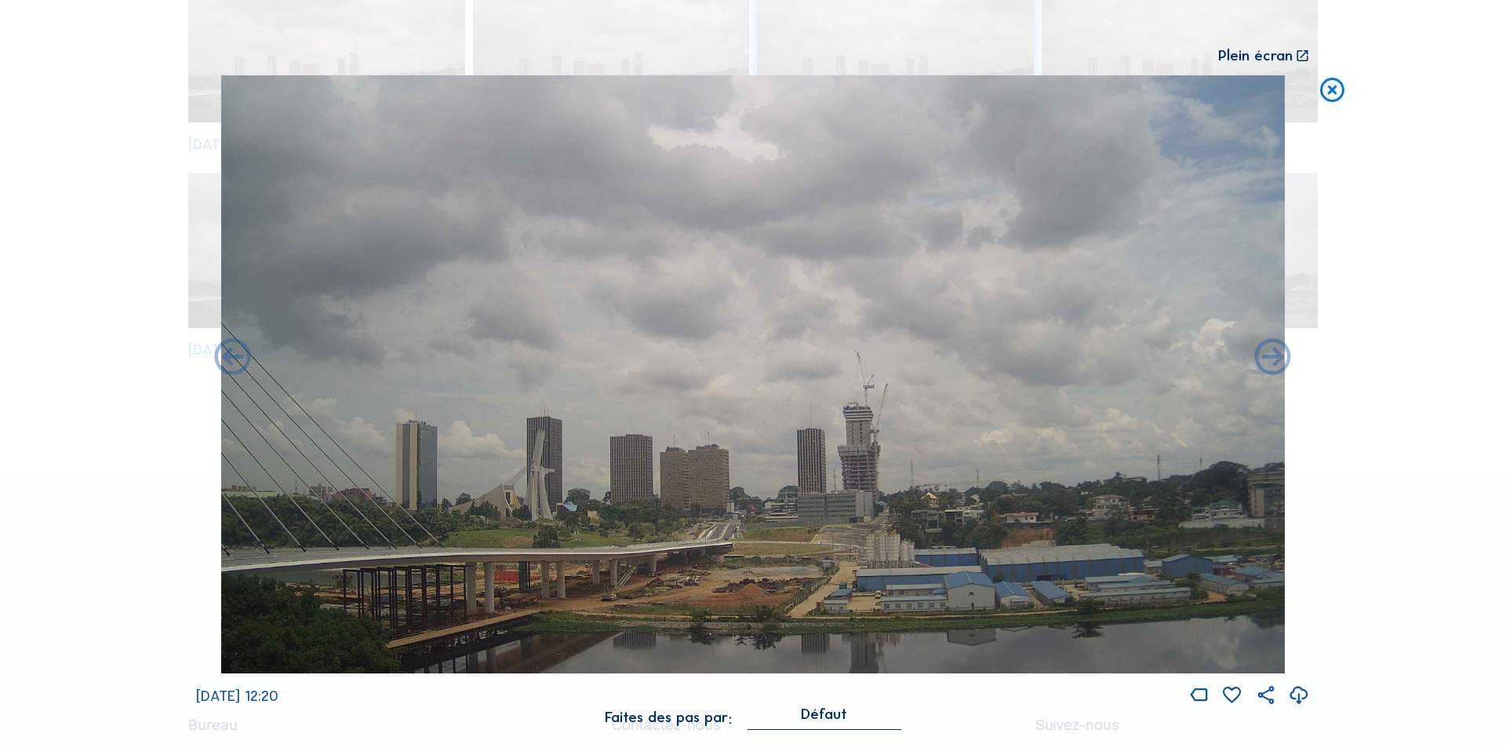
click at [240, 354] on icon at bounding box center [233, 359] width 44 height 44
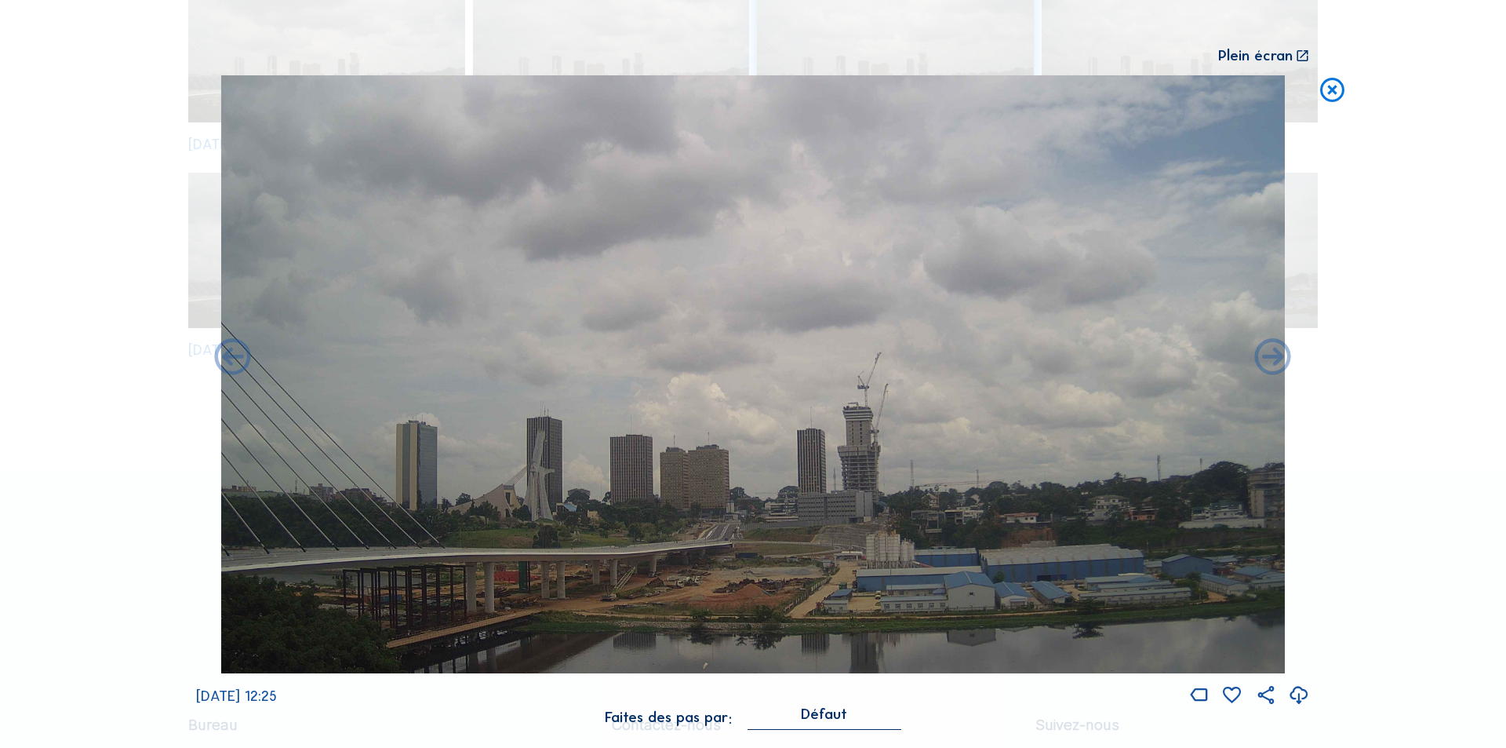
click at [240, 354] on icon at bounding box center [233, 359] width 44 height 44
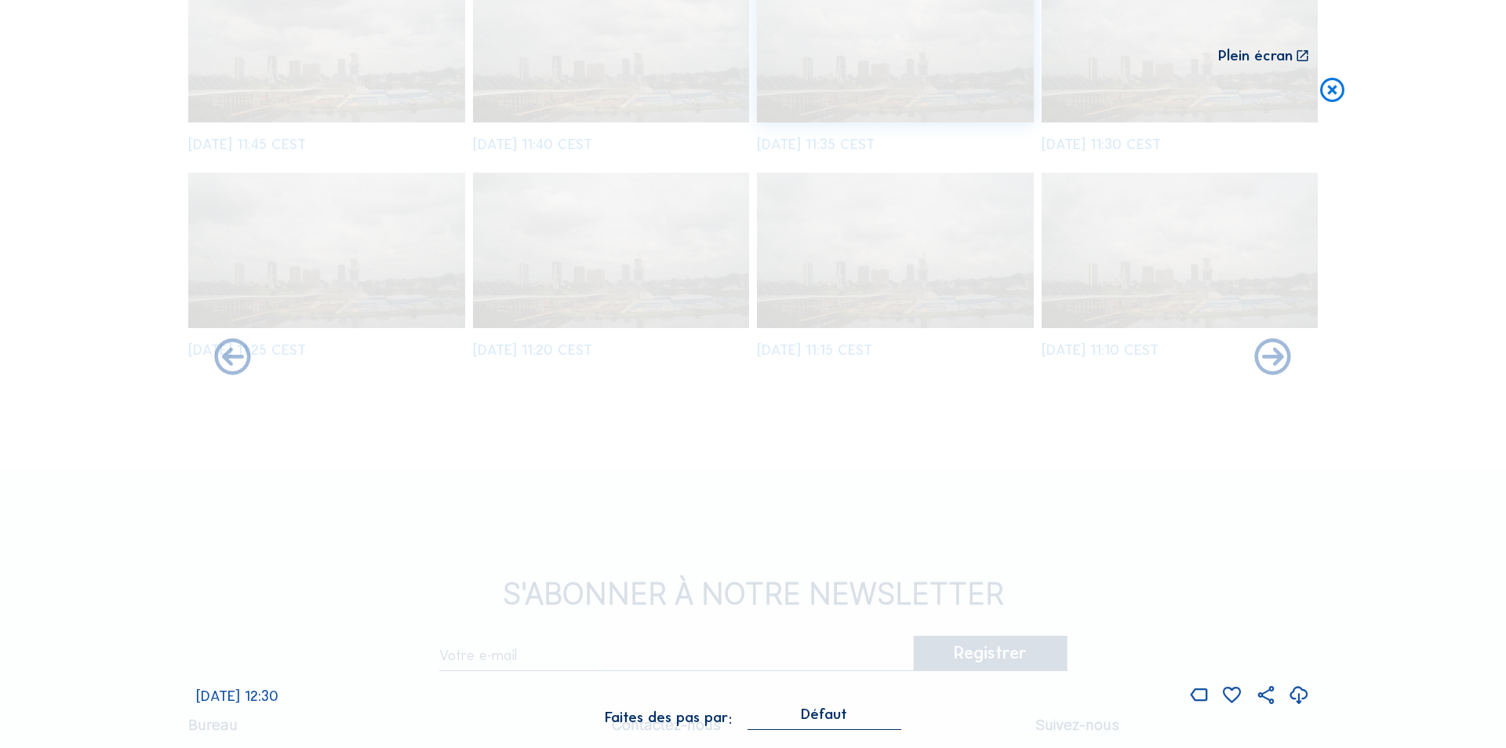
click at [240, 354] on icon at bounding box center [233, 359] width 44 height 44
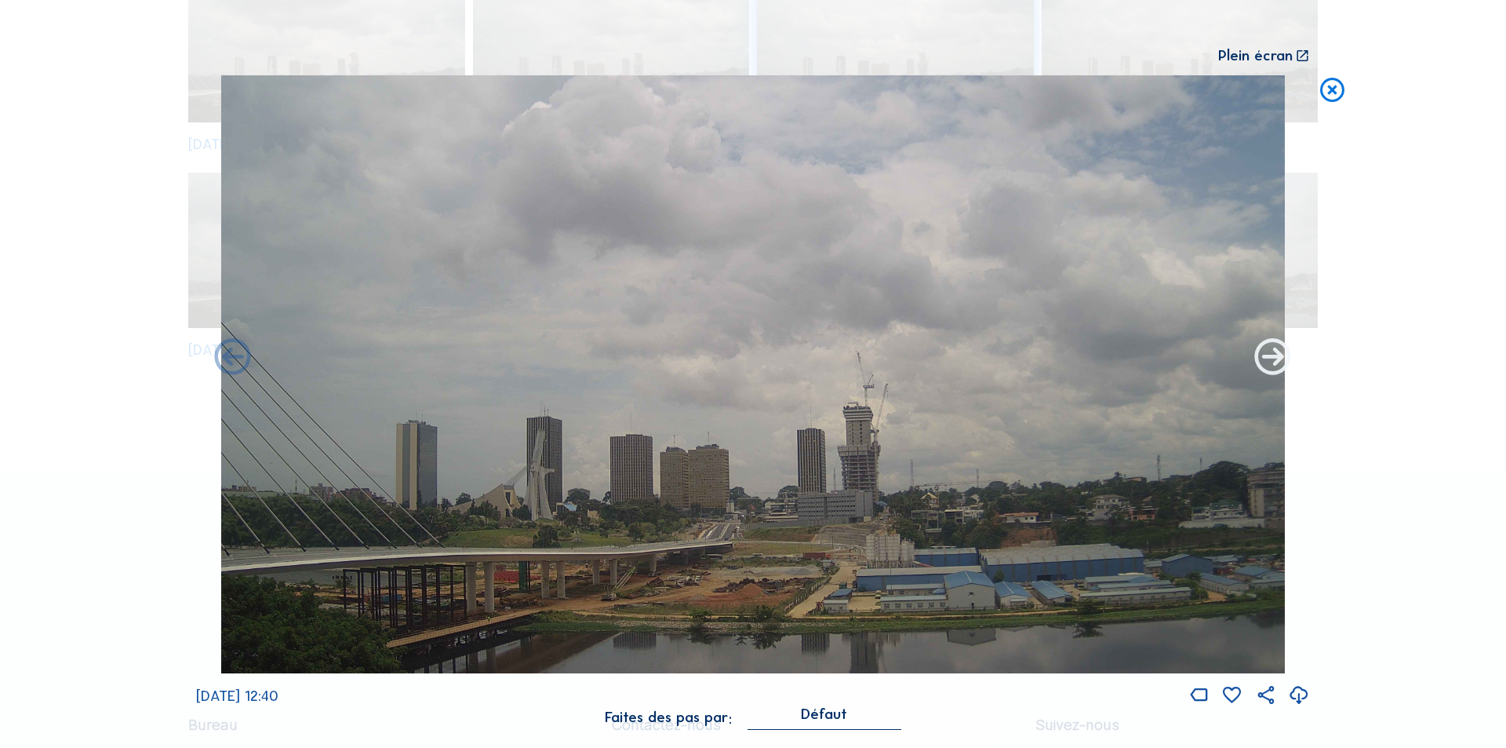
click at [1276, 361] on icon at bounding box center [1273, 359] width 44 height 44
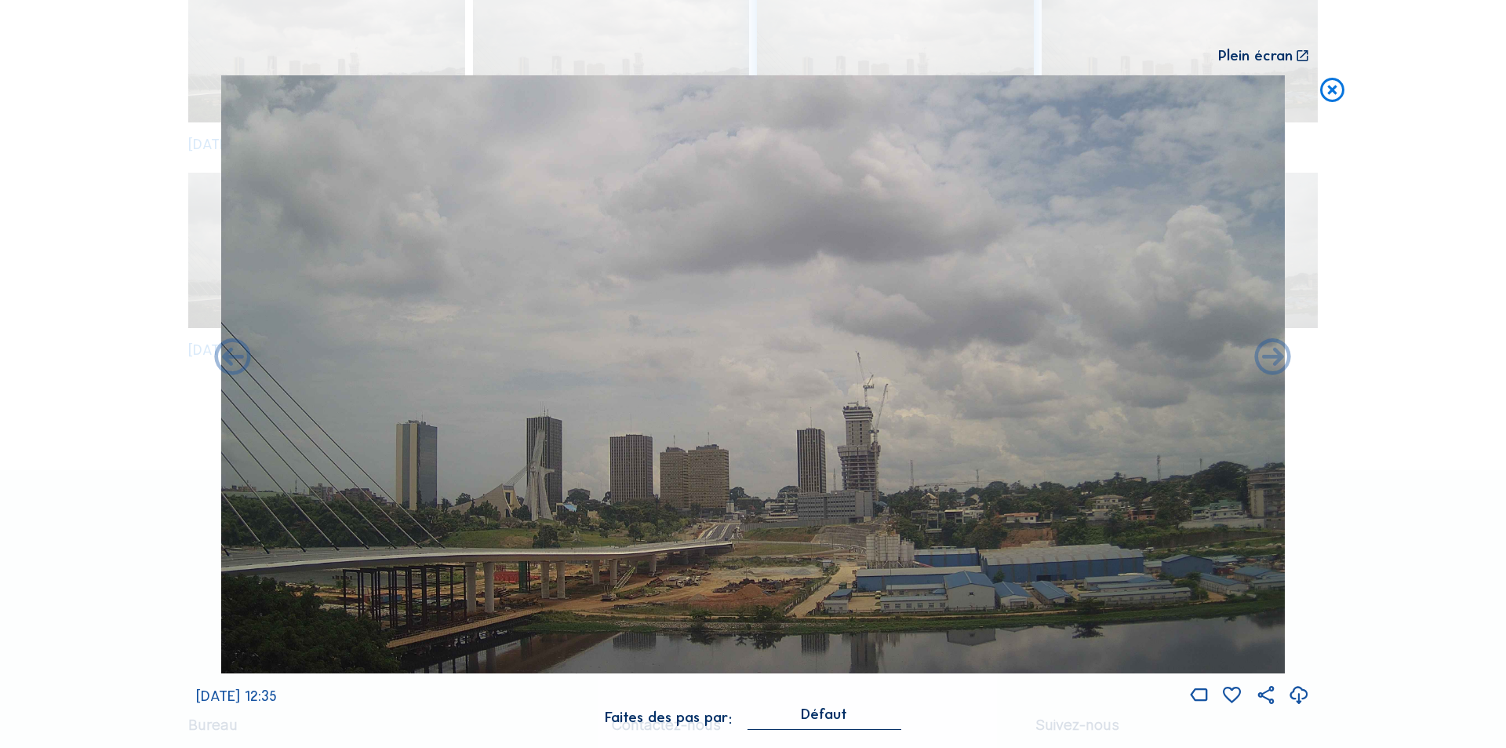
click at [1276, 361] on icon at bounding box center [1273, 359] width 44 height 44
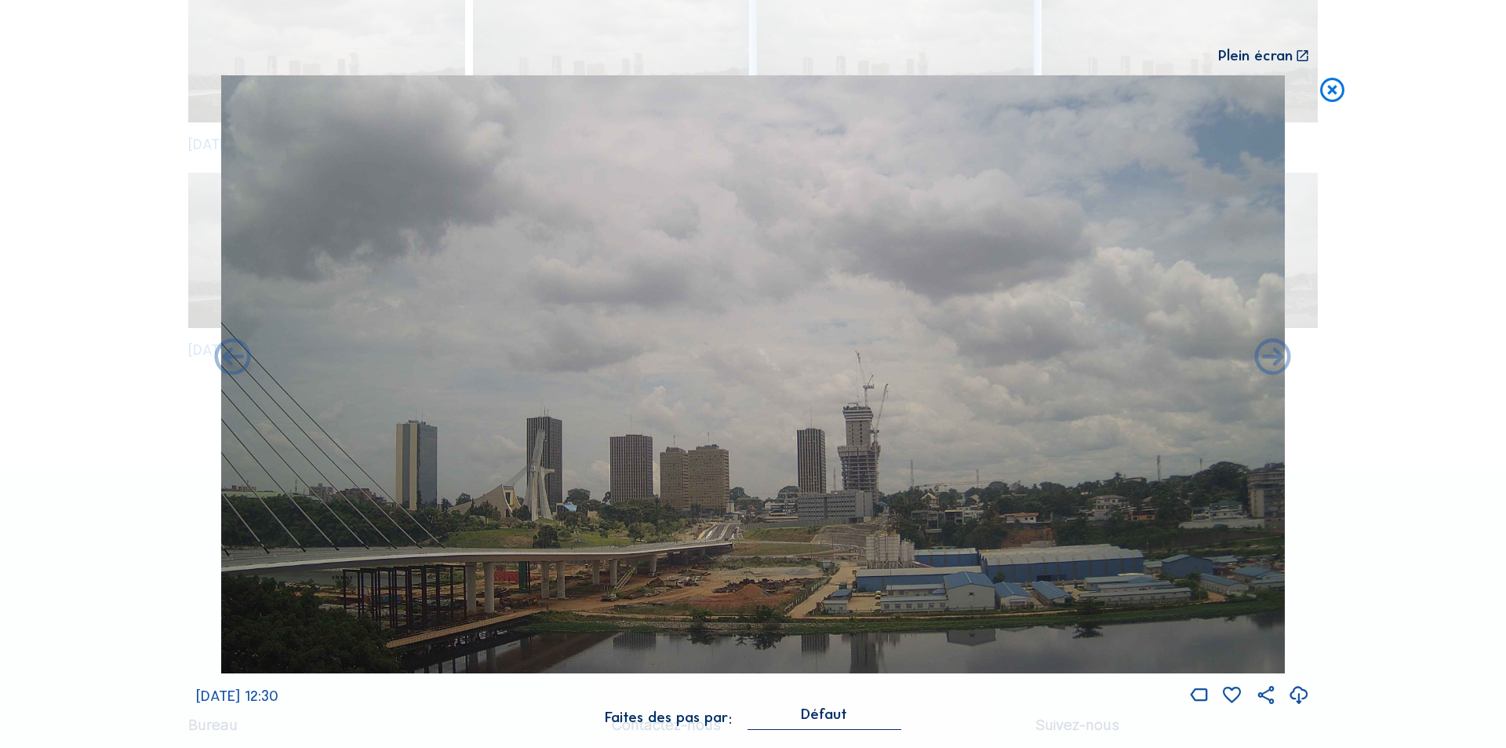
click at [1276, 361] on icon at bounding box center [1273, 359] width 44 height 44
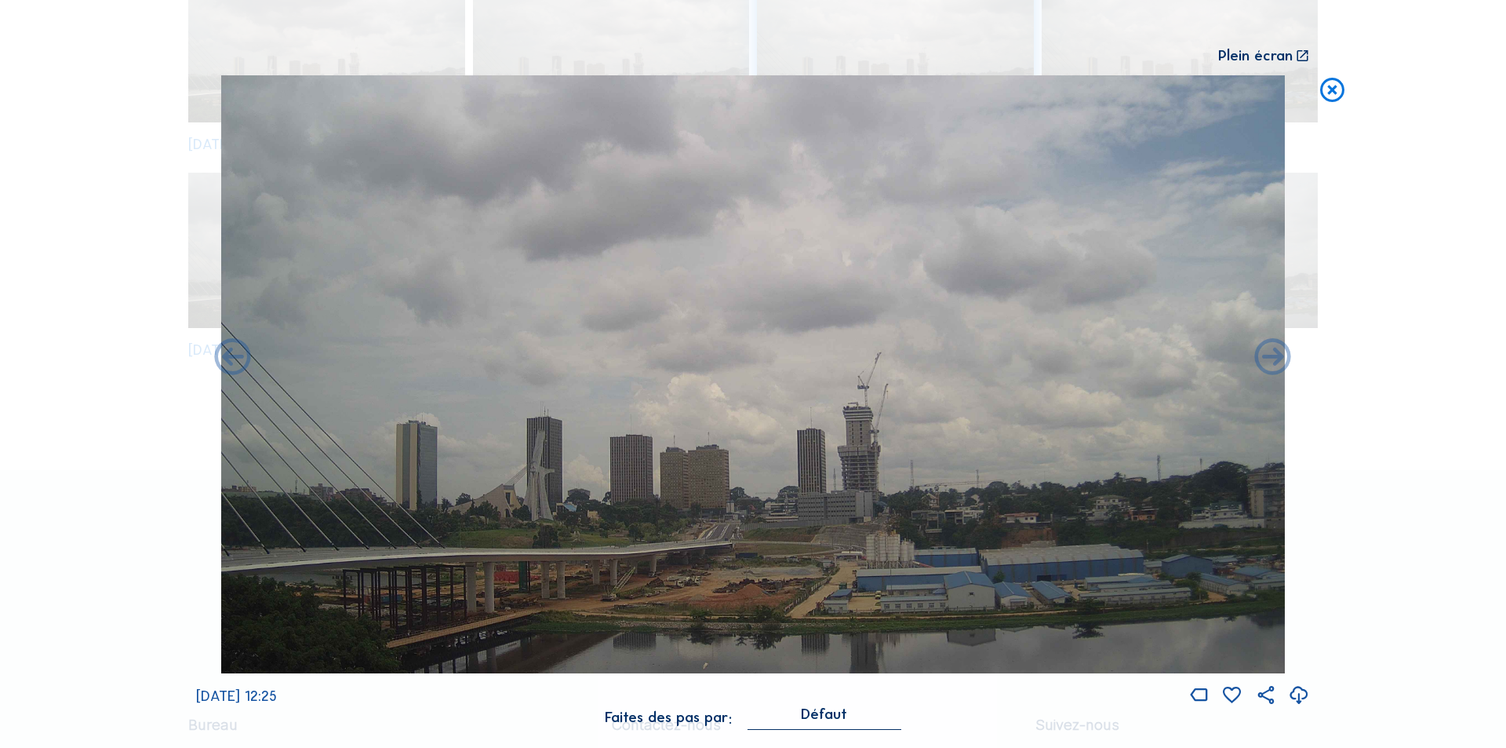
click at [1276, 361] on icon at bounding box center [1273, 359] width 44 height 44
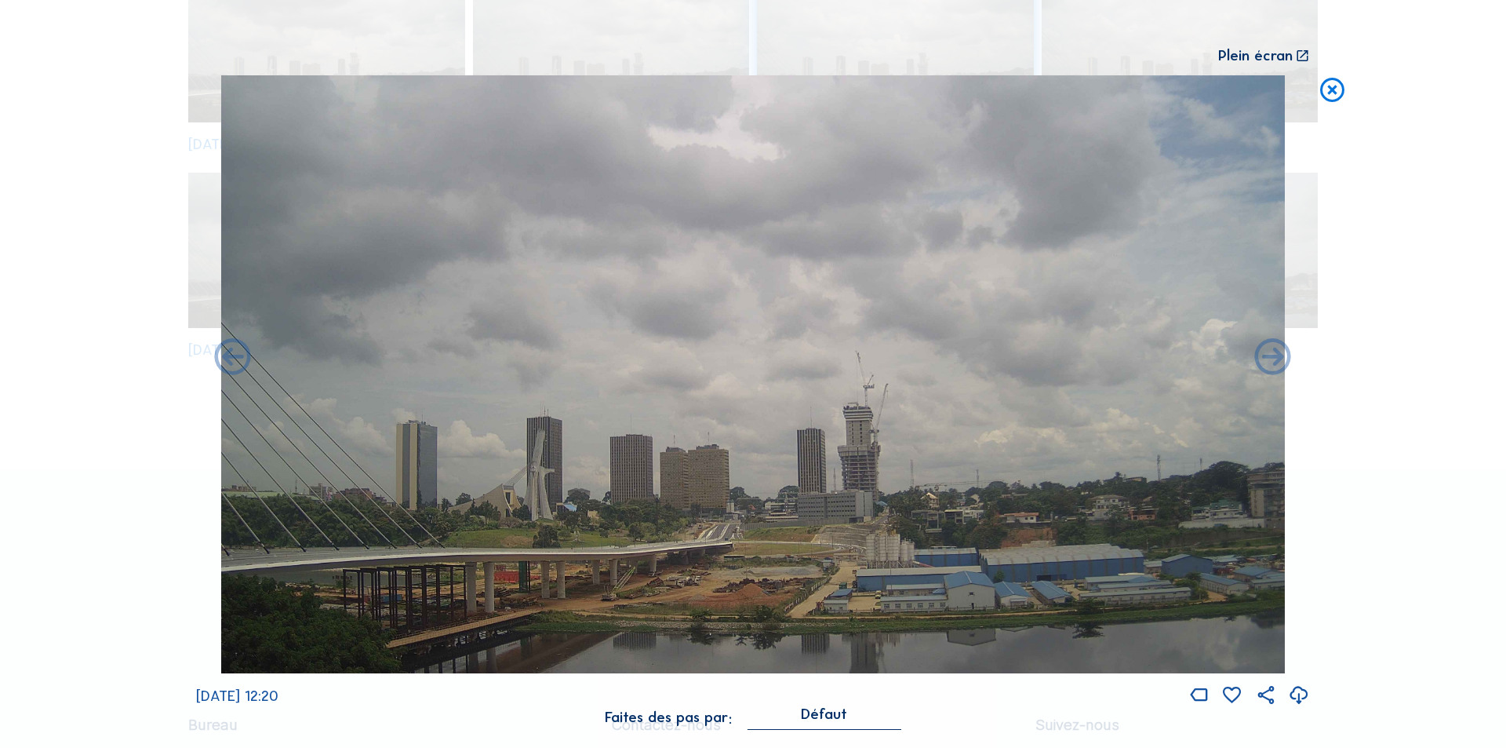
click at [1276, 361] on icon at bounding box center [1273, 359] width 44 height 44
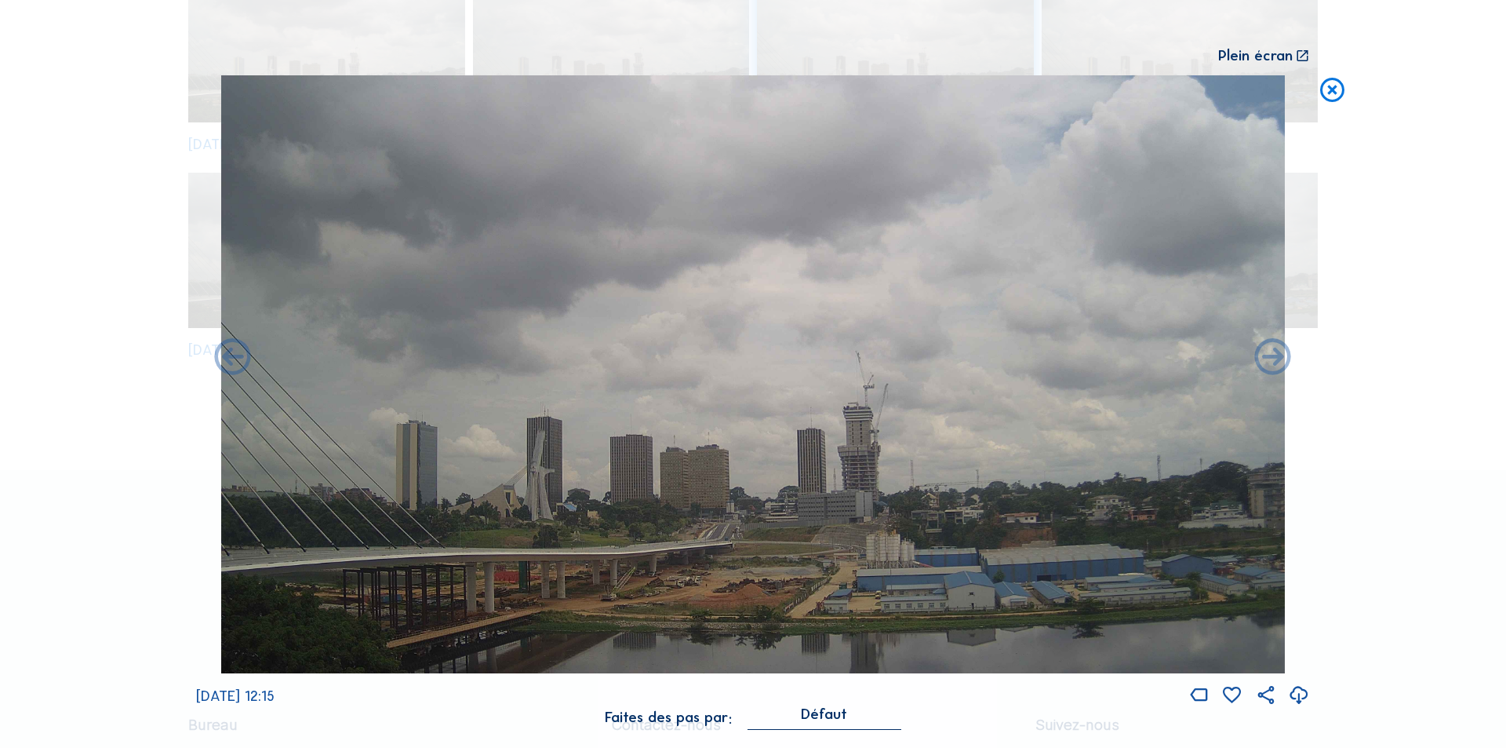
click at [1276, 361] on icon at bounding box center [1273, 359] width 44 height 44
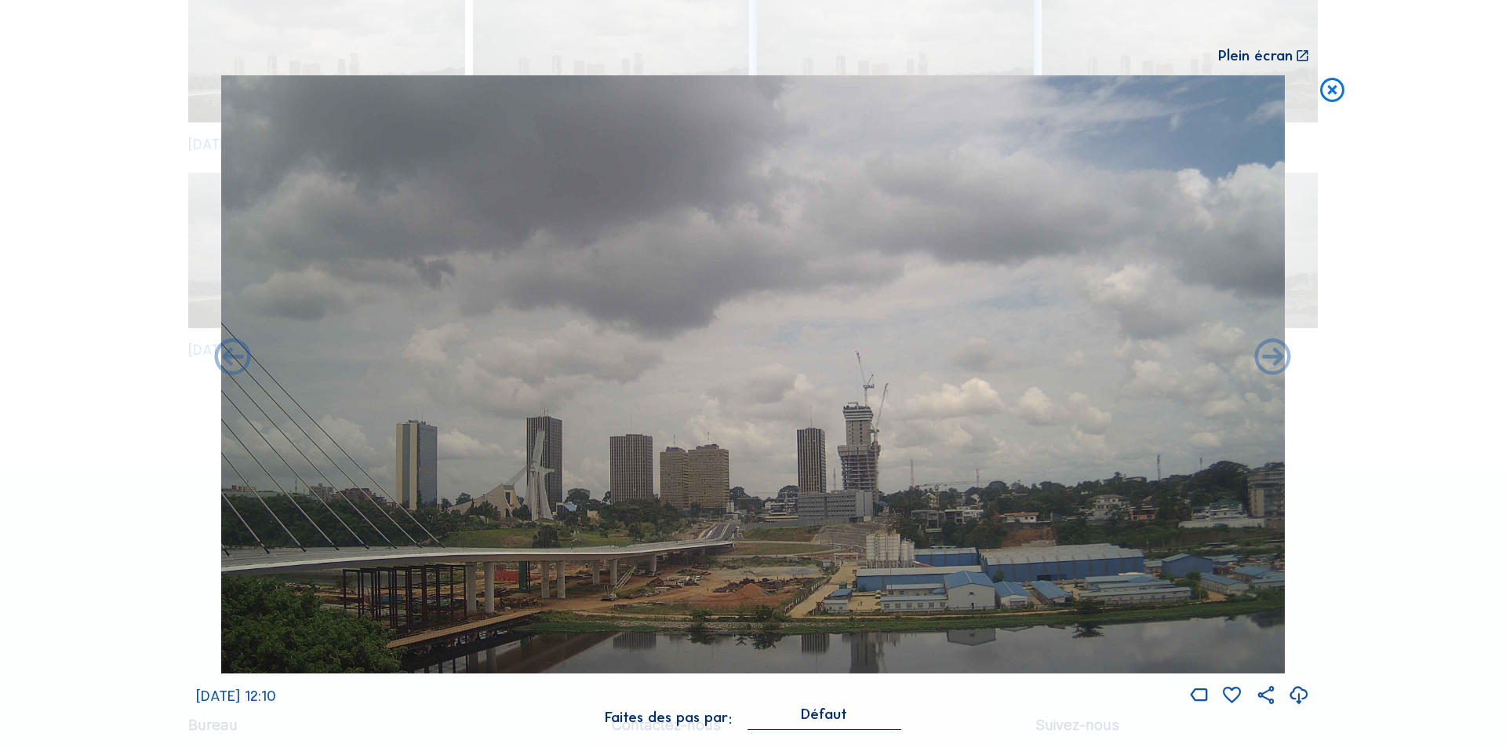
click at [1276, 361] on icon at bounding box center [1273, 359] width 44 height 44
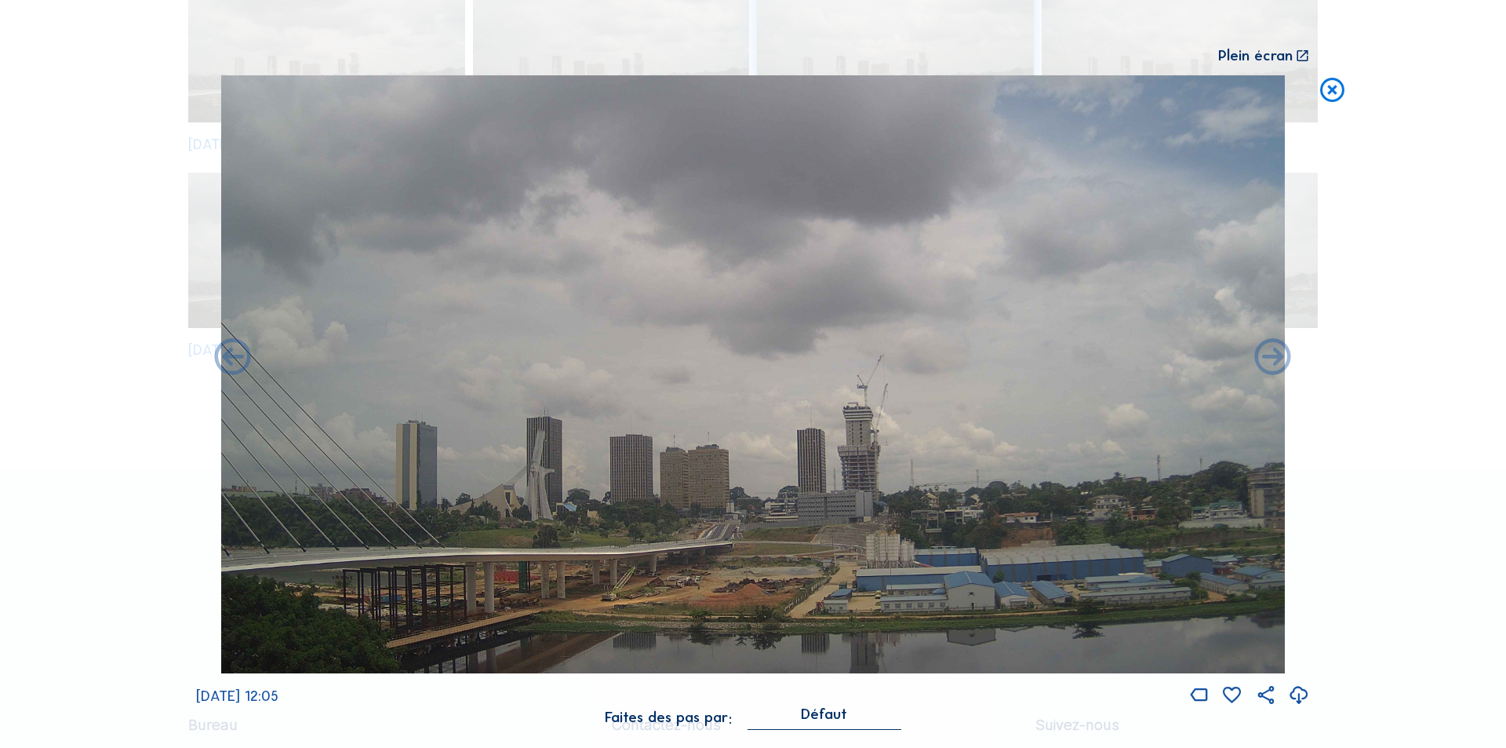
click at [1276, 361] on icon at bounding box center [1273, 359] width 44 height 44
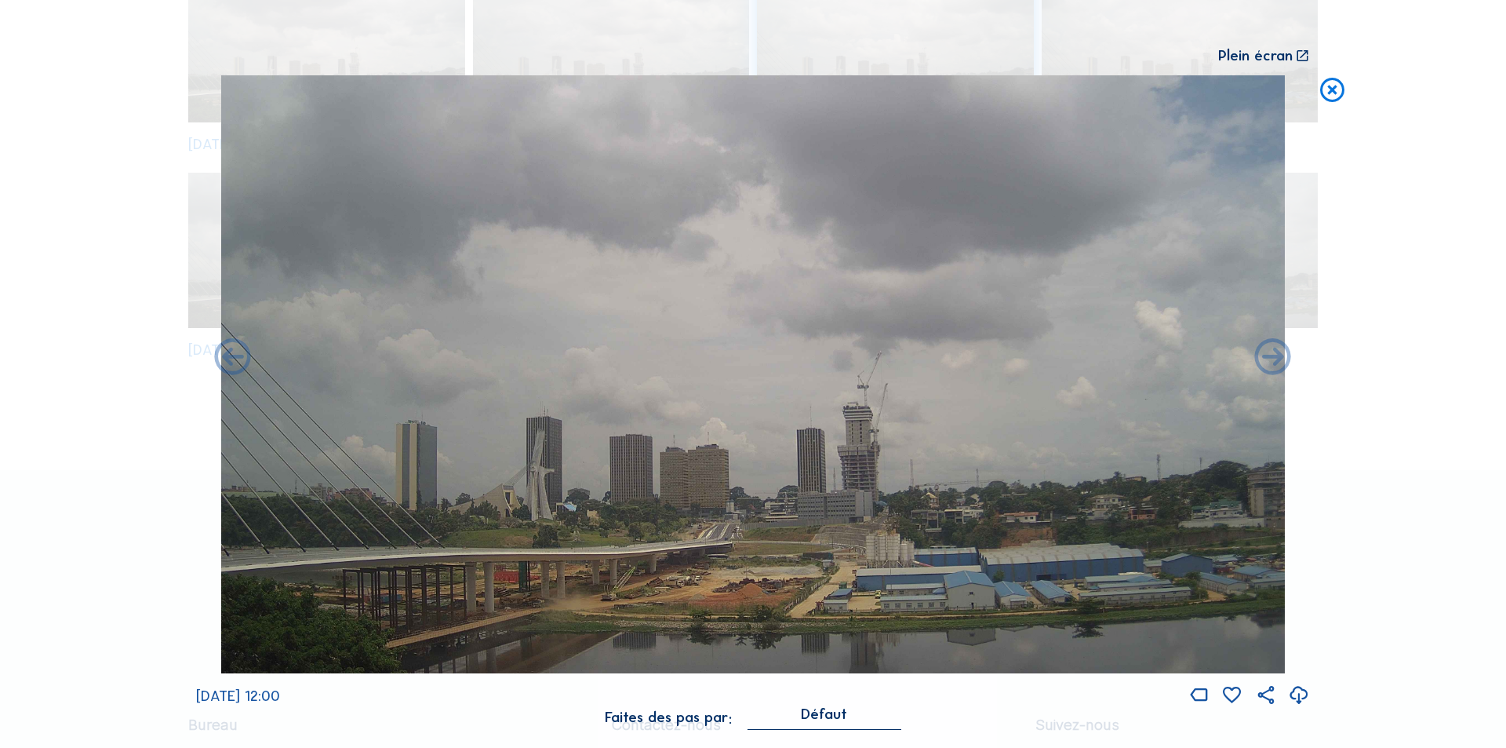
click at [1276, 361] on icon at bounding box center [1273, 359] width 44 height 44
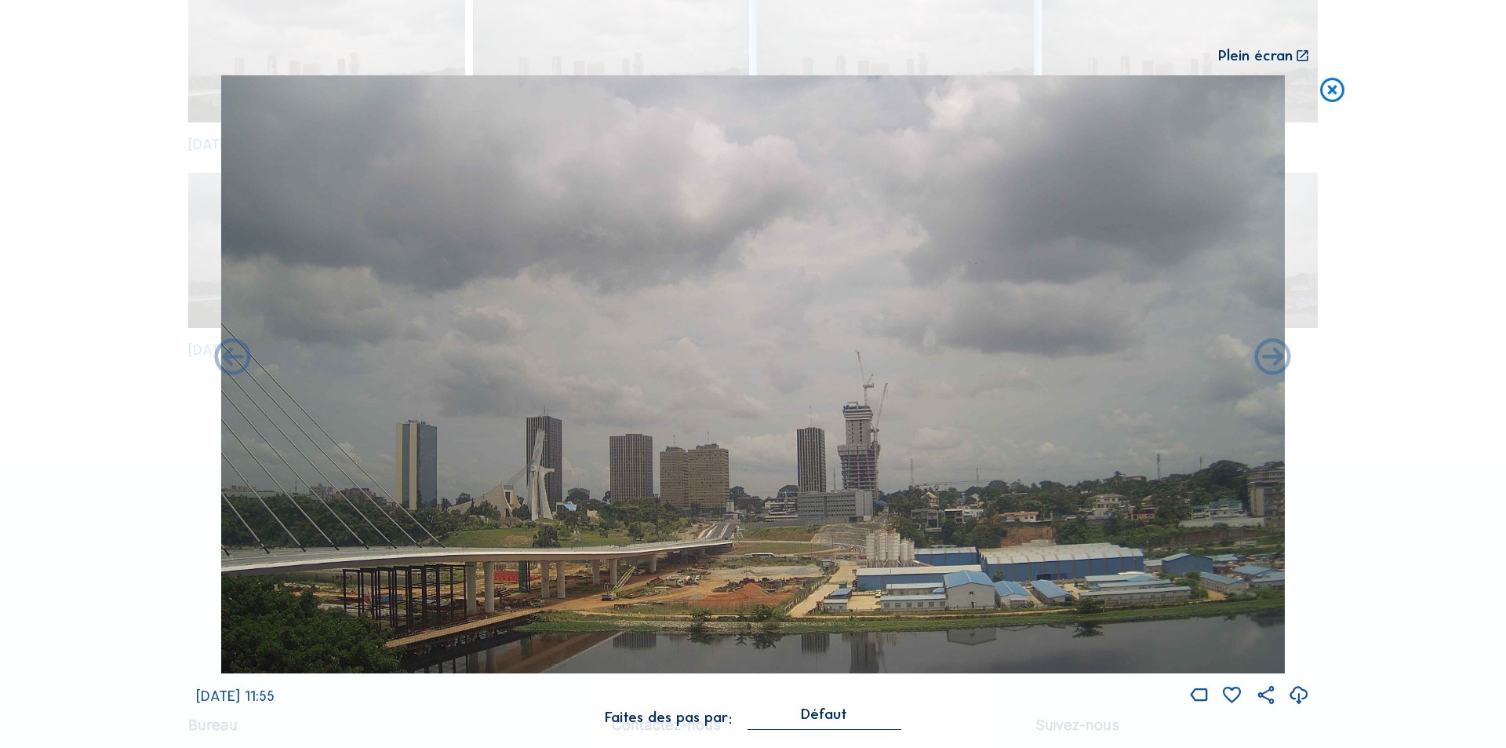
click at [1276, 361] on icon at bounding box center [1273, 359] width 44 height 44
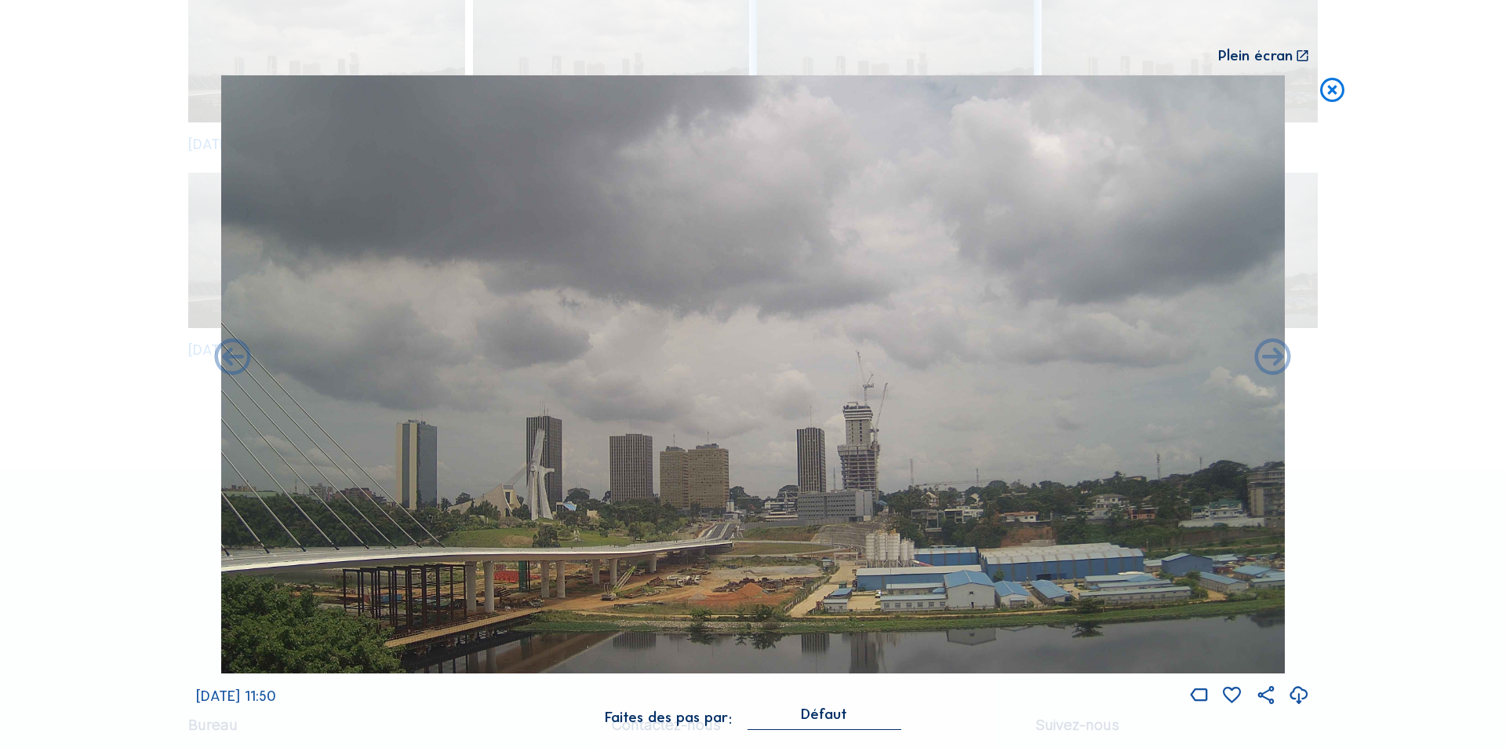
click at [1276, 361] on icon at bounding box center [1273, 359] width 44 height 44
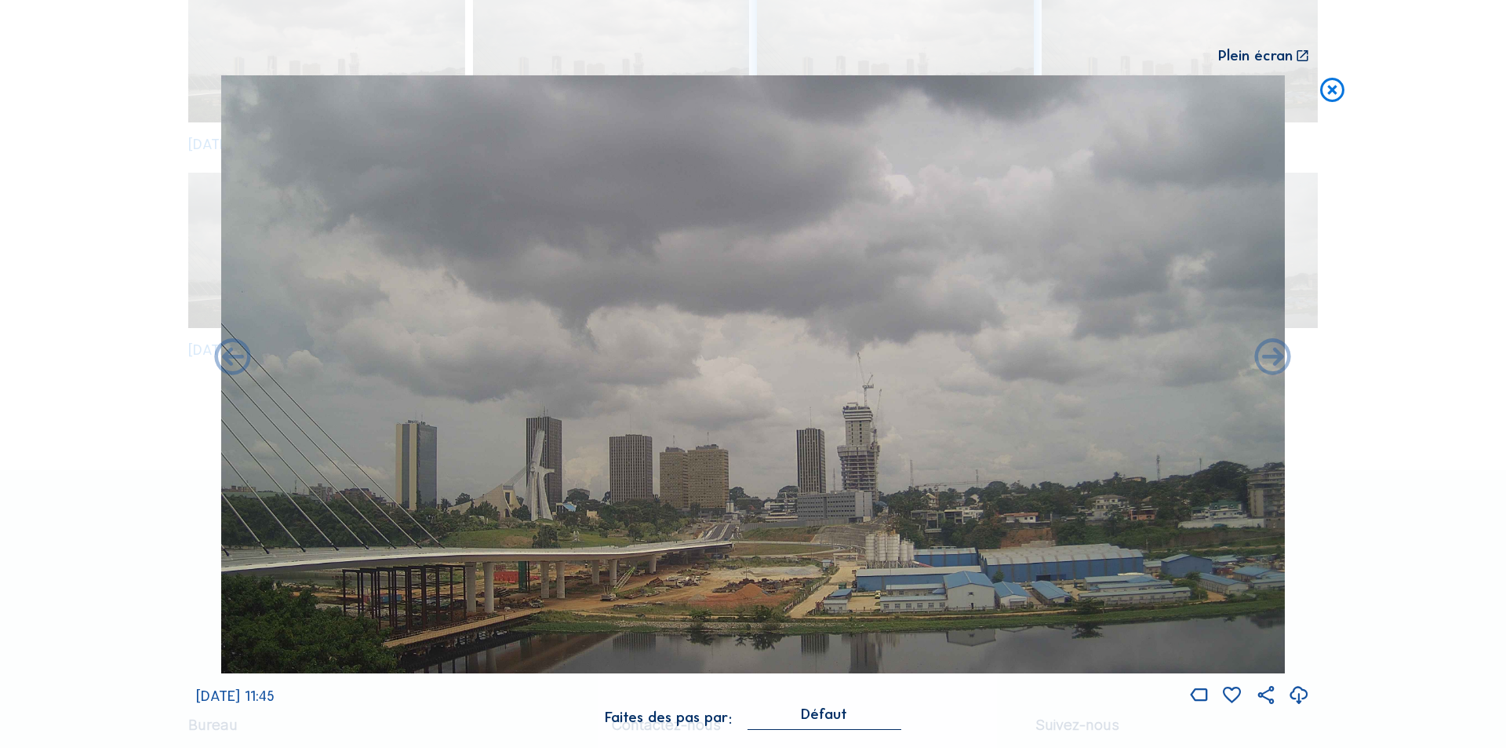
click at [1276, 361] on icon at bounding box center [1273, 359] width 44 height 44
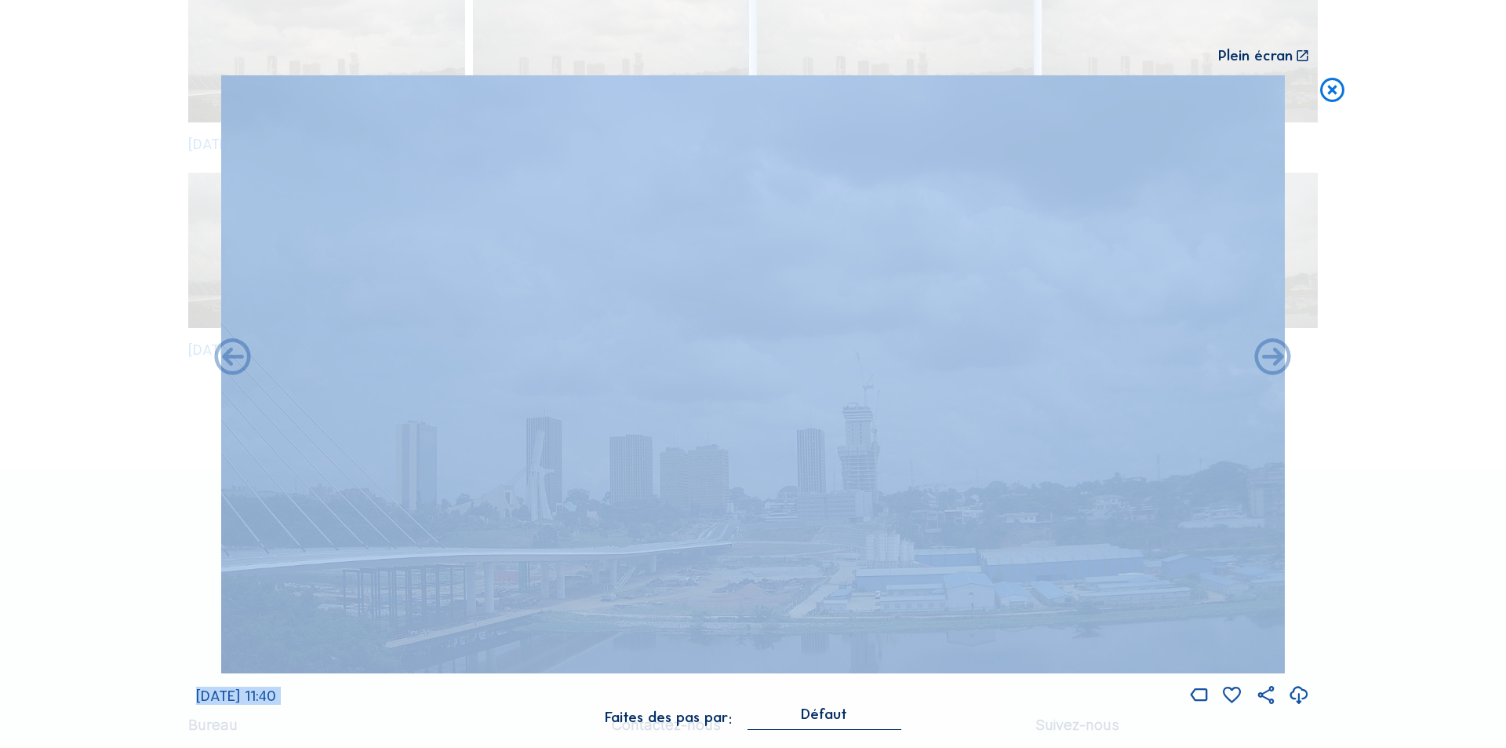
click at [1276, 361] on icon at bounding box center [1273, 359] width 44 height 44
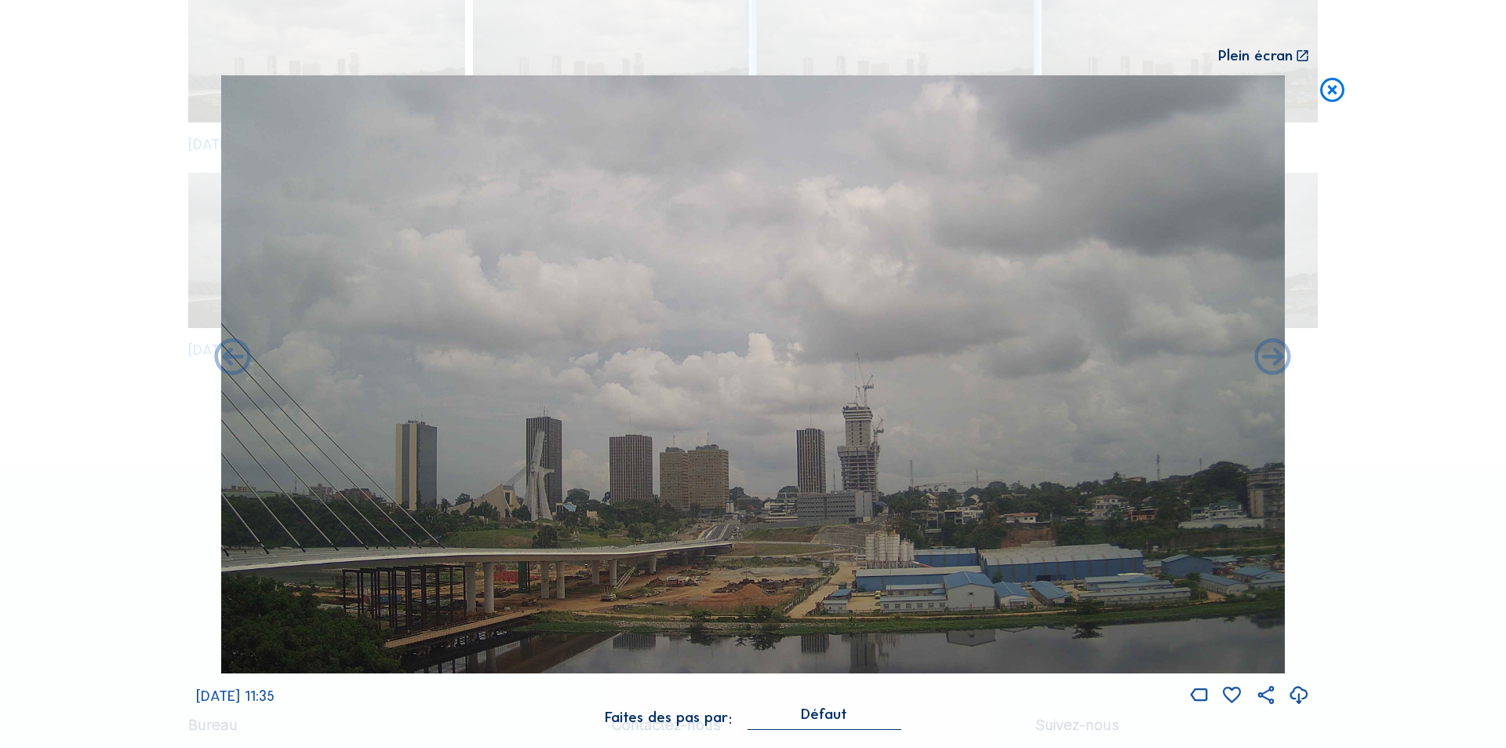
click at [1276, 361] on icon at bounding box center [1273, 359] width 44 height 44
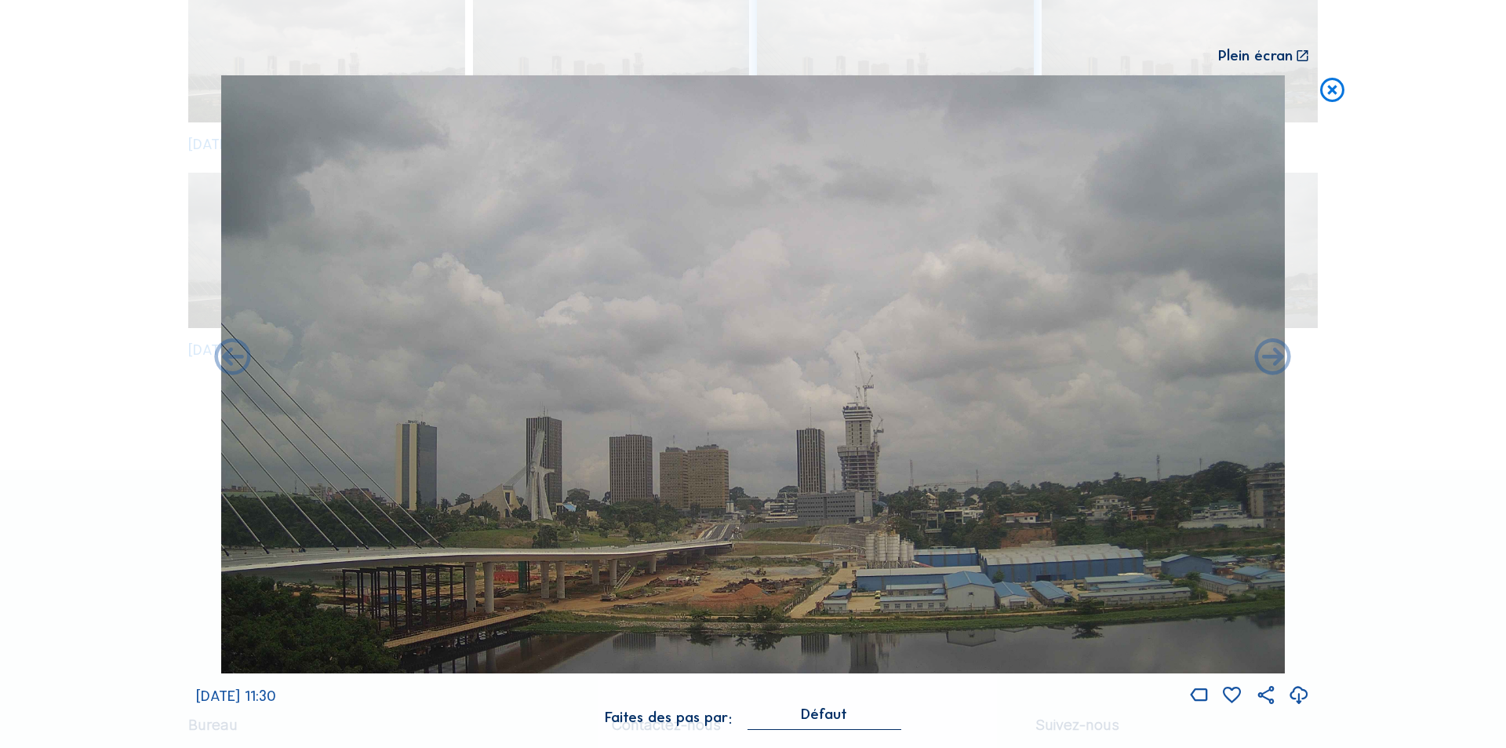
click at [1276, 361] on icon at bounding box center [1273, 359] width 44 height 44
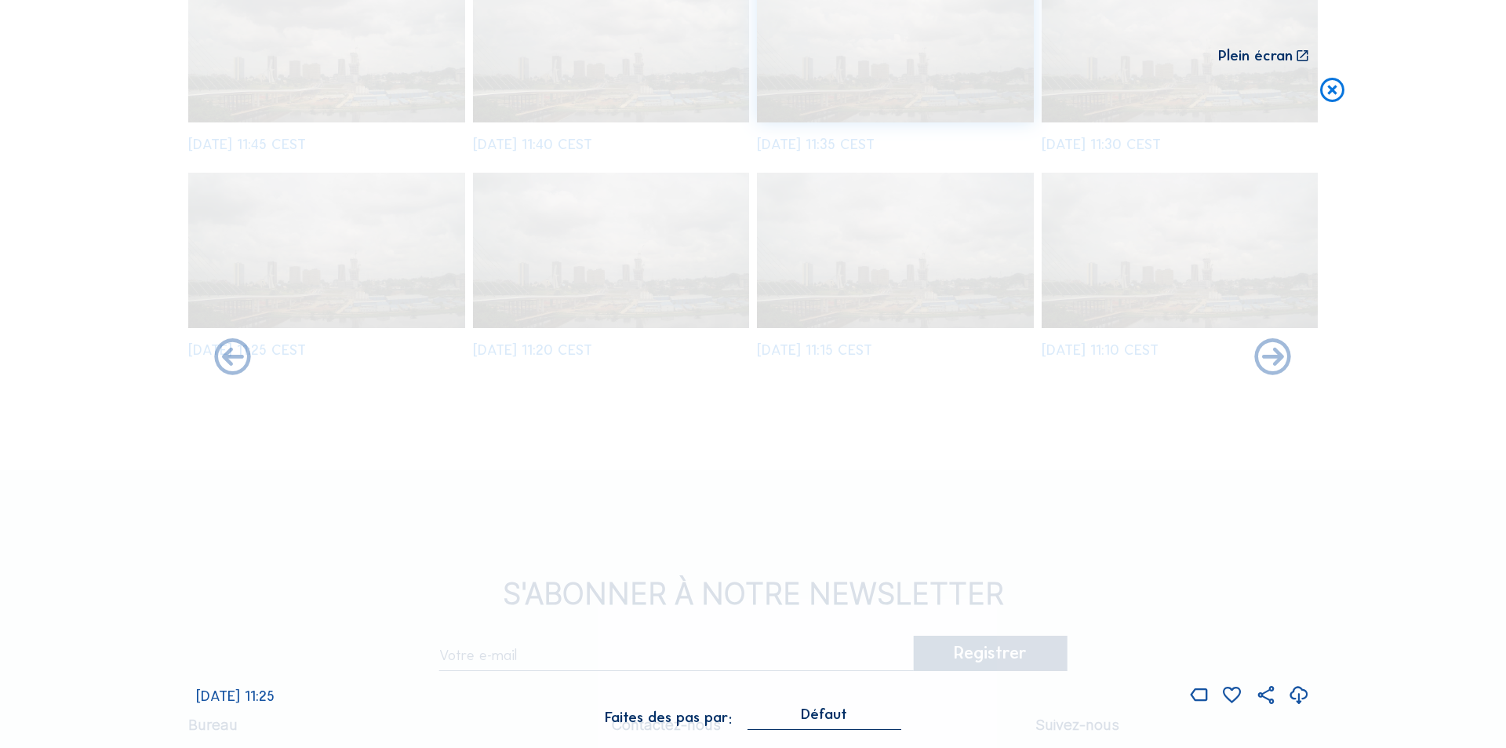
click at [1276, 361] on icon at bounding box center [1273, 359] width 44 height 44
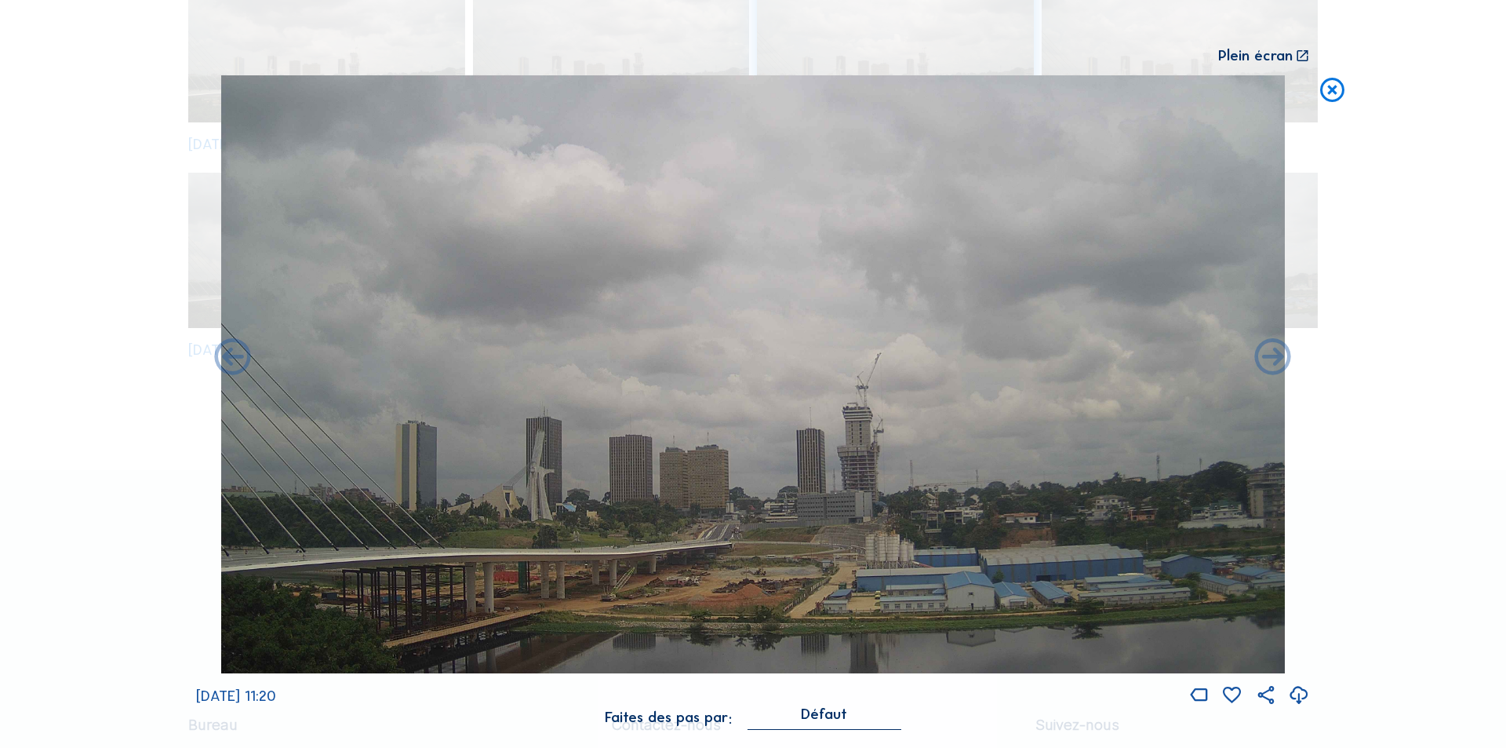
click at [1276, 361] on icon at bounding box center [1273, 359] width 44 height 44
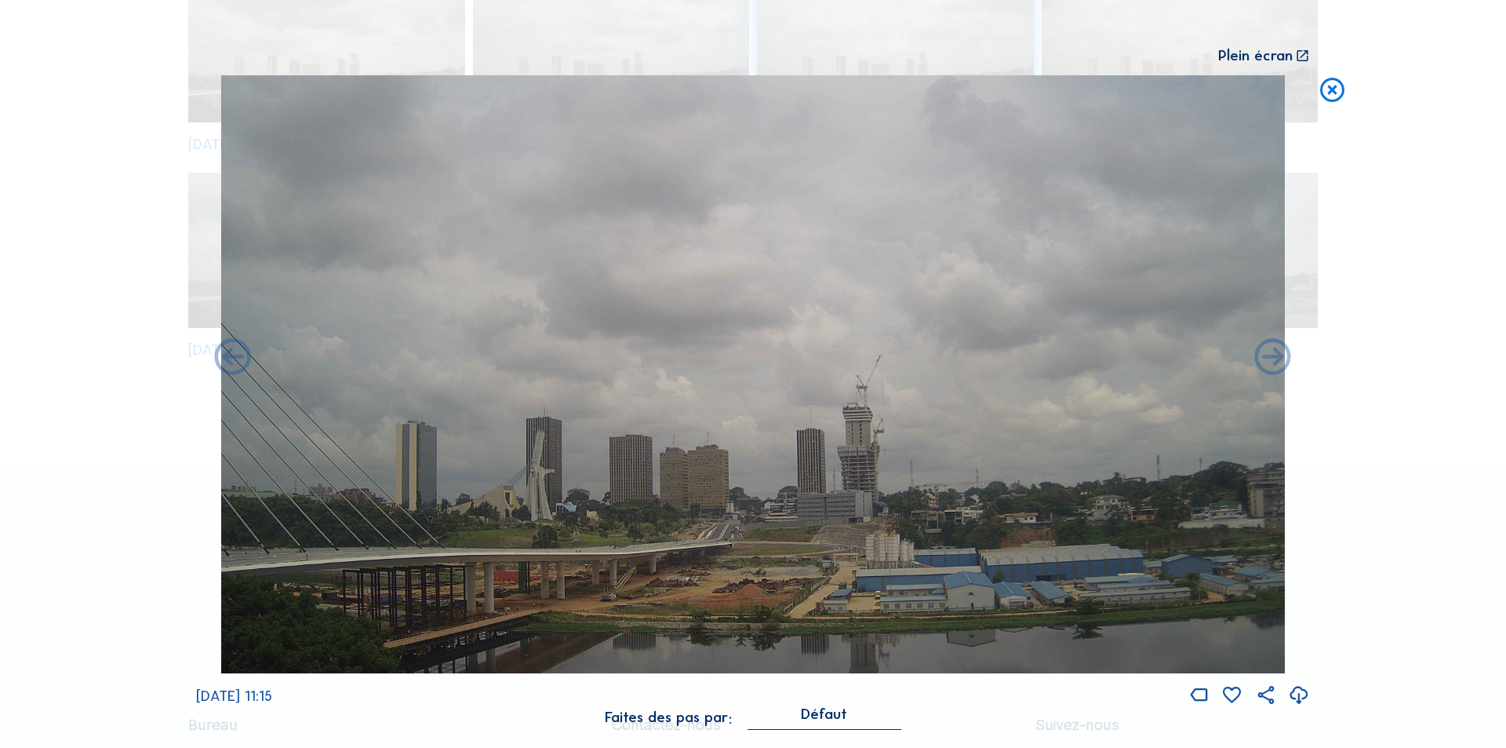
click at [1276, 361] on icon at bounding box center [1273, 359] width 44 height 44
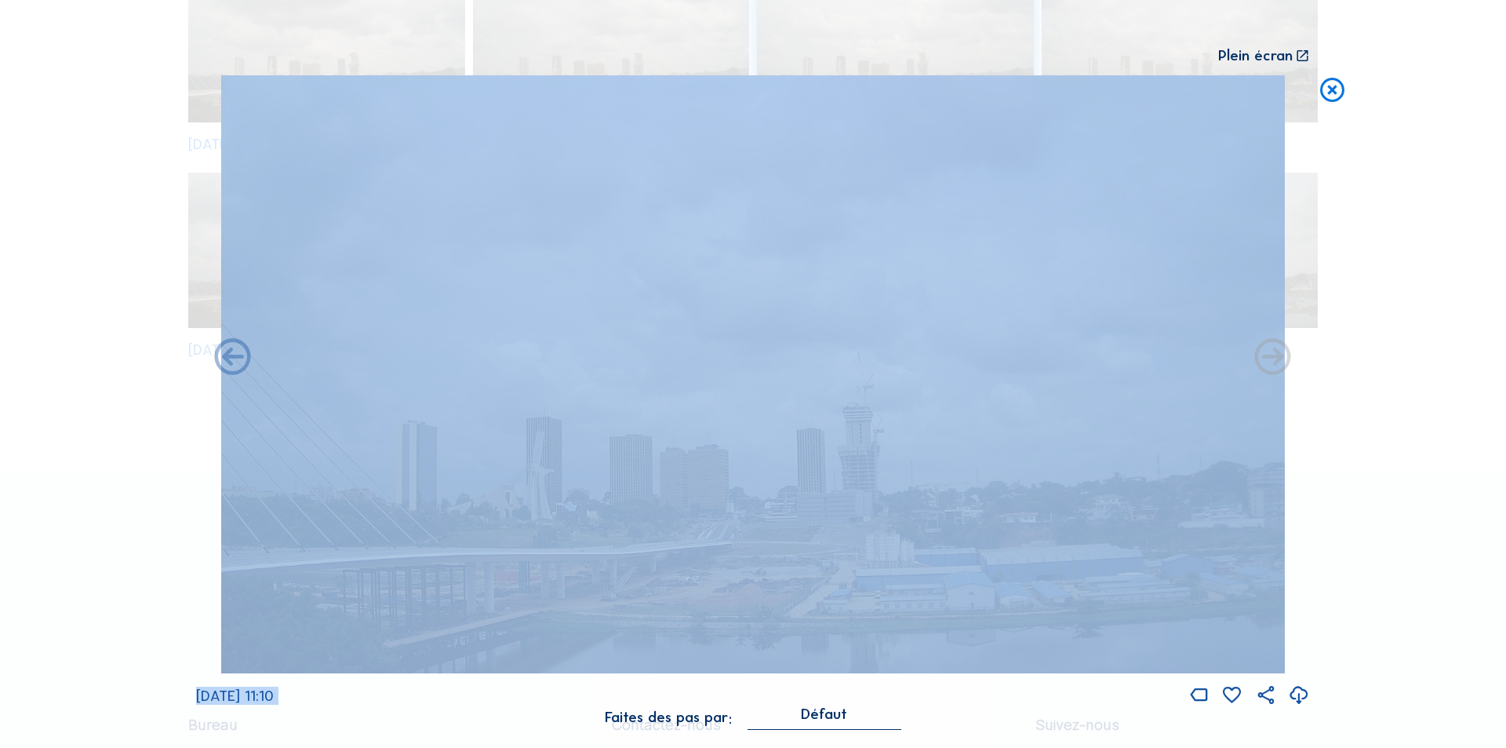
click at [1276, 361] on icon at bounding box center [1273, 359] width 44 height 44
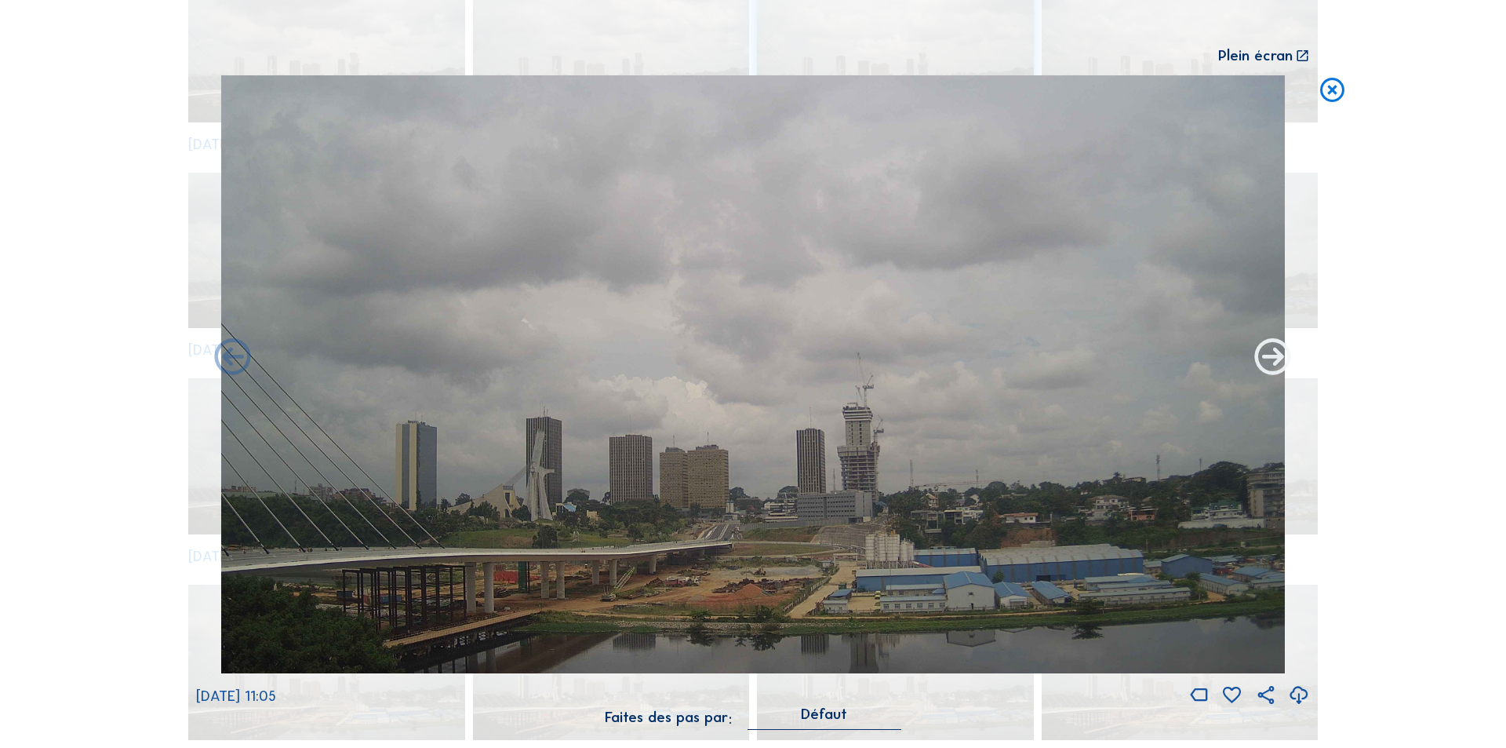
click at [1276, 359] on icon at bounding box center [1273, 359] width 44 height 44
click at [1271, 357] on icon at bounding box center [1273, 359] width 44 height 44
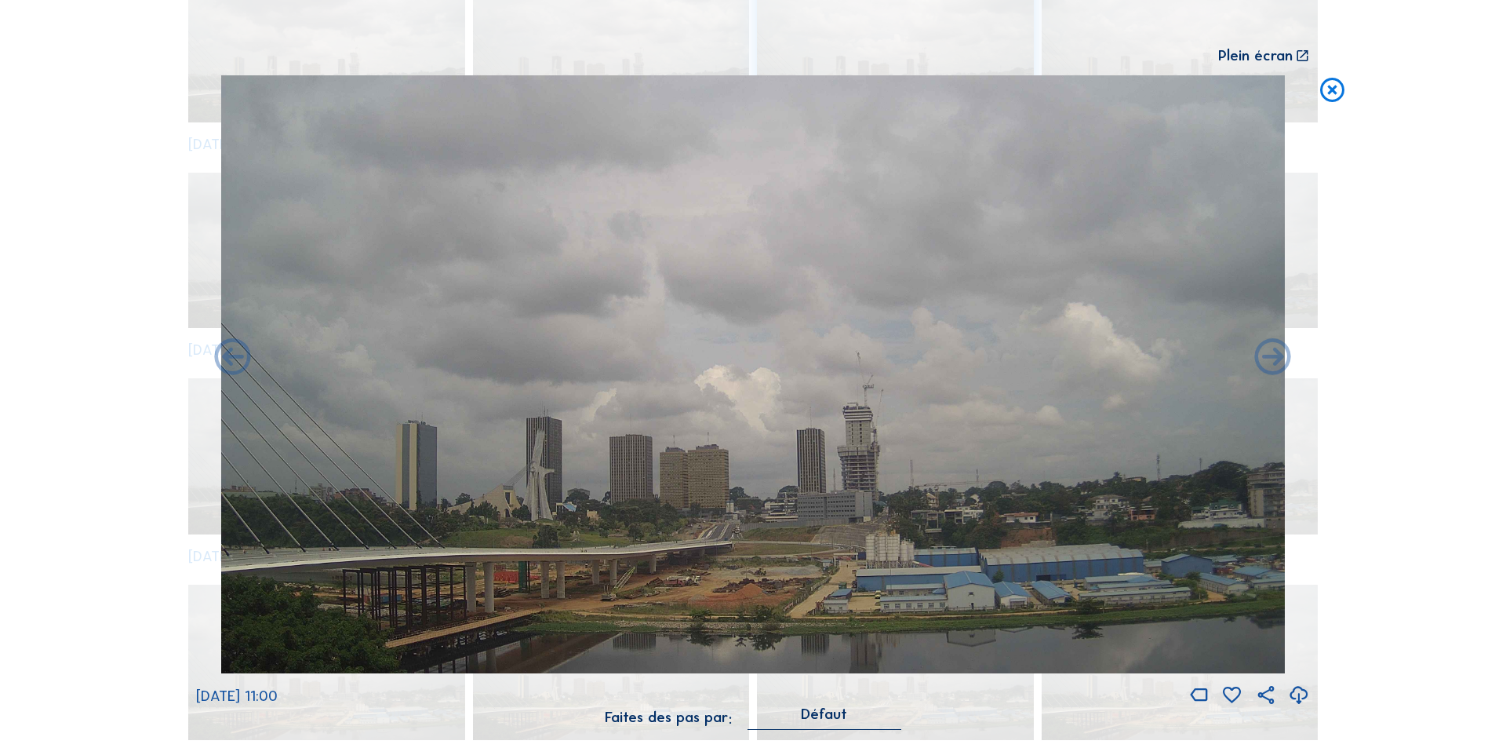
click at [1271, 357] on icon at bounding box center [1273, 359] width 44 height 44
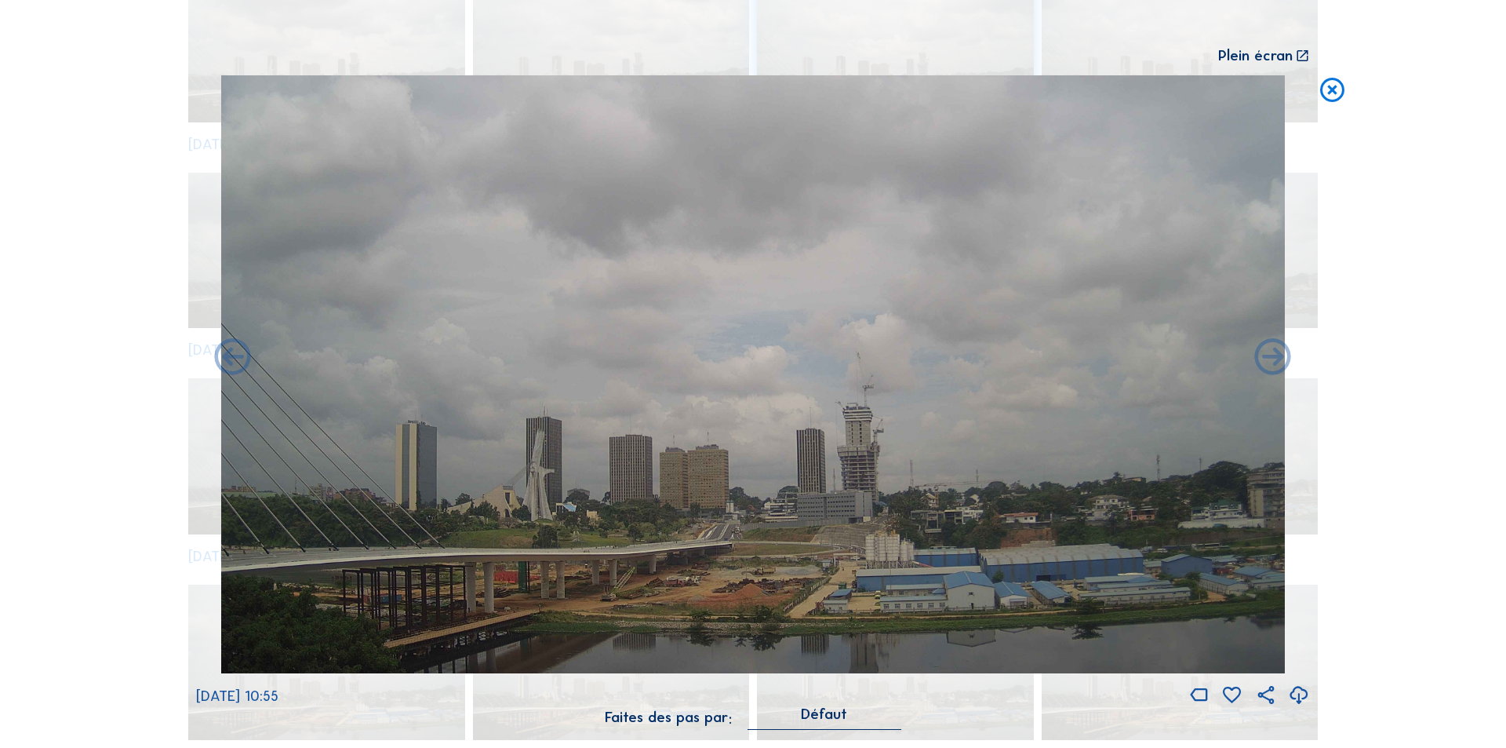
click at [1271, 357] on icon at bounding box center [1273, 359] width 44 height 44
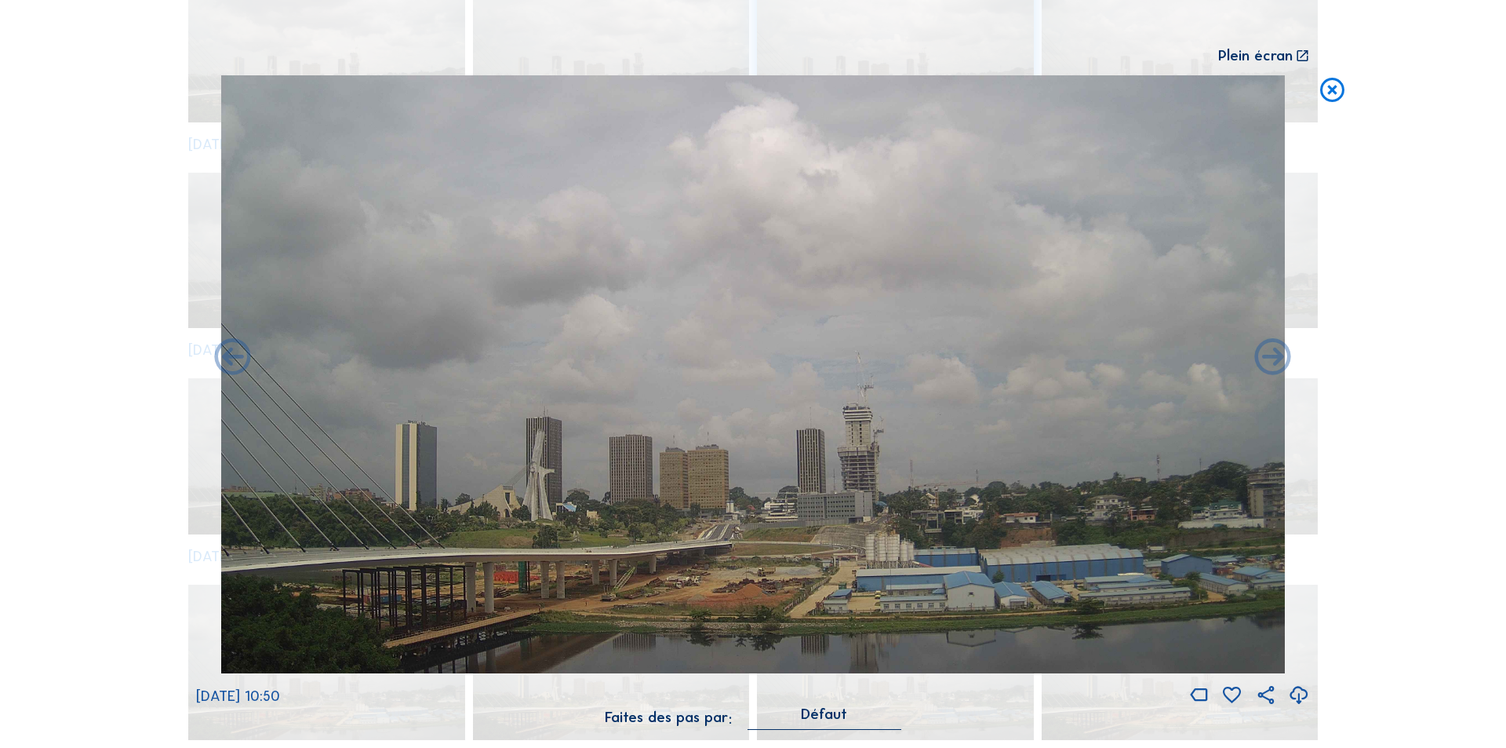
click at [1271, 357] on icon at bounding box center [1273, 359] width 44 height 44
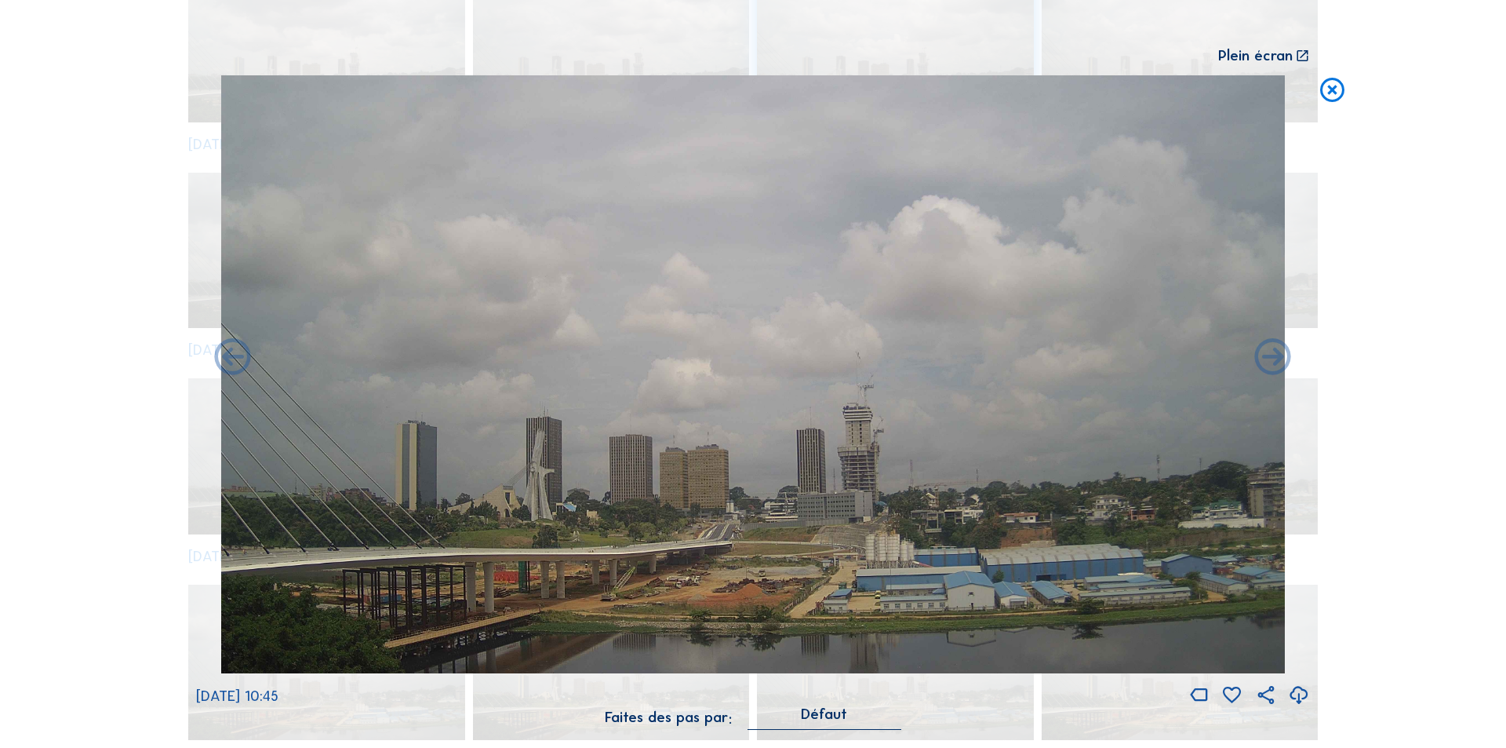
click at [1271, 357] on icon at bounding box center [1273, 359] width 44 height 44
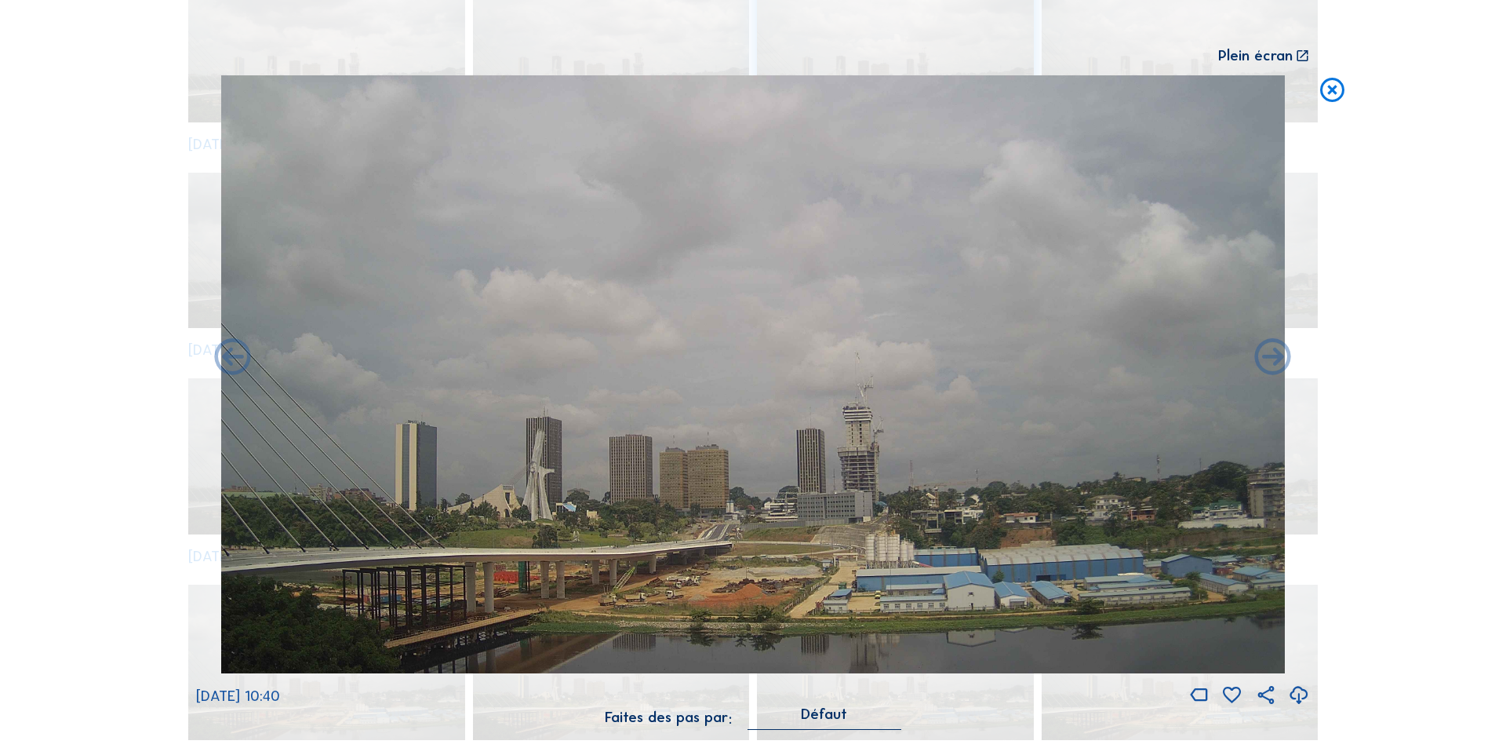
click at [1271, 357] on icon at bounding box center [1273, 359] width 44 height 44
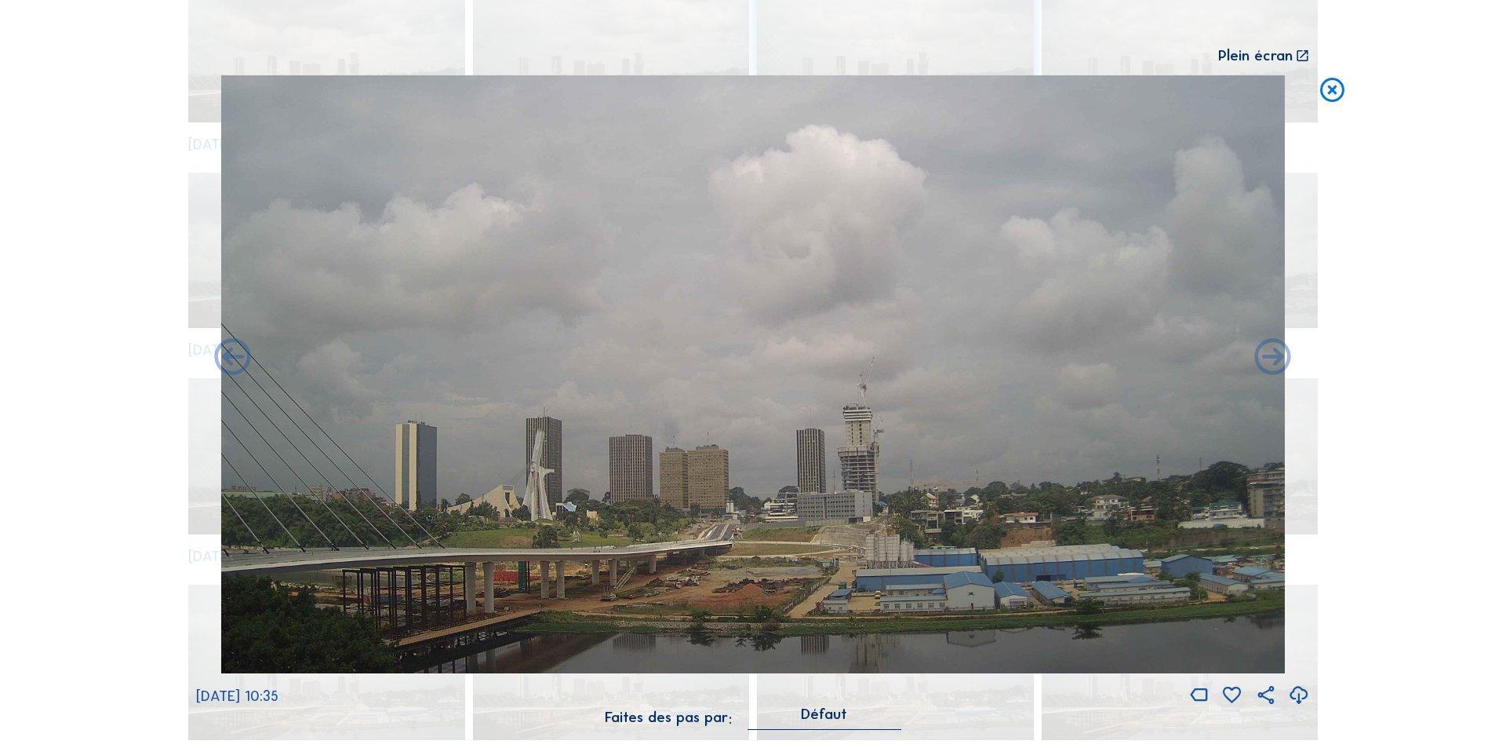
click at [1271, 357] on icon at bounding box center [1273, 359] width 44 height 44
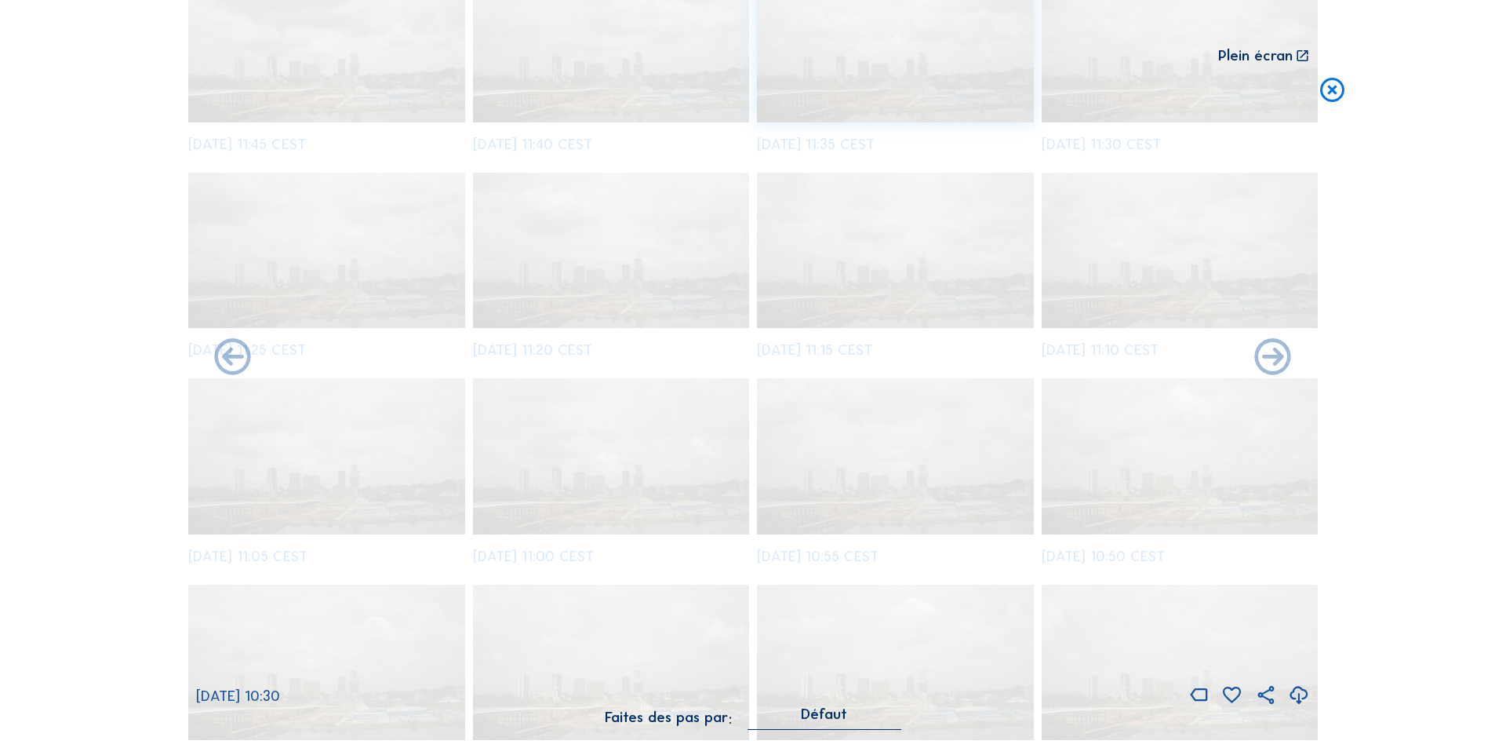
click at [1271, 357] on icon at bounding box center [1273, 359] width 44 height 44
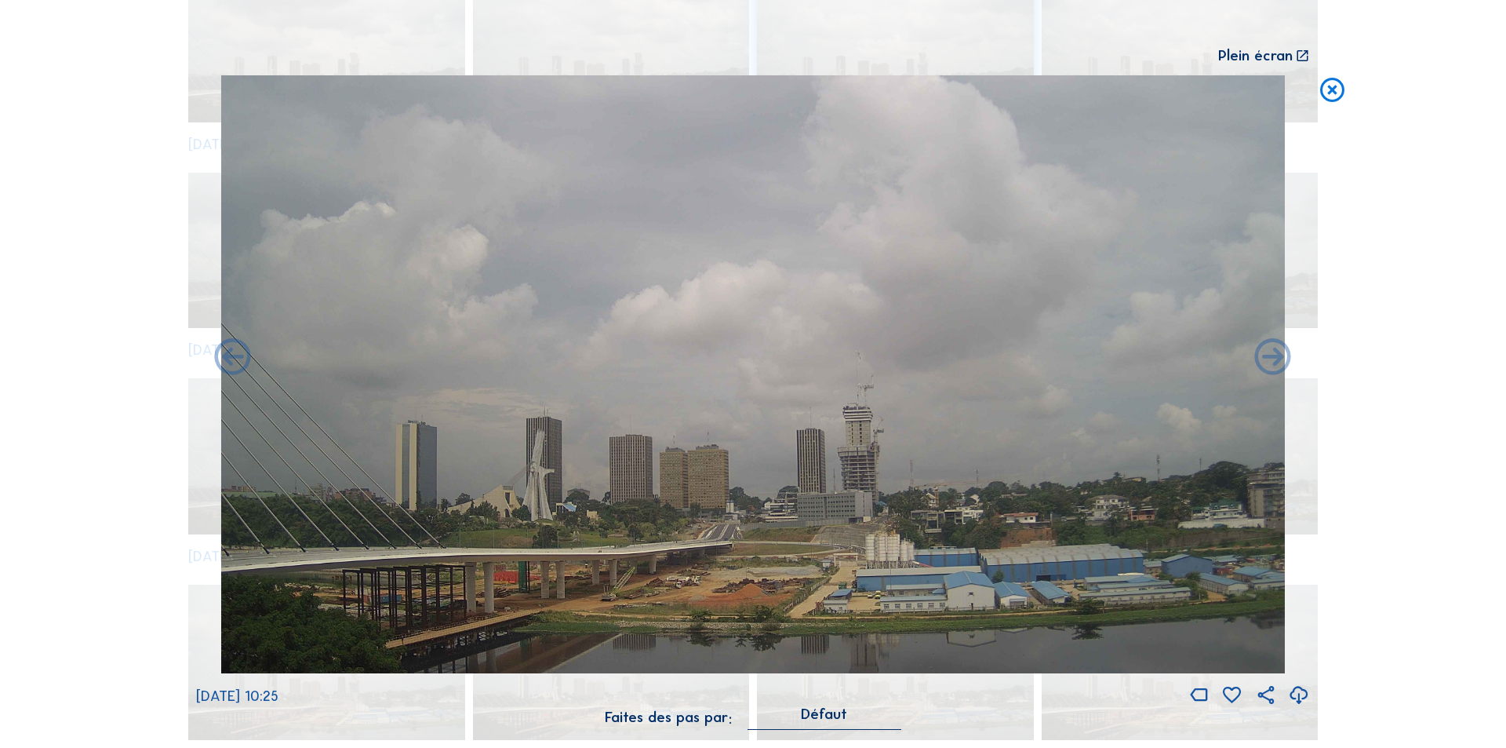
click at [1271, 357] on icon at bounding box center [1273, 359] width 44 height 44
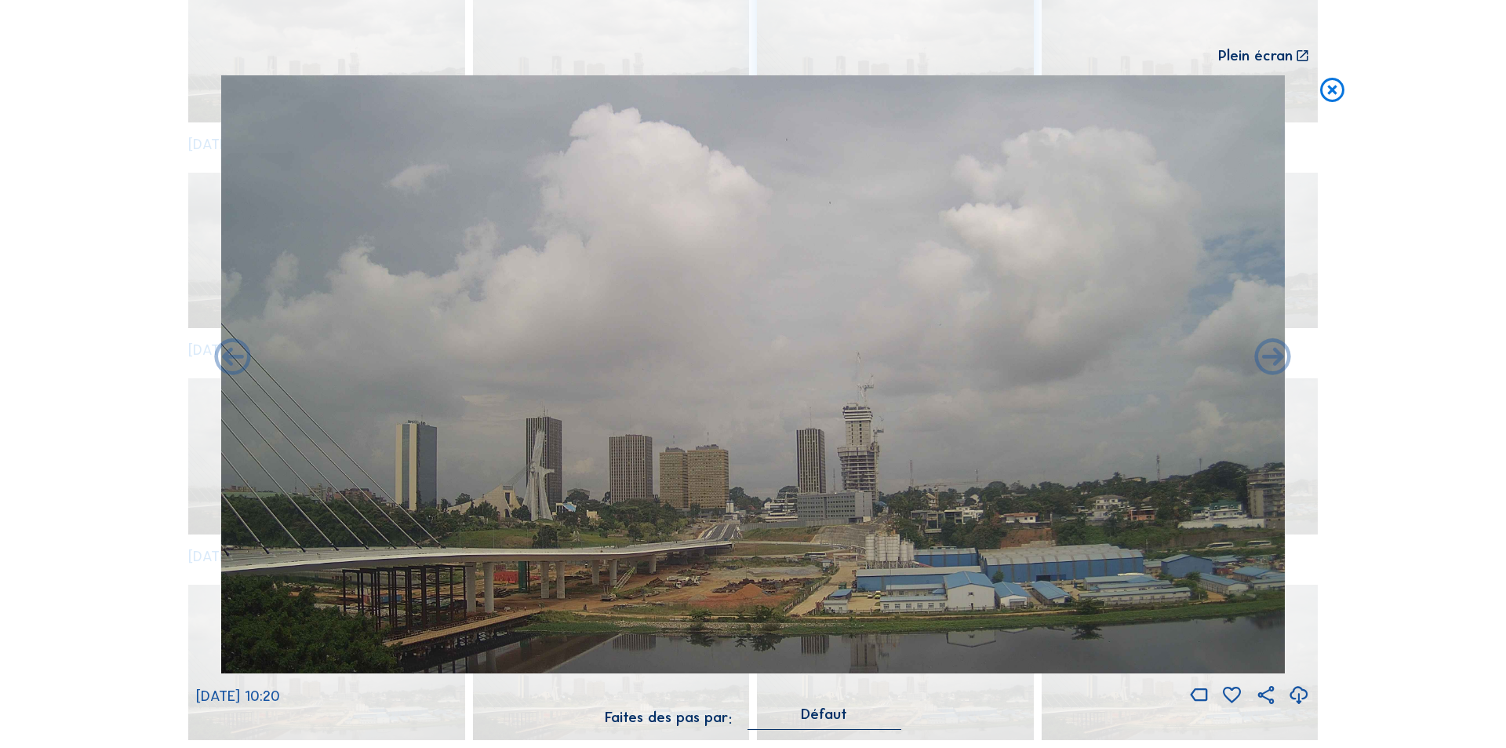
click at [1271, 357] on icon at bounding box center [1273, 359] width 44 height 44
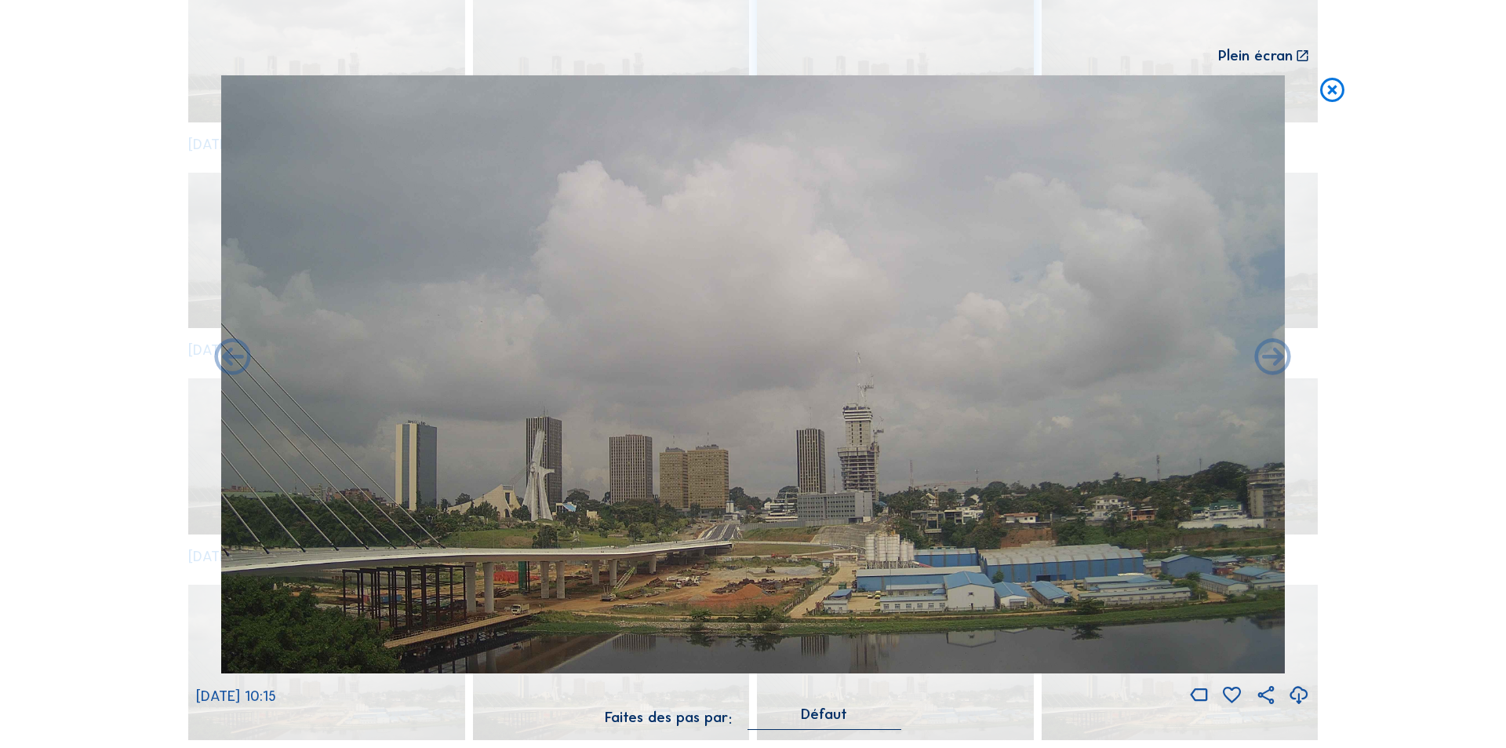
click at [1271, 357] on icon at bounding box center [1273, 359] width 44 height 44
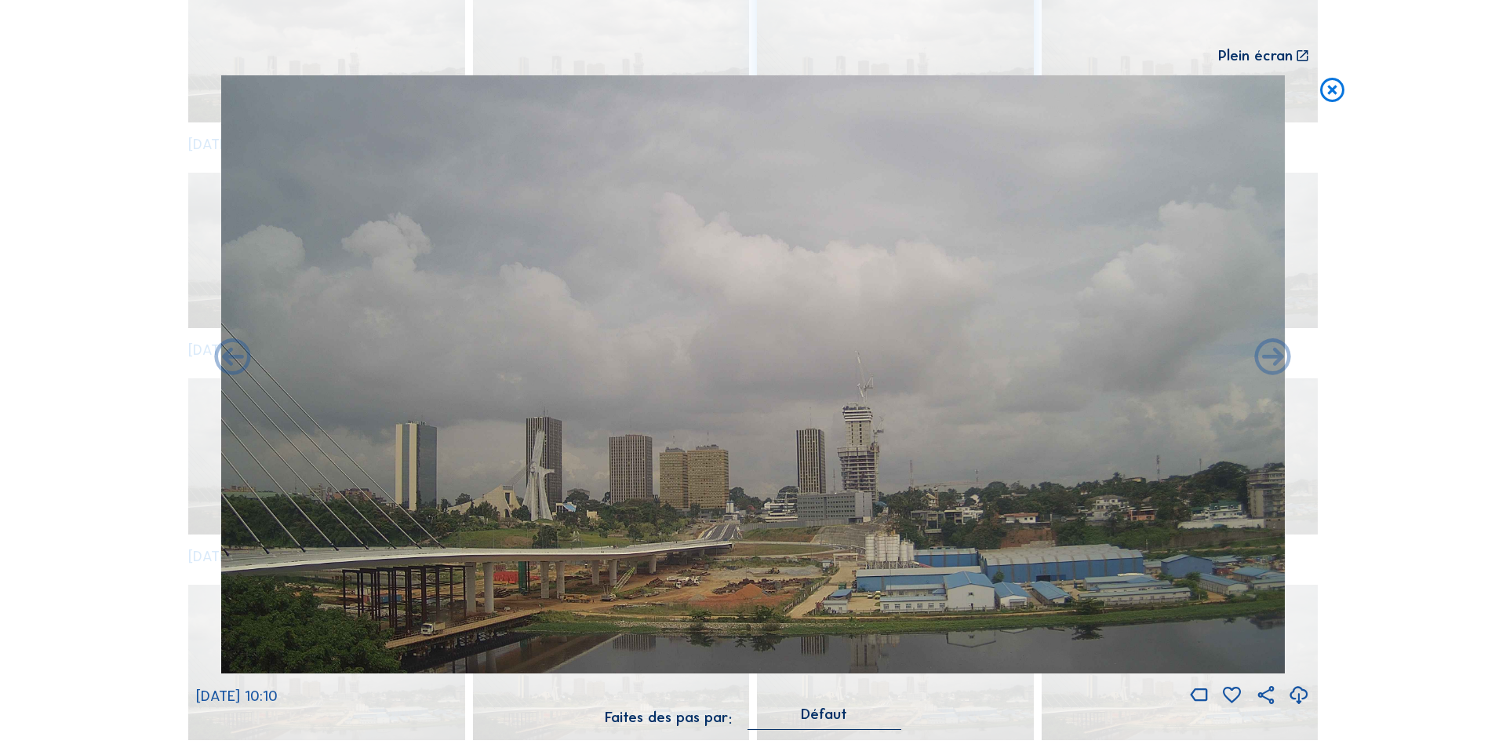
click at [1271, 357] on icon at bounding box center [1273, 359] width 44 height 44
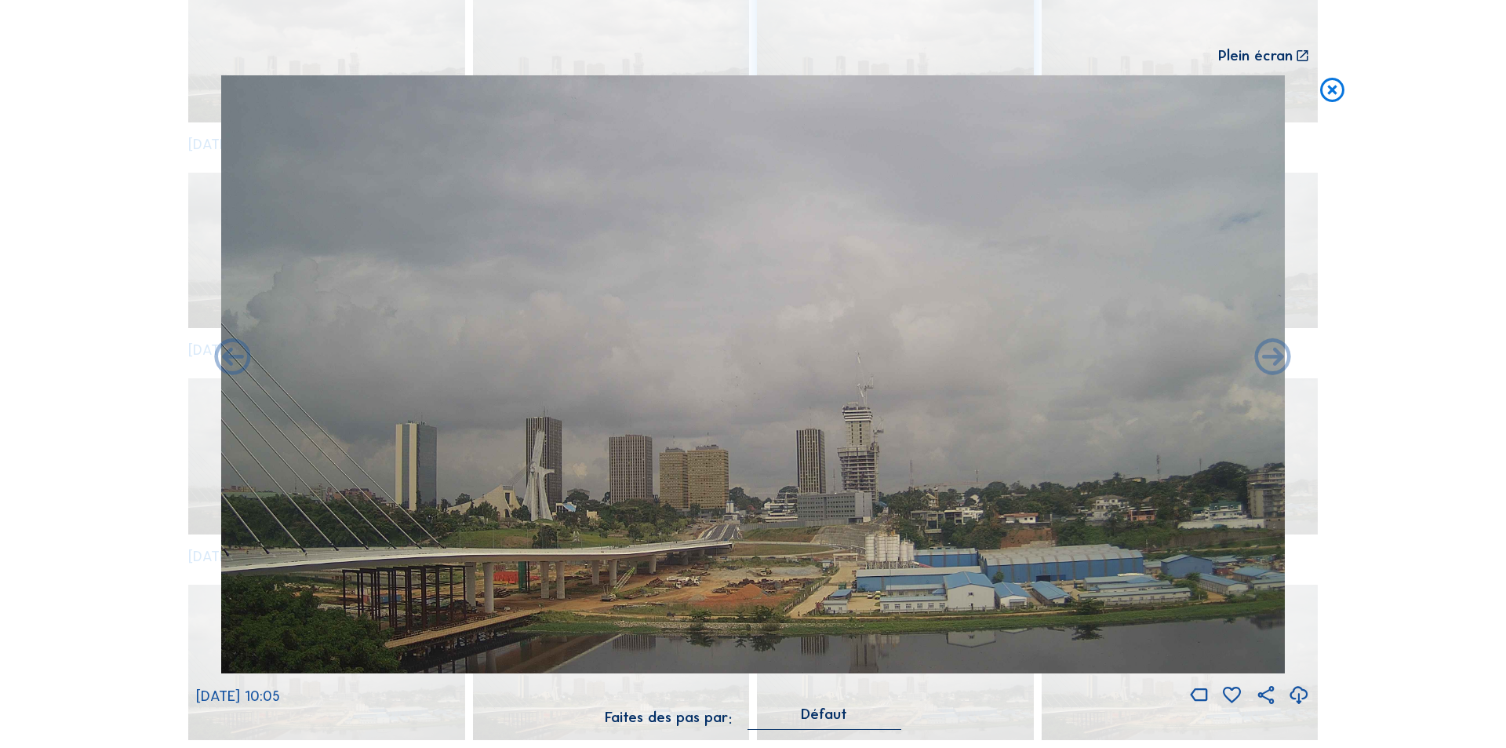
click at [1271, 357] on icon at bounding box center [1273, 359] width 44 height 44
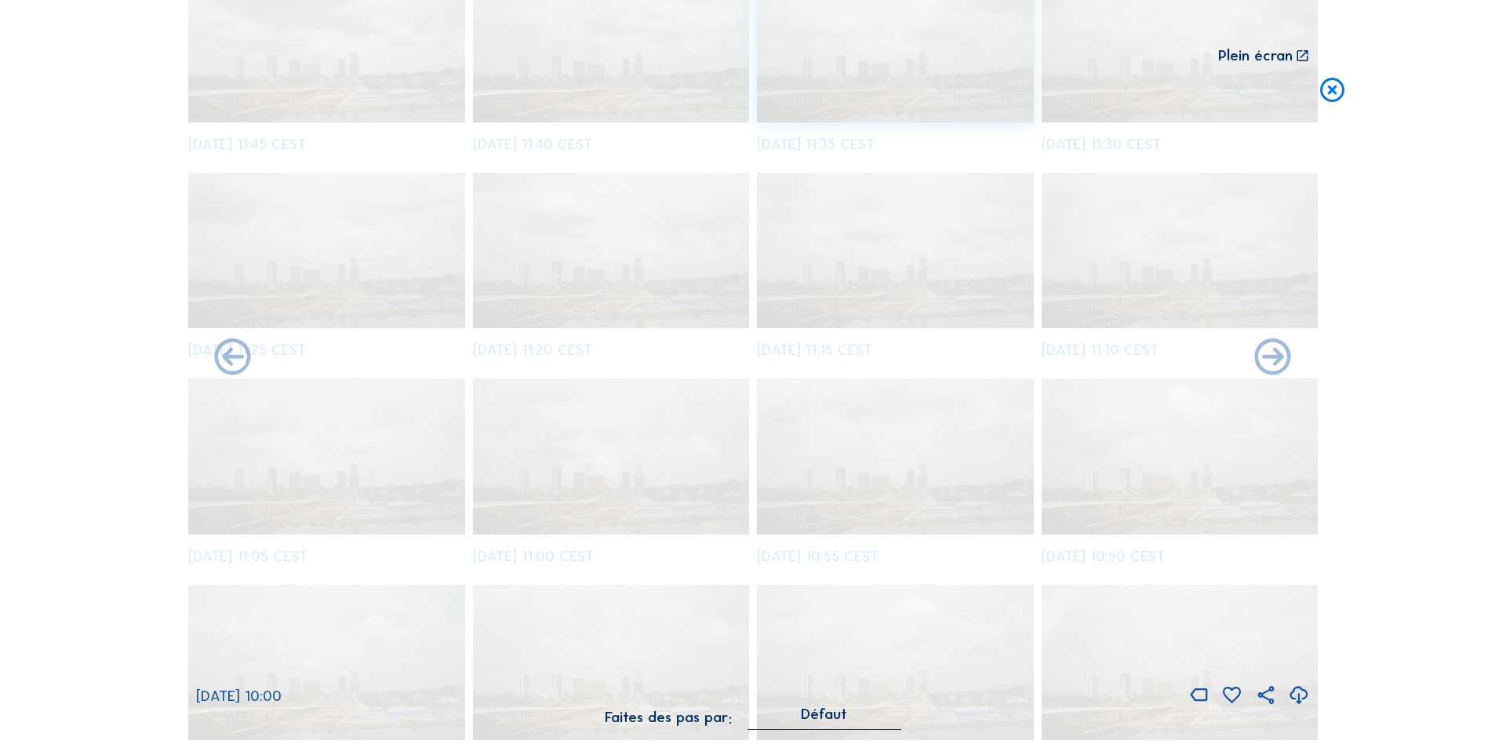
click at [1271, 357] on icon at bounding box center [1273, 359] width 44 height 44
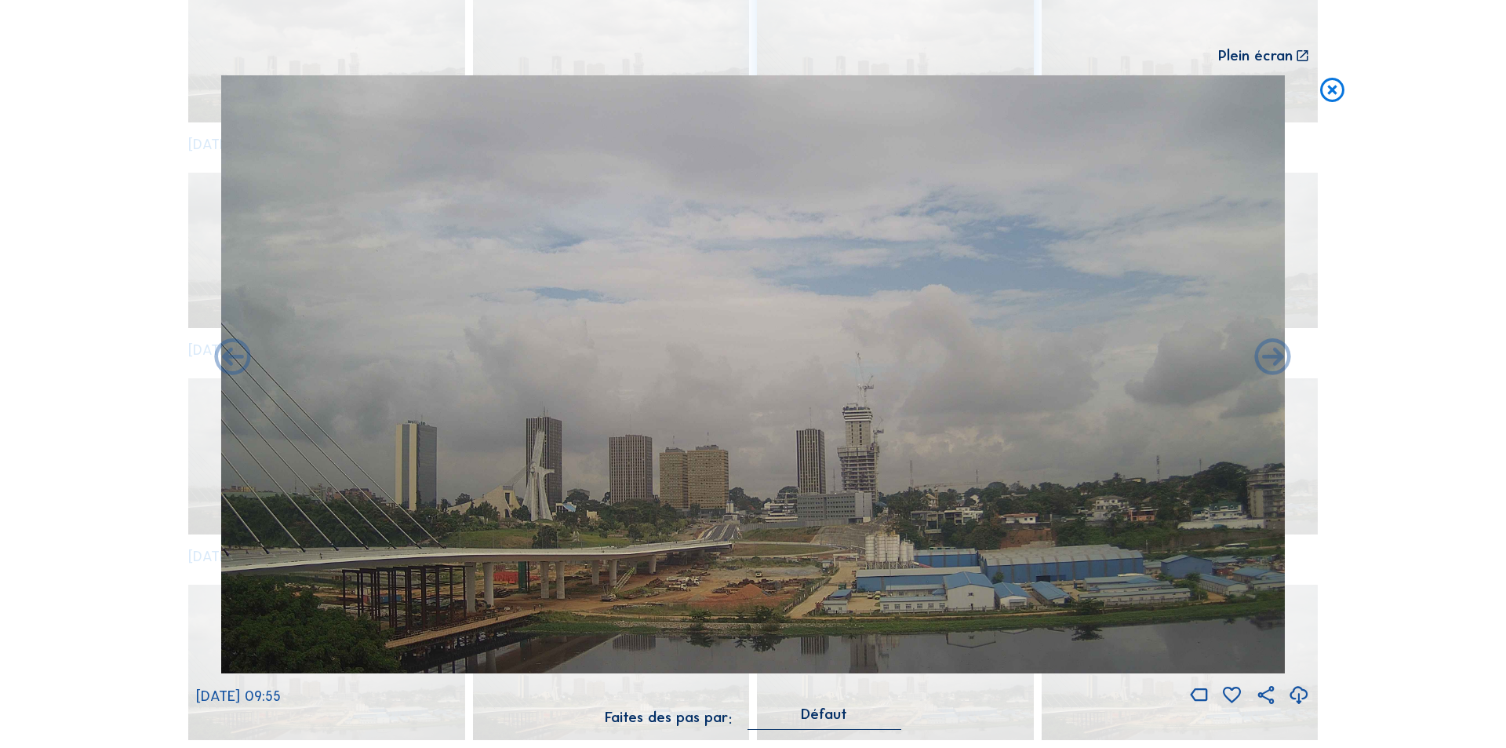
click at [1271, 357] on icon at bounding box center [1273, 359] width 44 height 44
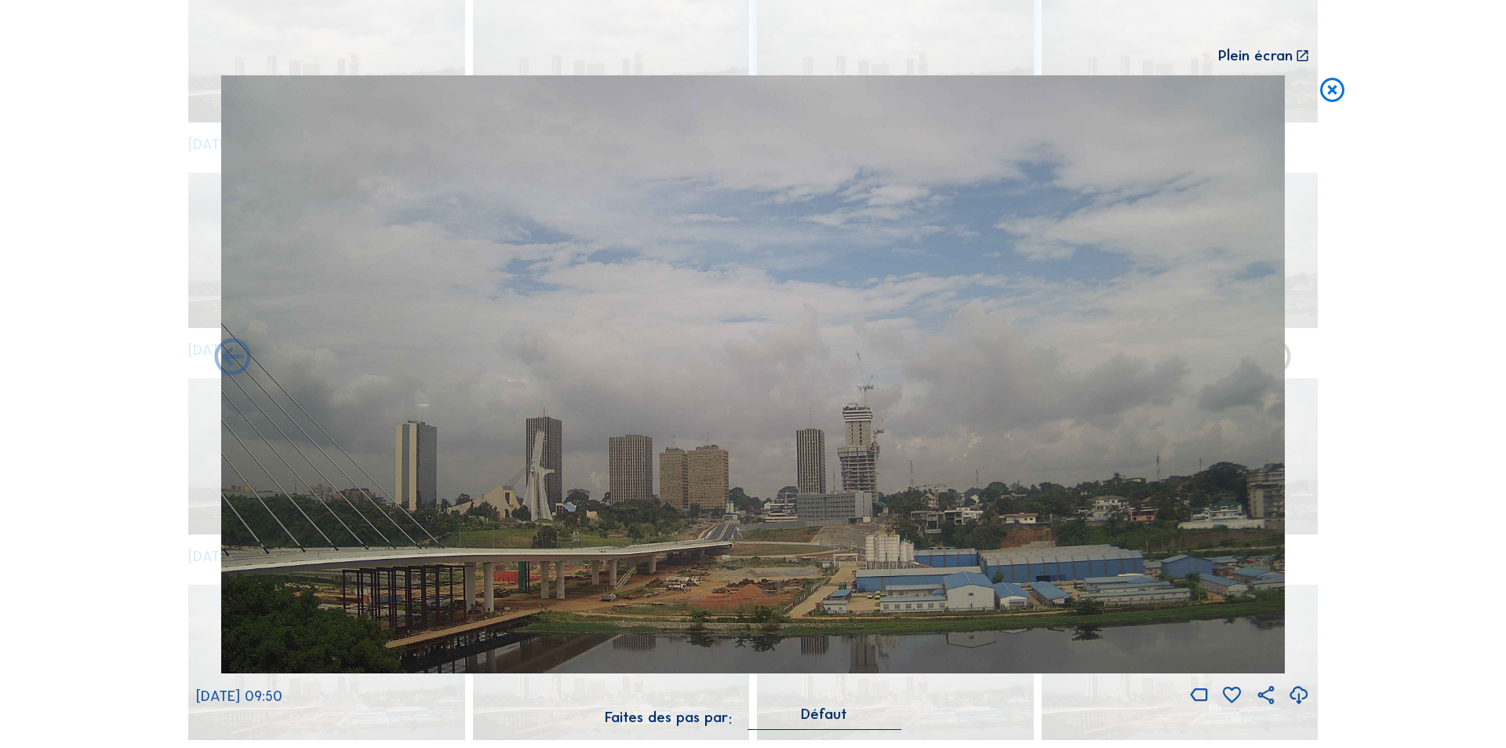
click at [1271, 357] on icon at bounding box center [1273, 359] width 44 height 44
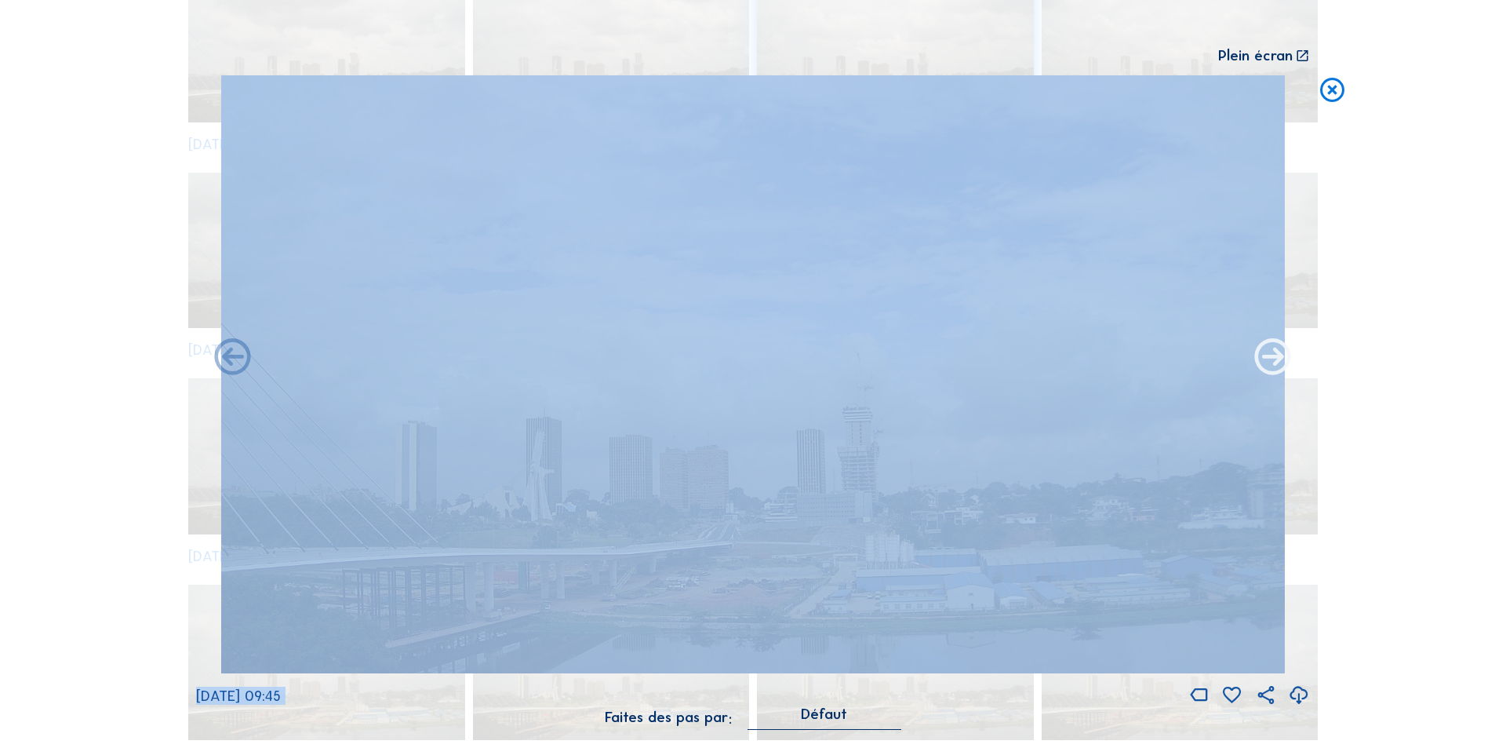
click at [1272, 359] on icon at bounding box center [1273, 359] width 44 height 44
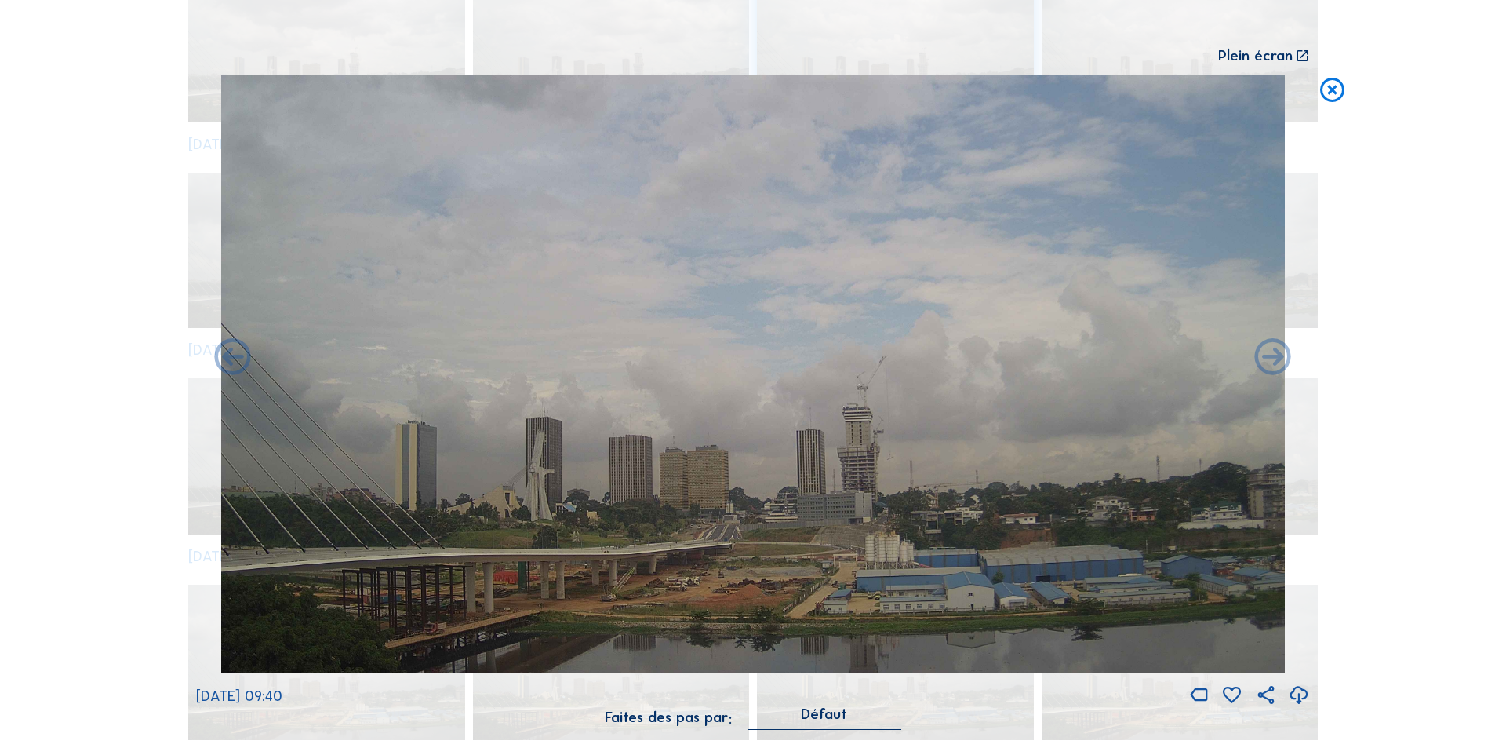
click at [1272, 359] on icon at bounding box center [1273, 359] width 44 height 44
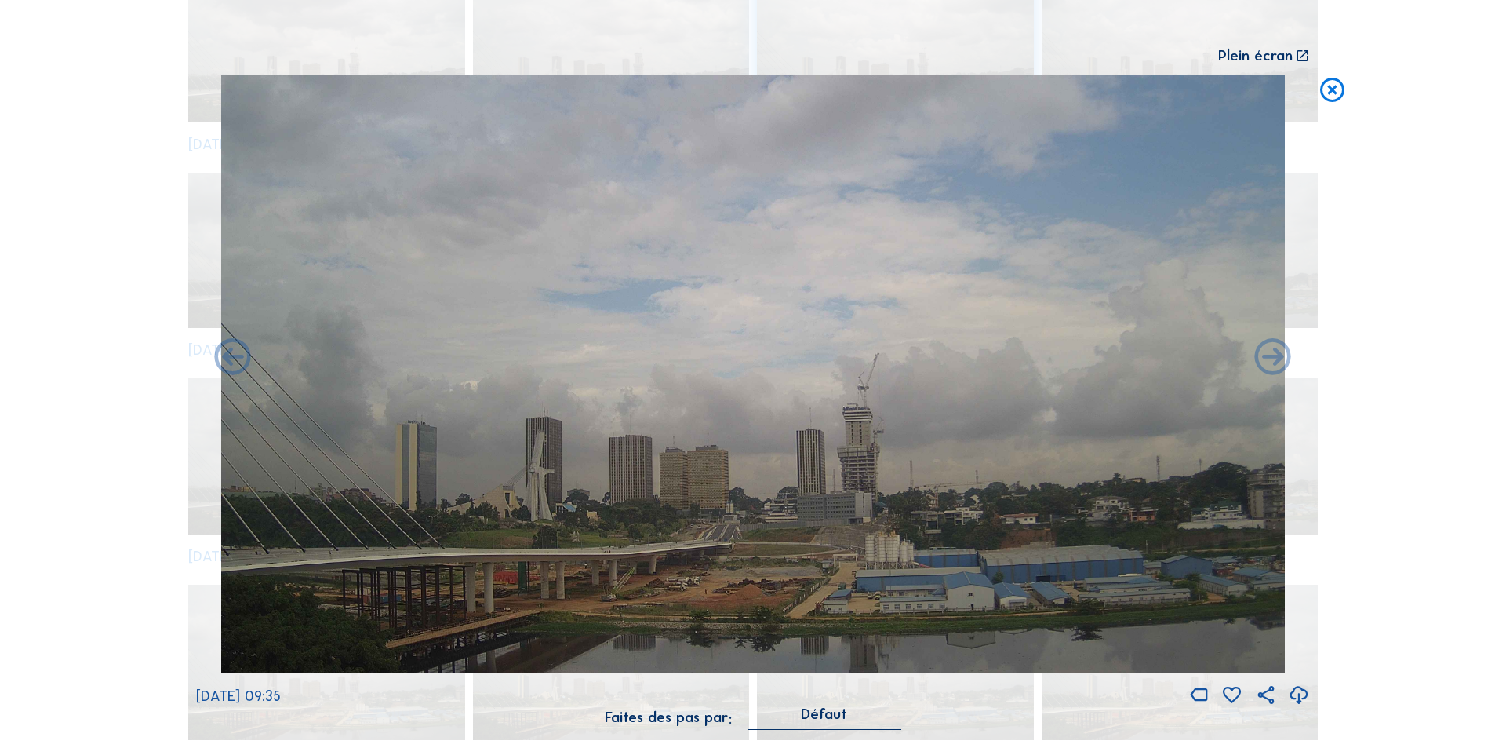
click at [1272, 359] on icon at bounding box center [1273, 359] width 44 height 44
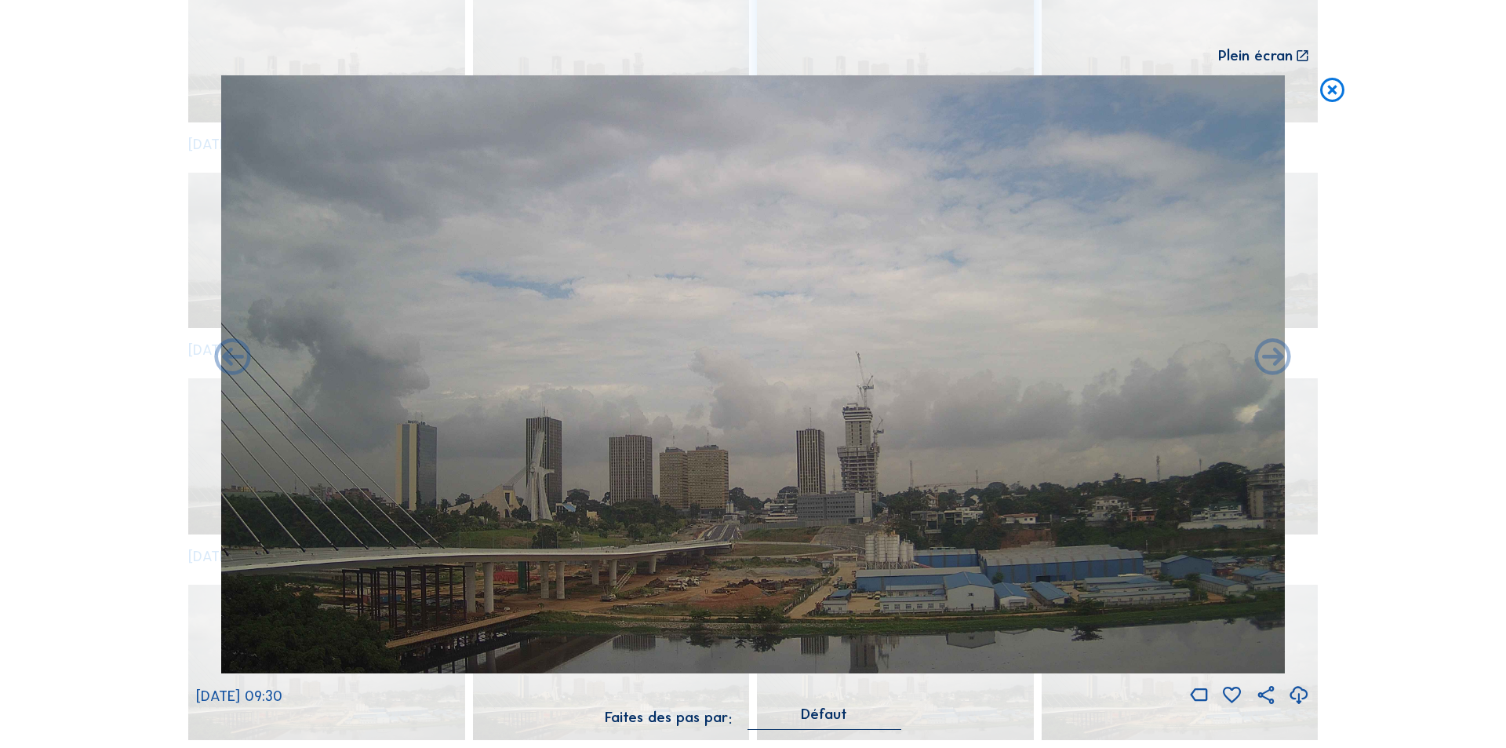
click at [1272, 359] on icon at bounding box center [1273, 359] width 44 height 44
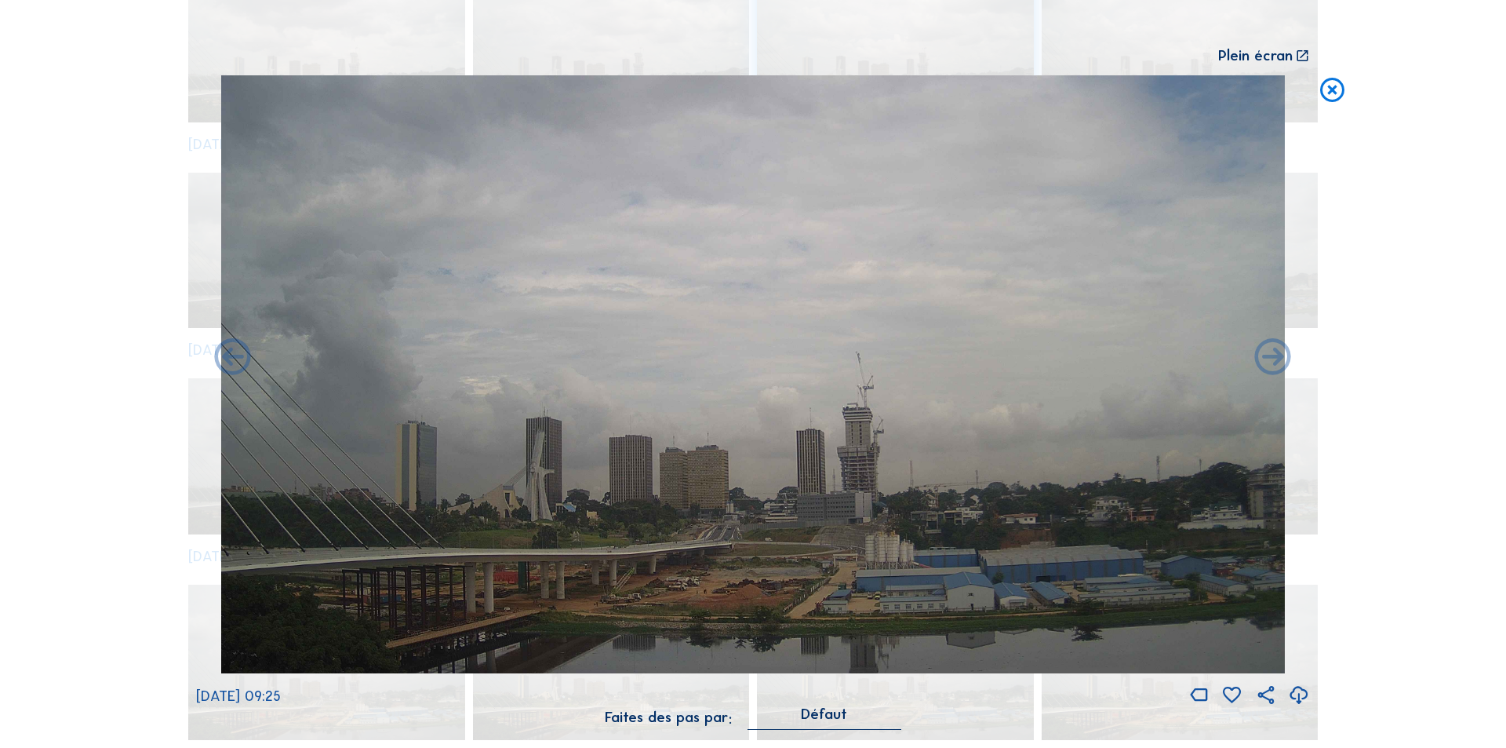
click at [1272, 359] on icon at bounding box center [1273, 359] width 44 height 44
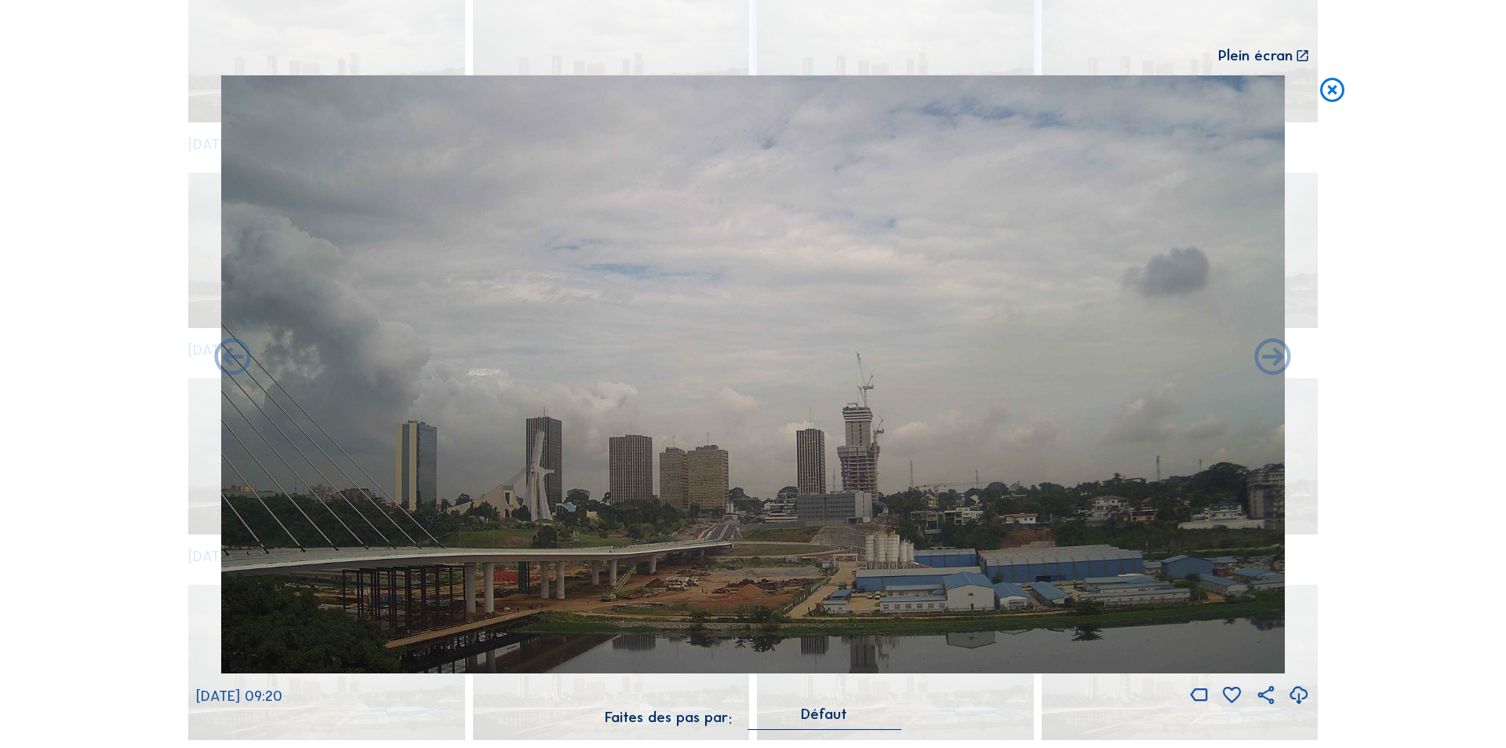
click at [1272, 359] on icon at bounding box center [1273, 359] width 44 height 44
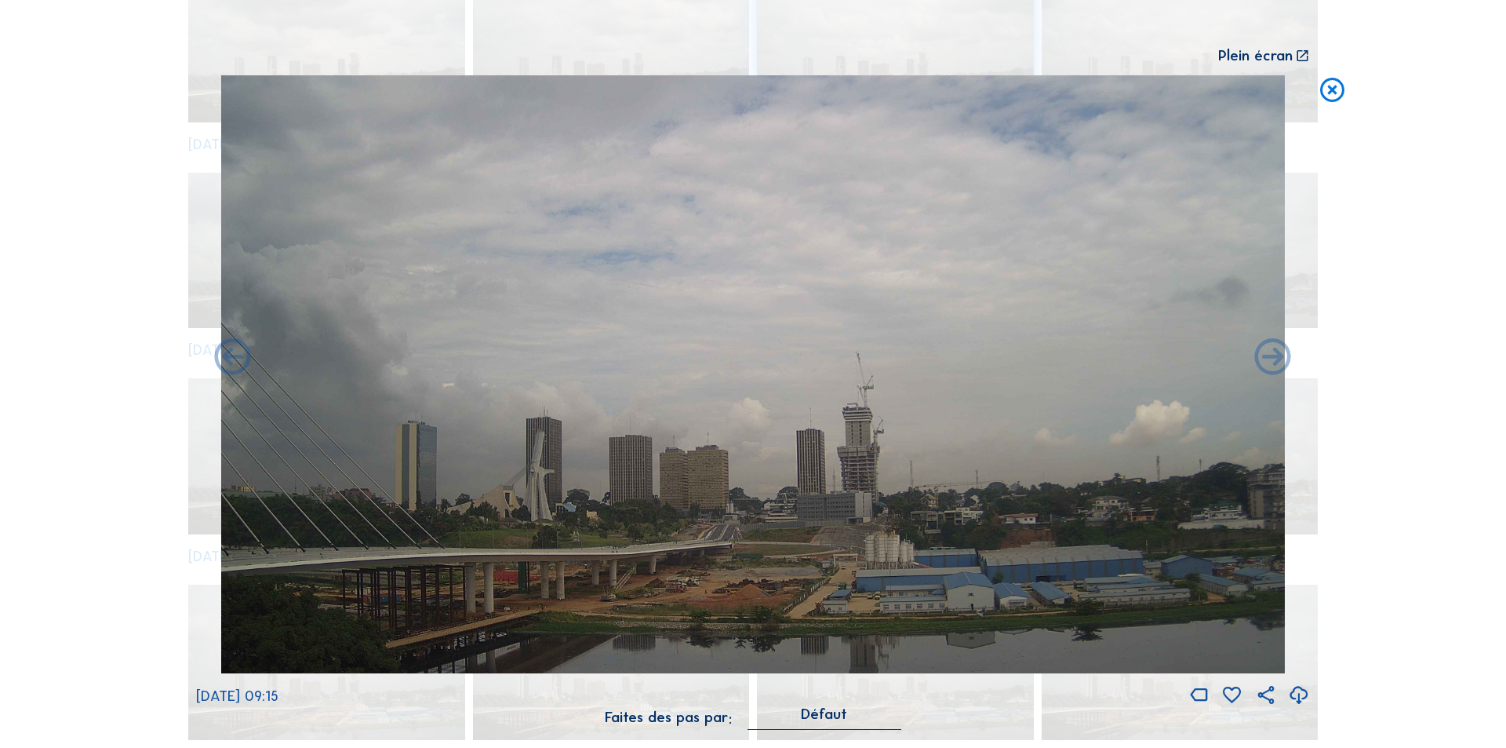
click at [1272, 359] on icon at bounding box center [1273, 359] width 44 height 44
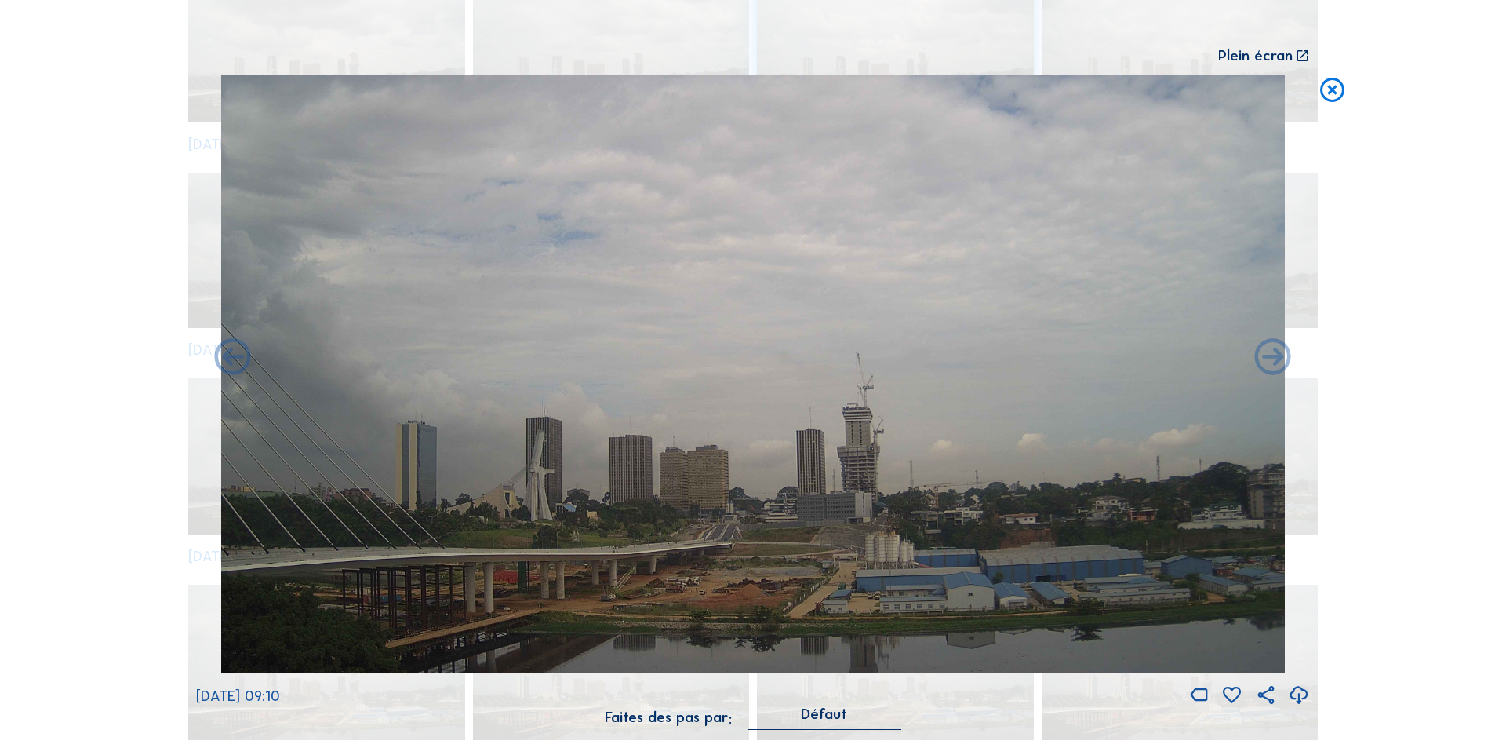
click at [1272, 359] on icon at bounding box center [1273, 359] width 44 height 44
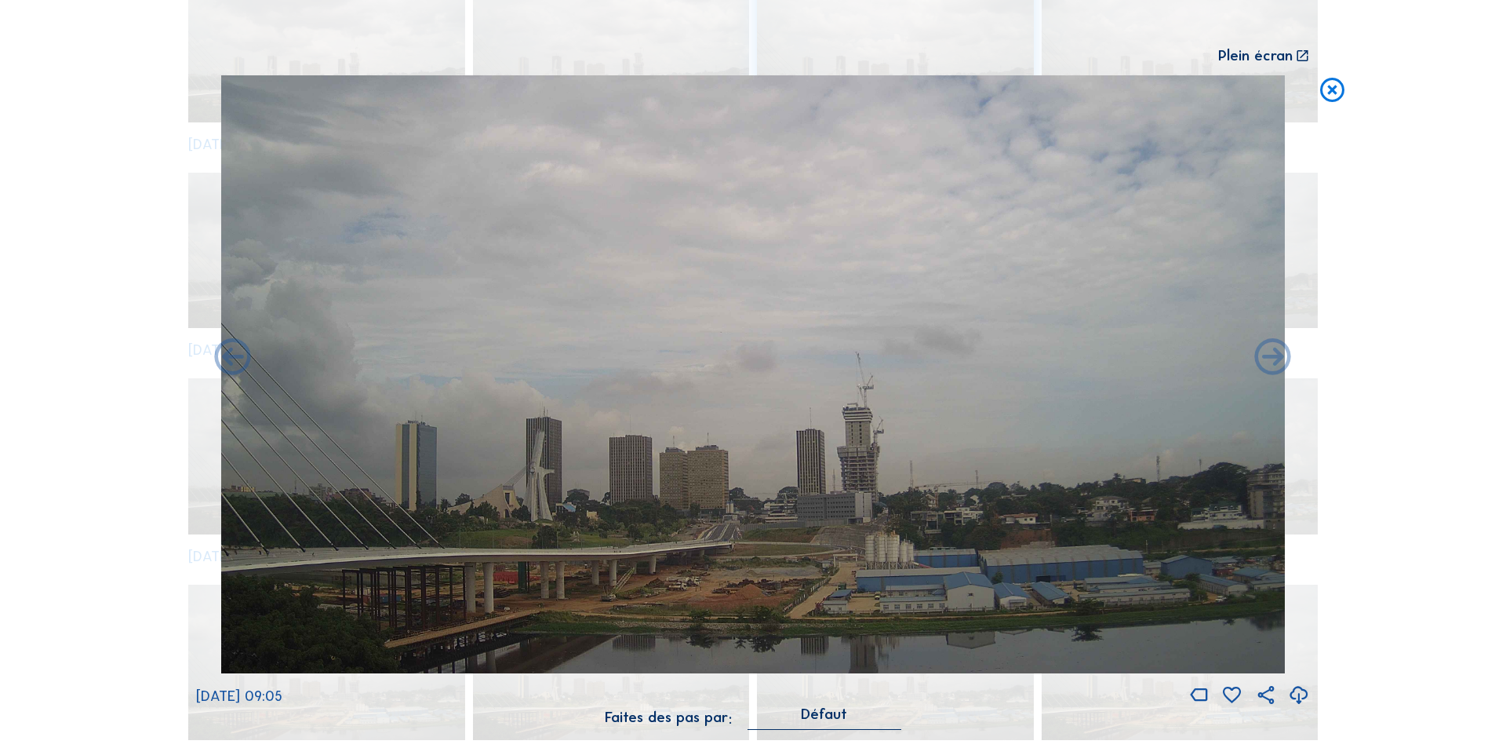
click at [1272, 359] on icon at bounding box center [1273, 359] width 44 height 44
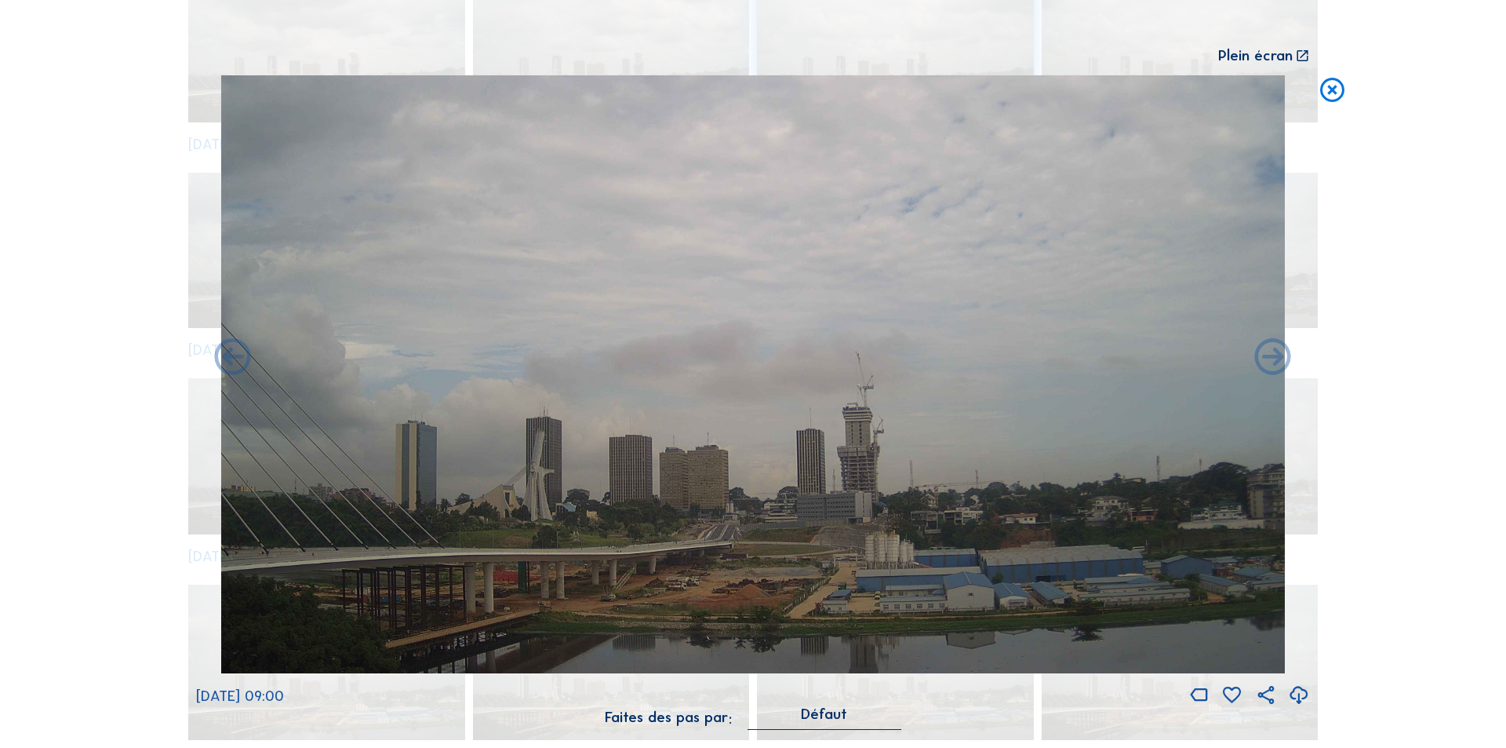
click at [1272, 359] on icon at bounding box center [1273, 359] width 44 height 44
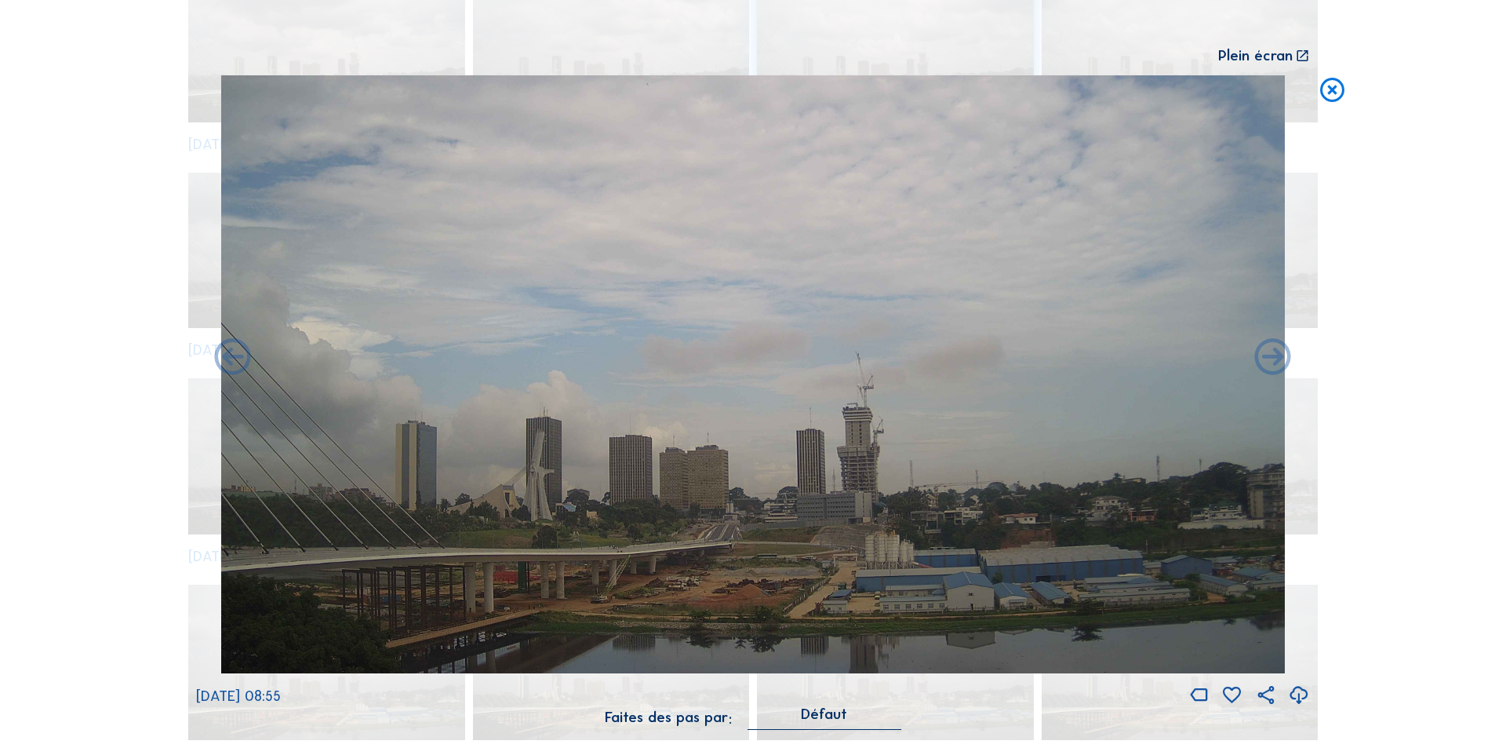
click at [1272, 359] on icon at bounding box center [1273, 359] width 44 height 44
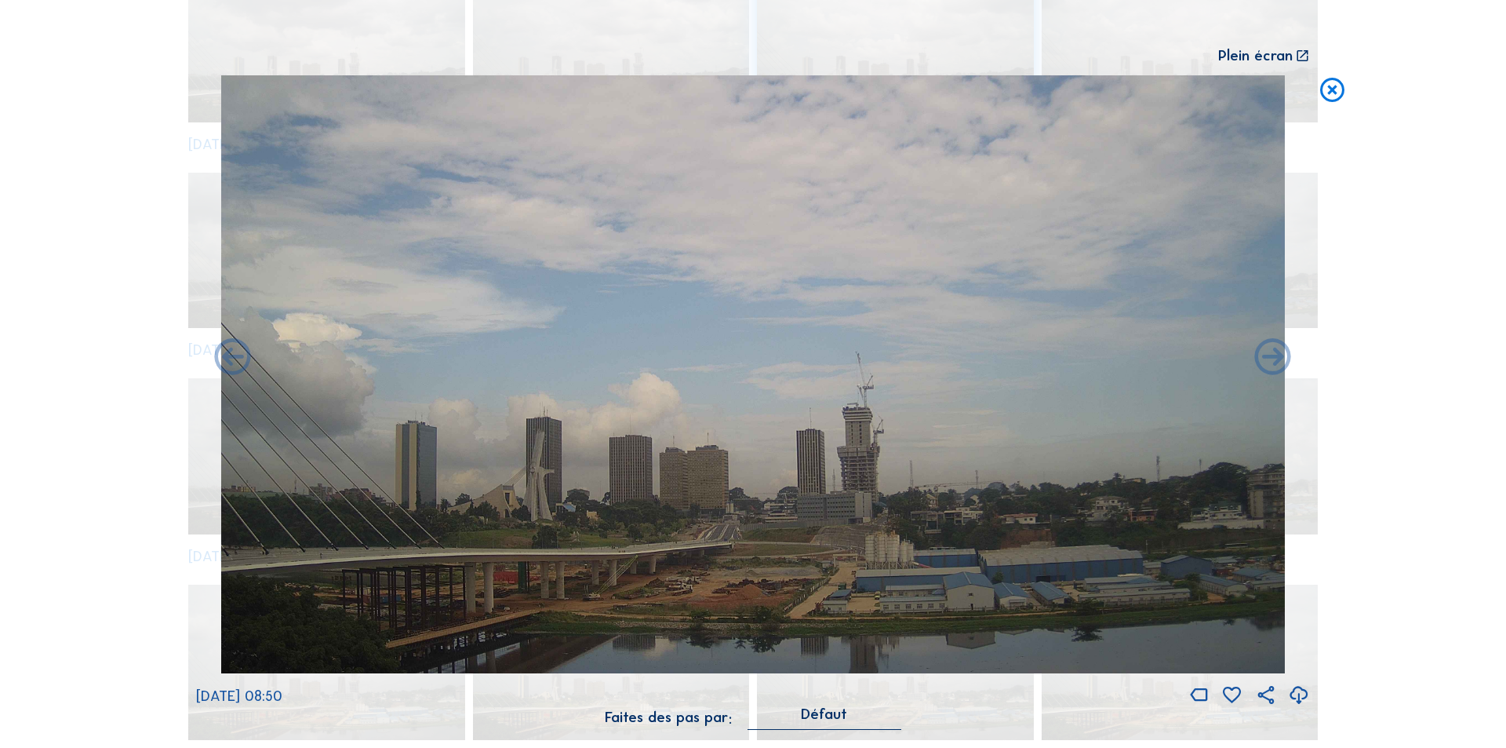
click at [1272, 359] on icon at bounding box center [1273, 359] width 44 height 44
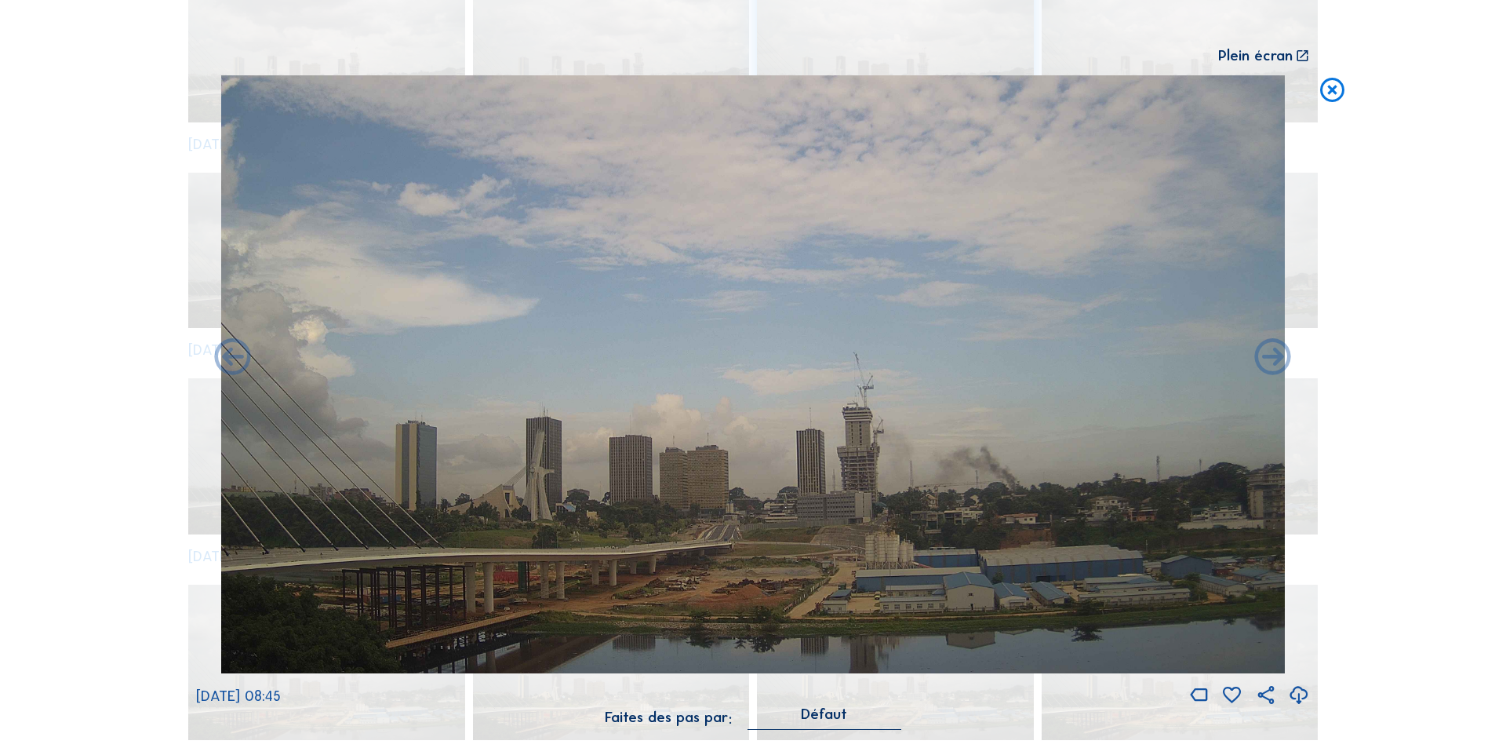
click at [1272, 359] on icon at bounding box center [1273, 359] width 44 height 44
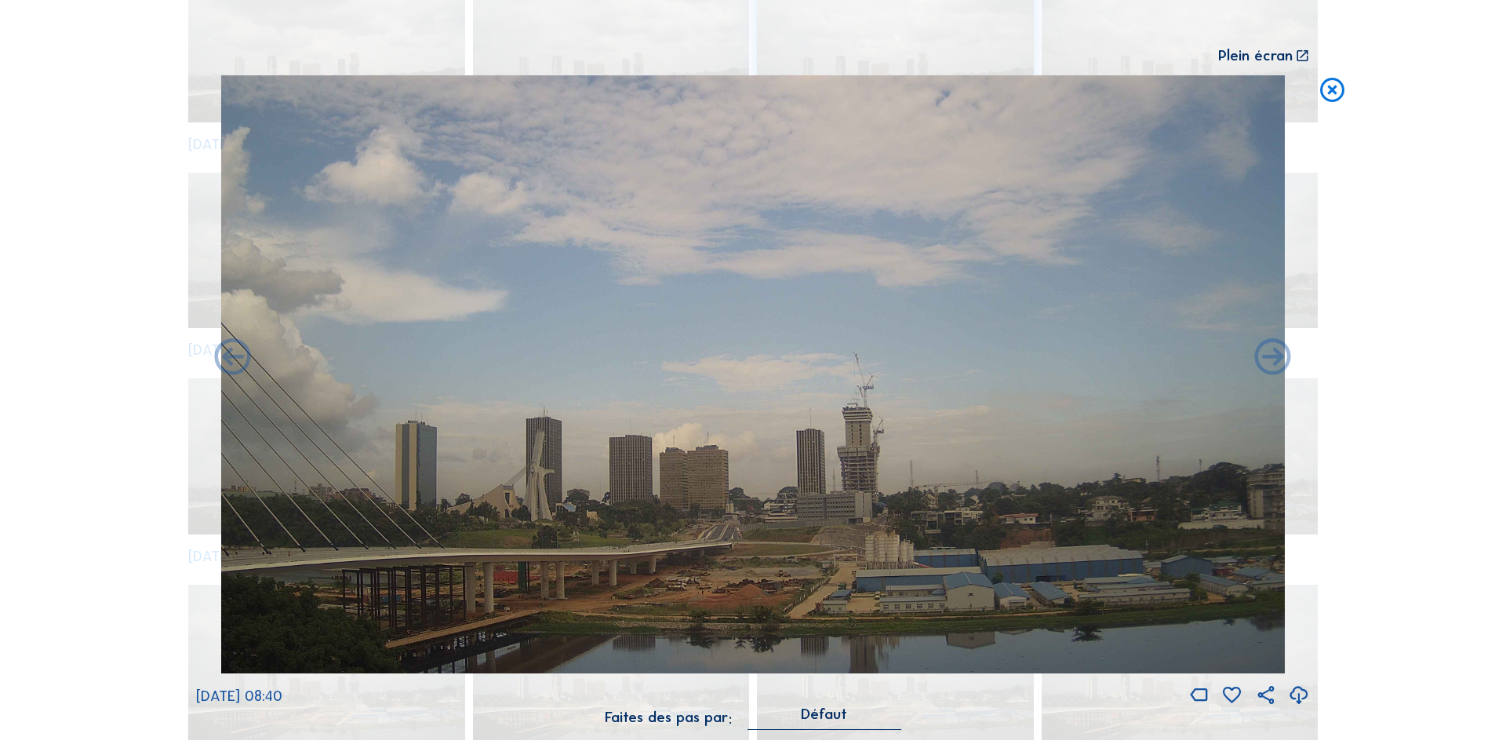
click at [1272, 359] on icon at bounding box center [1273, 359] width 44 height 44
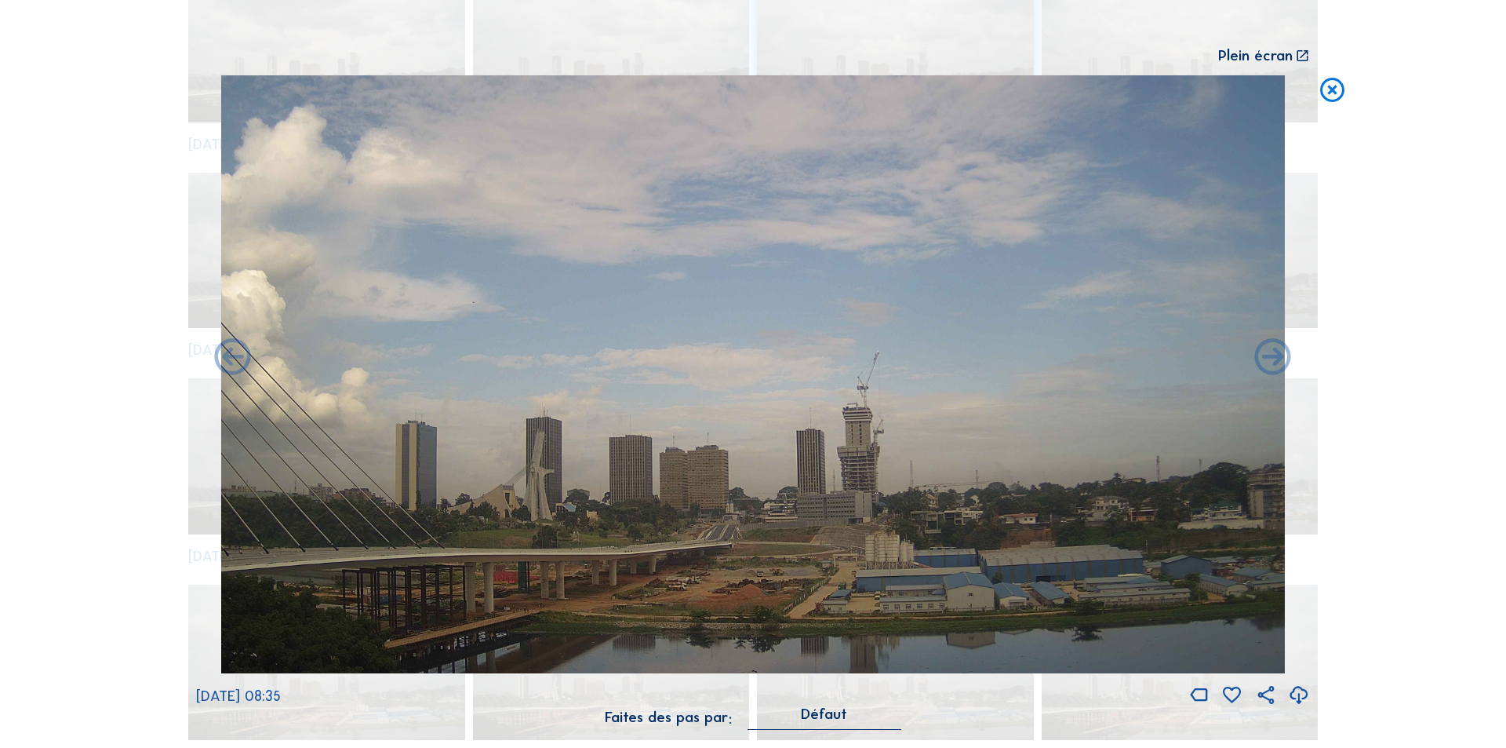
click at [1272, 359] on icon at bounding box center [1273, 359] width 44 height 44
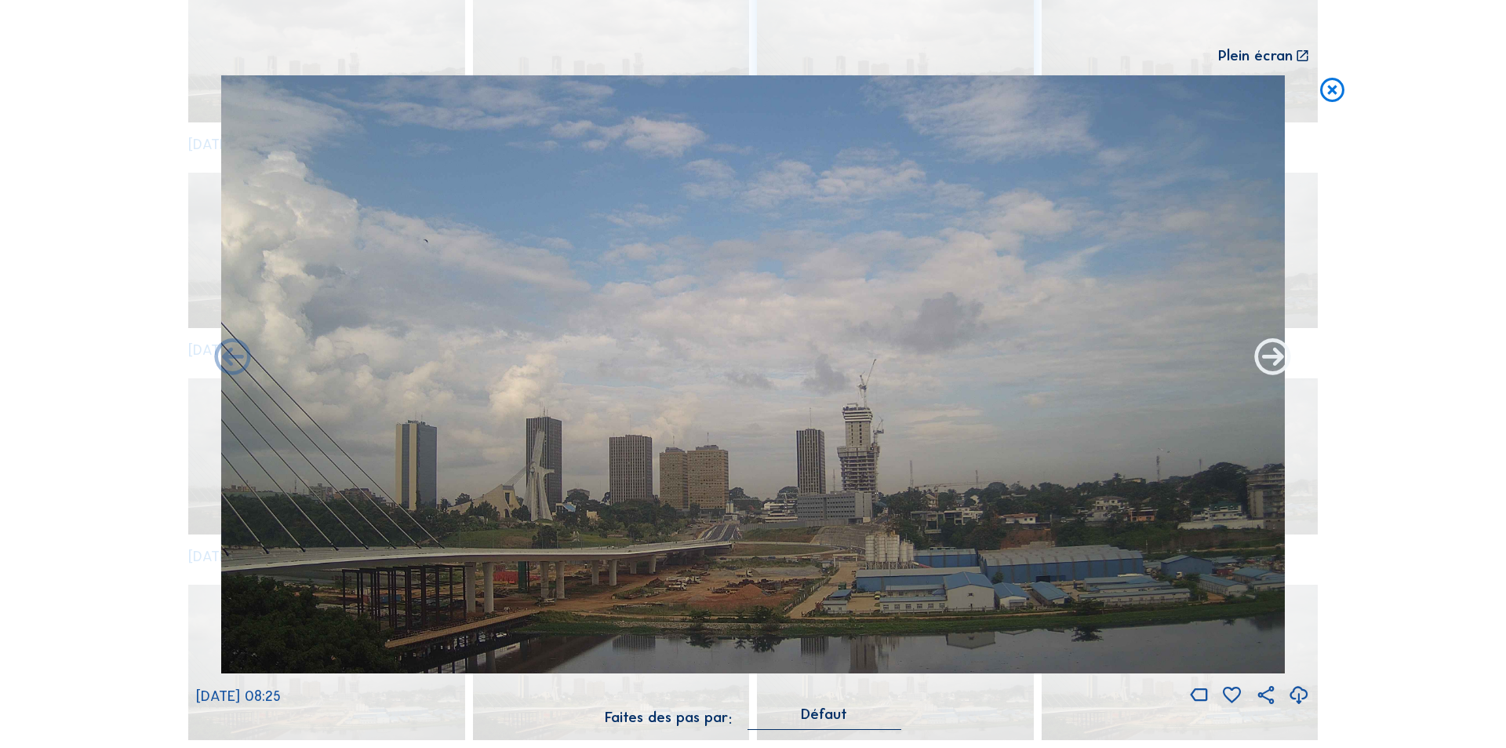
click at [1274, 356] on icon at bounding box center [1273, 359] width 44 height 44
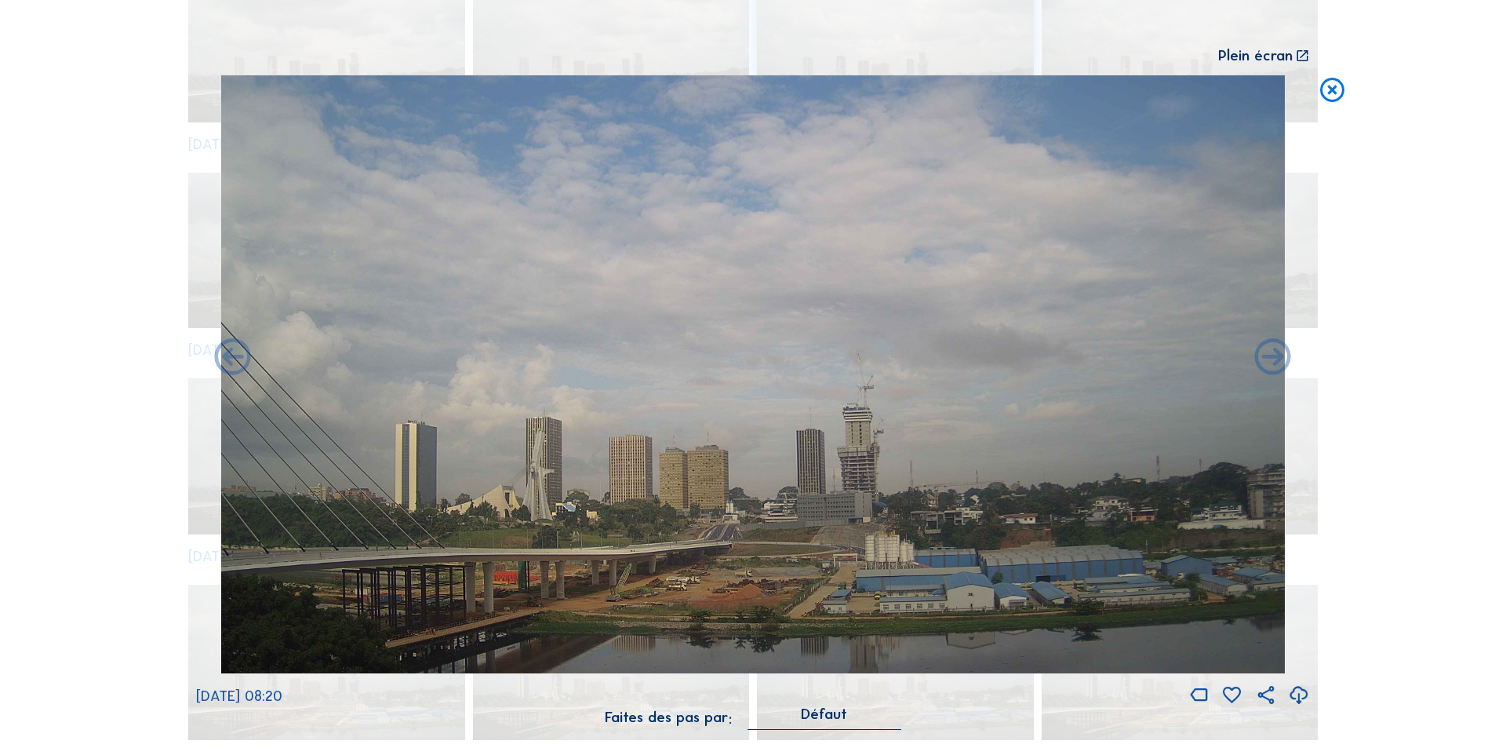
click at [1274, 356] on icon at bounding box center [1273, 359] width 44 height 44
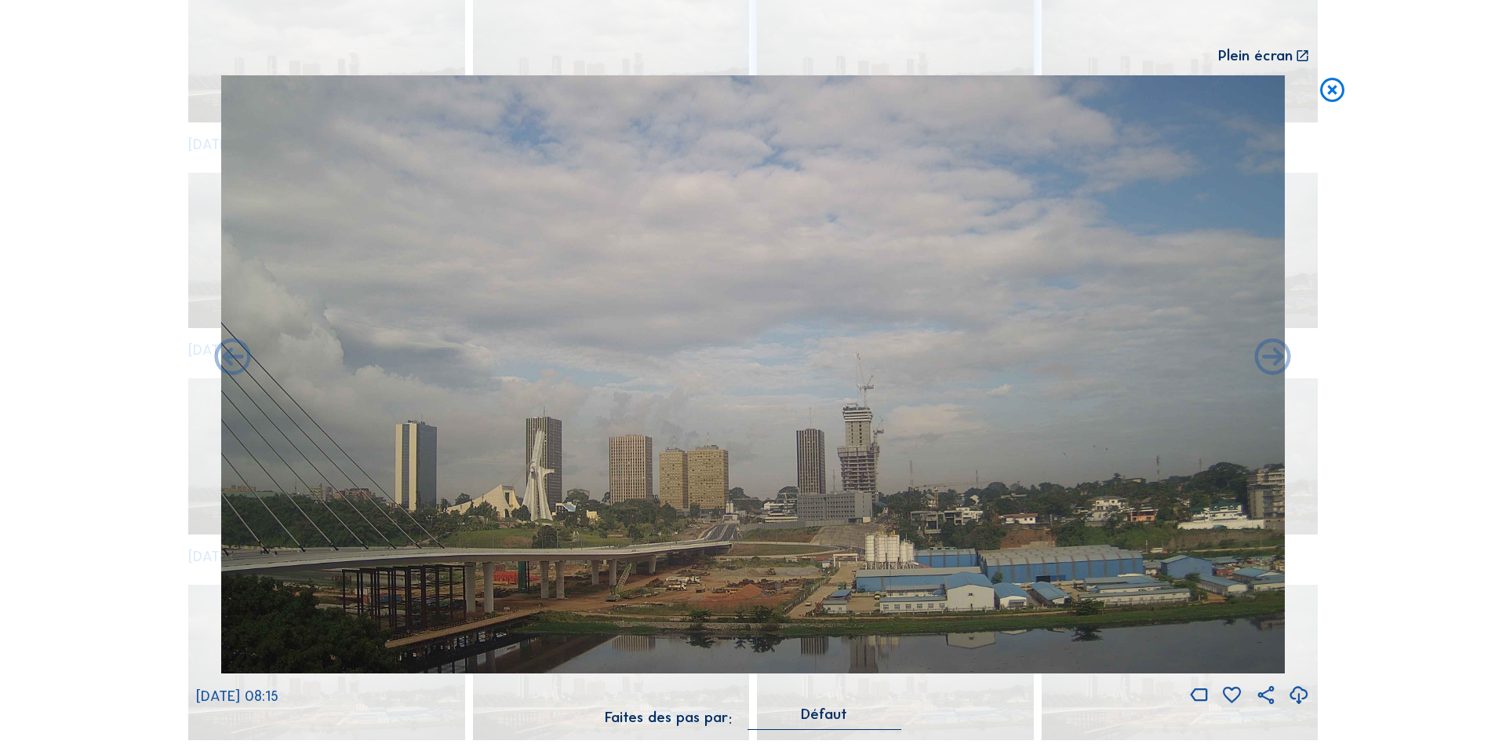
click at [1274, 356] on icon at bounding box center [1273, 359] width 44 height 44
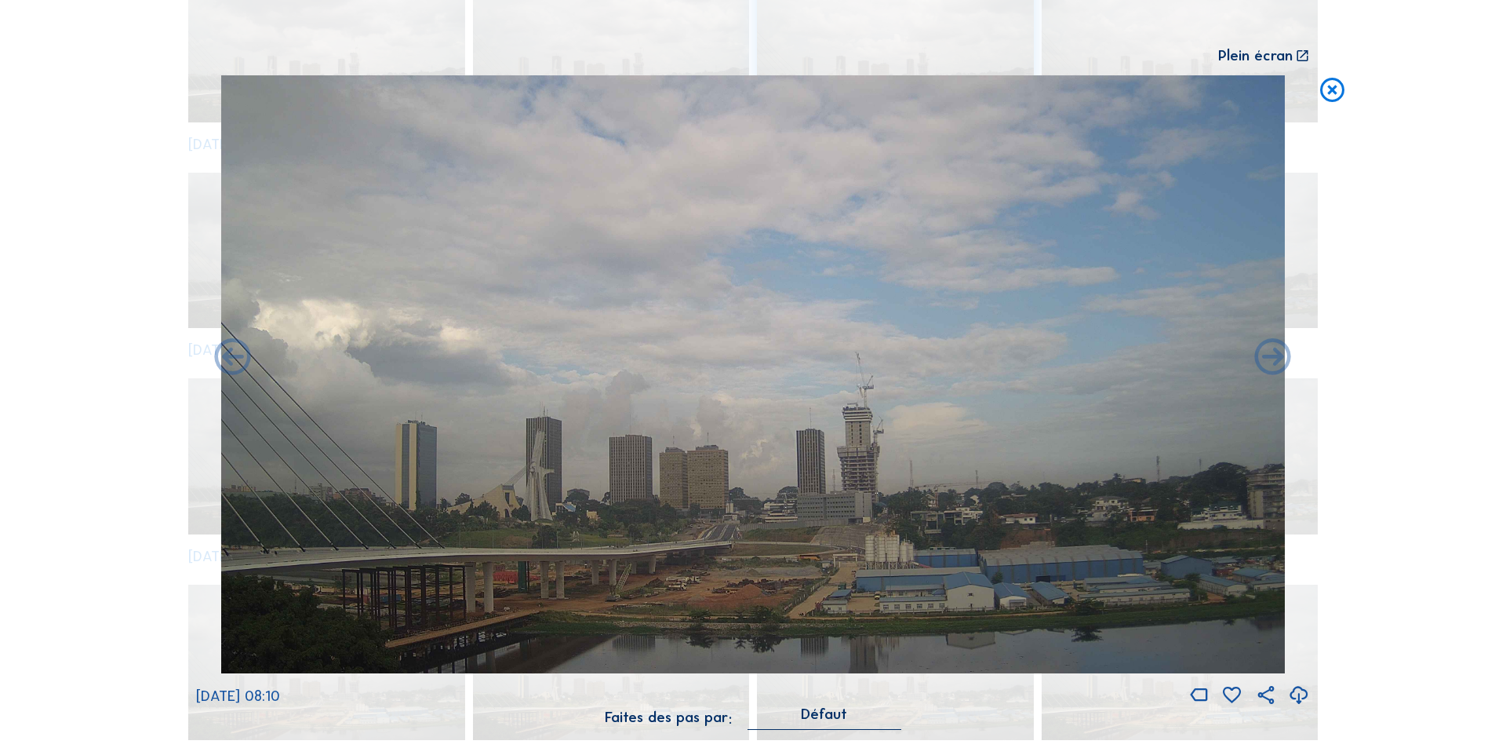
click at [1274, 356] on icon at bounding box center [1273, 359] width 44 height 44
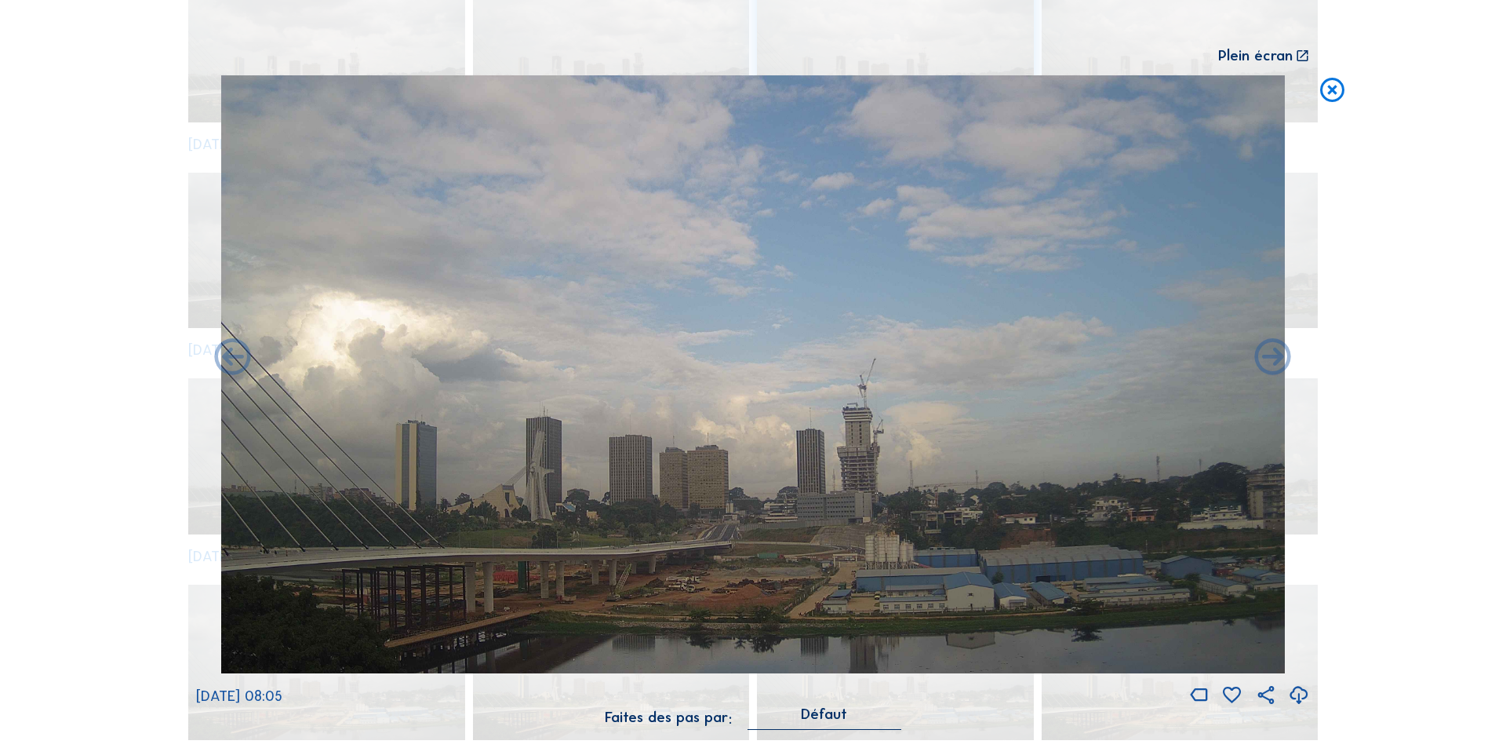
click at [1274, 356] on icon at bounding box center [1273, 359] width 44 height 44
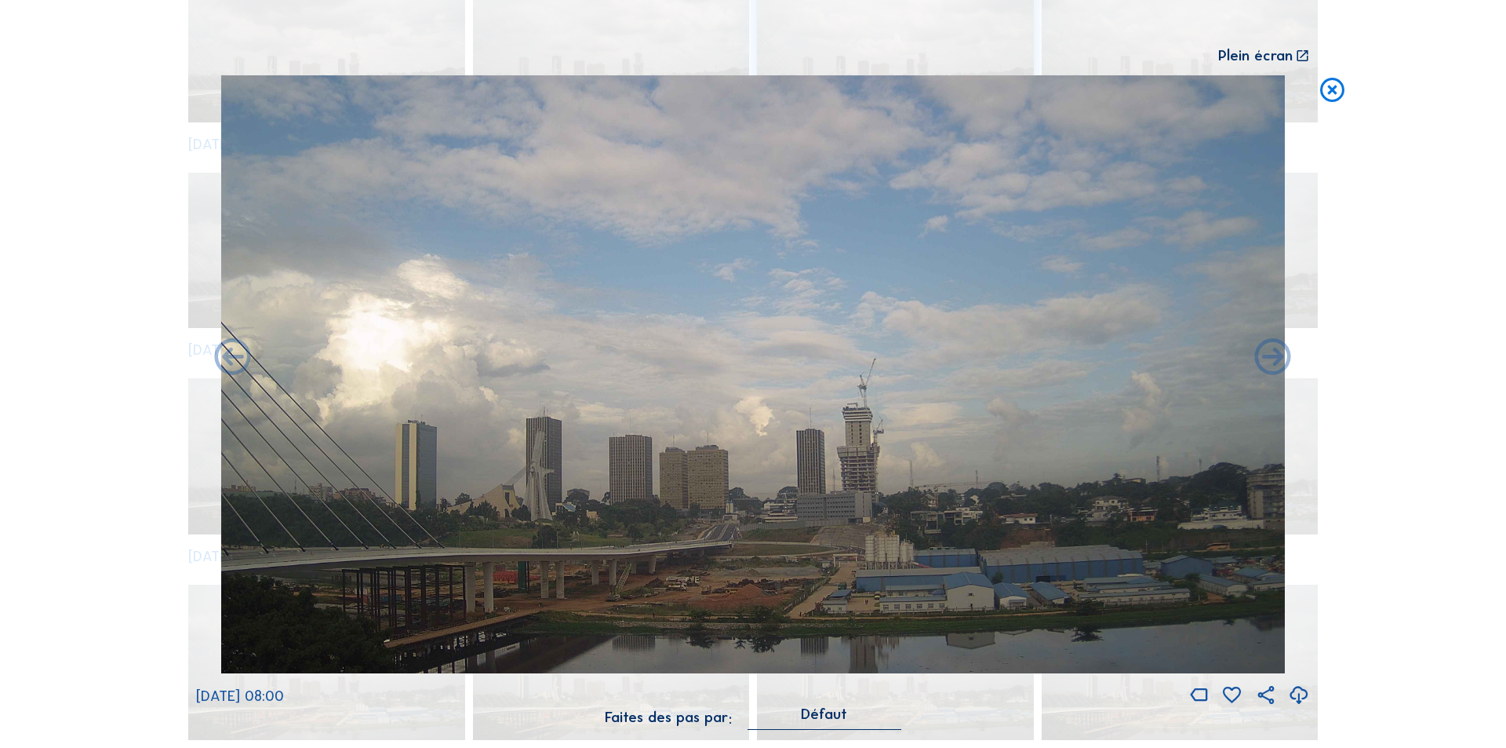
click at [1274, 356] on icon at bounding box center [1273, 359] width 44 height 44
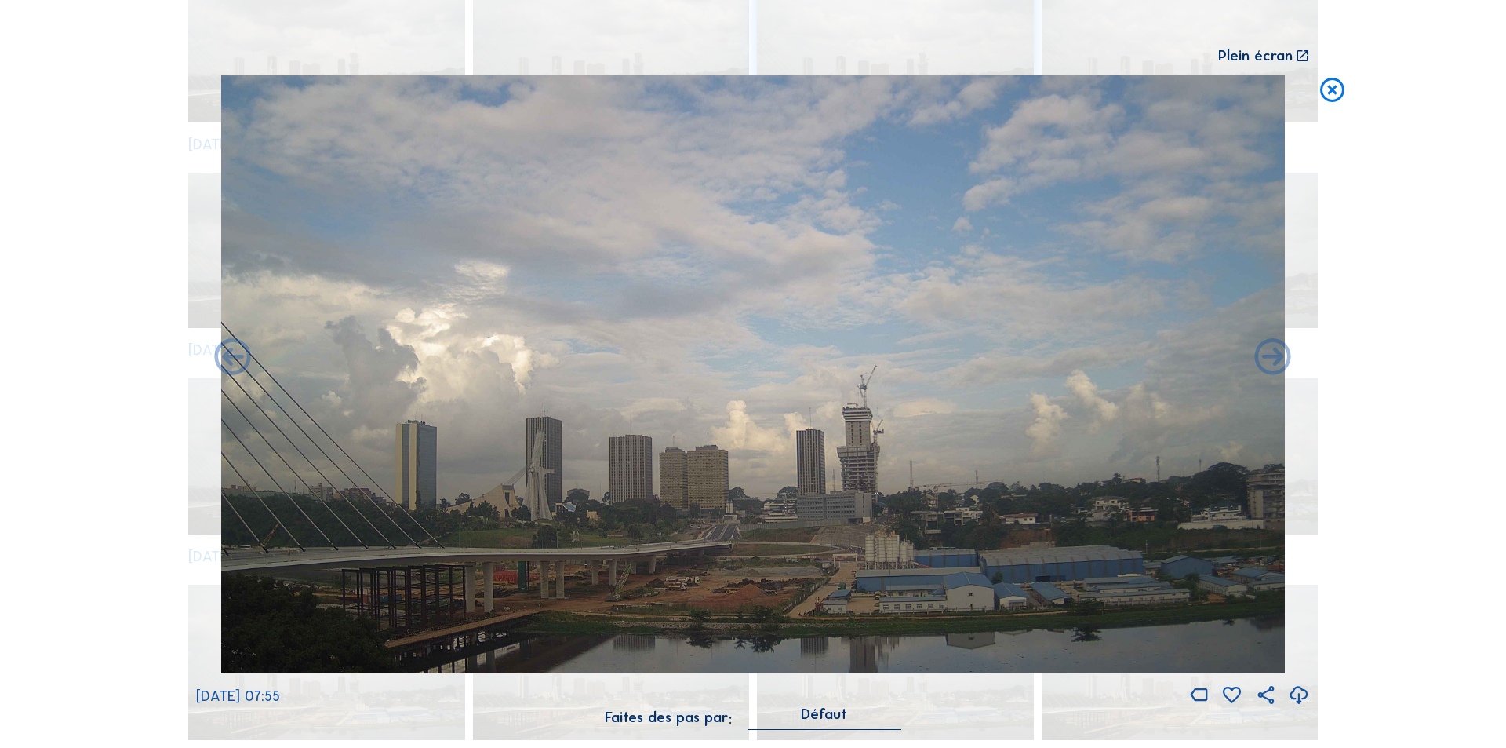
click at [1274, 356] on icon at bounding box center [1273, 359] width 44 height 44
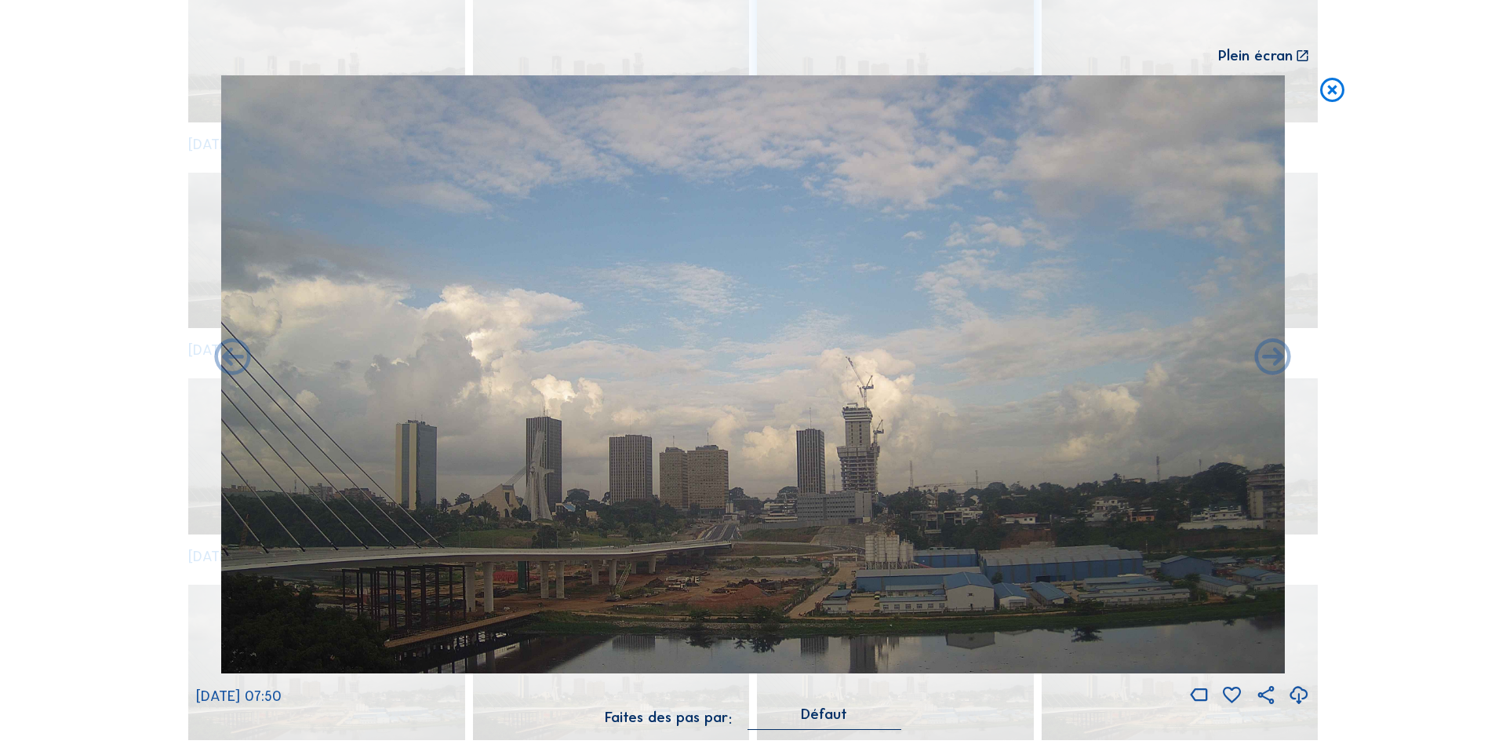
click at [1274, 356] on icon at bounding box center [1273, 359] width 44 height 44
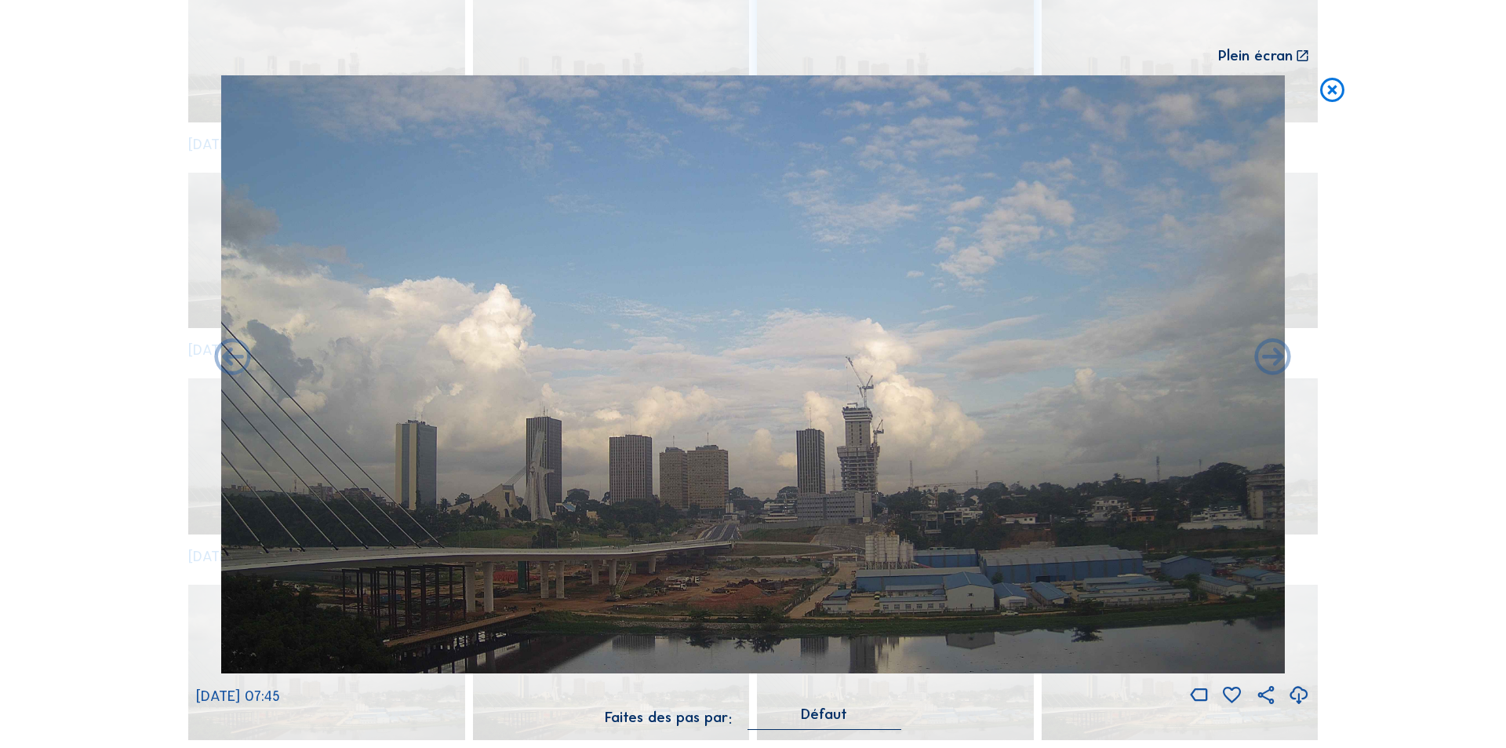
click at [1274, 356] on icon at bounding box center [1273, 359] width 44 height 44
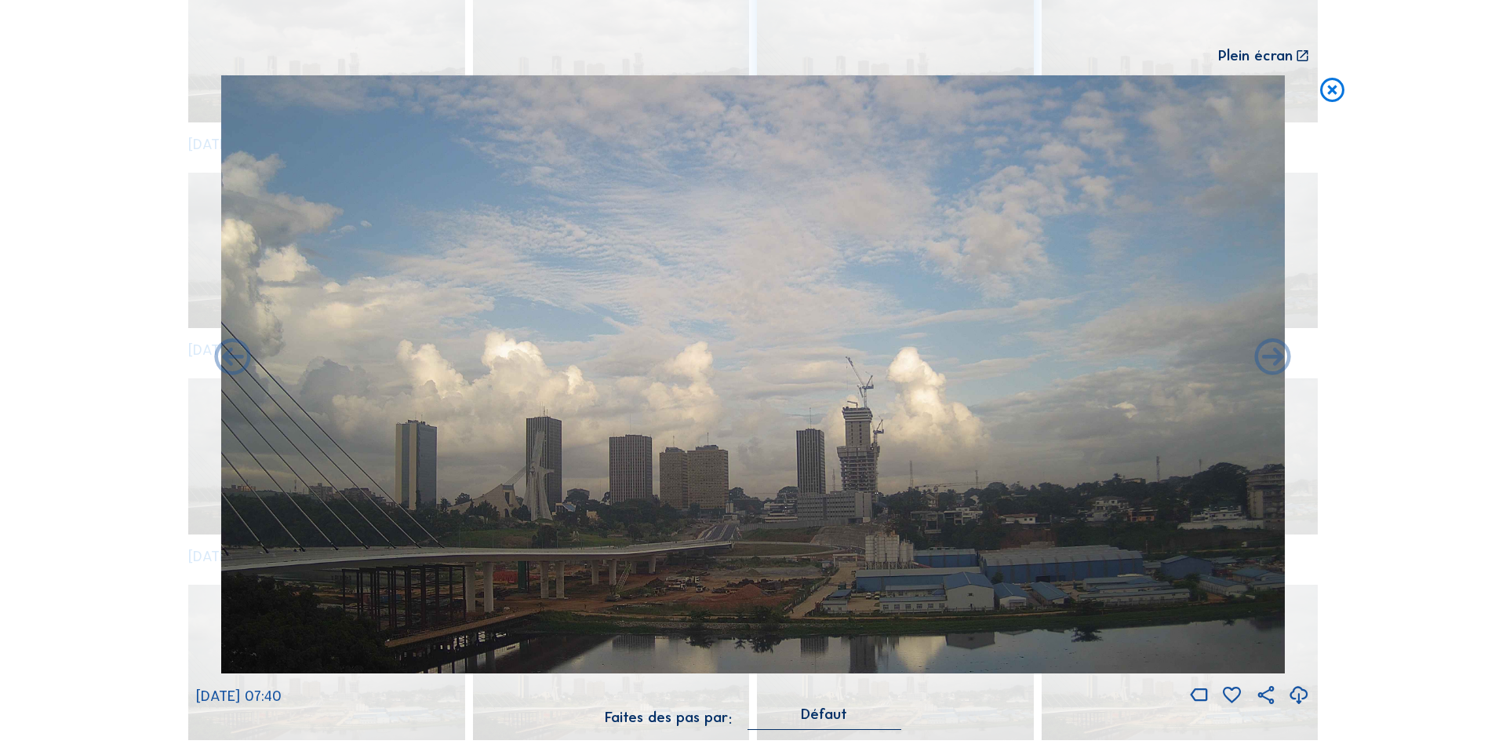
click at [1274, 356] on icon at bounding box center [1273, 359] width 44 height 44
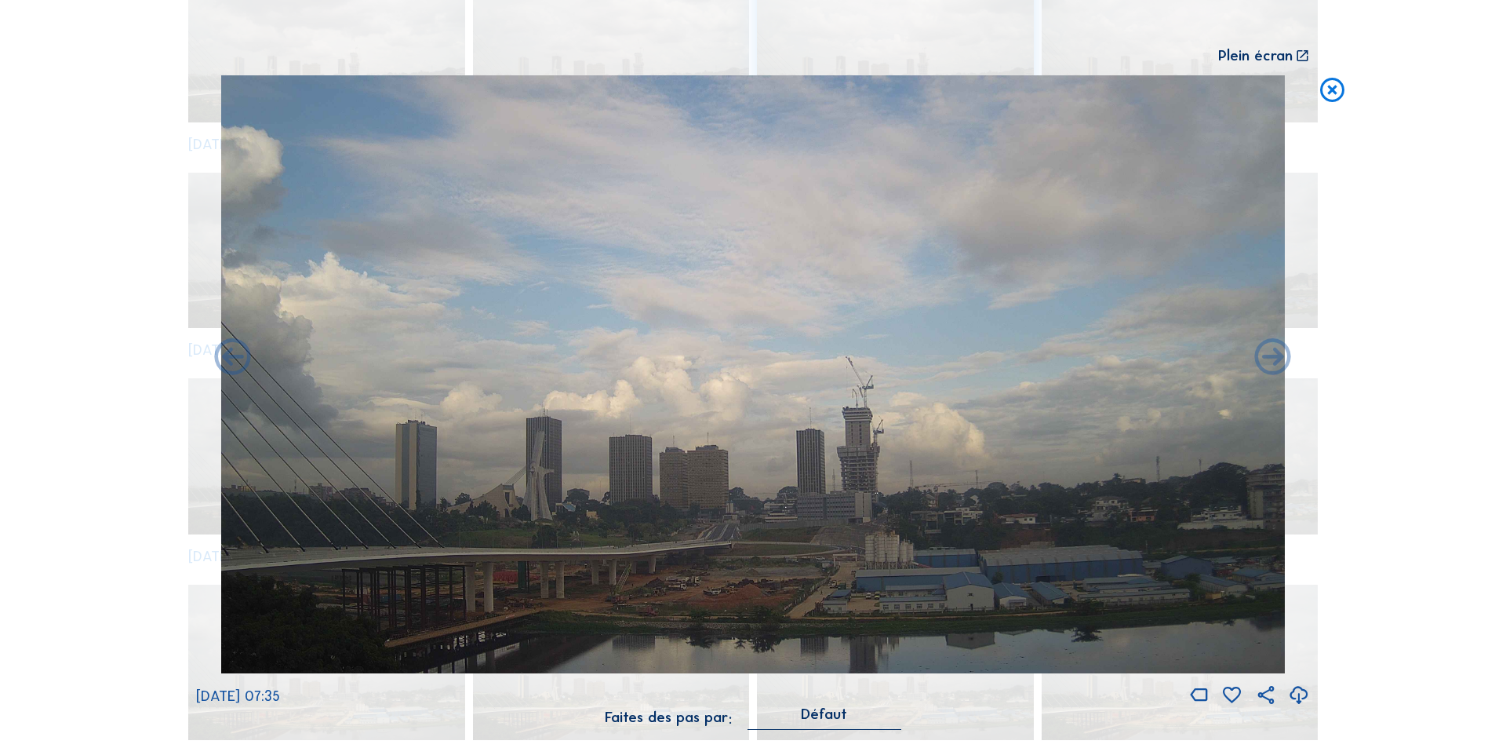
click at [1274, 356] on icon at bounding box center [1273, 359] width 44 height 44
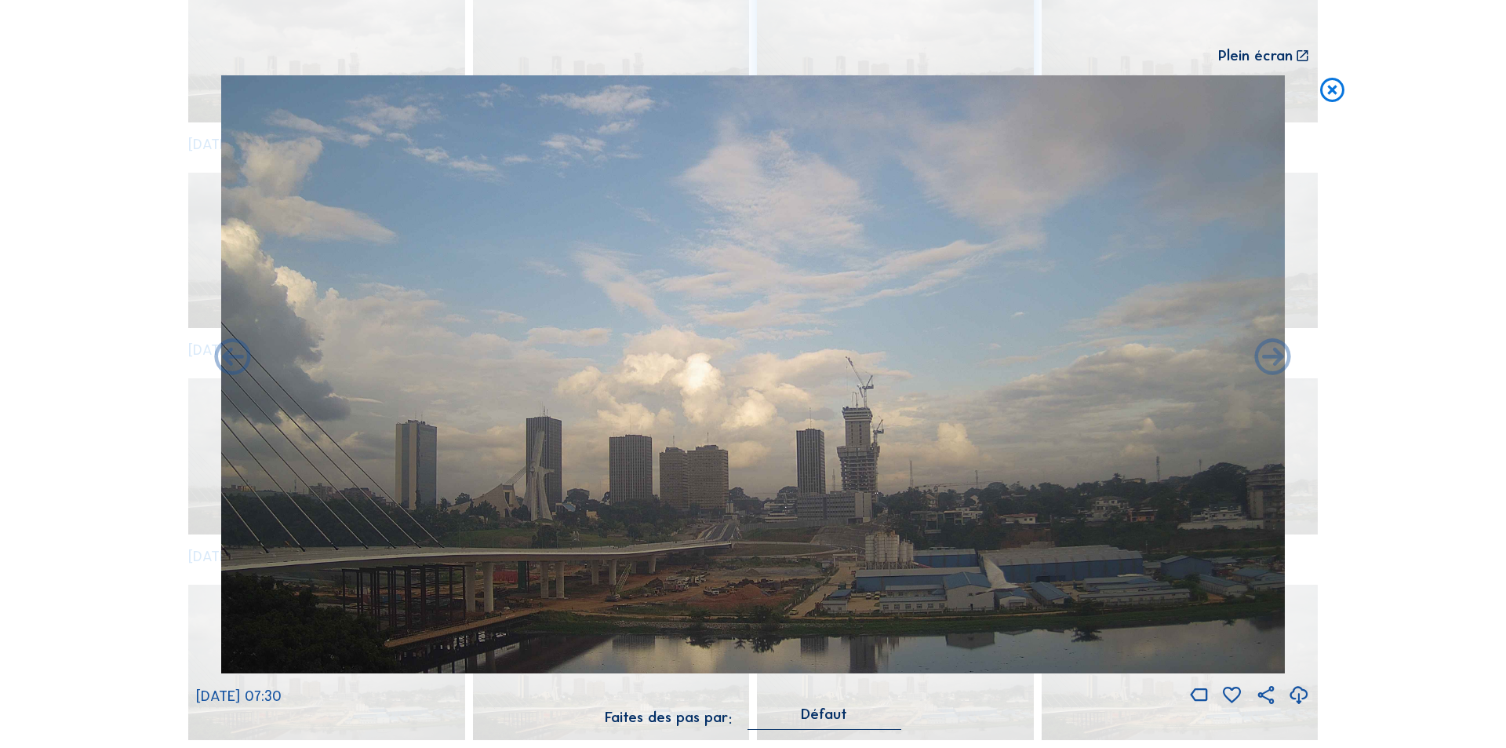
click at [1274, 356] on icon at bounding box center [1273, 359] width 44 height 44
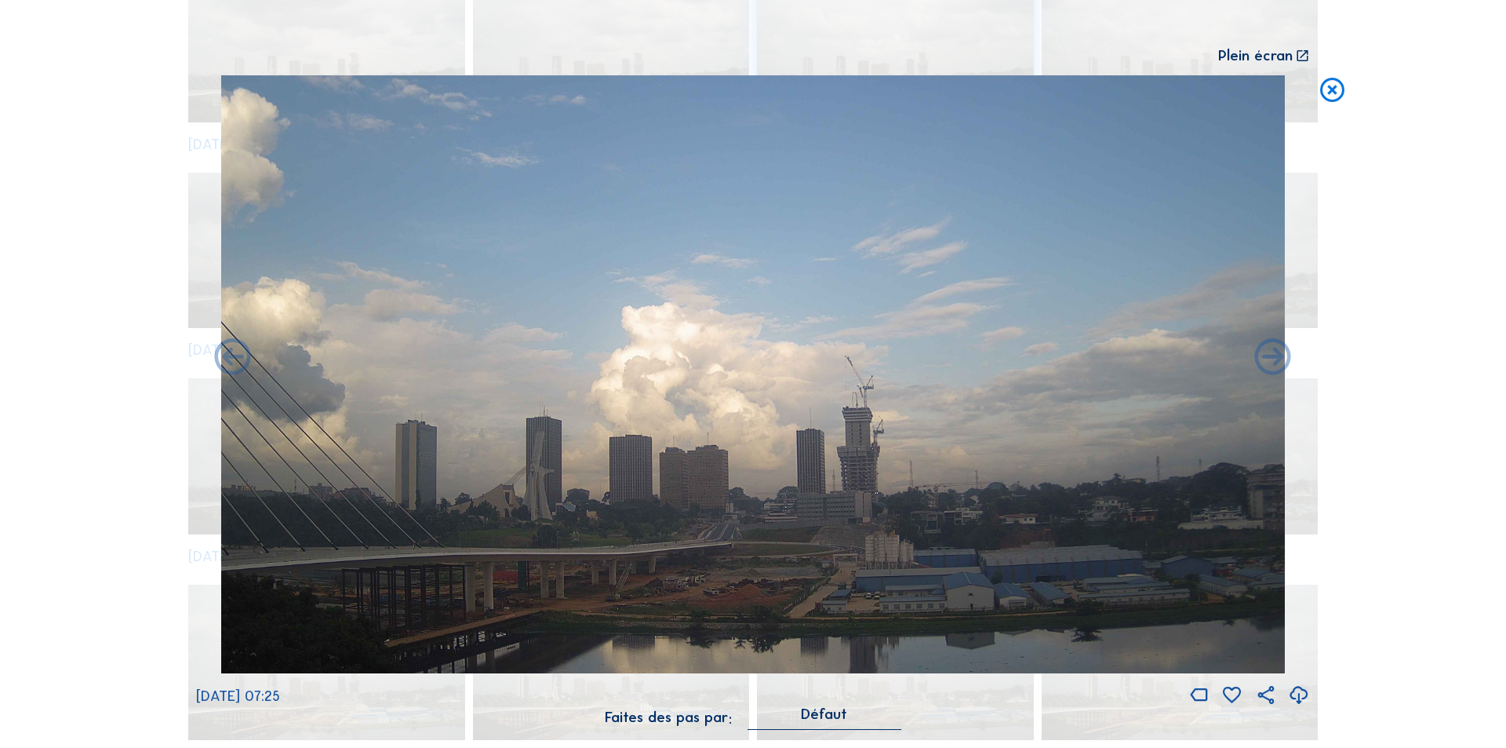
click at [1274, 356] on icon at bounding box center [1273, 359] width 44 height 44
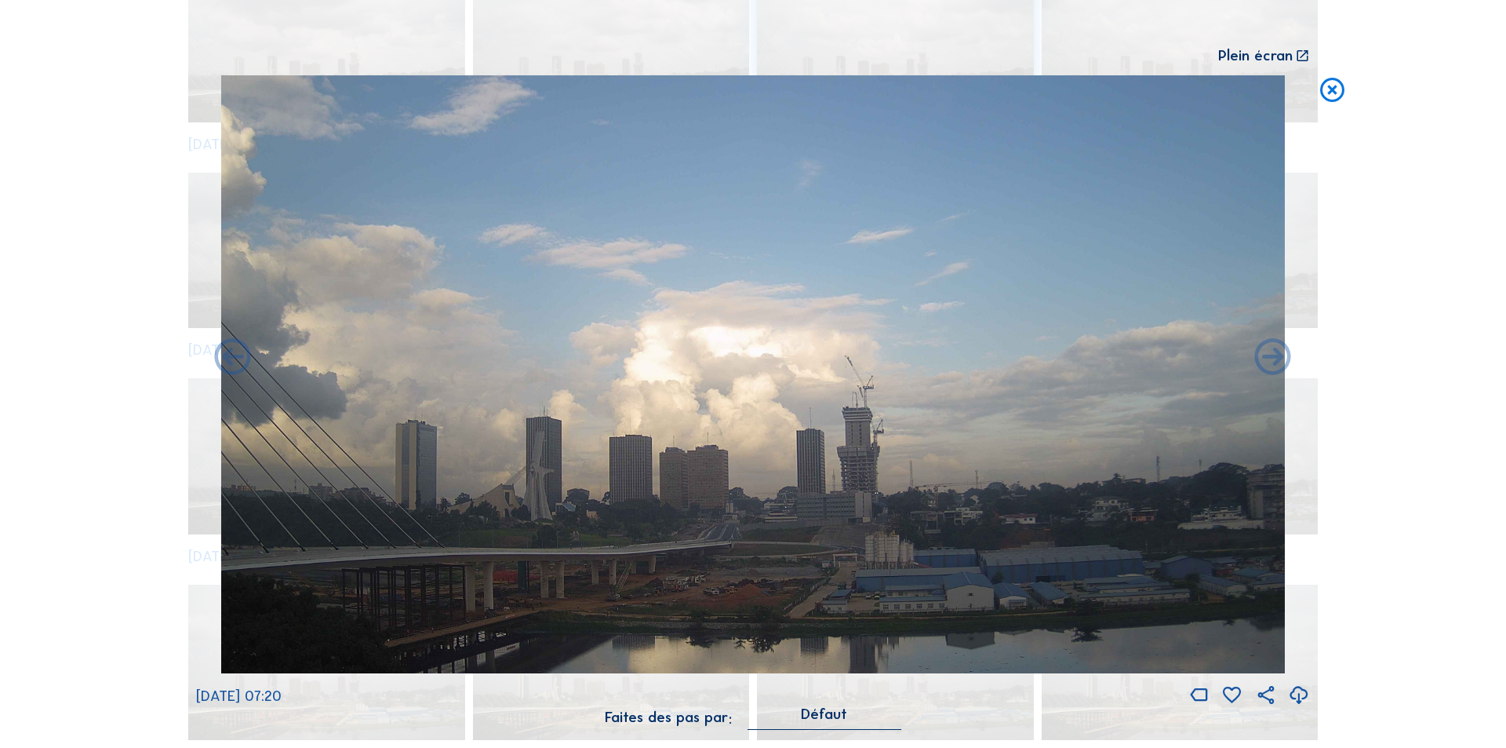
click at [1274, 356] on icon at bounding box center [1273, 359] width 44 height 44
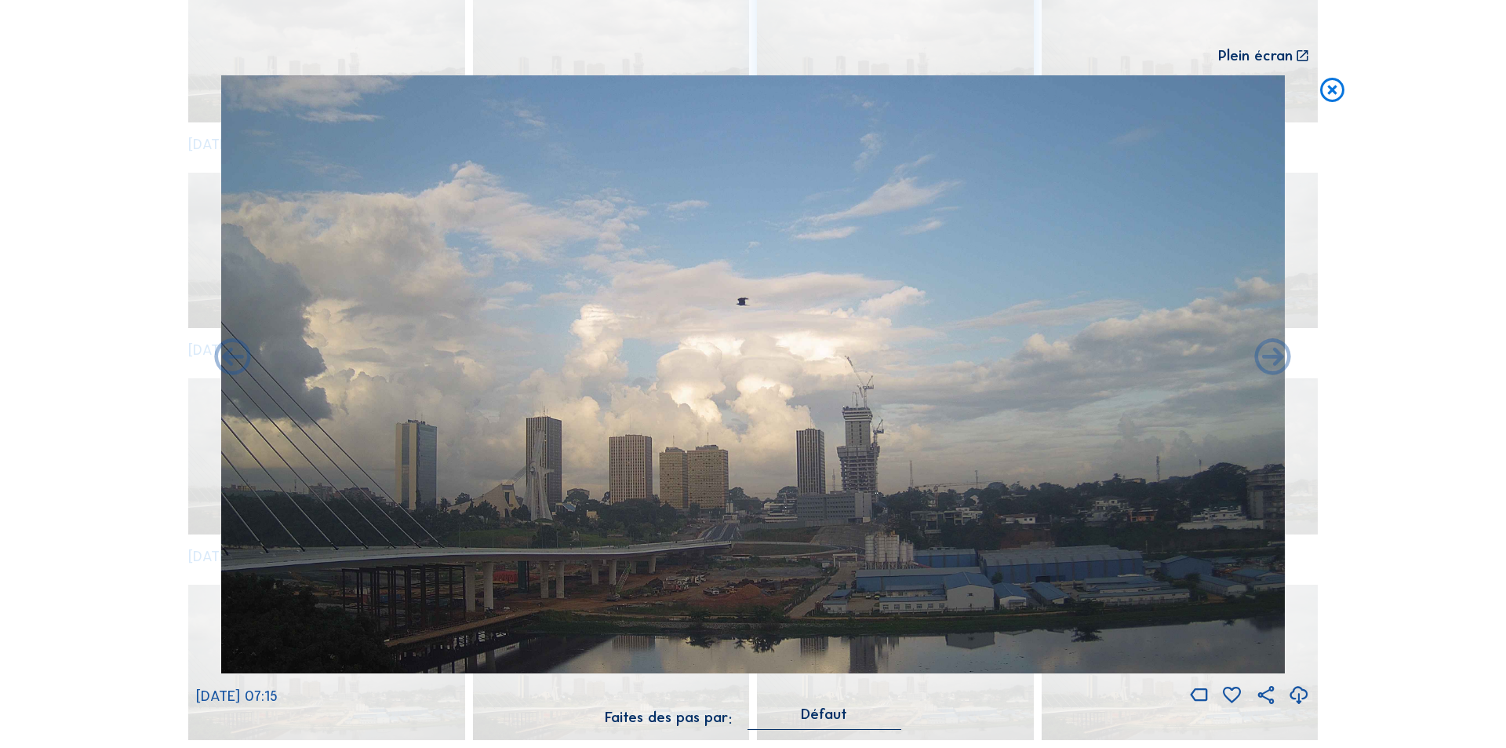
click at [1274, 356] on icon at bounding box center [1273, 359] width 44 height 44
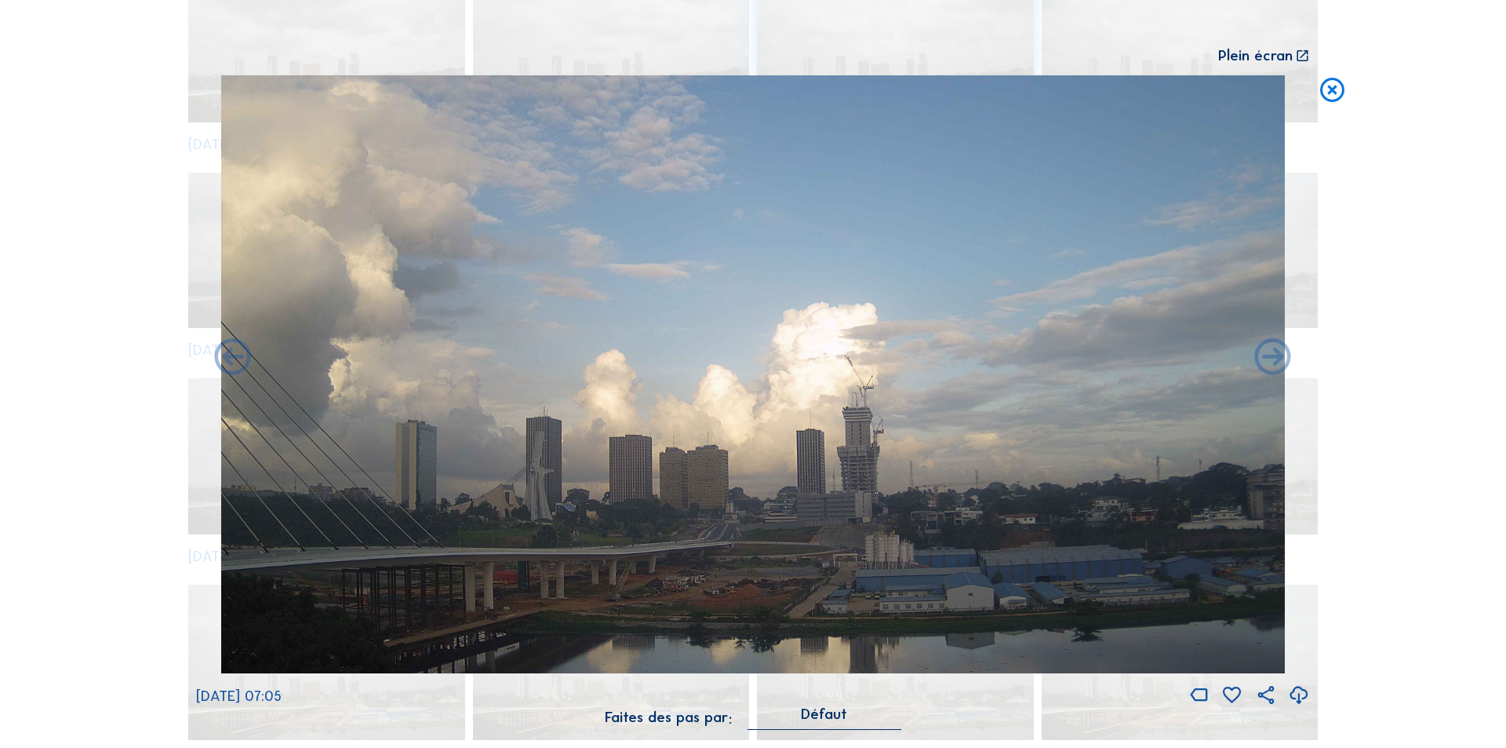
click at [1274, 356] on icon at bounding box center [1273, 359] width 44 height 44
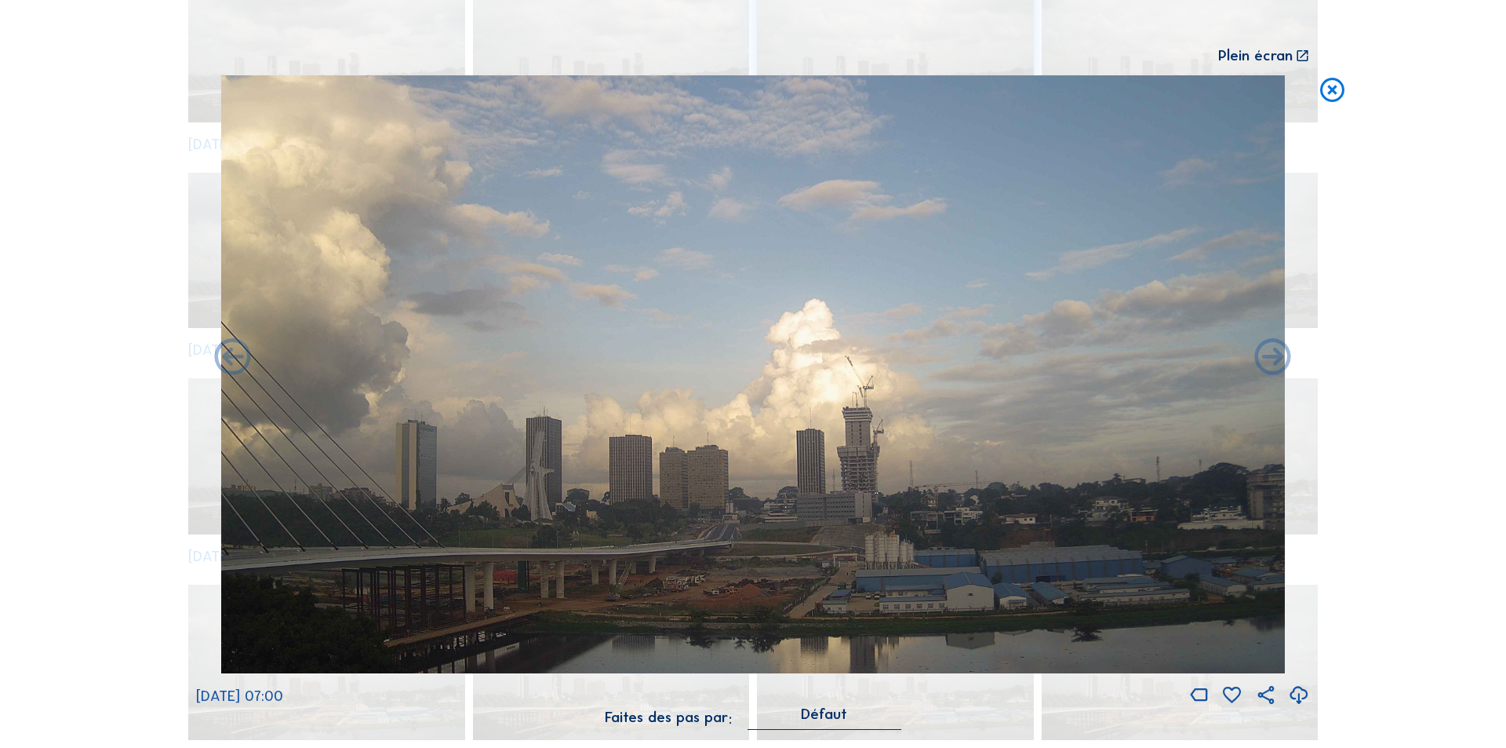
click at [1274, 356] on icon at bounding box center [1273, 359] width 44 height 44
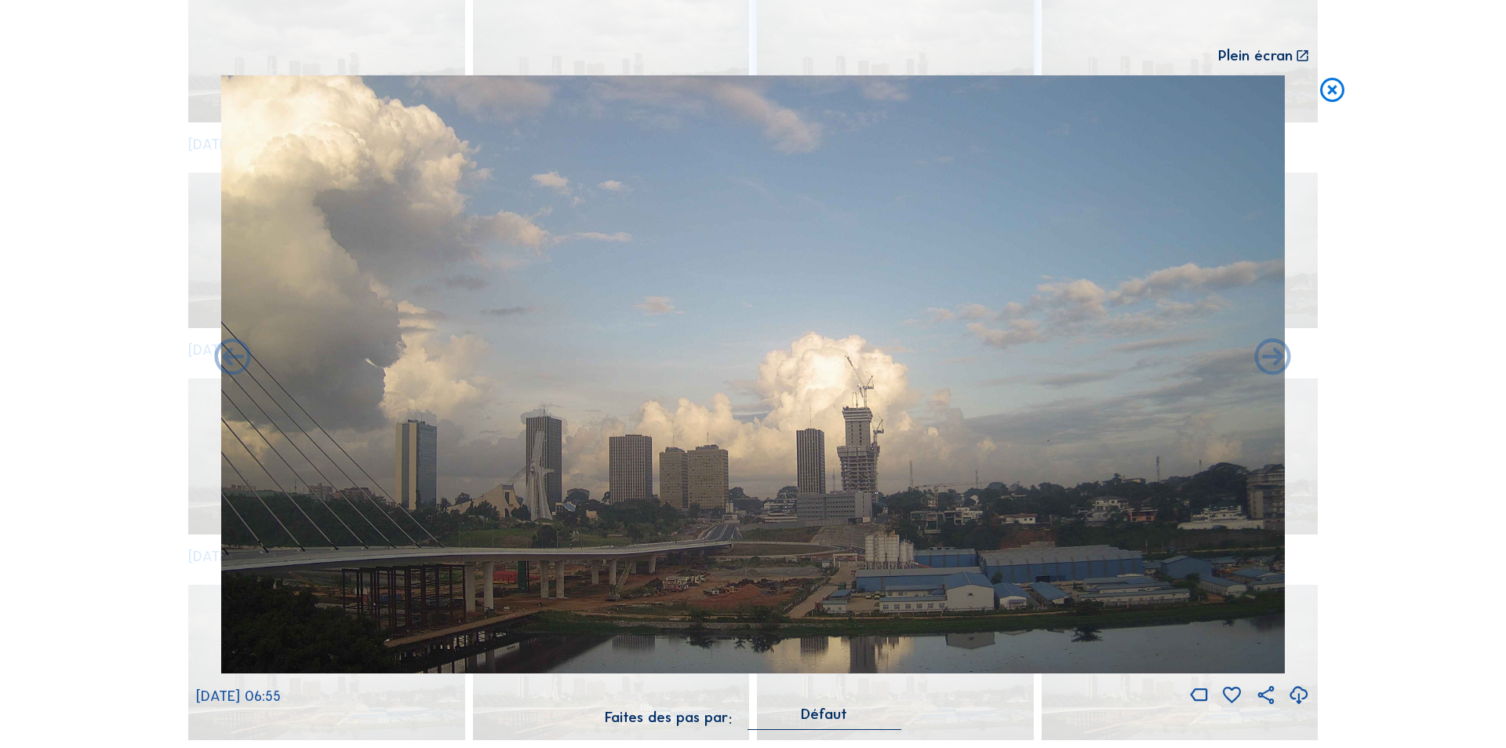
click at [1274, 356] on icon at bounding box center [1273, 359] width 44 height 44
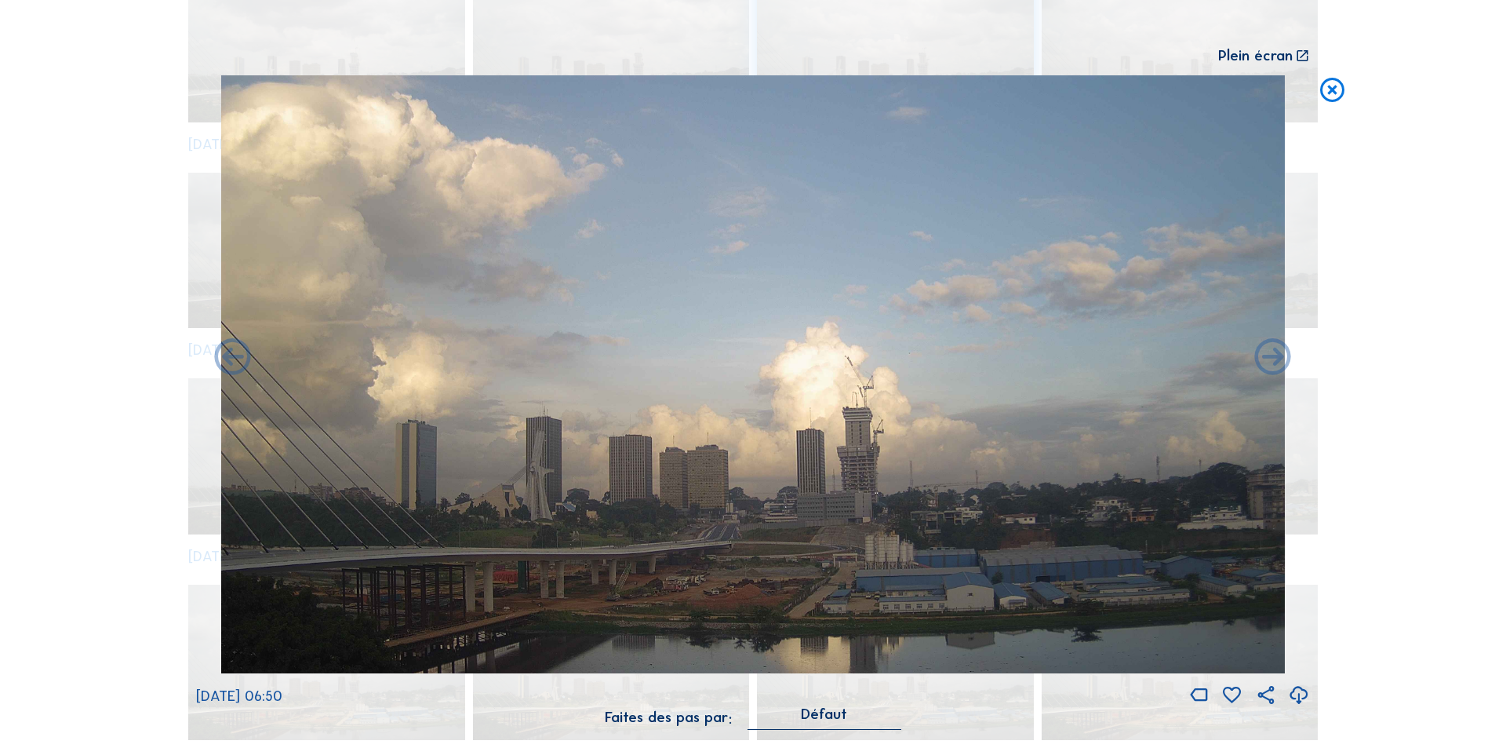
click at [1274, 356] on icon at bounding box center [1273, 359] width 44 height 44
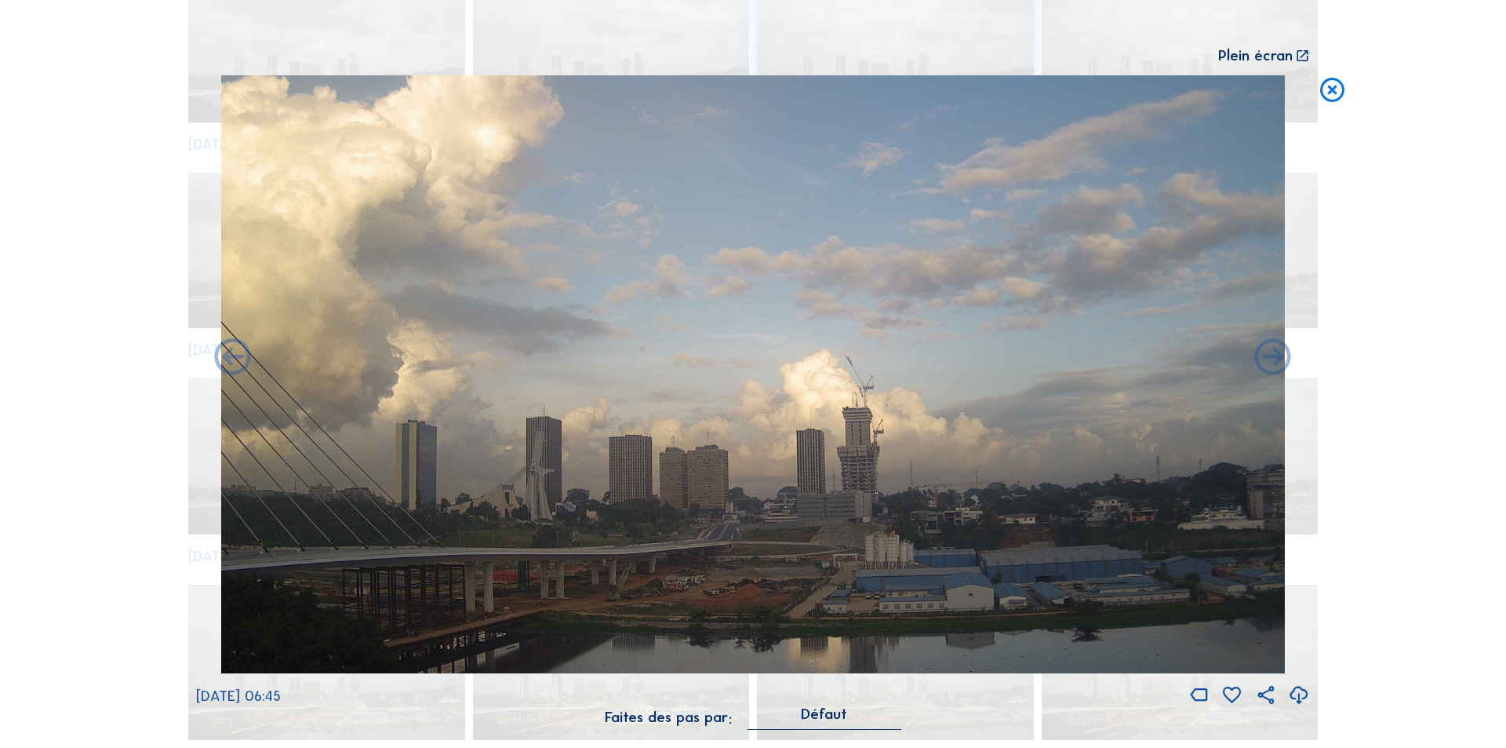
click at [1274, 356] on icon at bounding box center [1273, 359] width 44 height 44
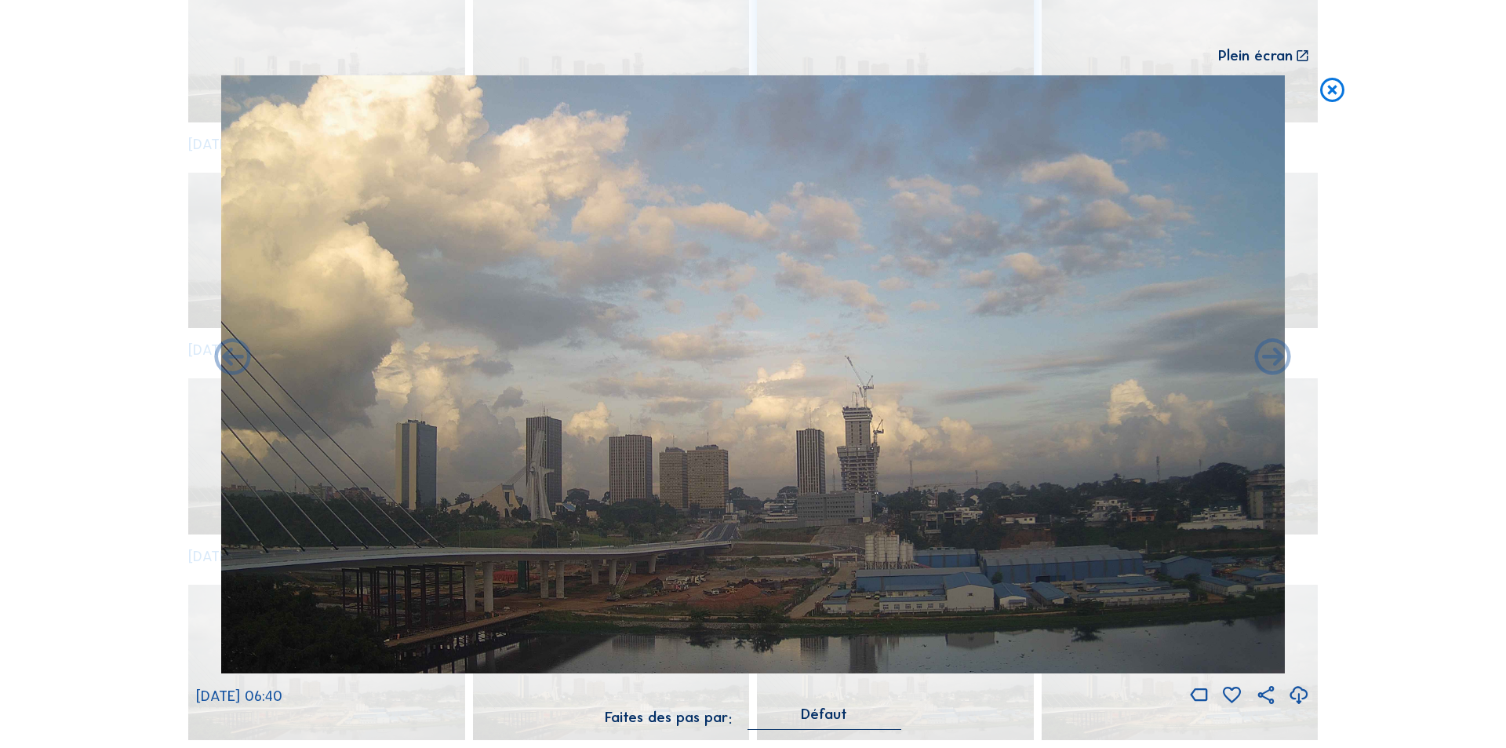
click at [1274, 356] on icon at bounding box center [1273, 359] width 44 height 44
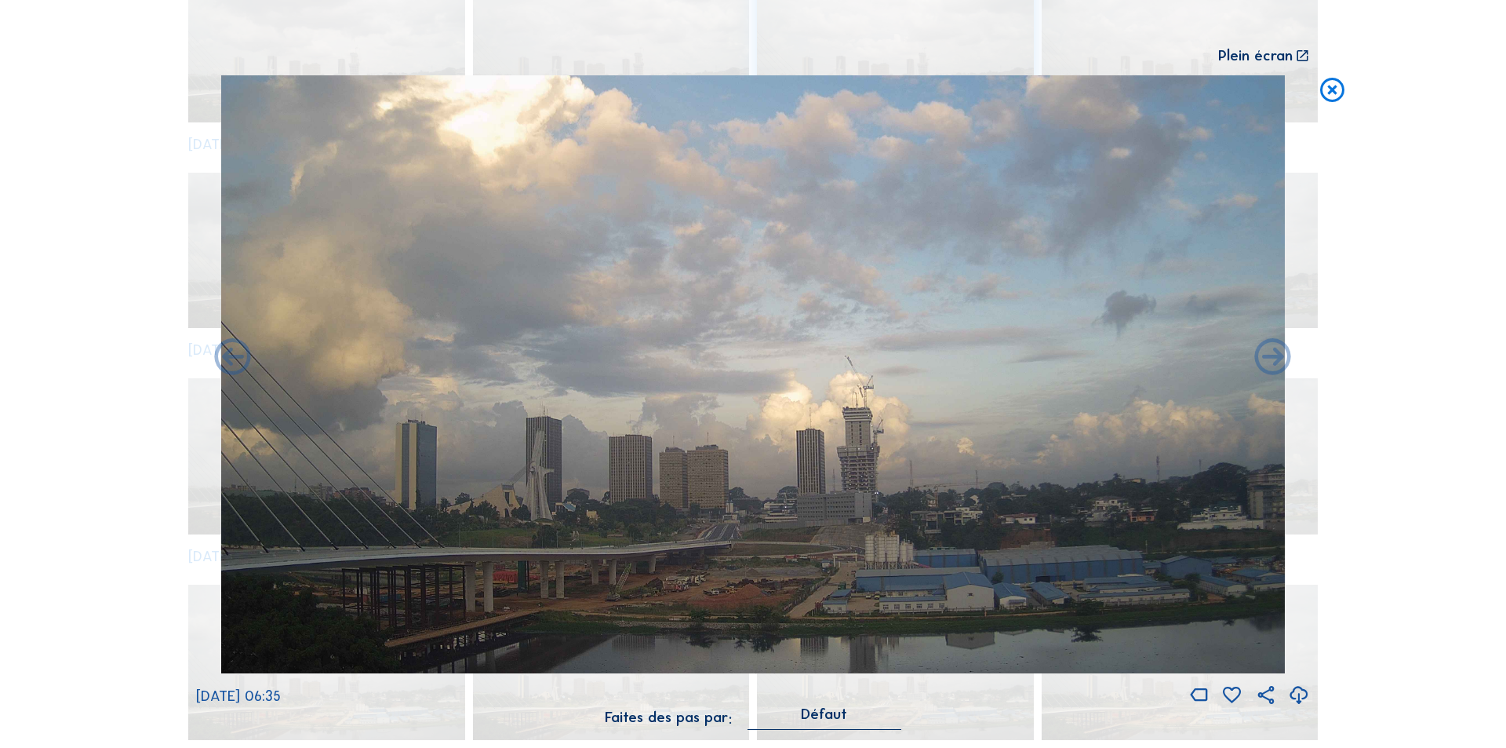
click at [1274, 356] on icon at bounding box center [1273, 359] width 44 height 44
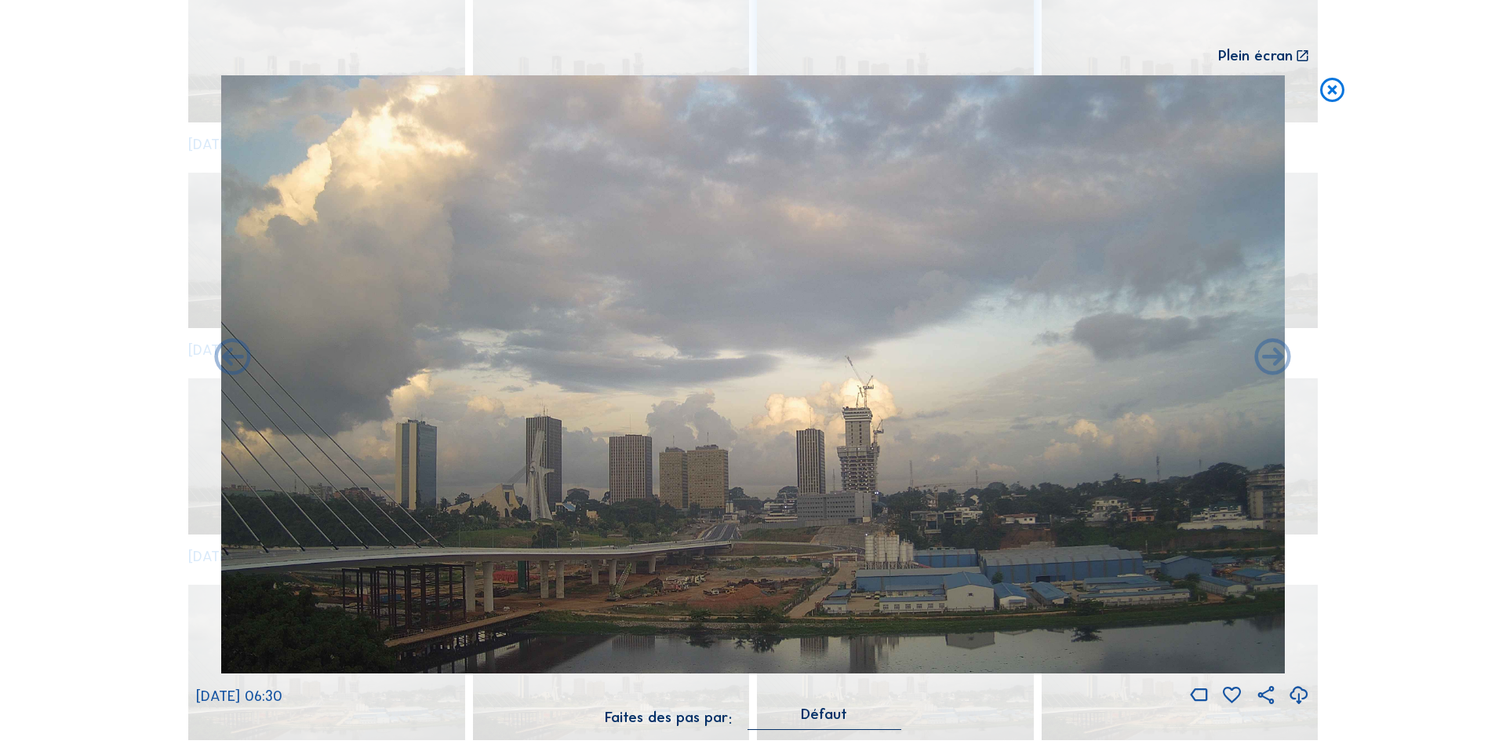
click at [1274, 356] on icon at bounding box center [1273, 359] width 44 height 44
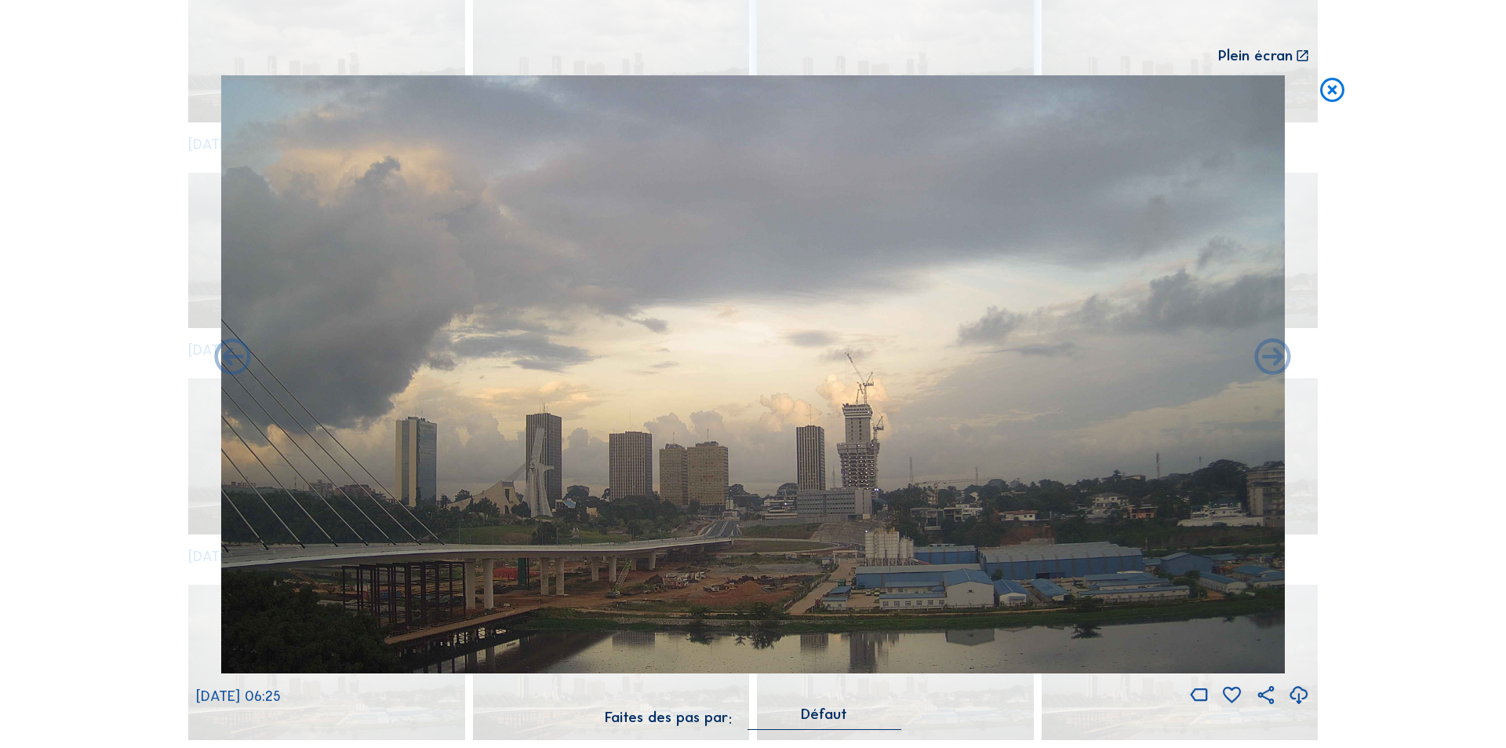
click at [1274, 356] on icon at bounding box center [1273, 359] width 44 height 44
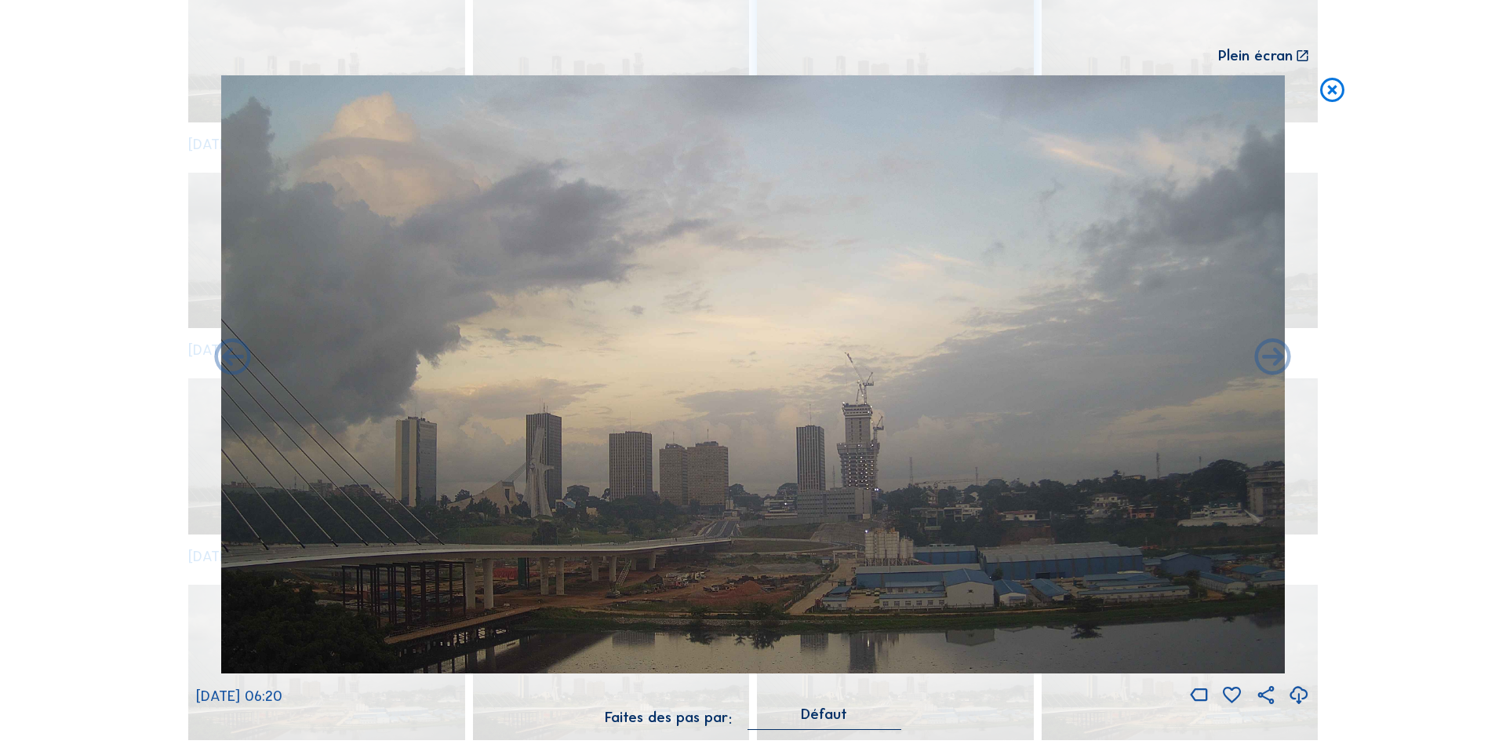
click at [1274, 356] on icon at bounding box center [1273, 359] width 44 height 44
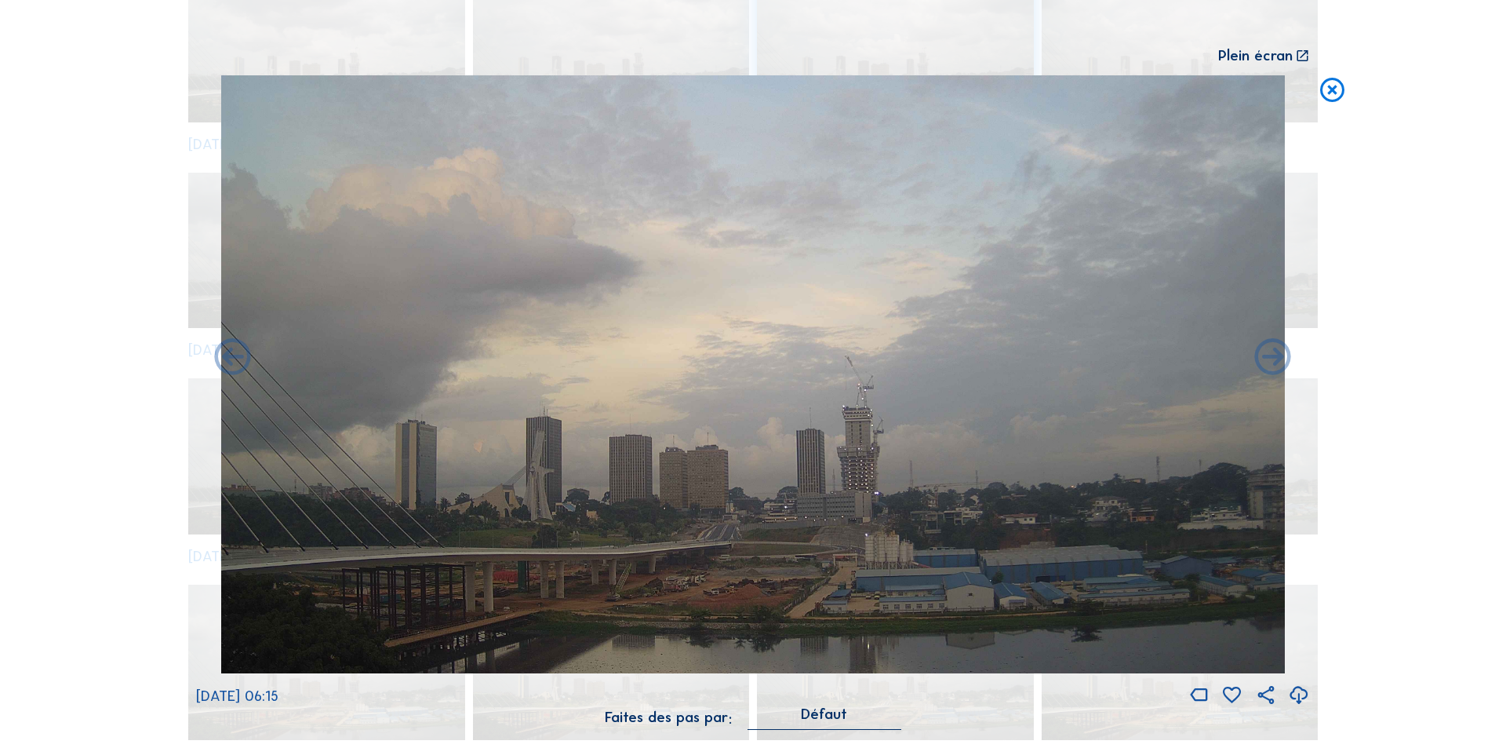
click at [1274, 356] on icon at bounding box center [1273, 359] width 44 height 44
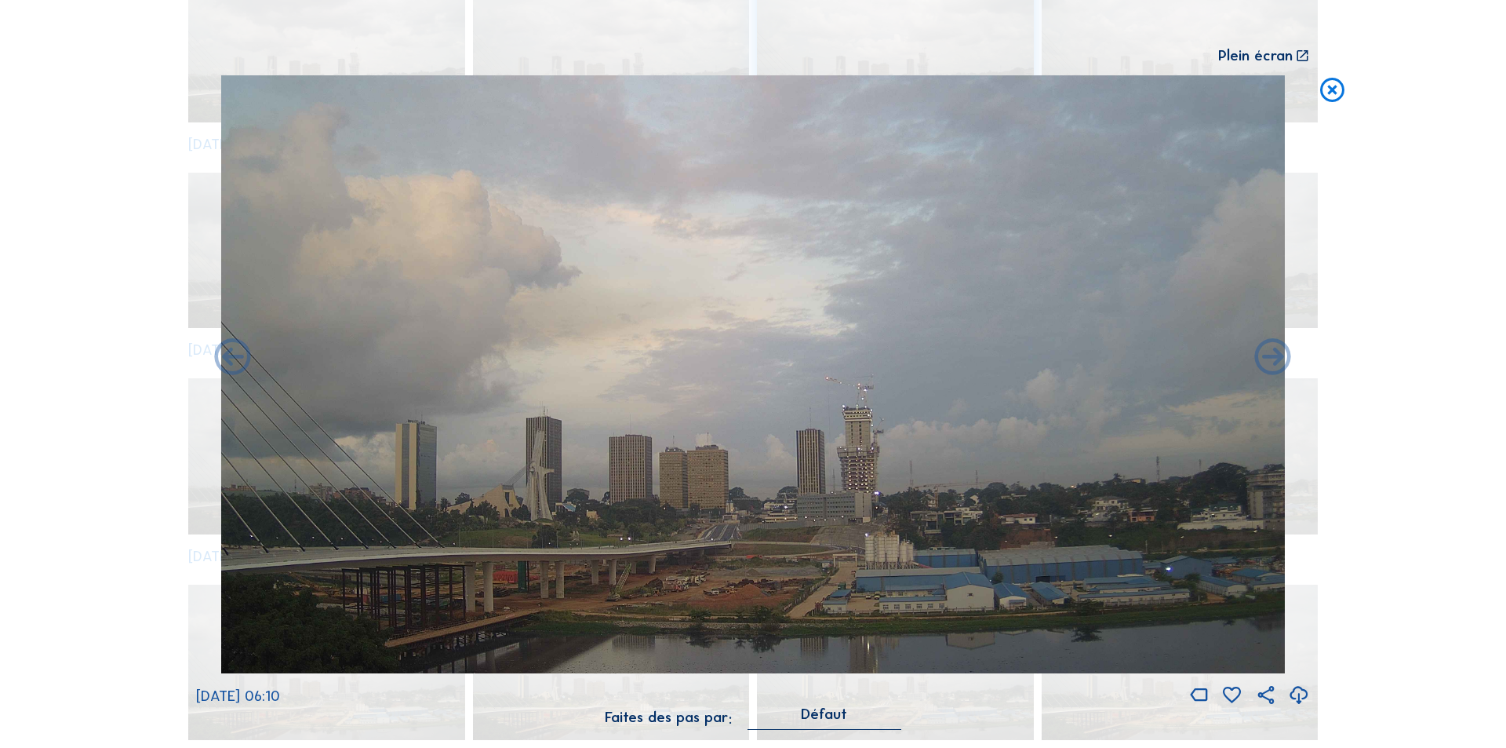
click at [1274, 356] on icon at bounding box center [1273, 359] width 44 height 44
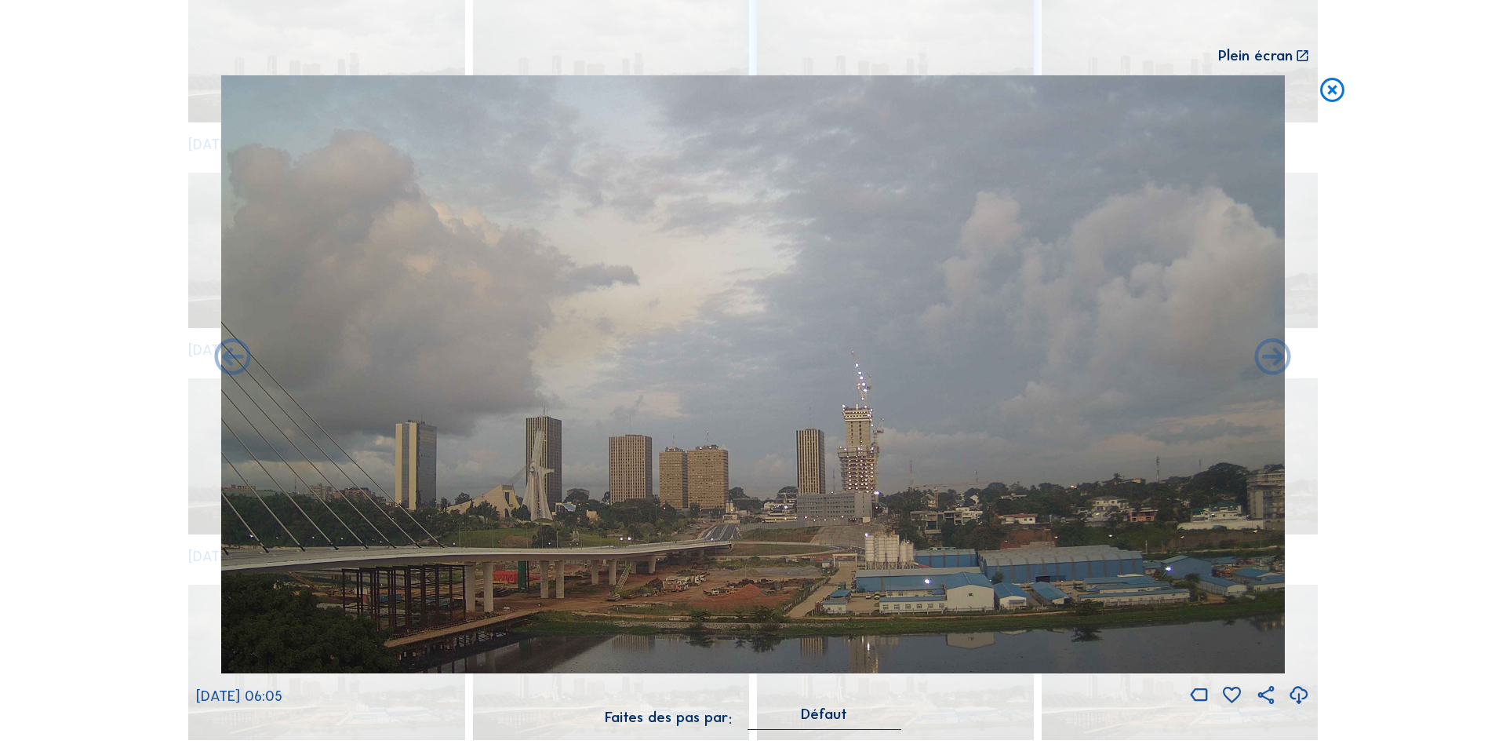
click at [1274, 356] on icon at bounding box center [1273, 359] width 44 height 44
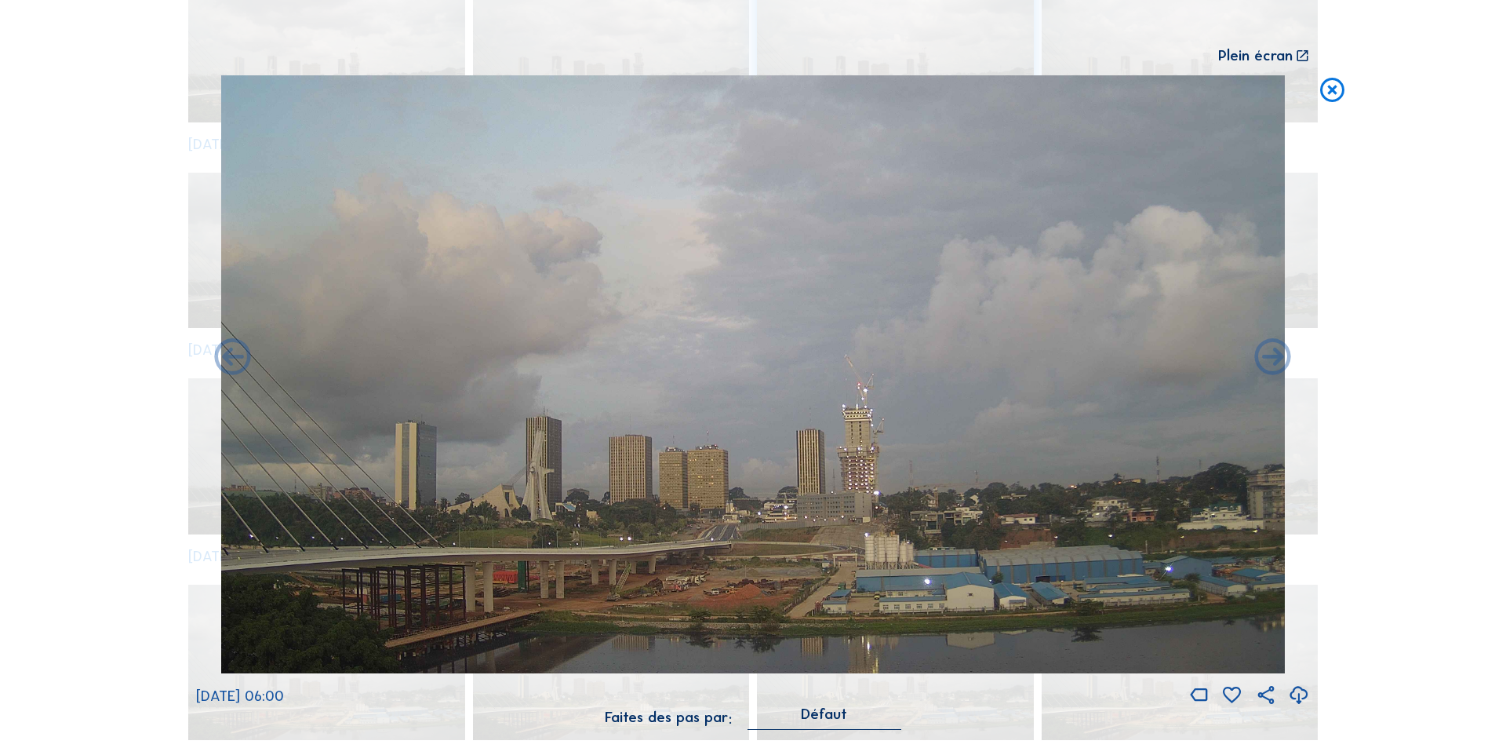
click at [1274, 356] on icon at bounding box center [1273, 359] width 44 height 44
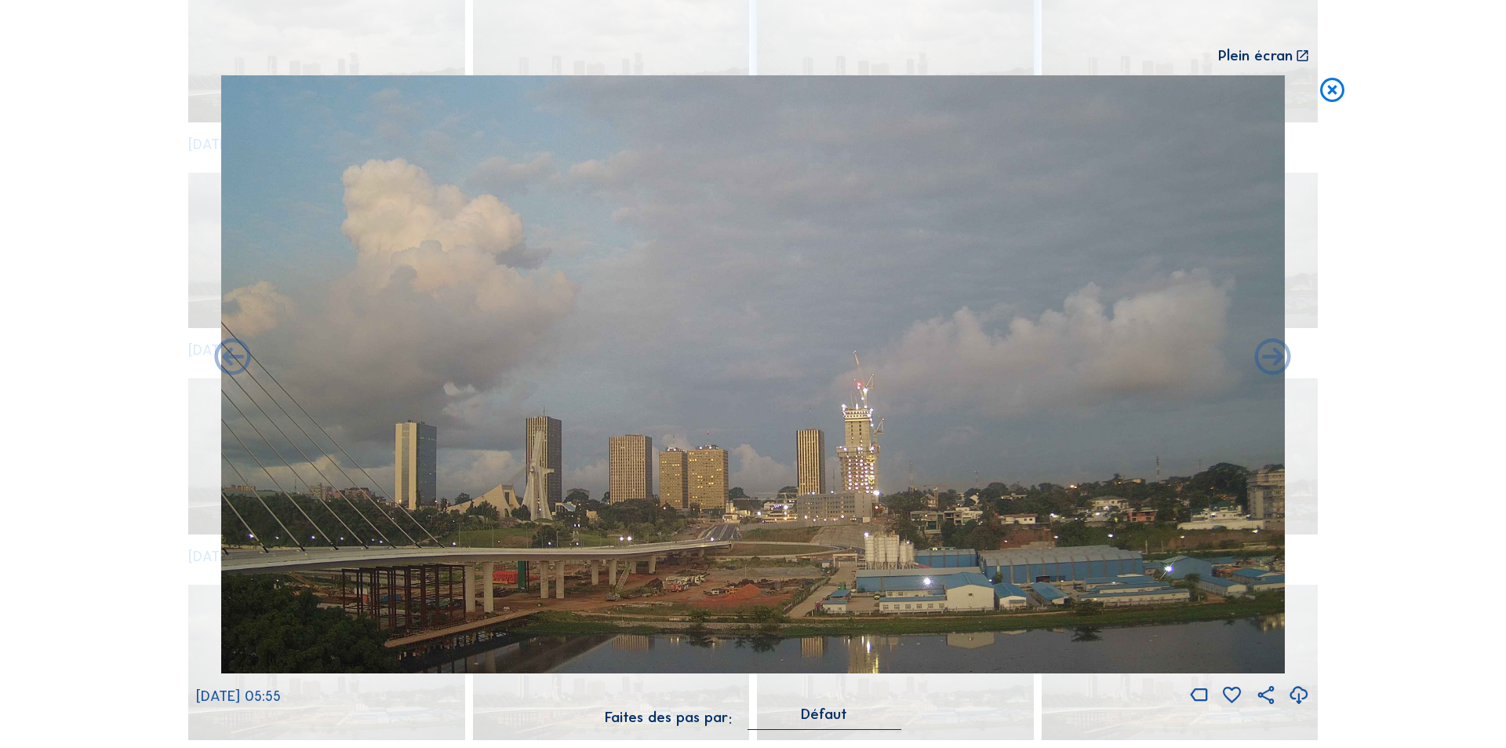
click at [1274, 356] on div "[DATE] 05:55" at bounding box center [753, 391] width 1114 height 632
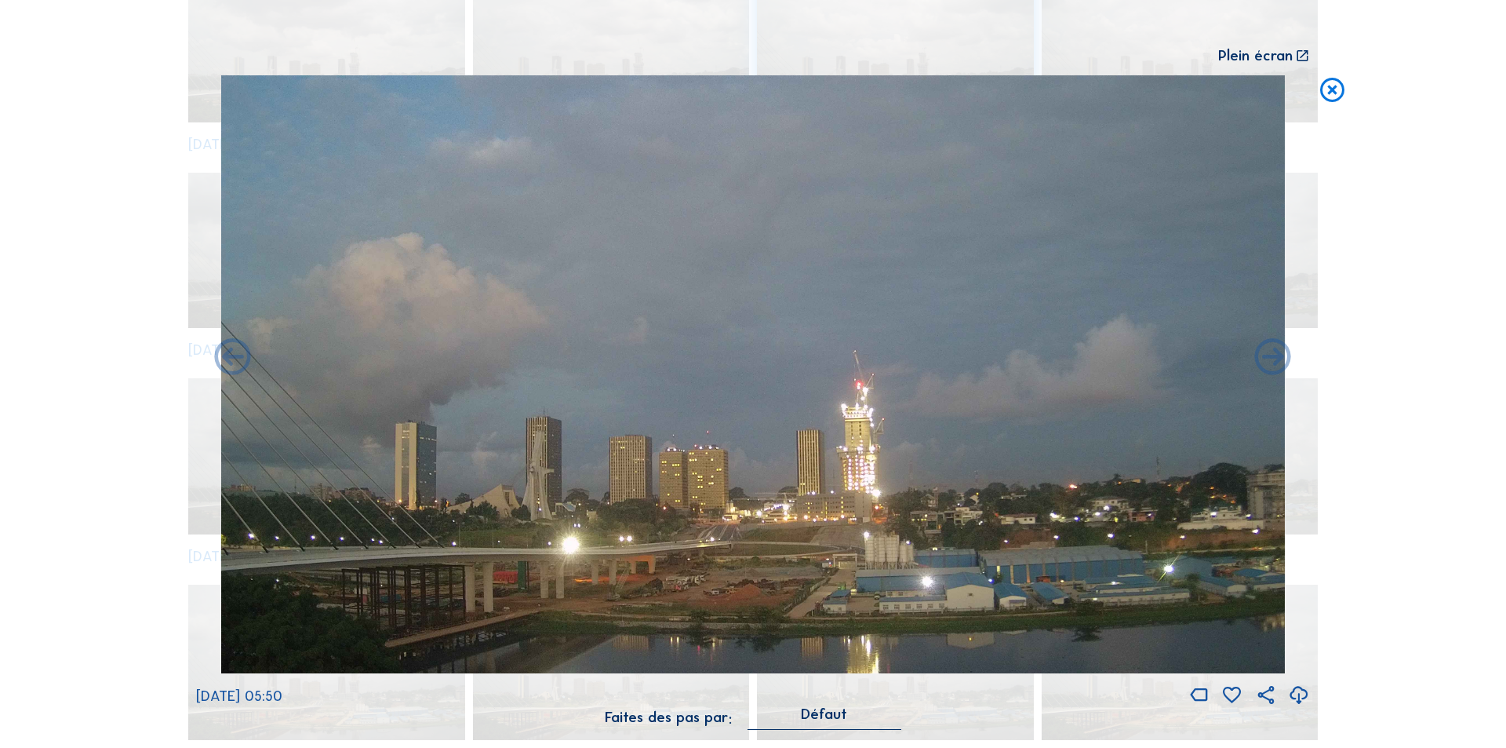
click at [1297, 690] on icon at bounding box center [1299, 696] width 22 height 26
click at [1299, 690] on icon at bounding box center [1299, 696] width 22 height 26
click at [1331, 90] on icon at bounding box center [1332, 90] width 29 height 30
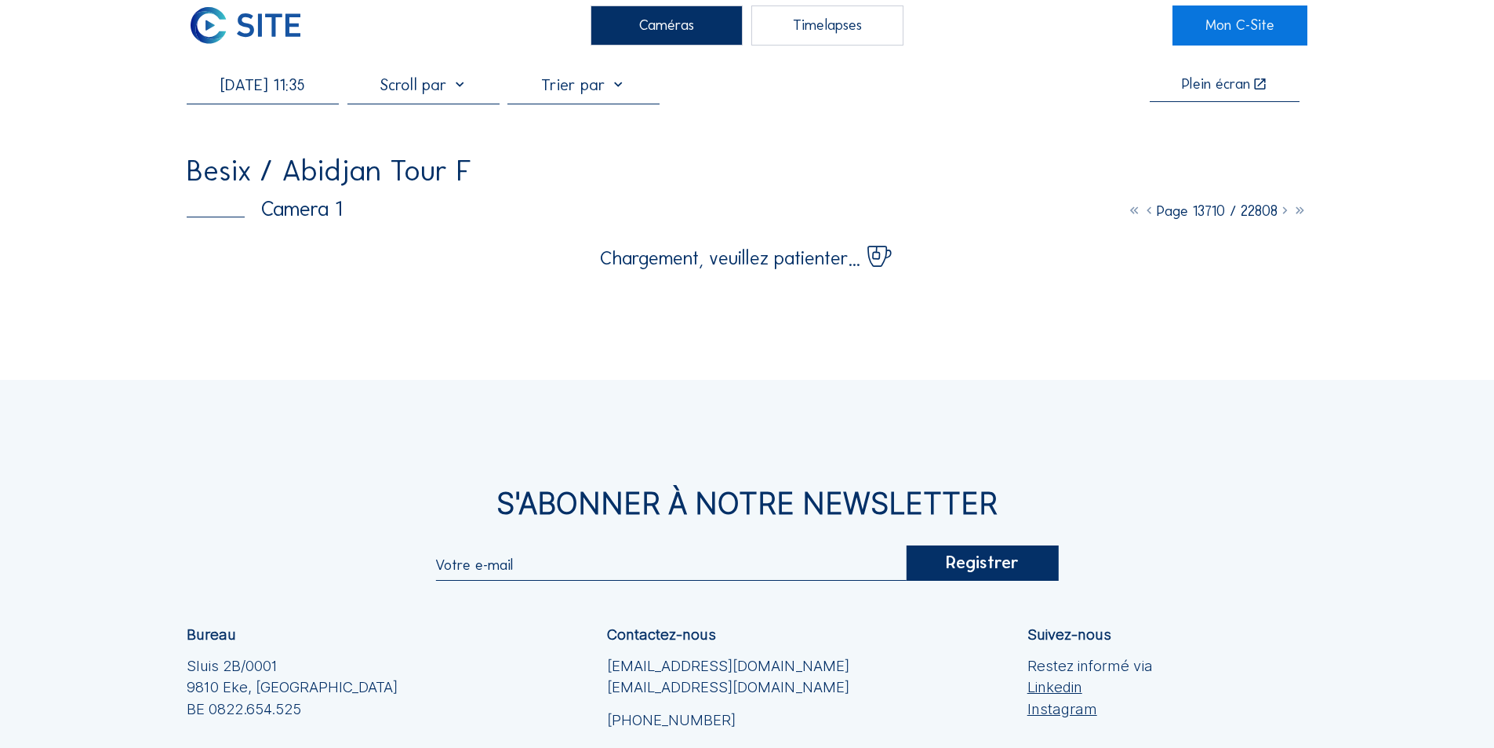
scroll to position [0, 0]
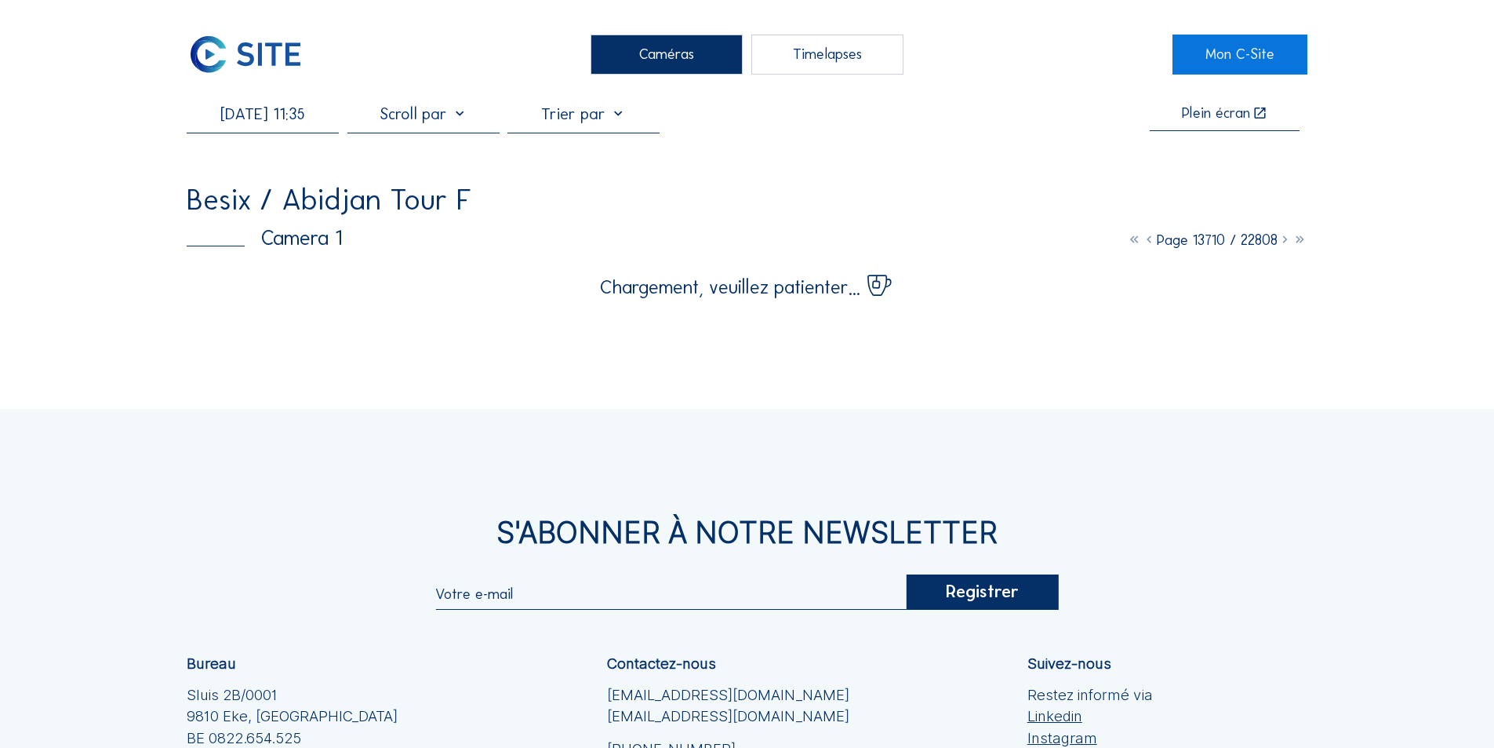
click at [306, 118] on input "[DATE] 11:35" at bounding box center [263, 113] width 152 height 19
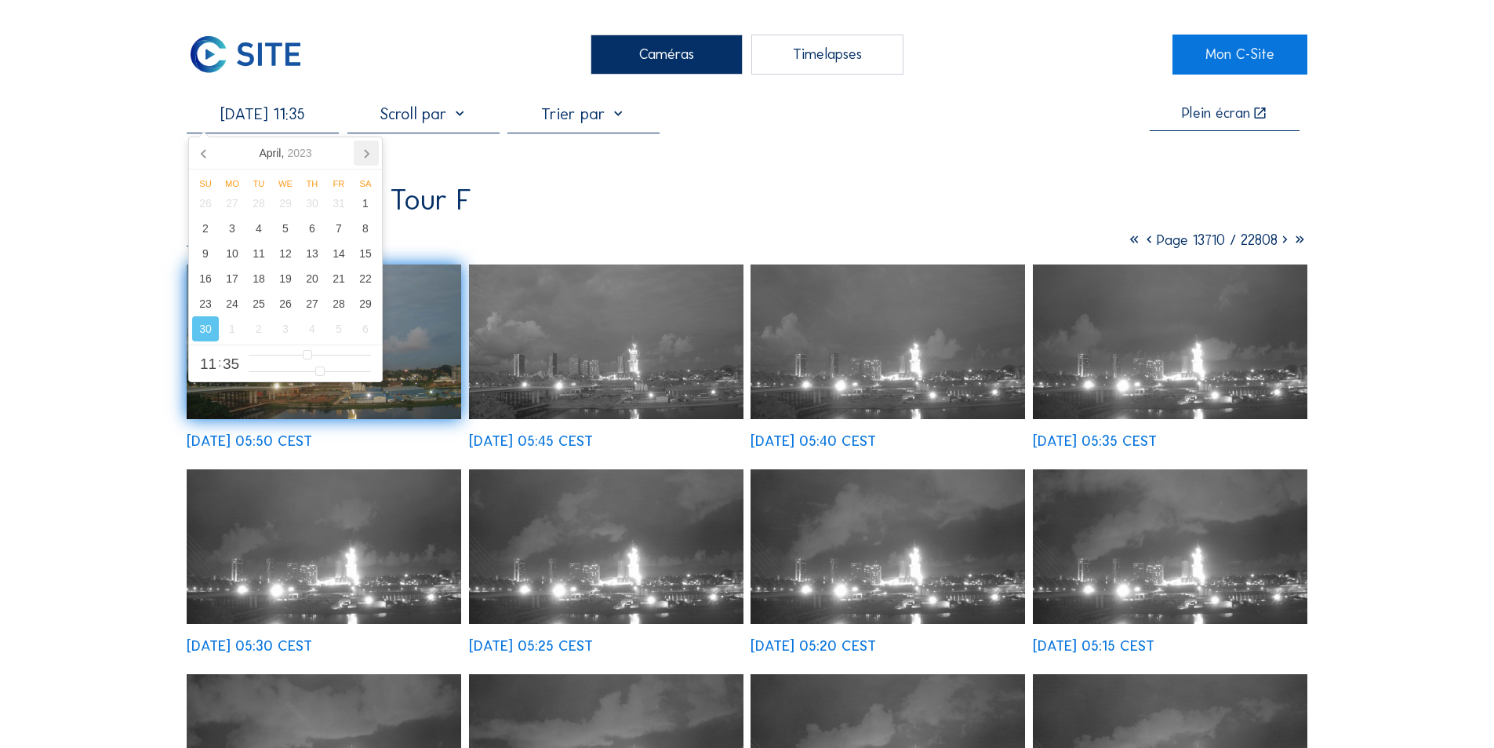
click at [366, 149] on icon at bounding box center [366, 152] width 25 height 25
click at [288, 250] on div "17" at bounding box center [285, 253] width 27 height 25
type input "[DATE] 11:35"
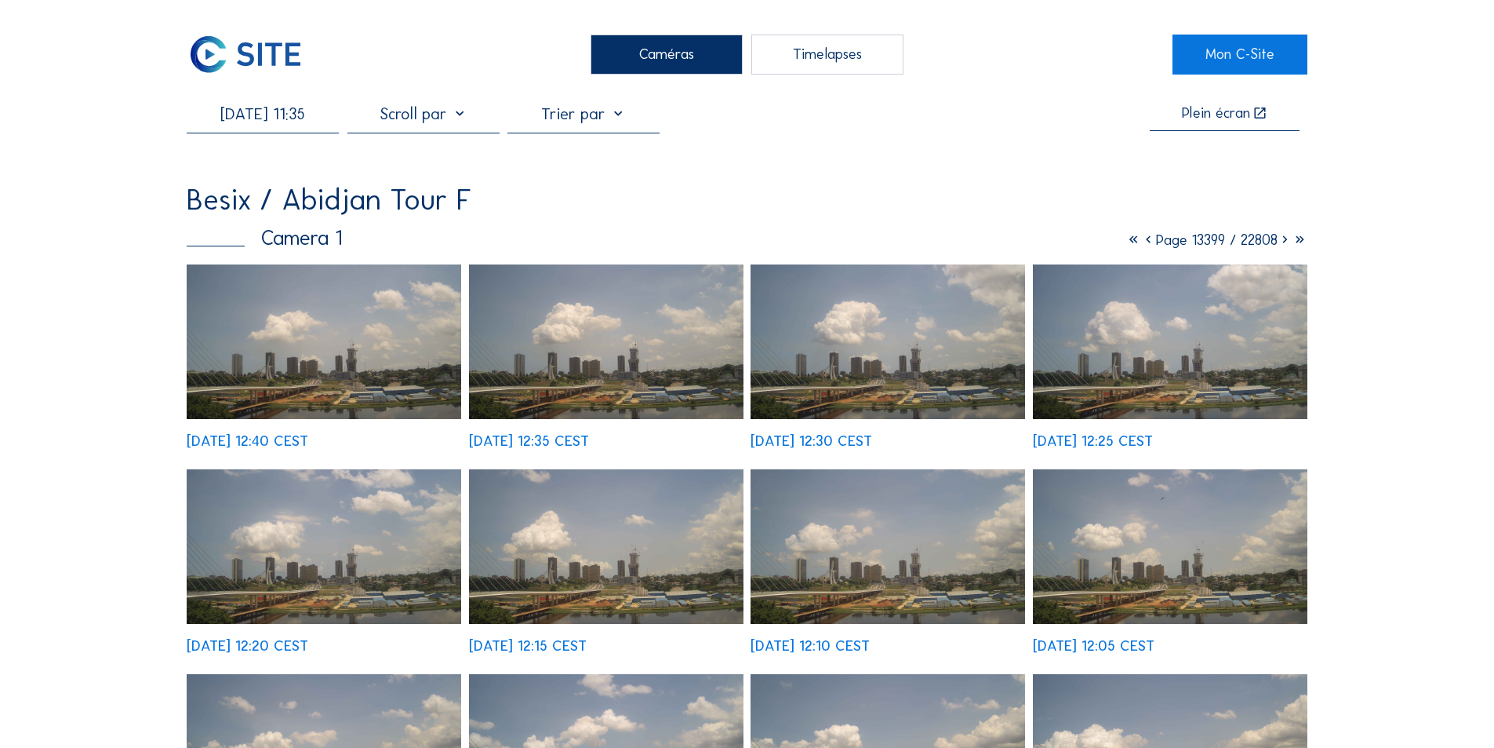
click at [581, 373] on img at bounding box center [606, 341] width 275 height 155
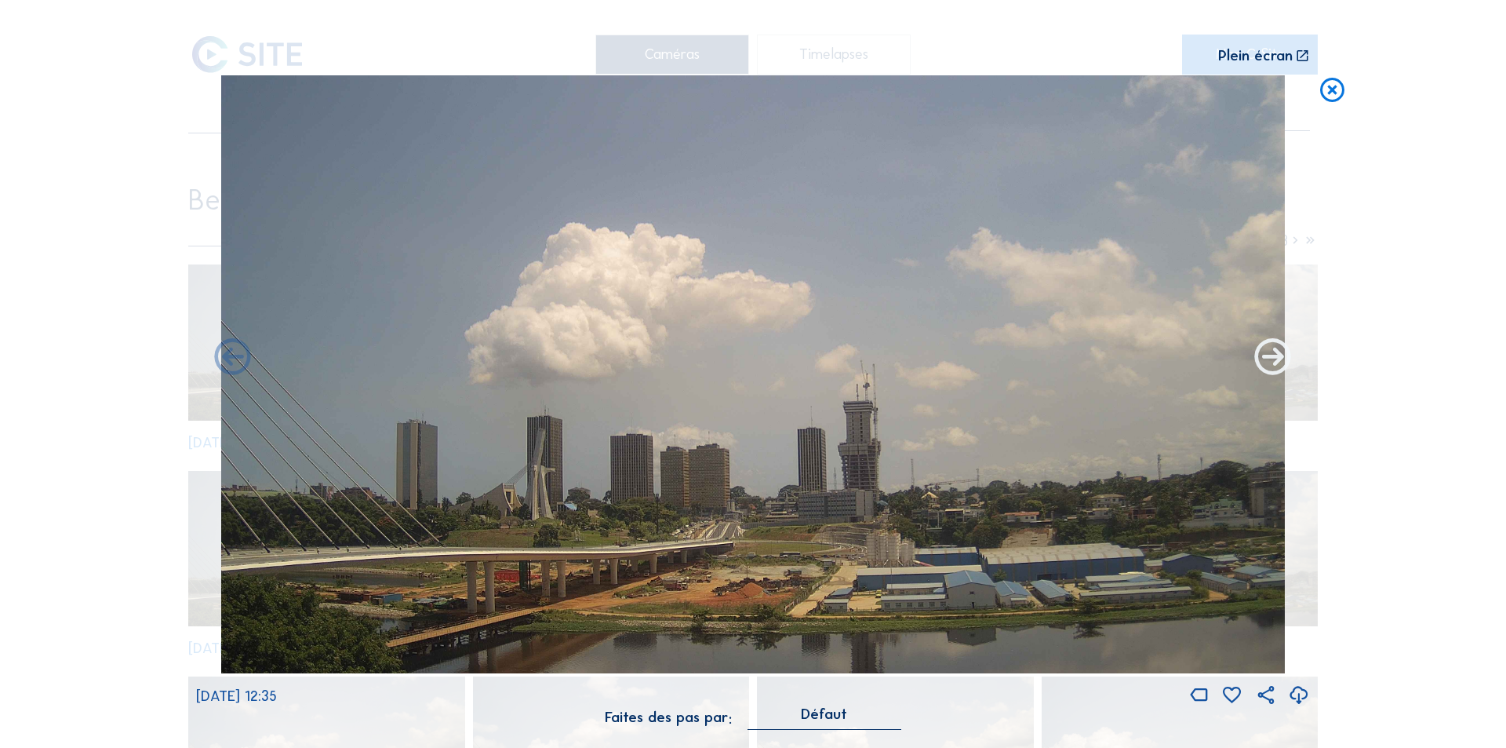
click at [1271, 358] on icon at bounding box center [1273, 359] width 44 height 44
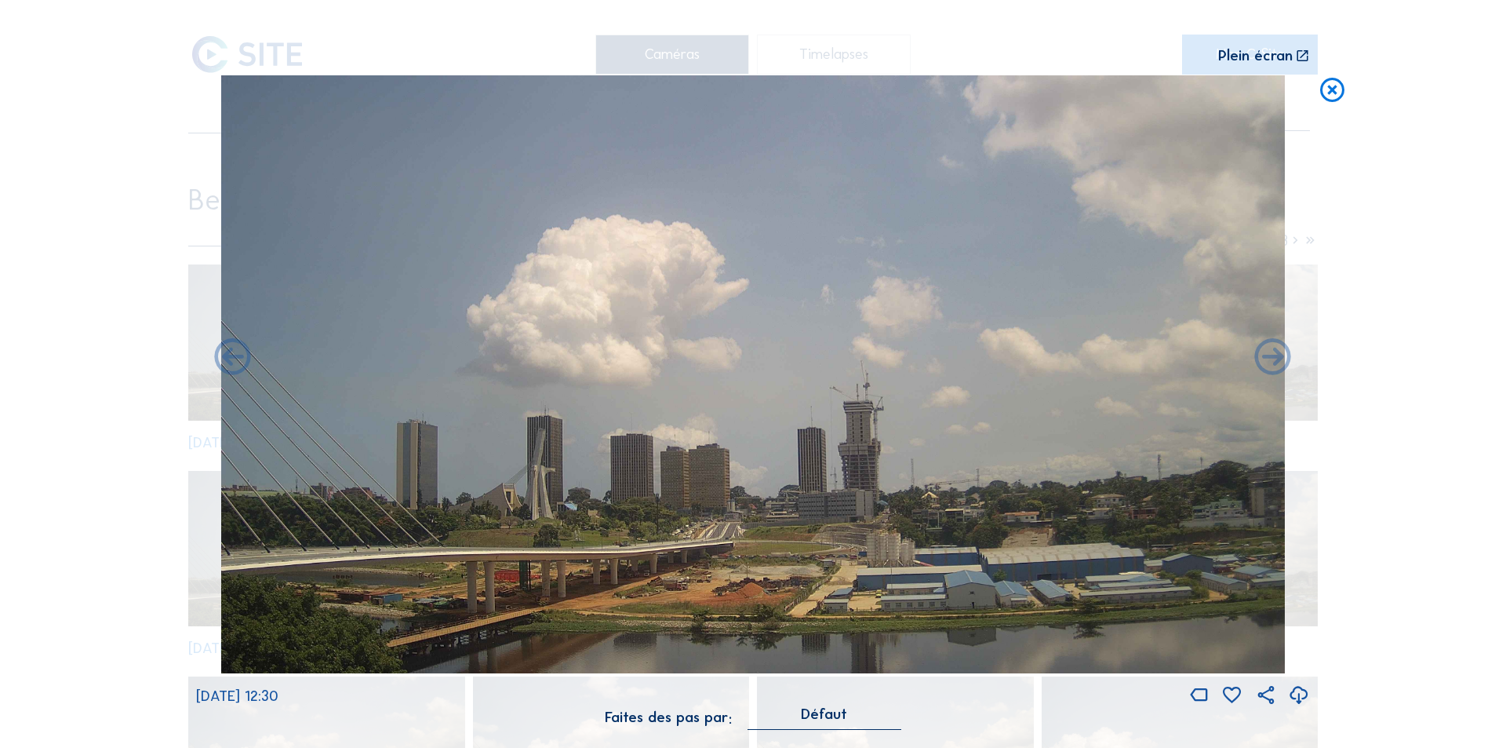
click at [1298, 692] on icon at bounding box center [1299, 696] width 22 height 26
drag, startPoint x: 1269, startPoint y: 362, endPoint x: 1267, endPoint y: 377, distance: 15.1
click at [1267, 377] on icon at bounding box center [1273, 359] width 44 height 44
click at [1269, 355] on icon at bounding box center [1273, 359] width 44 height 44
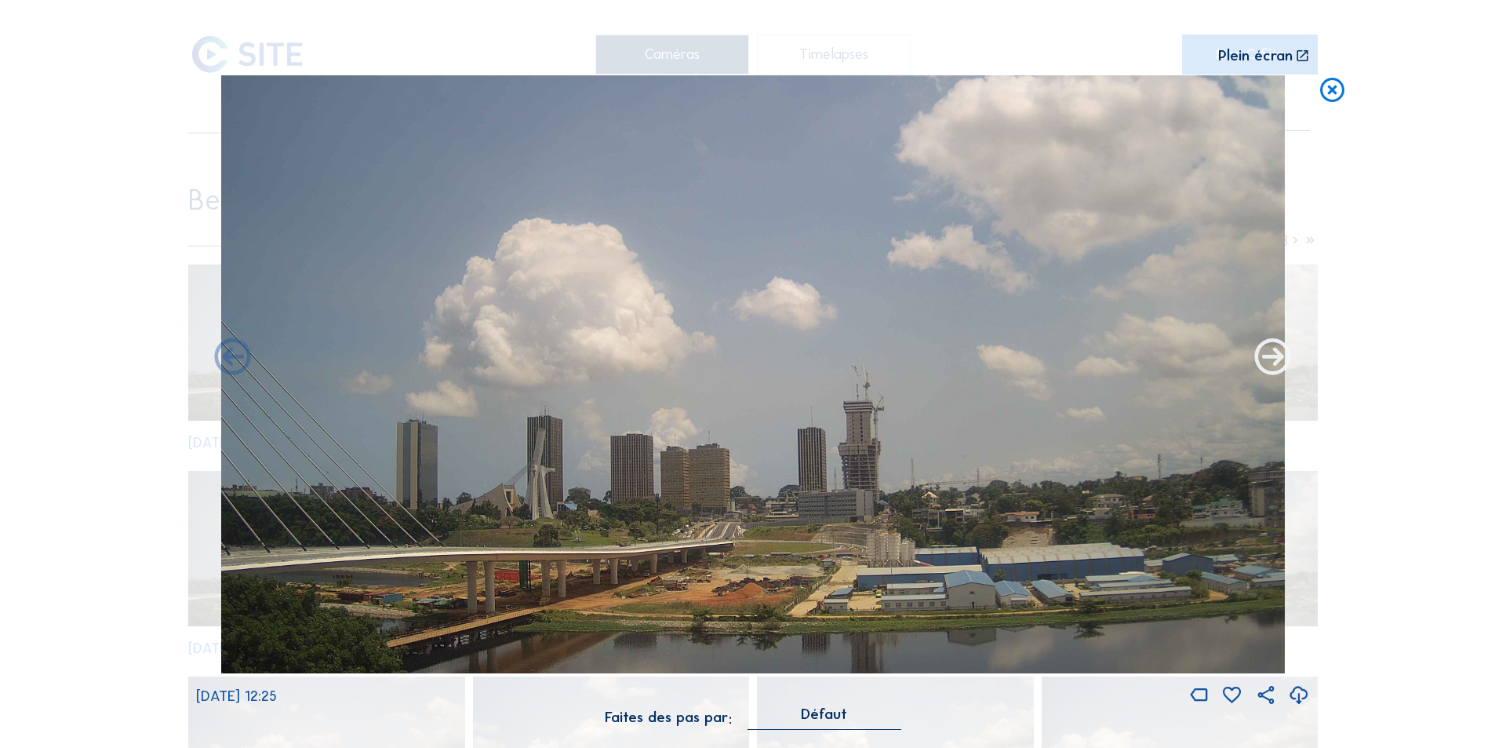
click at [1269, 360] on icon at bounding box center [1273, 359] width 44 height 44
click at [1272, 359] on icon at bounding box center [1273, 359] width 44 height 44
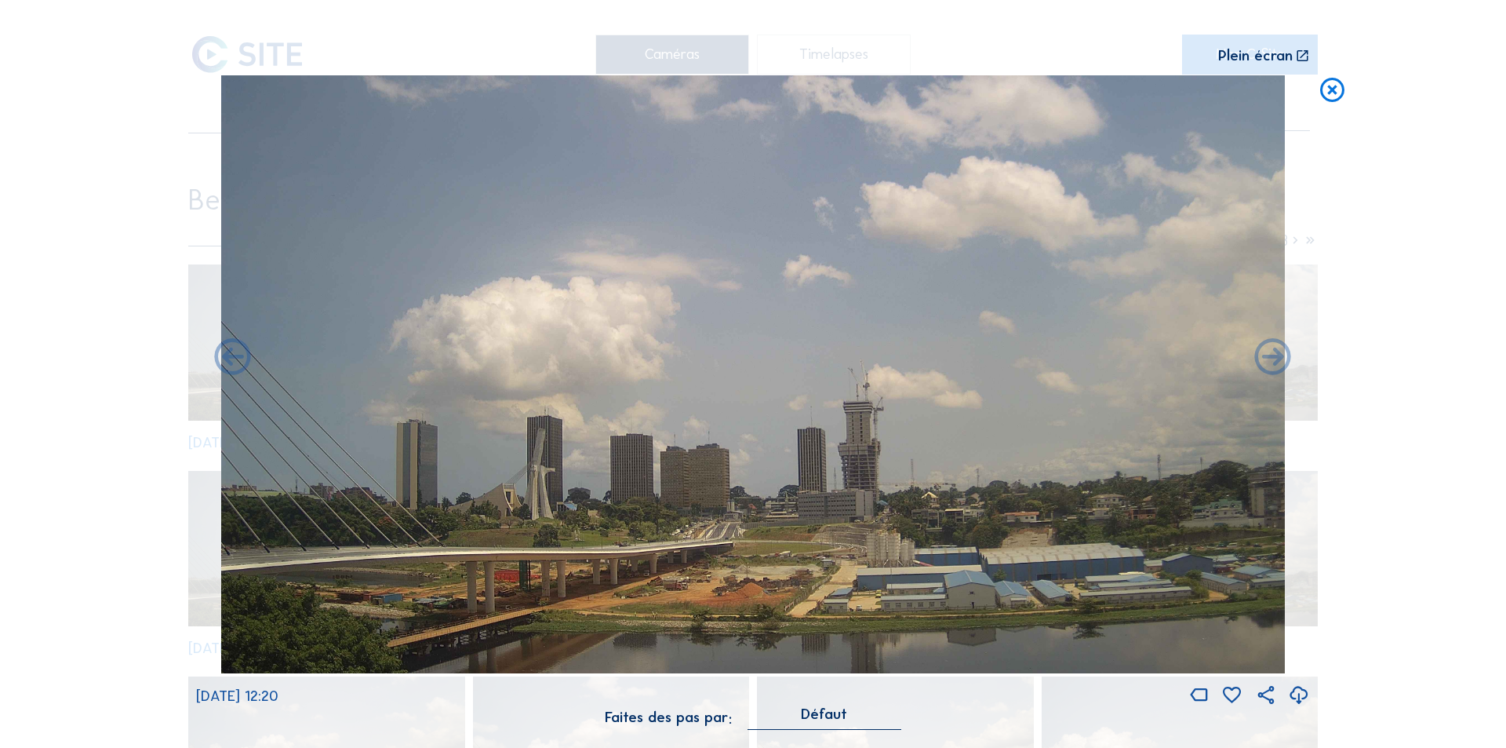
click at [1272, 359] on icon at bounding box center [1273, 359] width 44 height 44
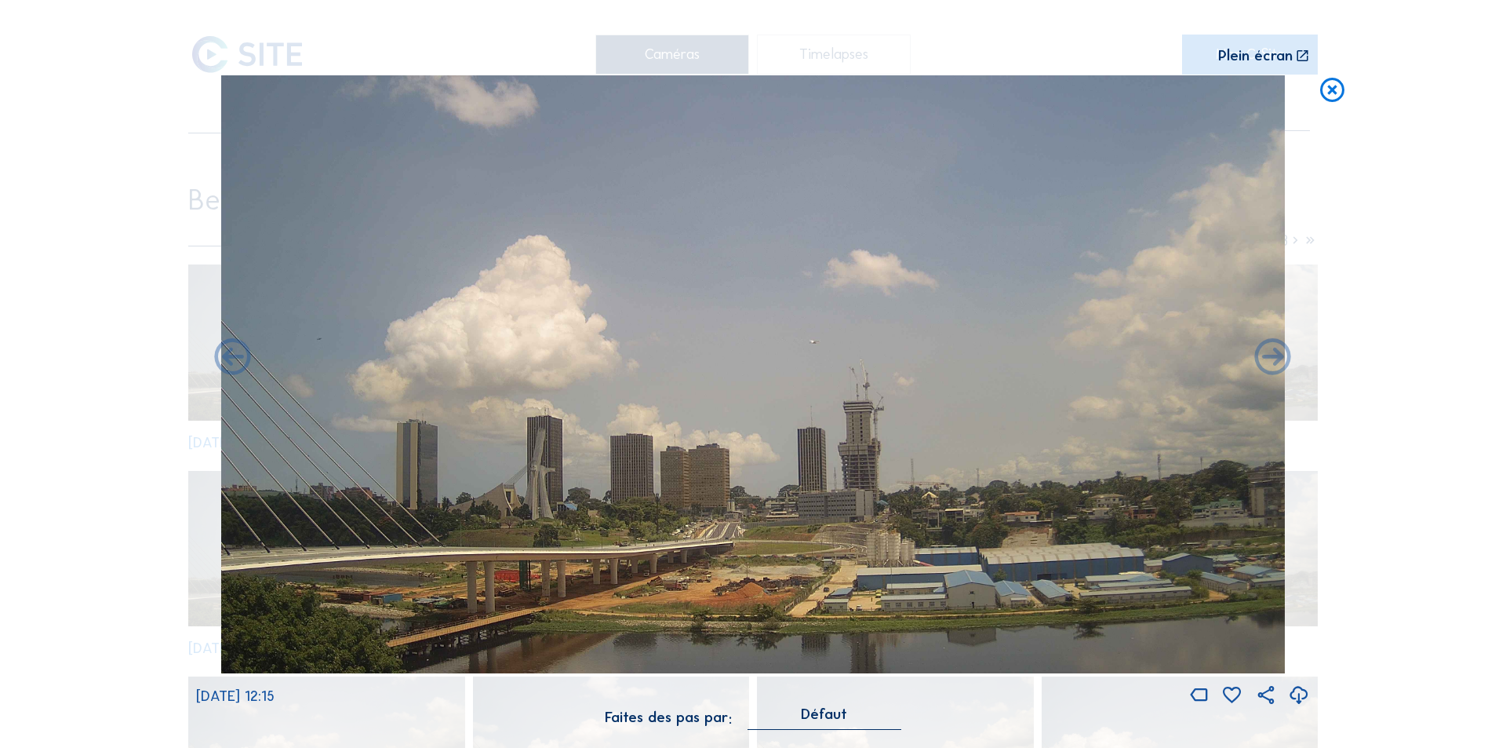
click at [1272, 359] on icon at bounding box center [1273, 359] width 44 height 44
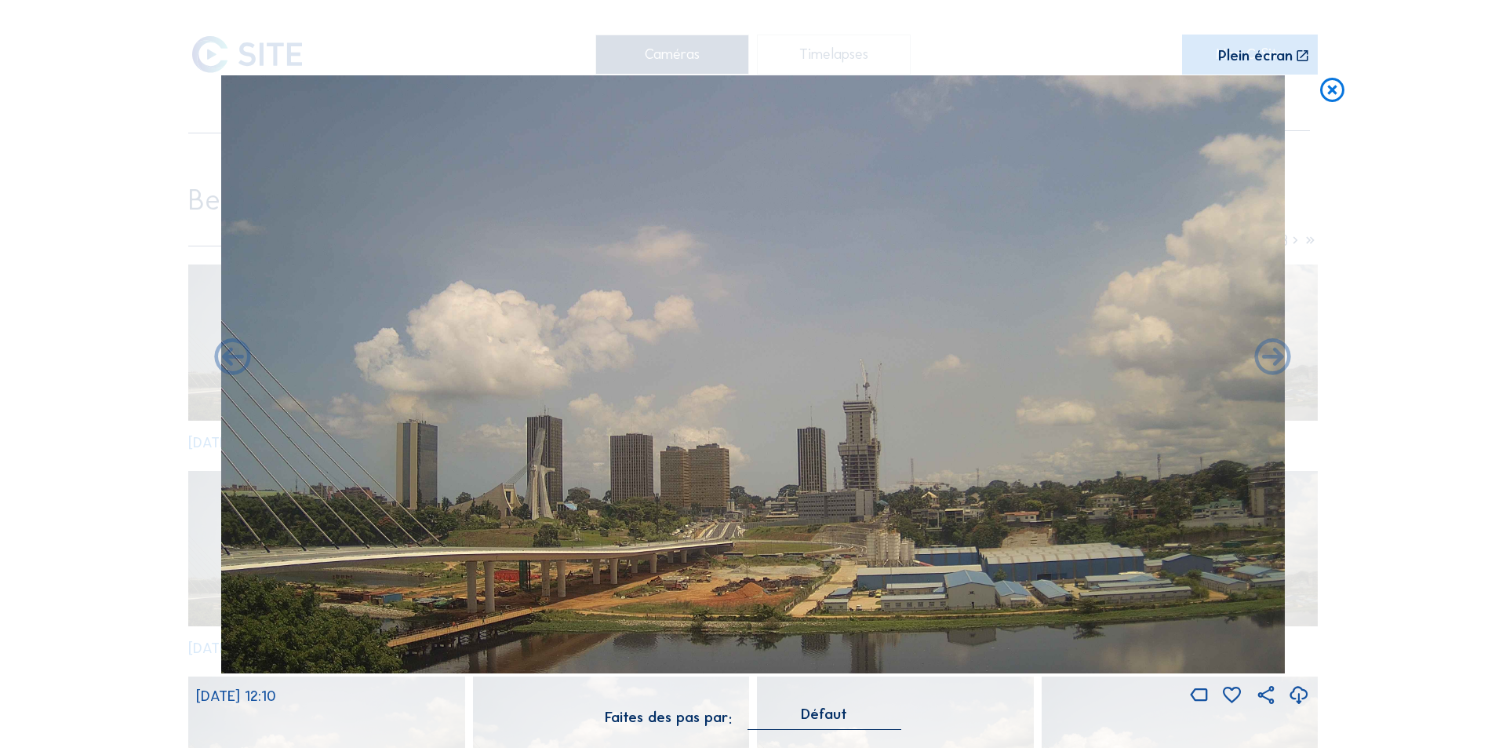
click at [1272, 359] on icon at bounding box center [1273, 359] width 44 height 44
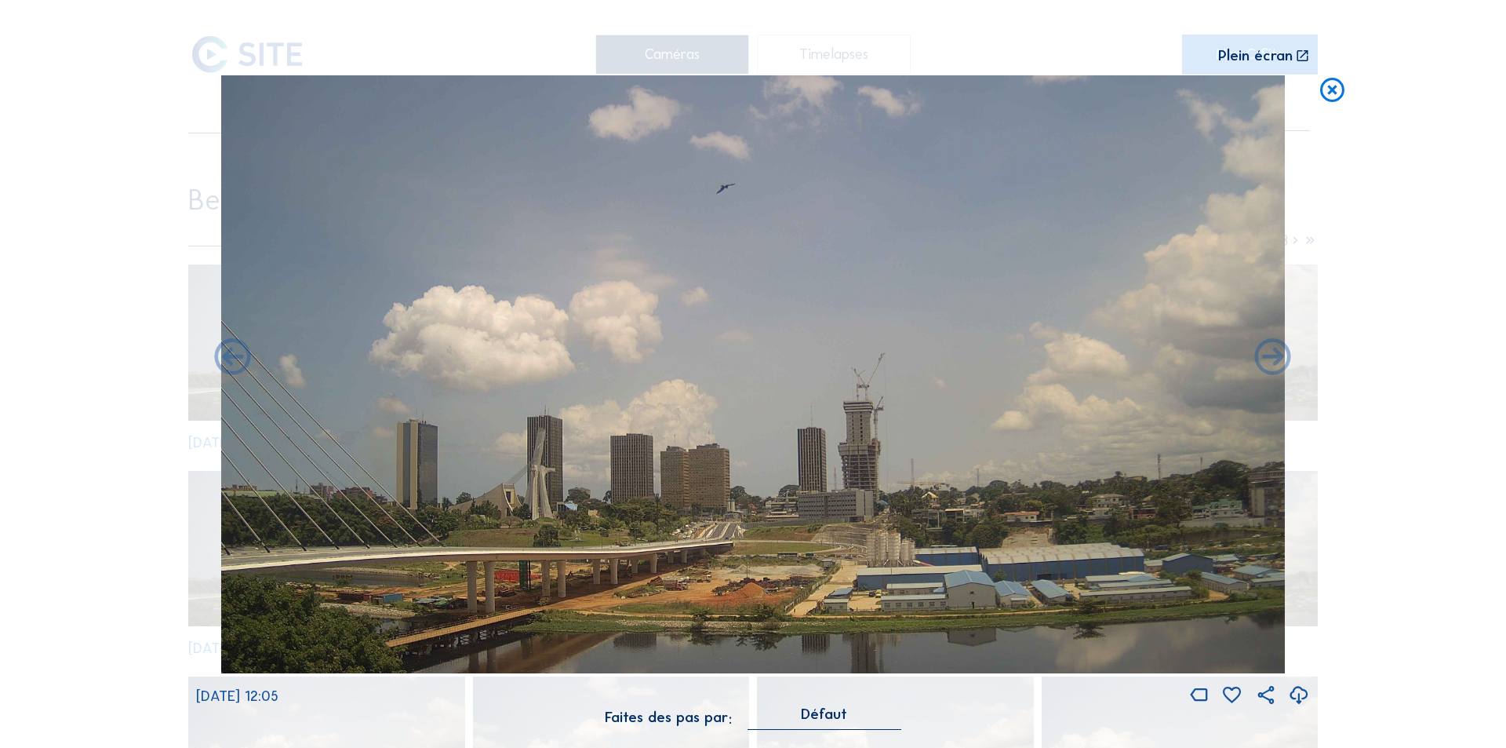
click at [1272, 359] on icon at bounding box center [1273, 359] width 44 height 44
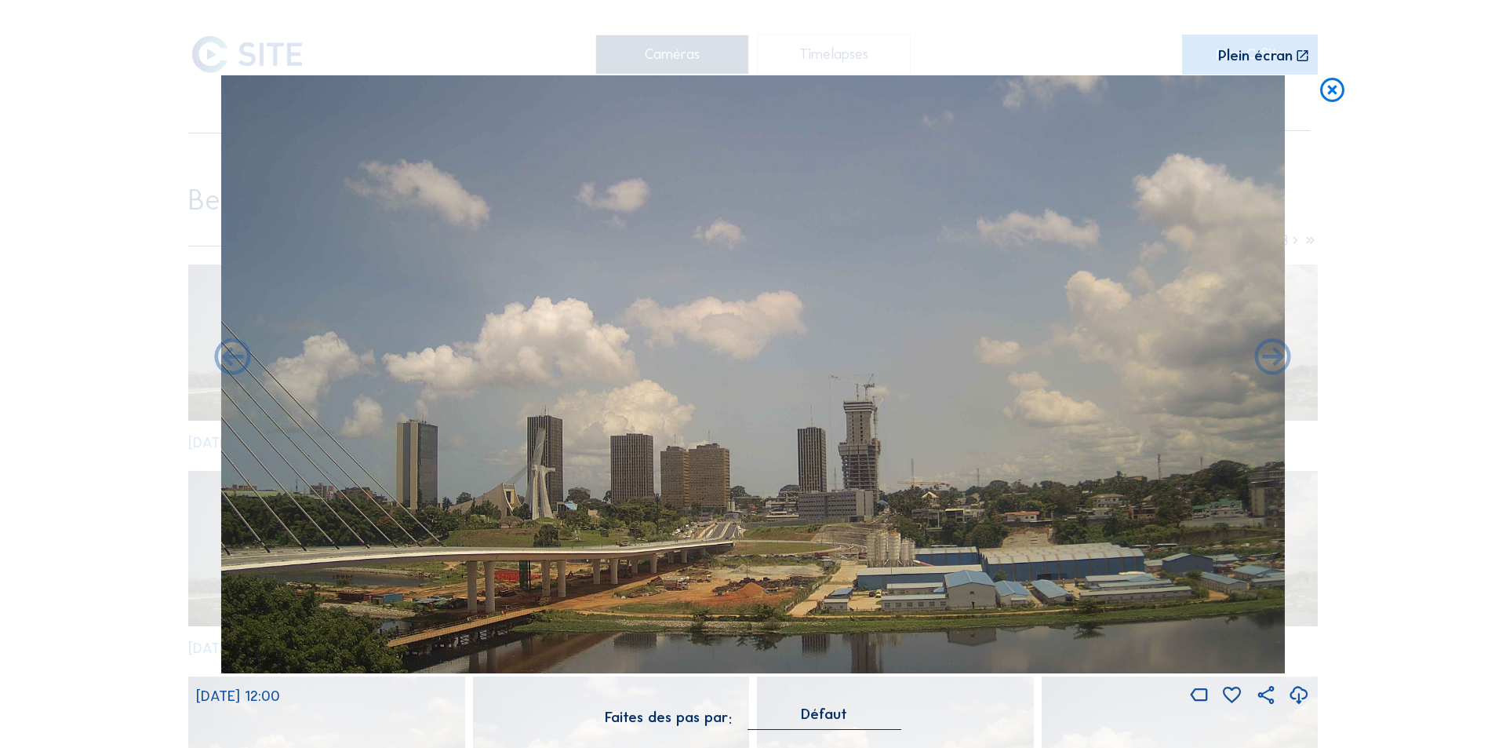
click at [1272, 359] on icon at bounding box center [1273, 359] width 44 height 44
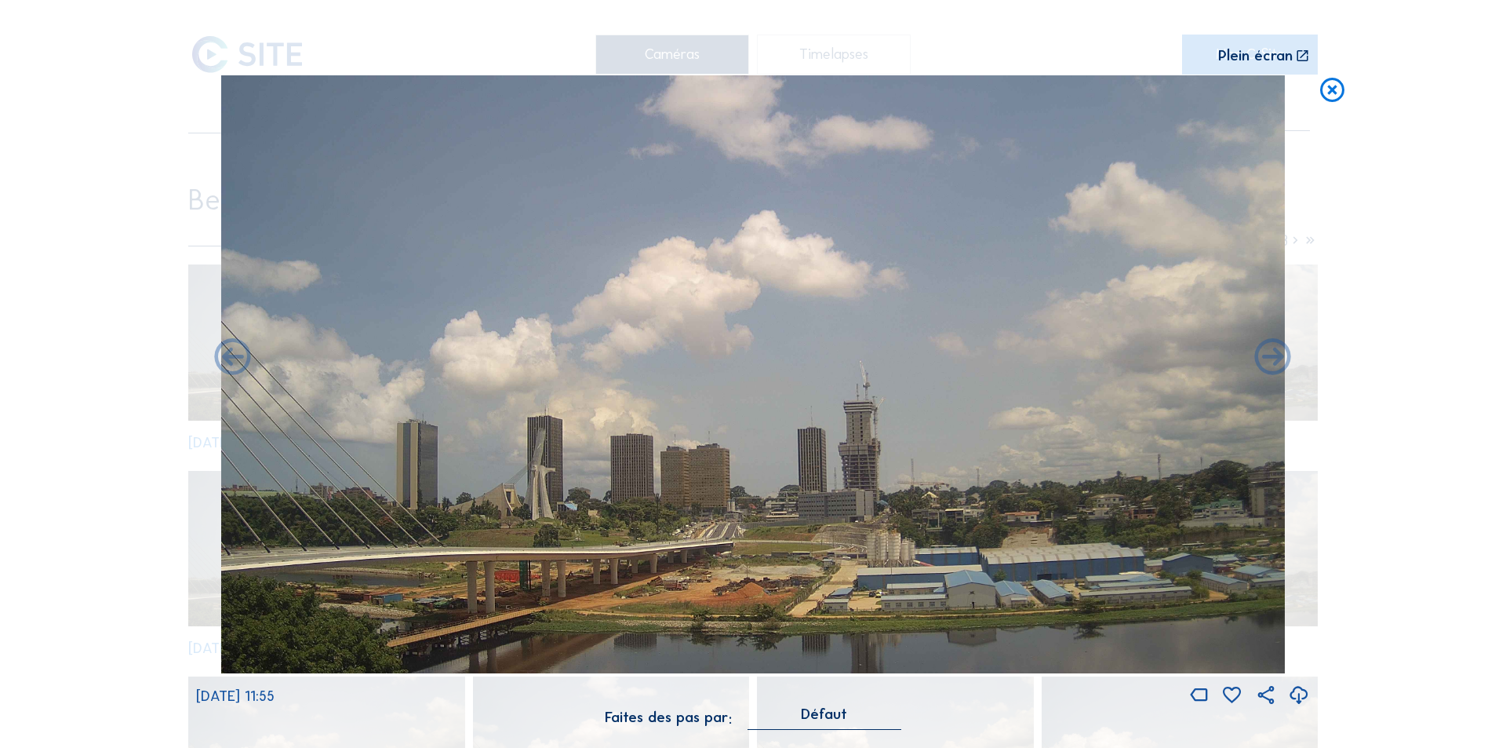
click at [1272, 359] on icon at bounding box center [1273, 359] width 44 height 44
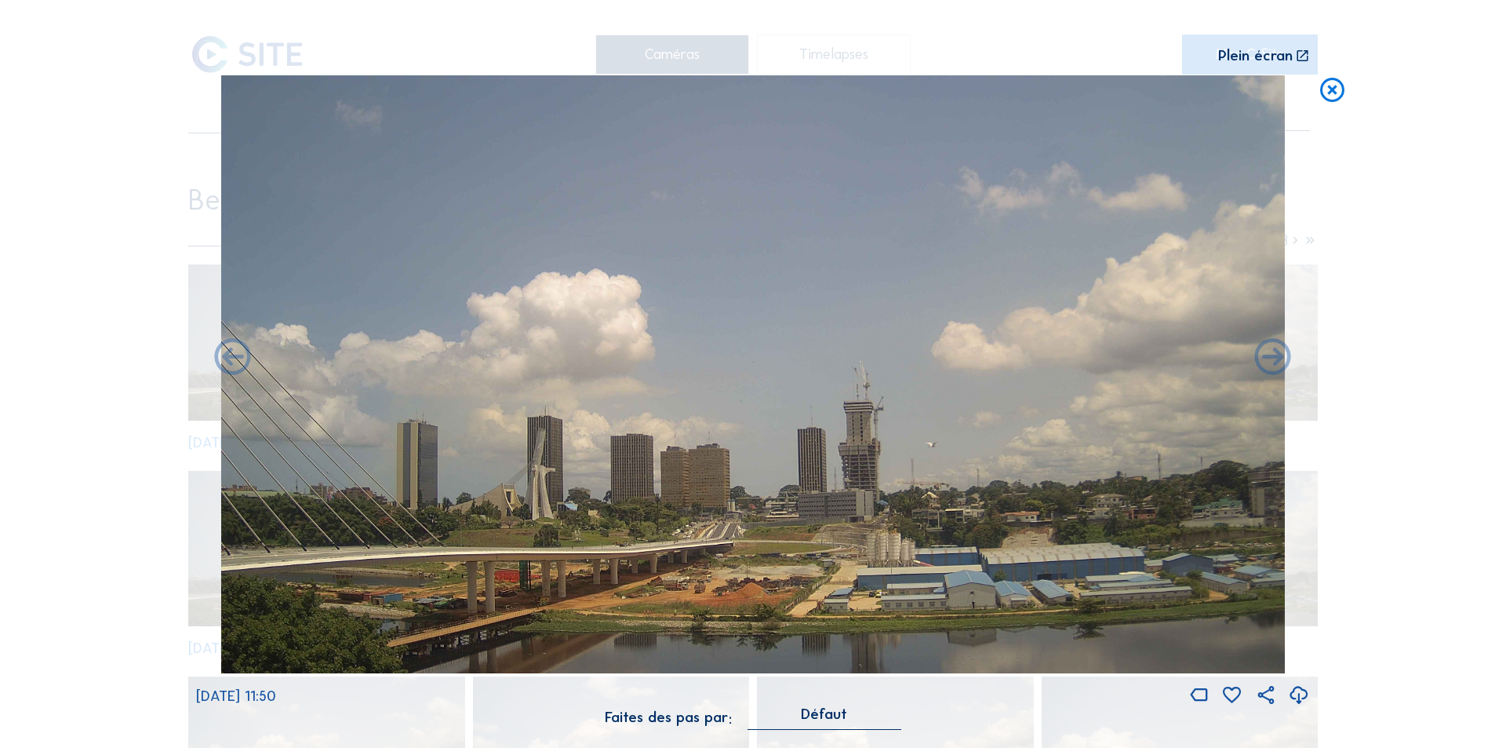
click at [1272, 359] on icon at bounding box center [1273, 359] width 44 height 44
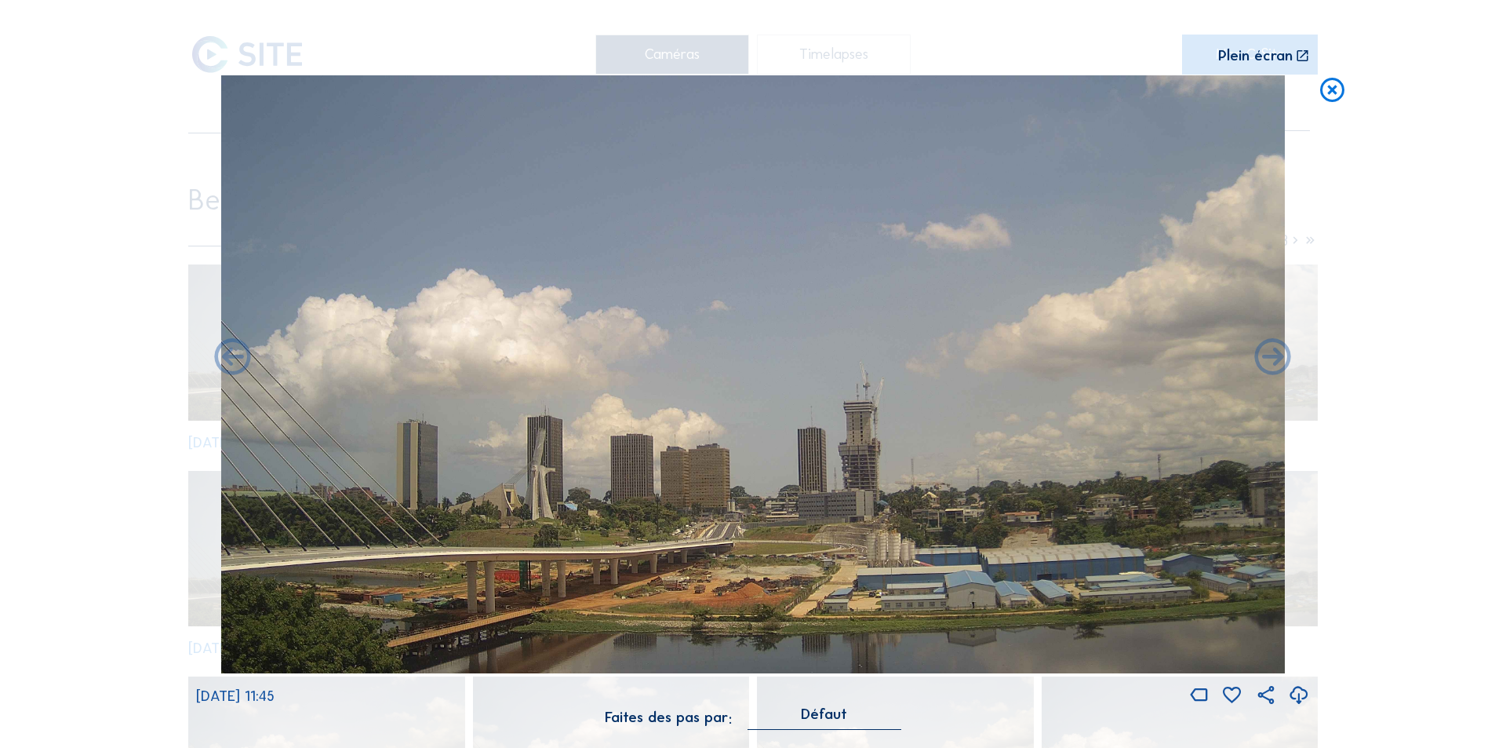
click at [1272, 359] on icon at bounding box center [1273, 359] width 44 height 44
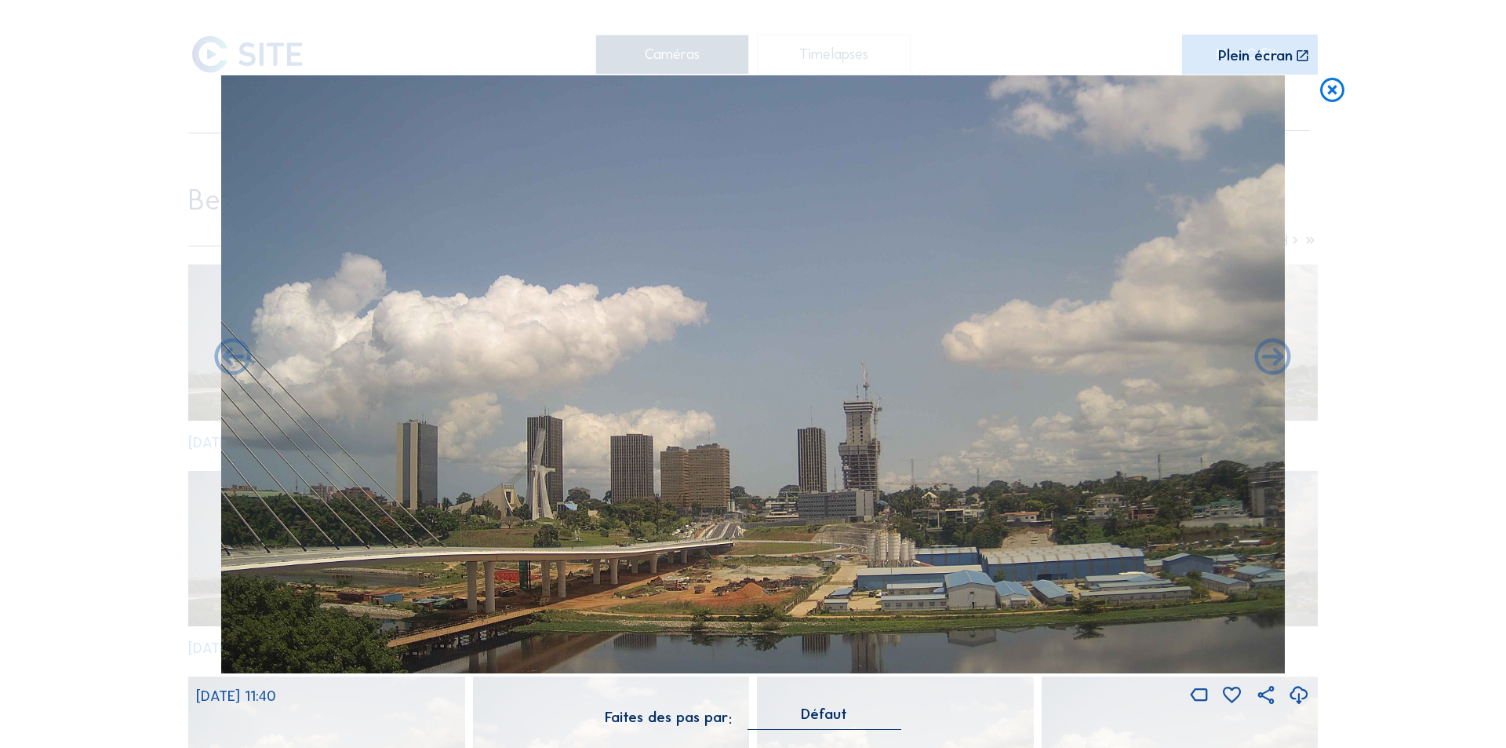
click at [1272, 359] on icon at bounding box center [1273, 359] width 44 height 44
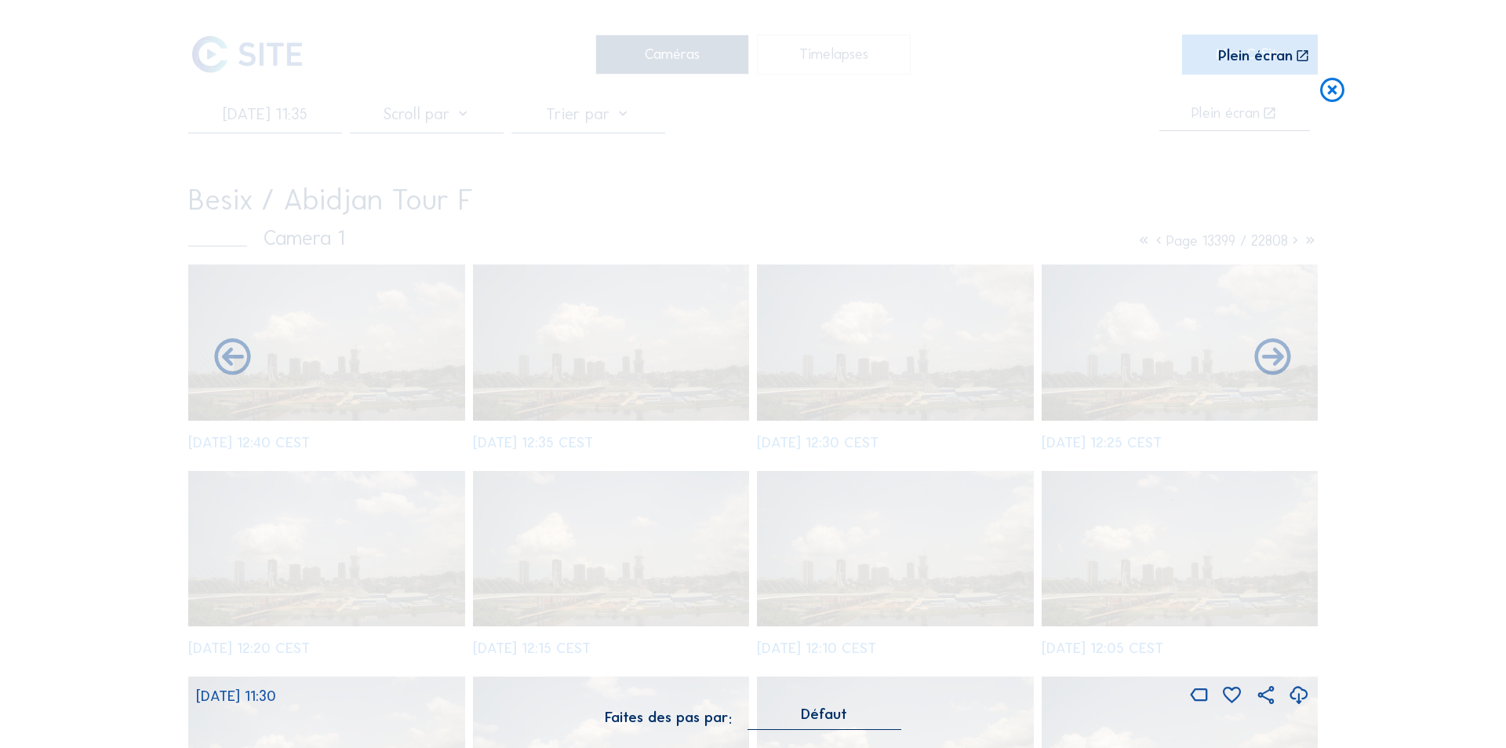
click at [1272, 359] on icon at bounding box center [1273, 359] width 44 height 44
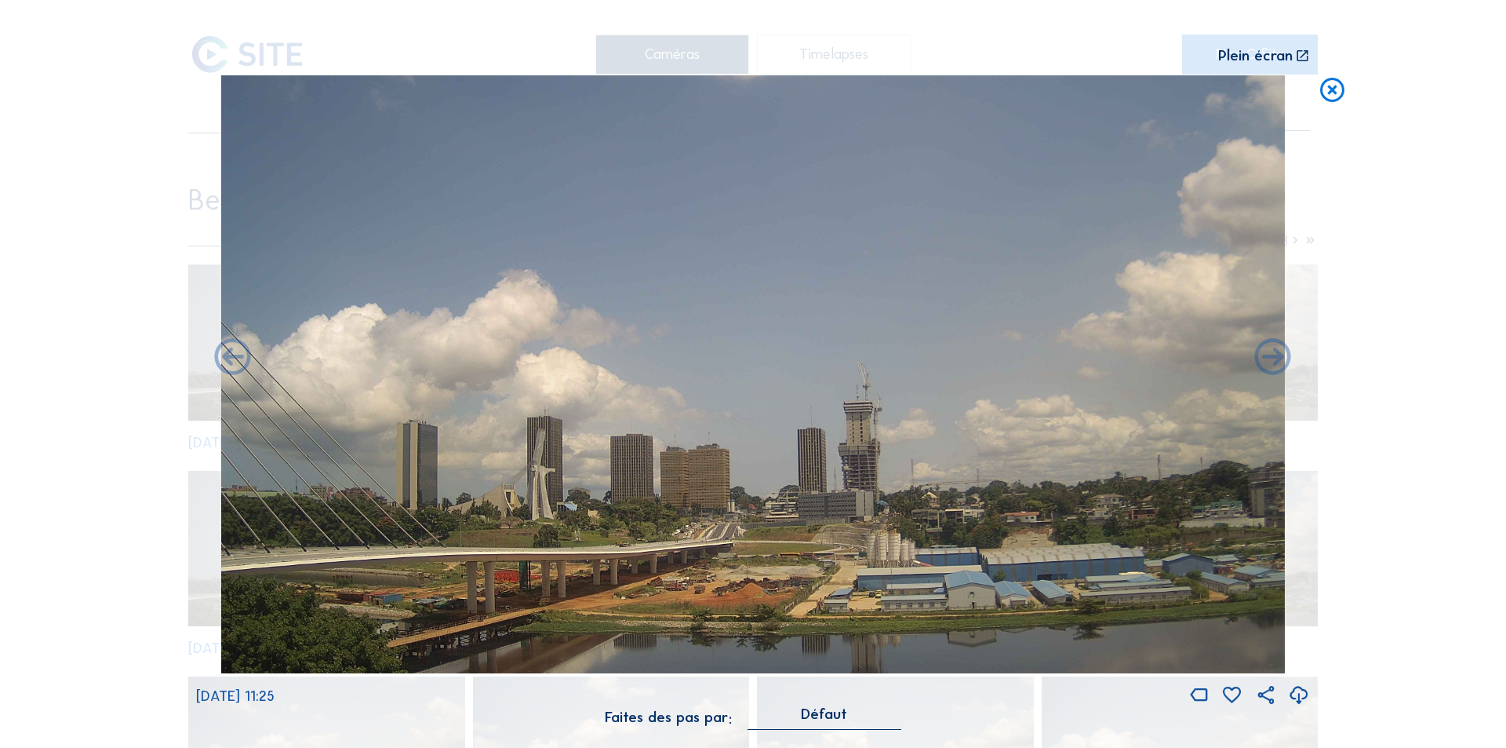
click at [1272, 359] on icon at bounding box center [1273, 359] width 44 height 44
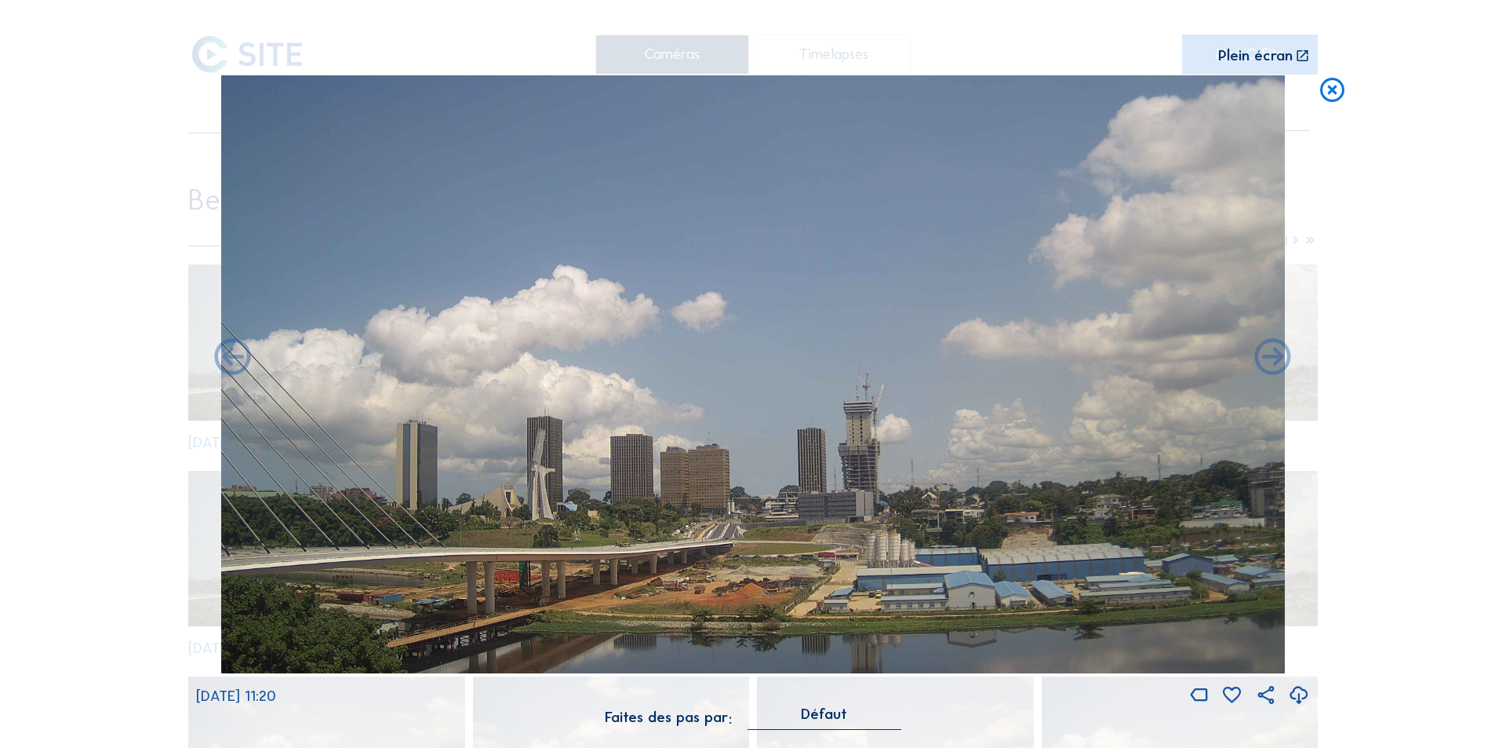
click at [1272, 359] on icon at bounding box center [1273, 359] width 44 height 44
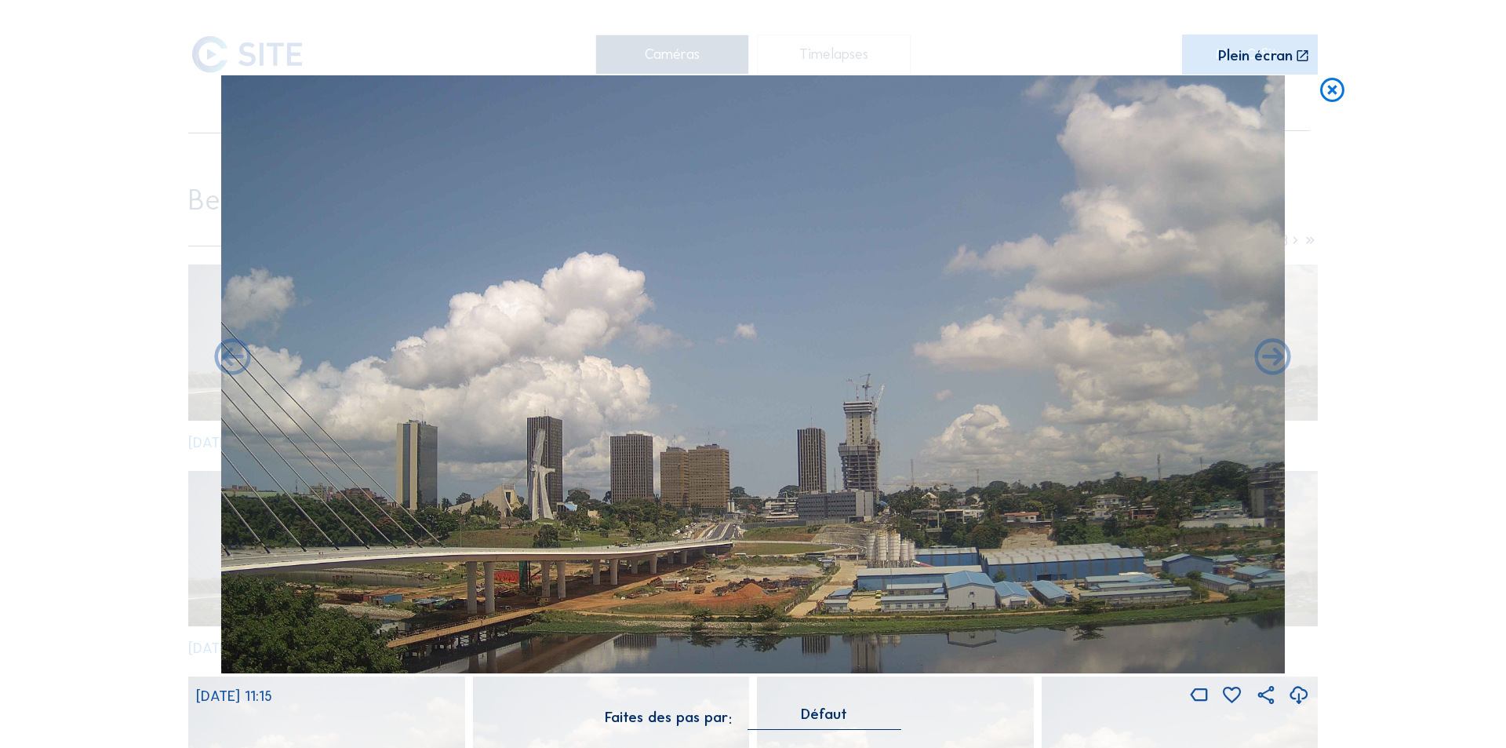
click at [1272, 359] on icon at bounding box center [1273, 359] width 44 height 44
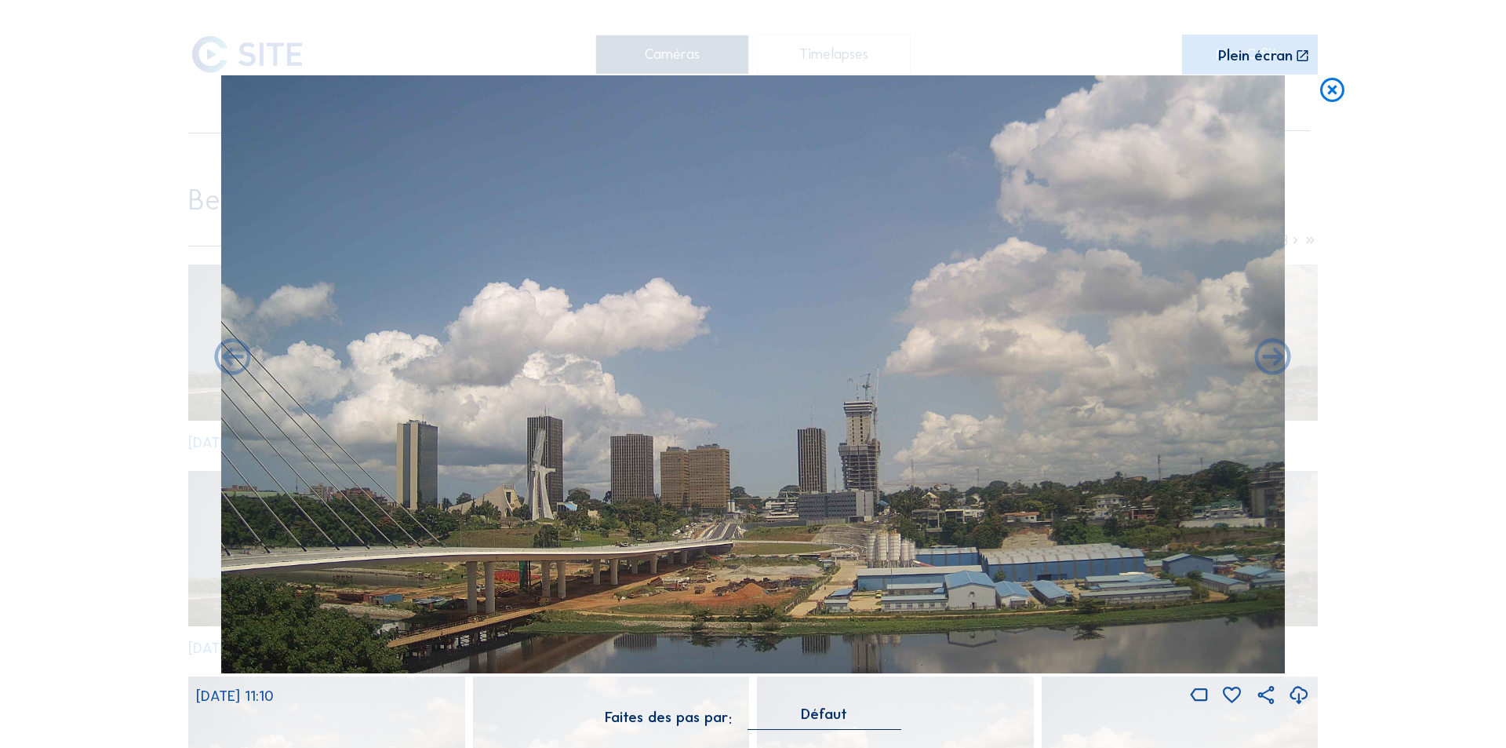
click at [1272, 359] on icon at bounding box center [1273, 359] width 44 height 44
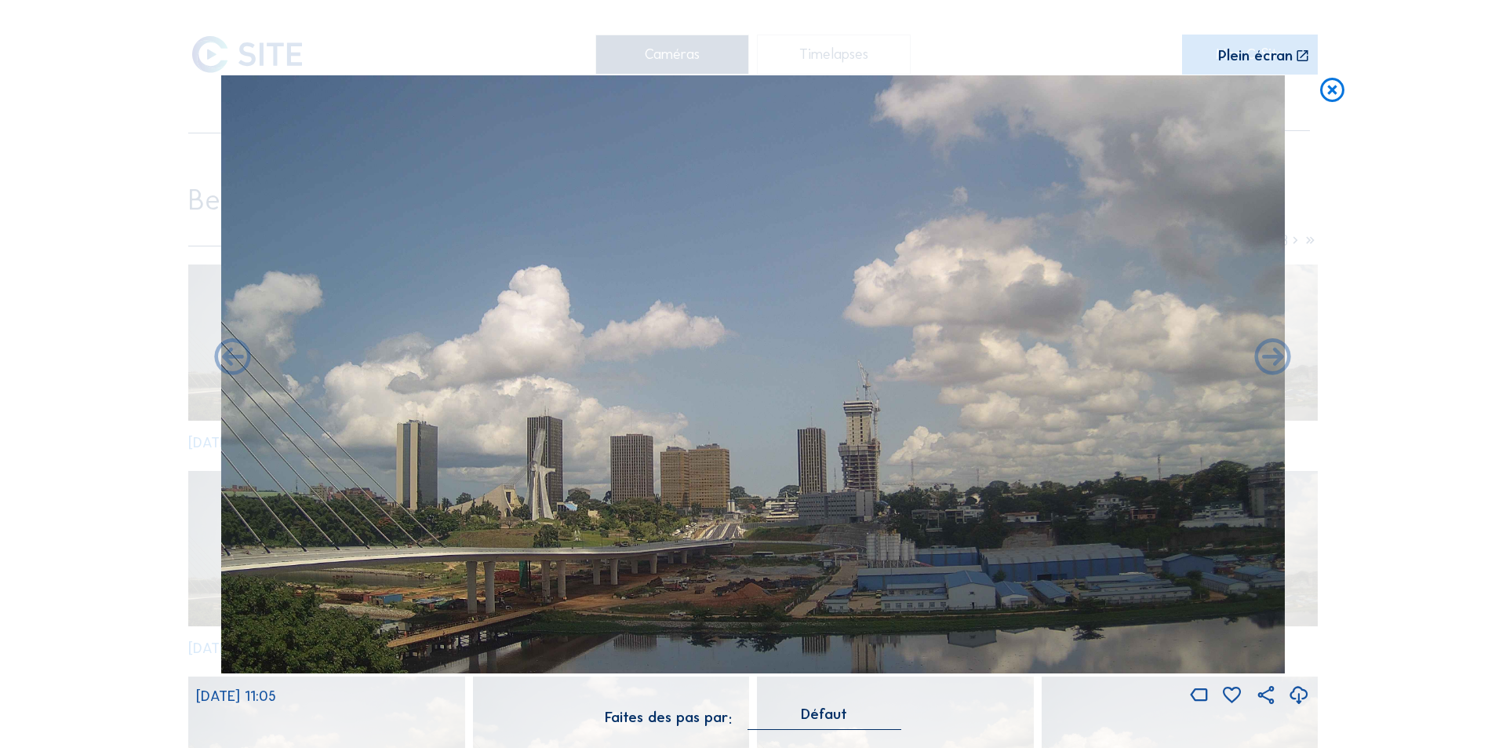
click at [1272, 359] on icon at bounding box center [1273, 359] width 44 height 44
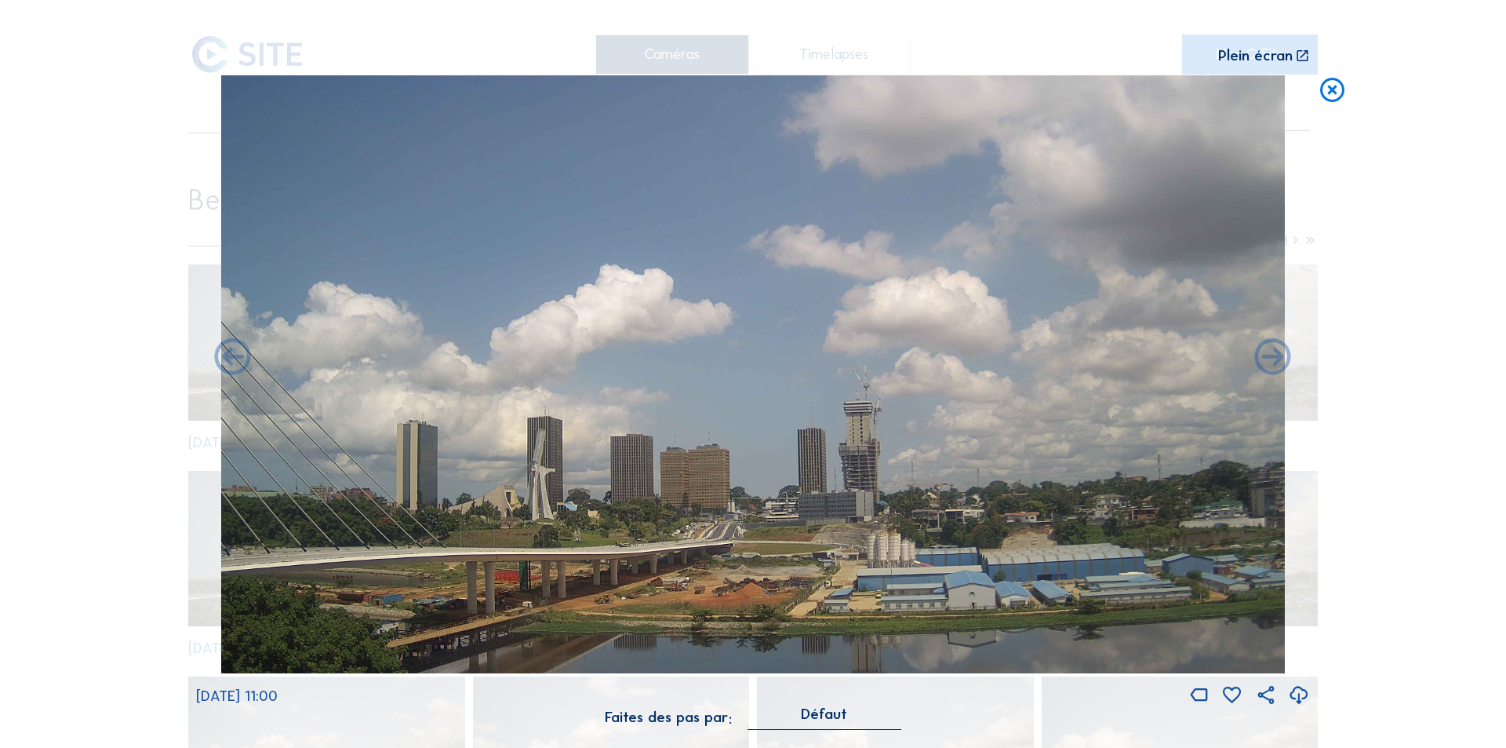
click at [1272, 359] on icon at bounding box center [1273, 359] width 44 height 44
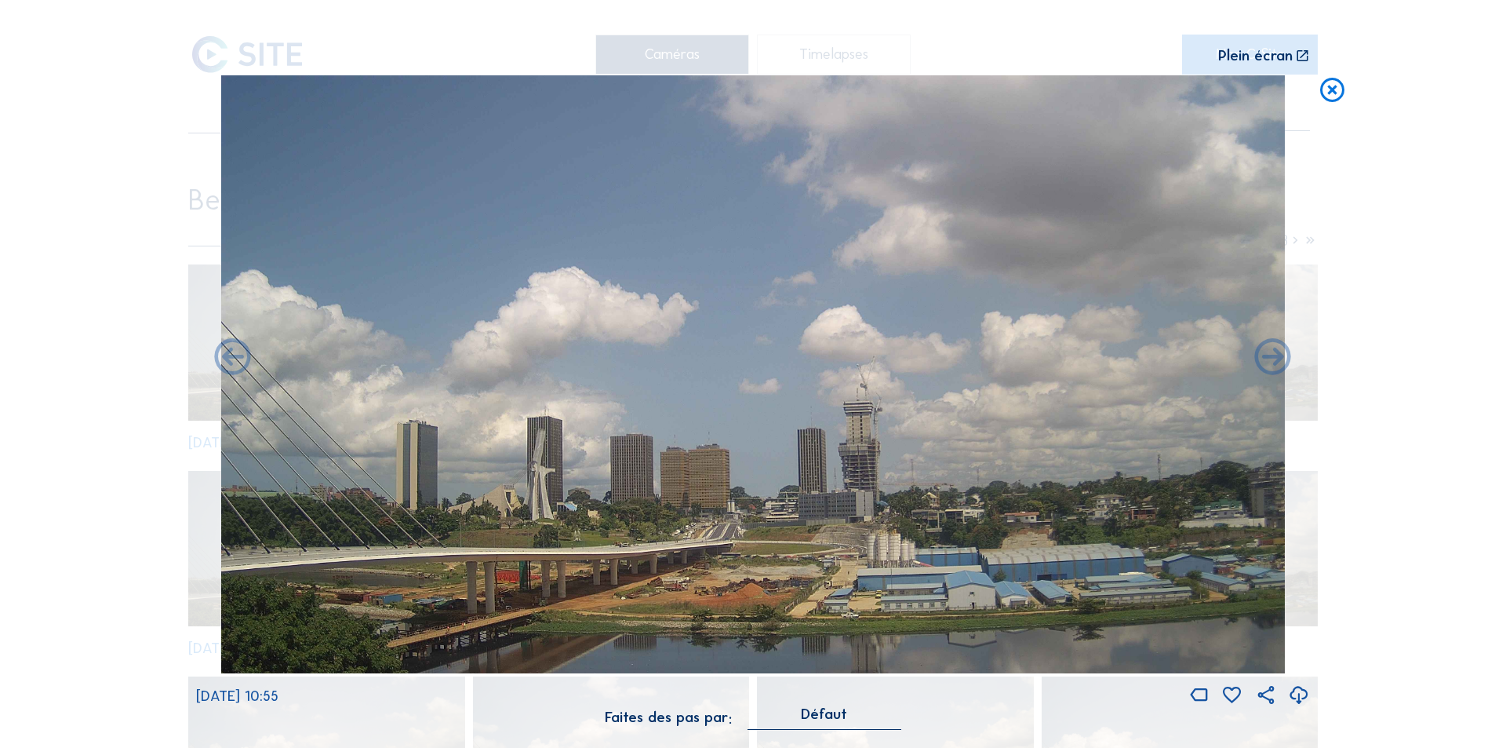
click at [1272, 359] on icon at bounding box center [1273, 359] width 44 height 44
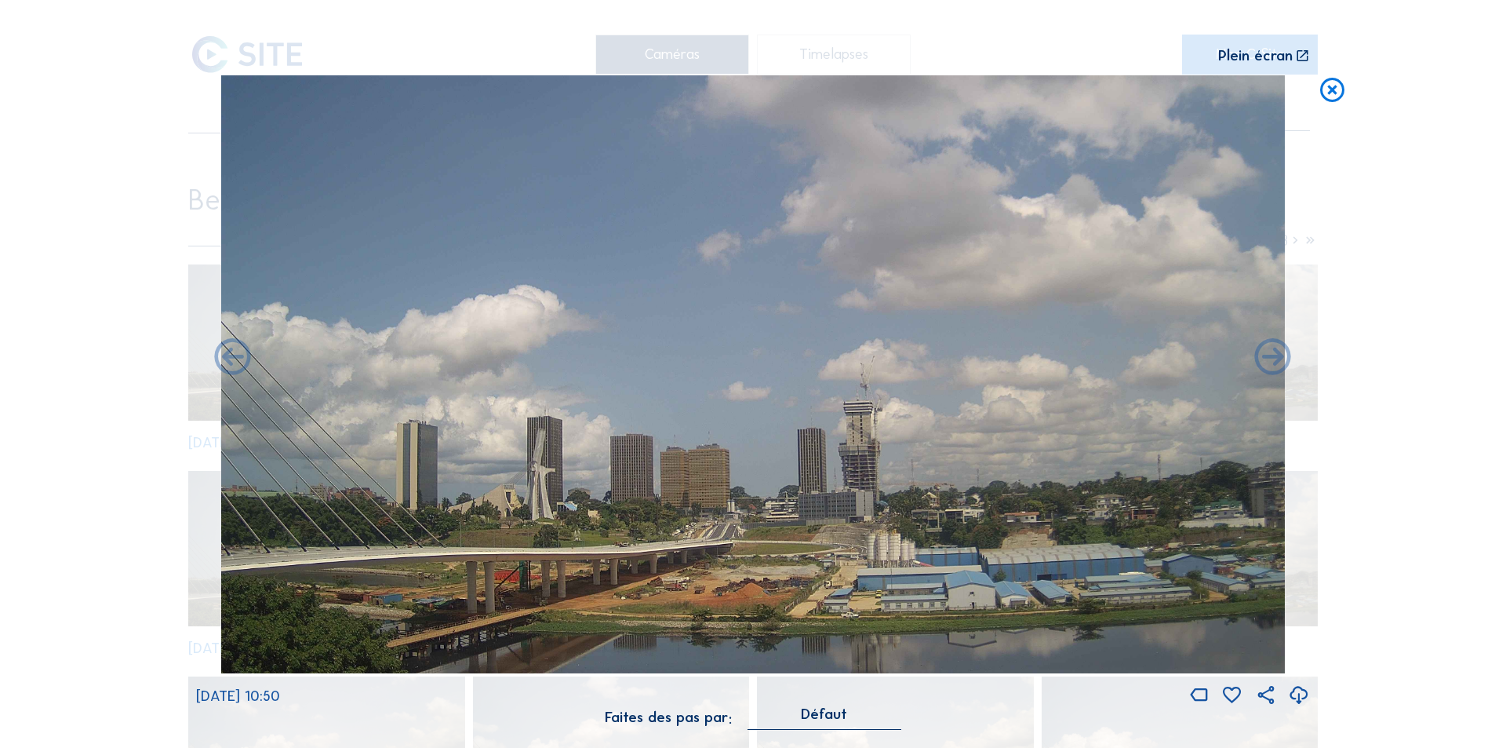
click at [1272, 359] on icon at bounding box center [1273, 359] width 44 height 44
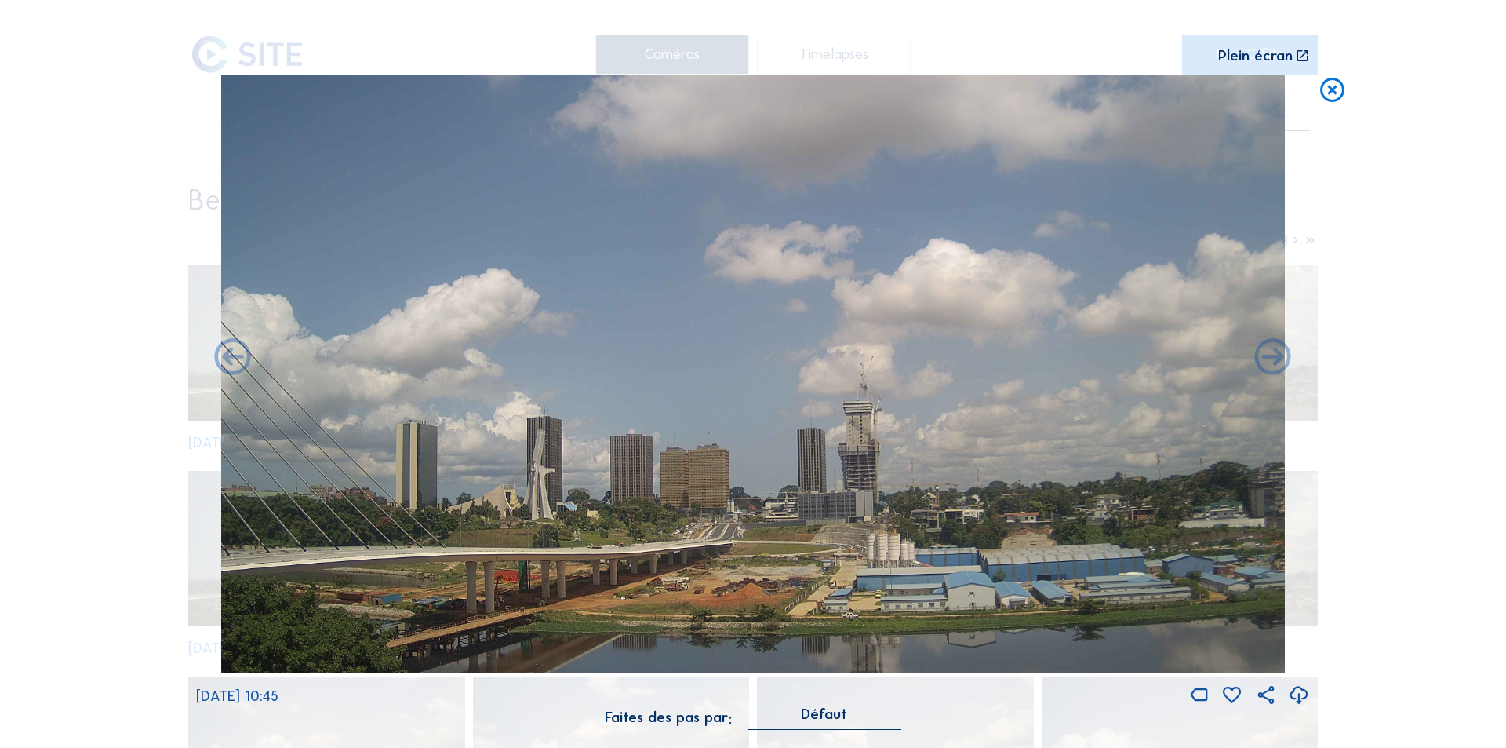
click at [1272, 359] on icon at bounding box center [1273, 359] width 44 height 44
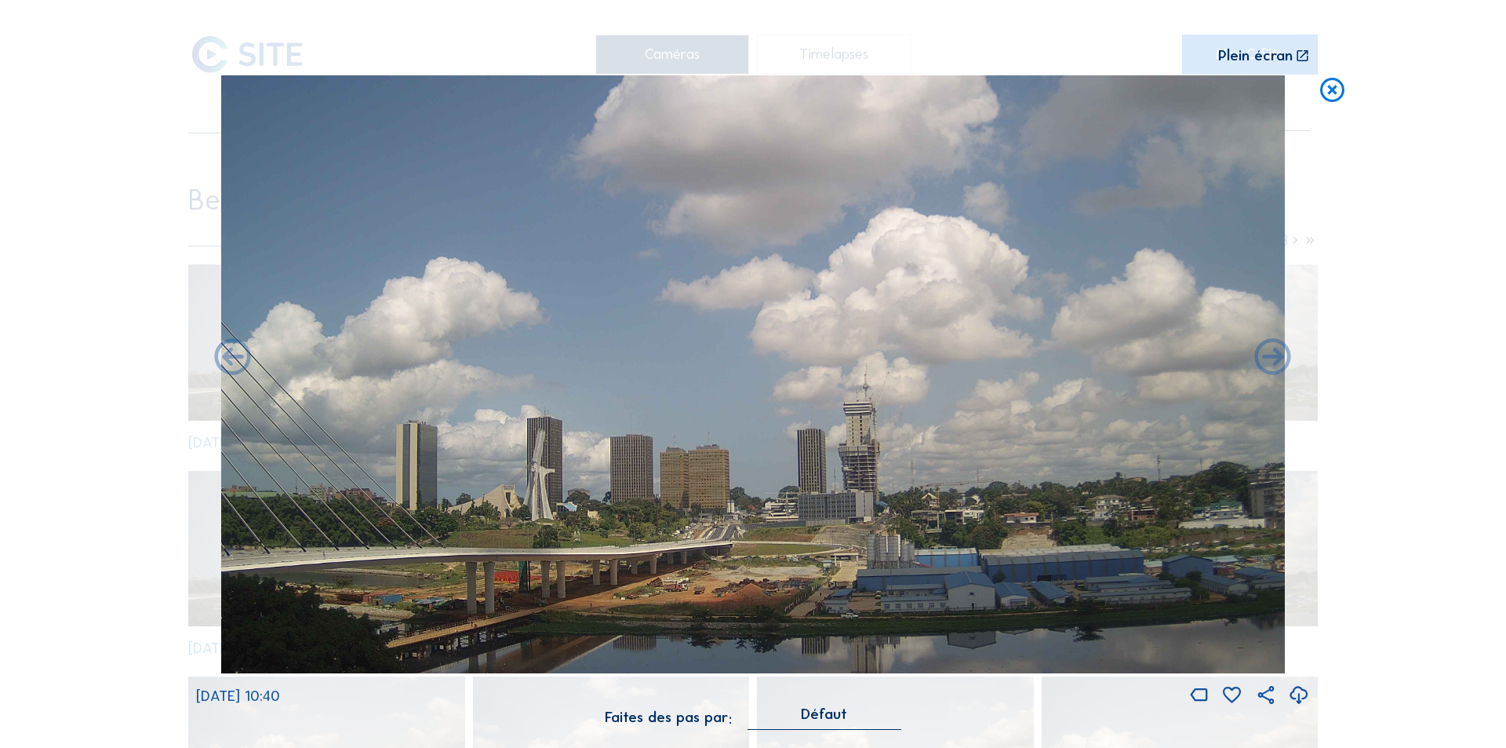
click at [1272, 359] on icon at bounding box center [1273, 359] width 44 height 44
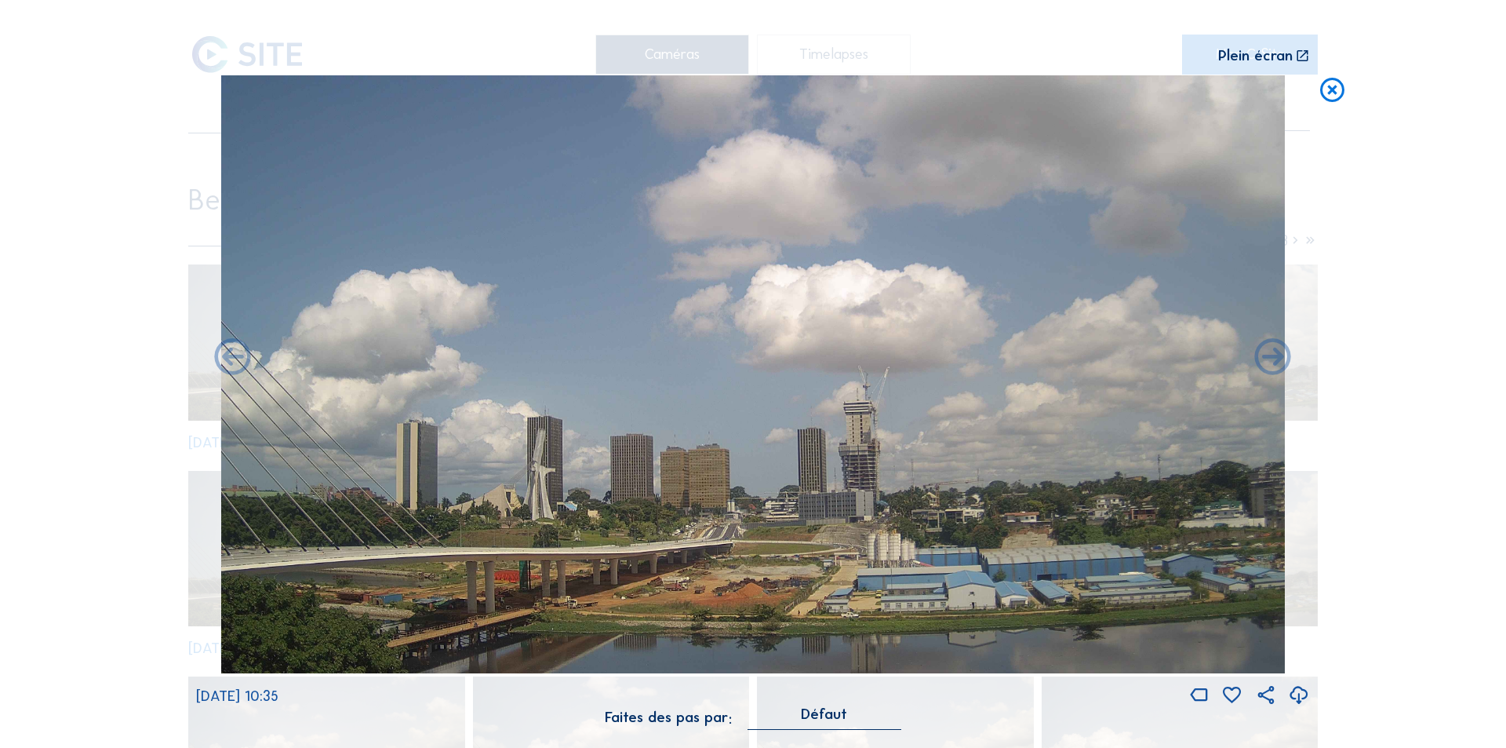
click at [1272, 359] on icon at bounding box center [1273, 359] width 44 height 44
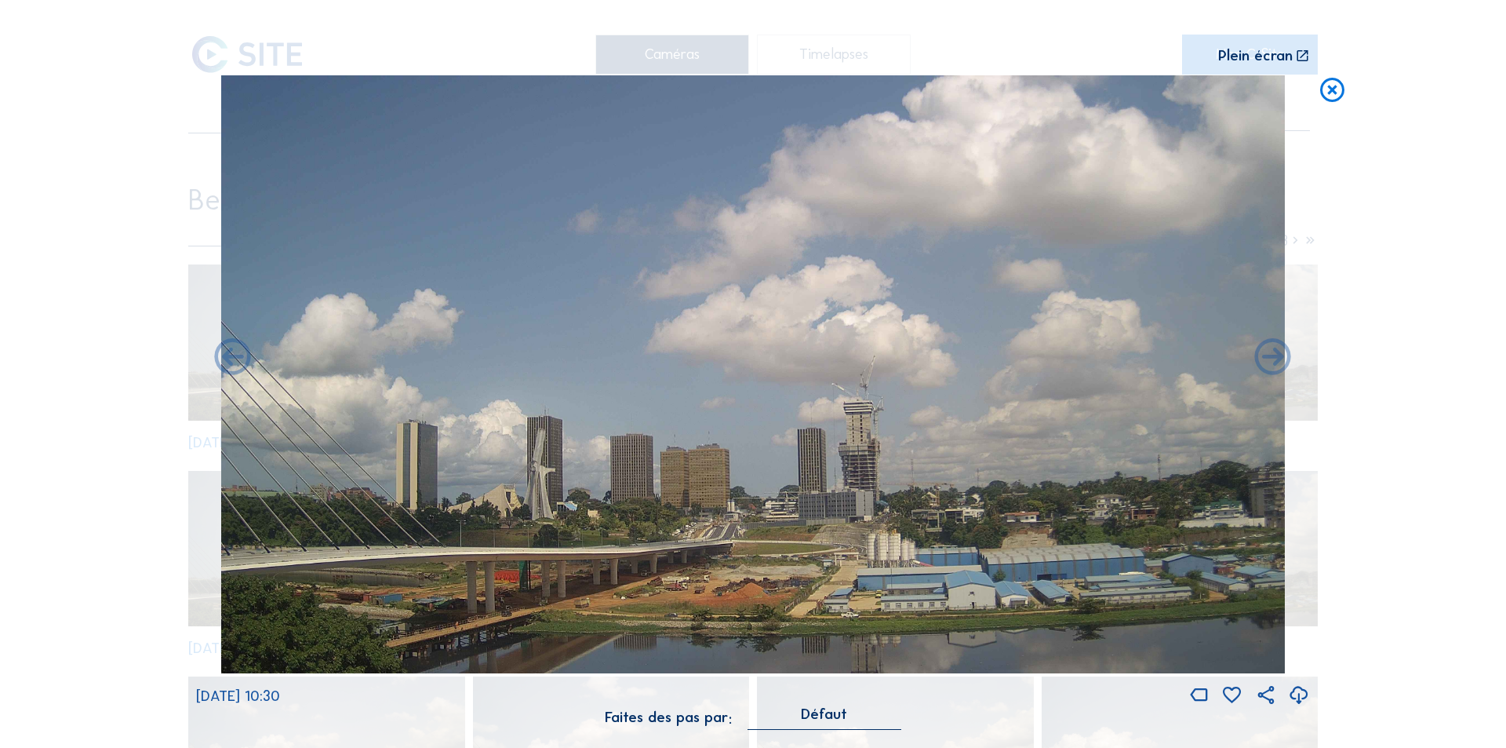
click at [1272, 359] on icon at bounding box center [1273, 359] width 44 height 44
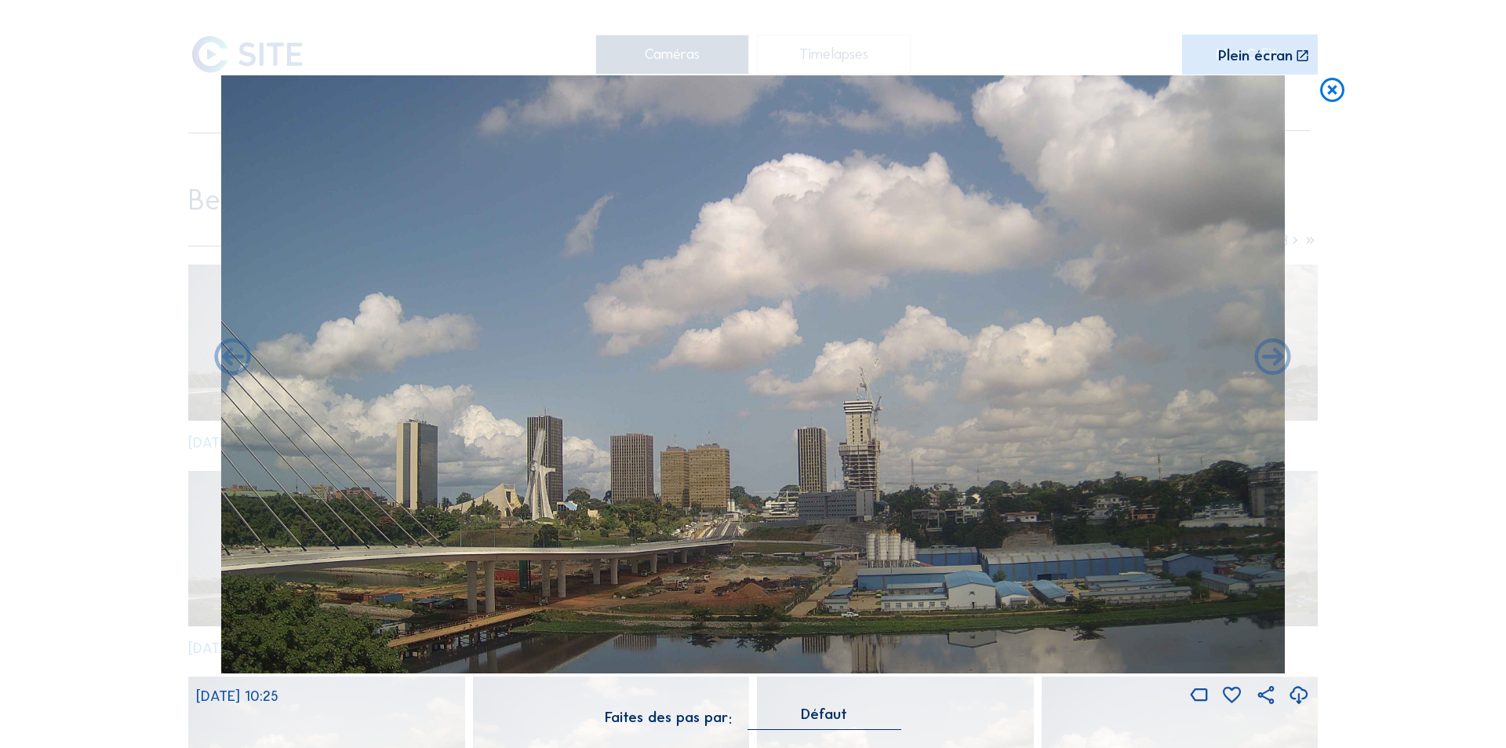
click at [1272, 359] on icon at bounding box center [1273, 359] width 44 height 44
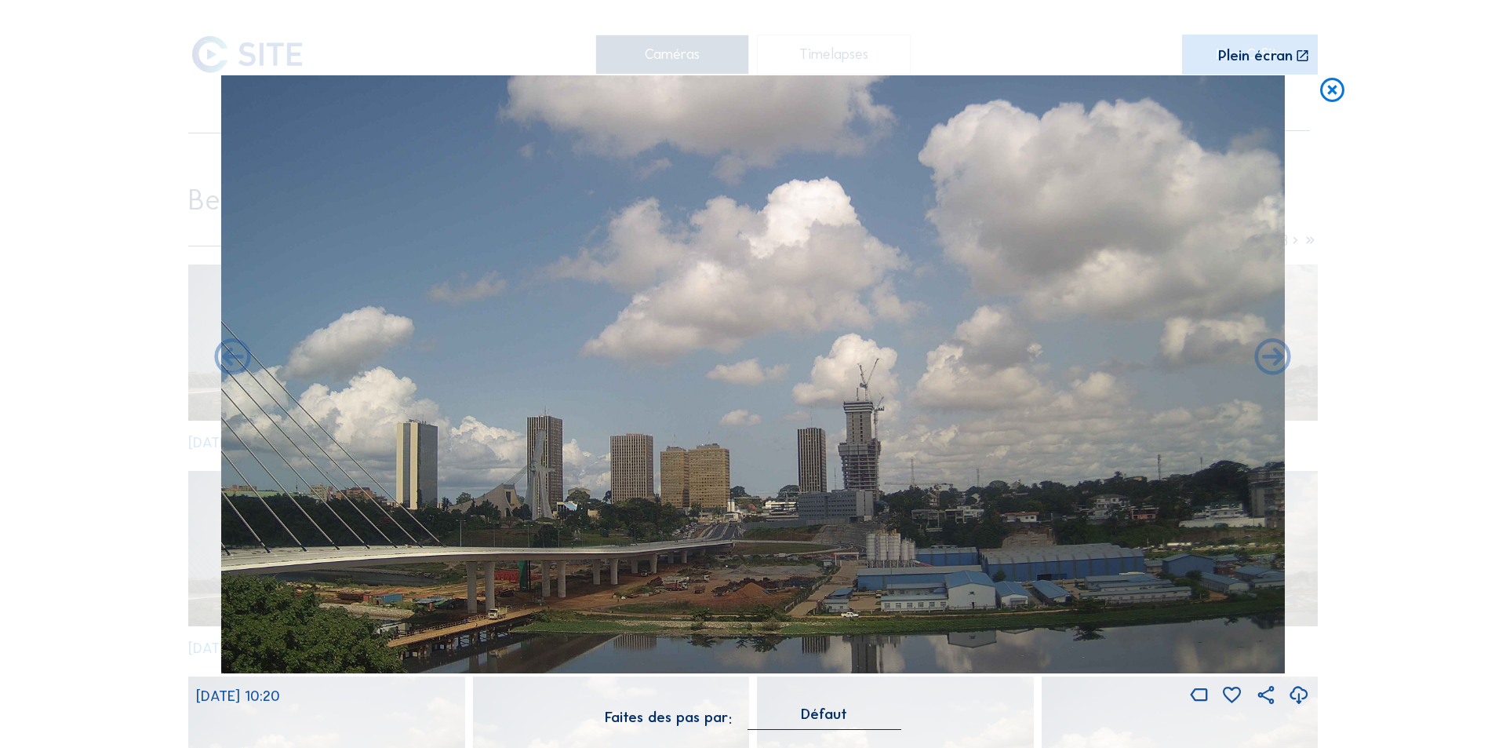
click at [1272, 359] on icon at bounding box center [1273, 359] width 44 height 44
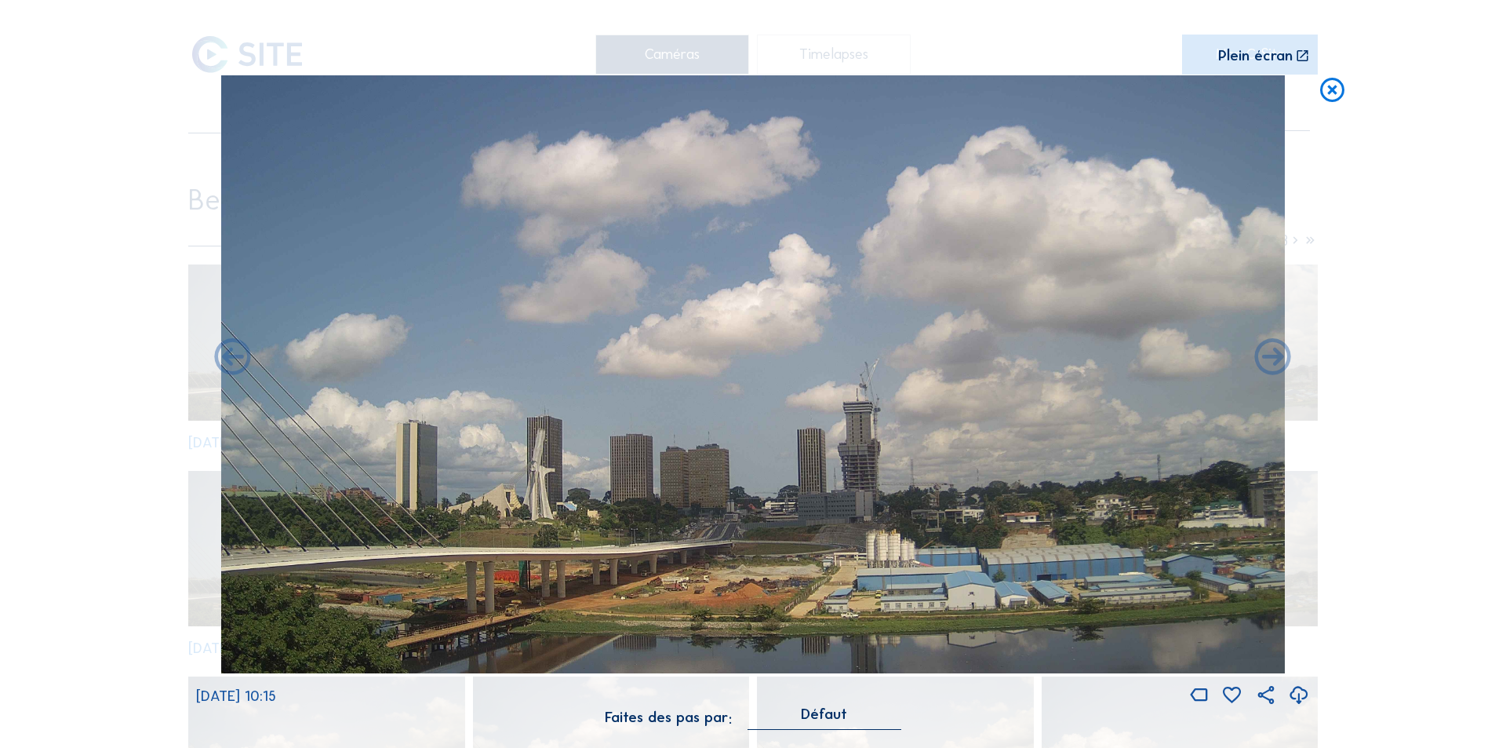
click at [1272, 359] on div "[DATE] 10:15" at bounding box center [753, 391] width 1114 height 632
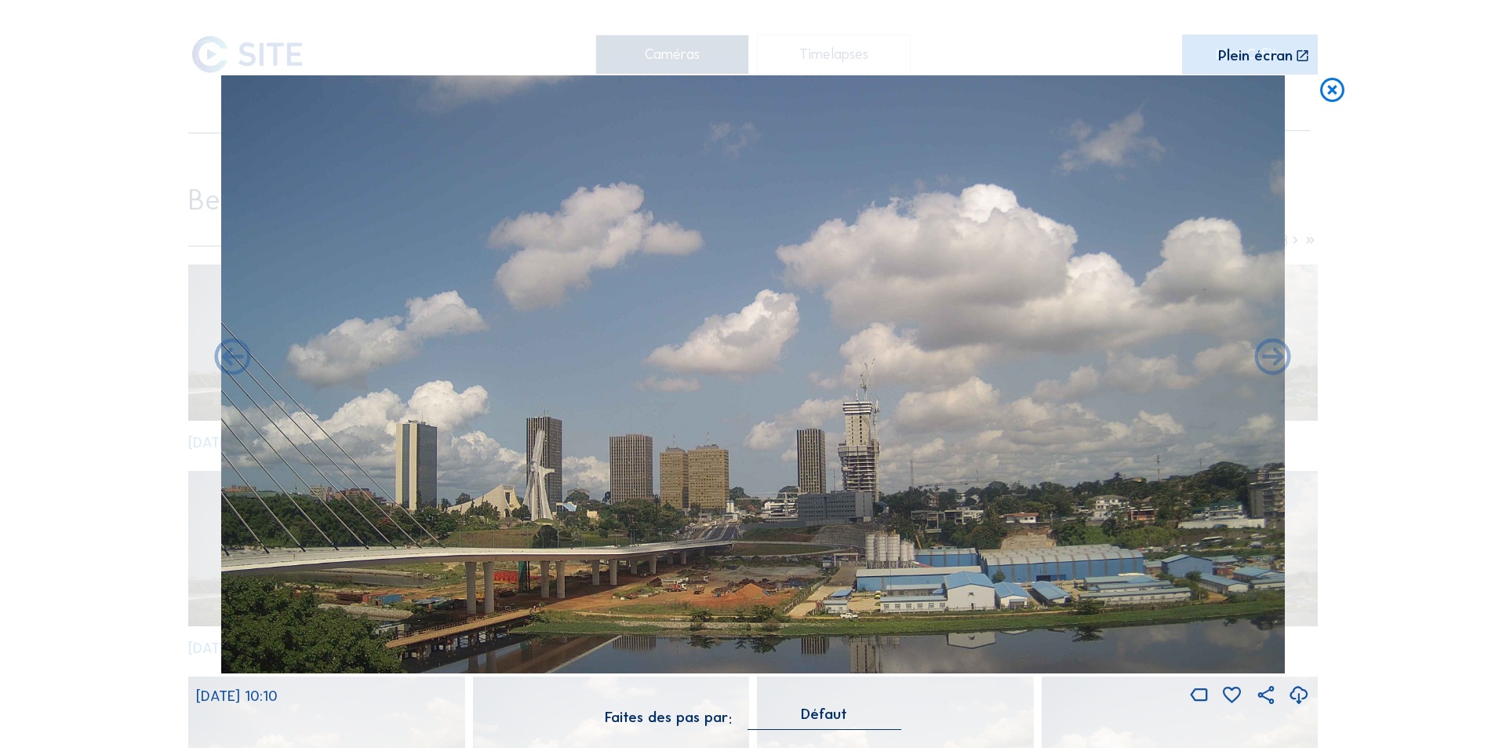
click at [1272, 359] on icon at bounding box center [1273, 359] width 44 height 44
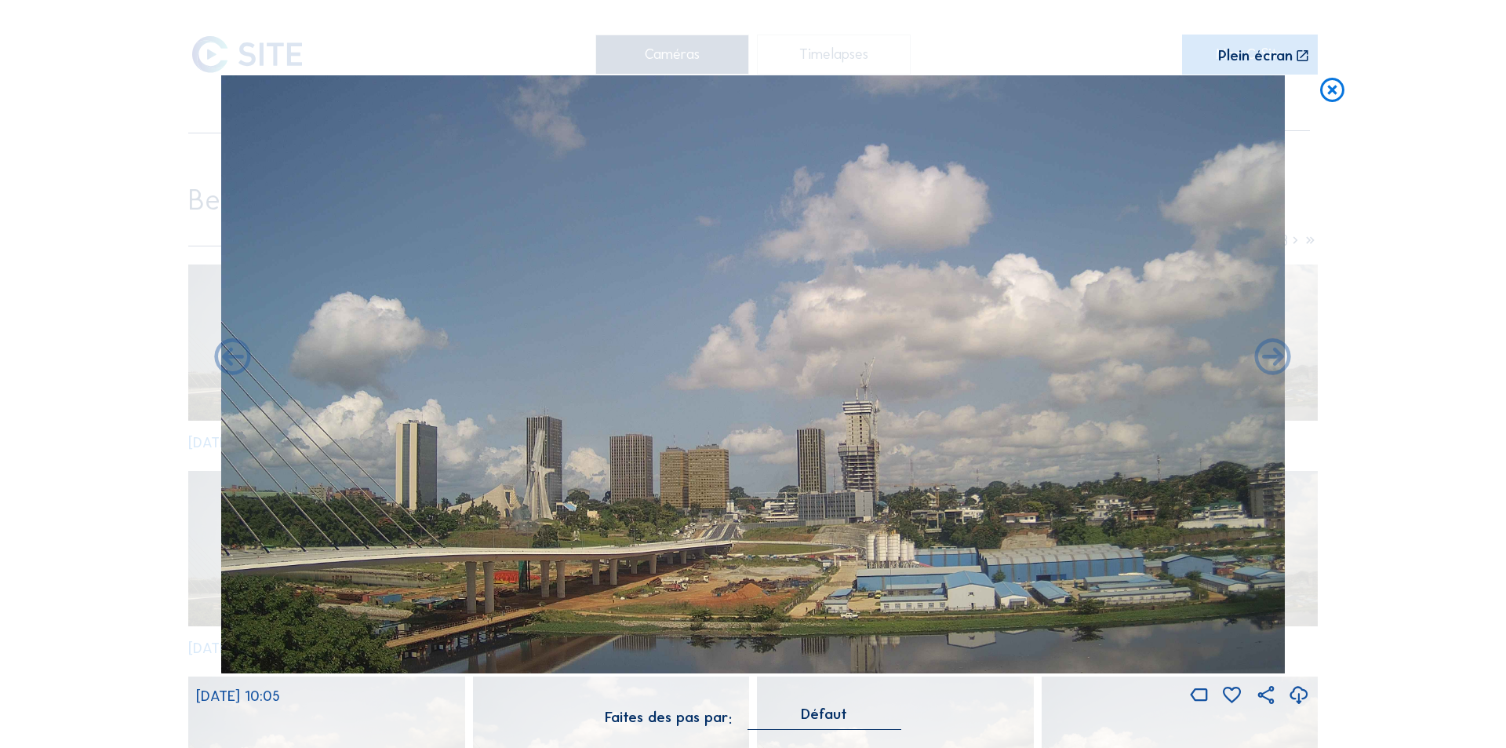
click at [1272, 359] on icon at bounding box center [1273, 359] width 44 height 44
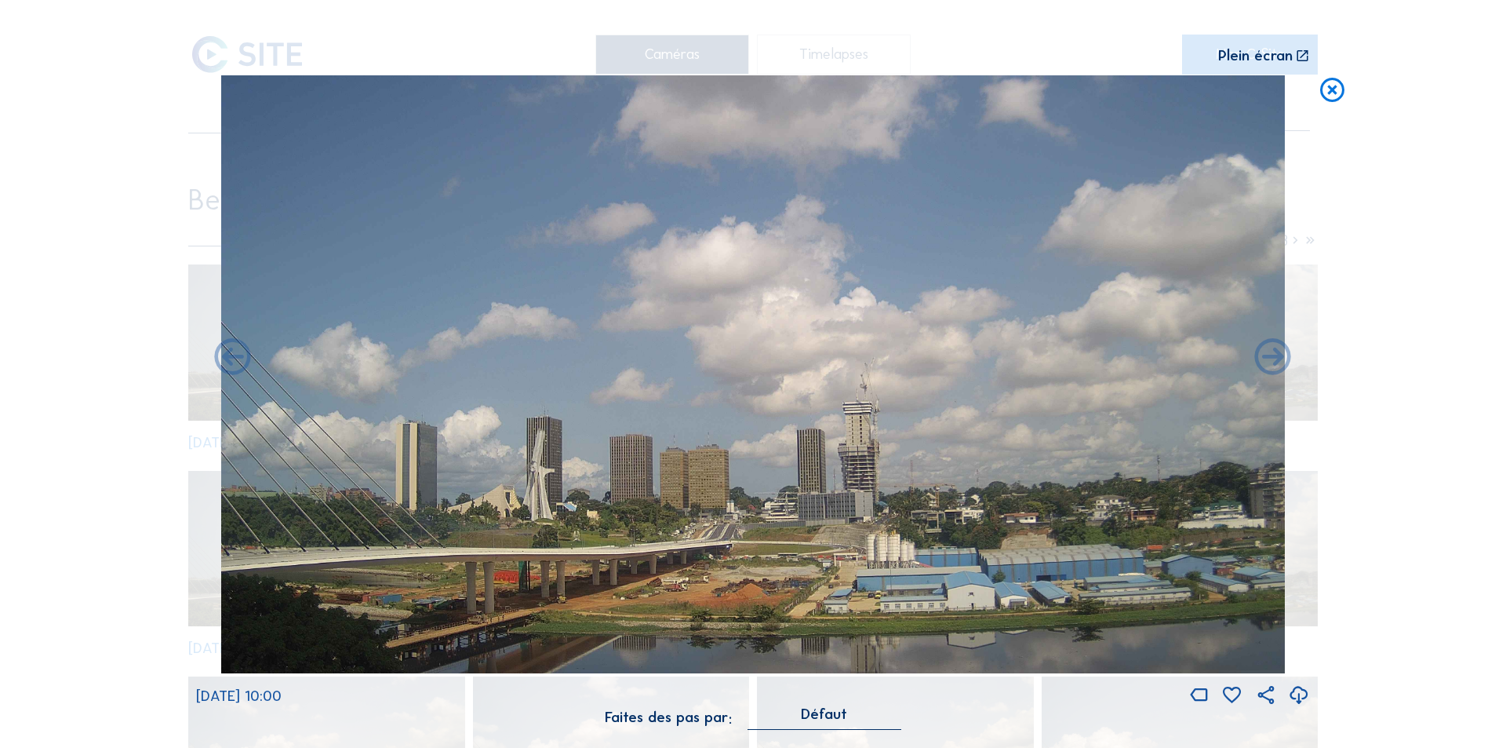
click at [1272, 359] on icon at bounding box center [1273, 359] width 44 height 44
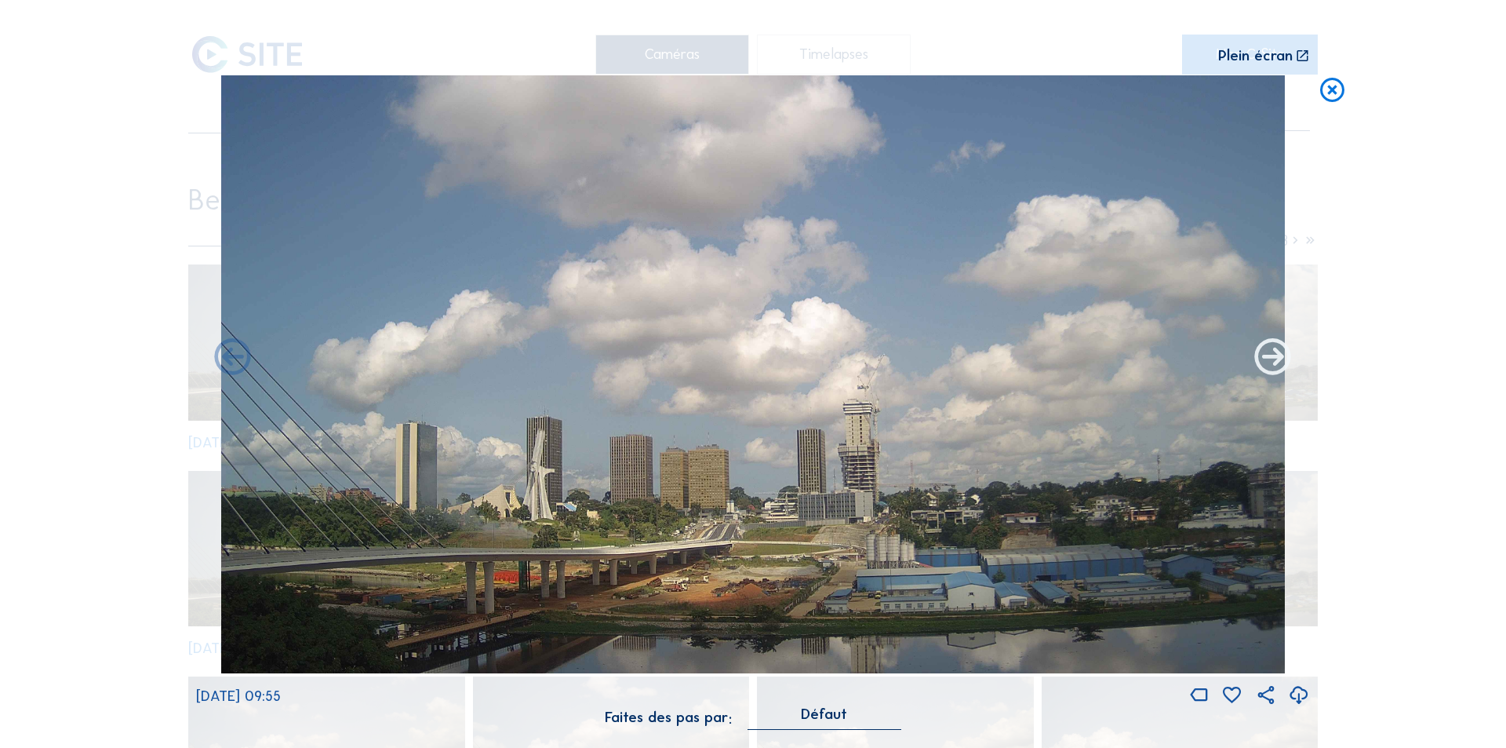
click at [1272, 360] on icon at bounding box center [1273, 359] width 44 height 44
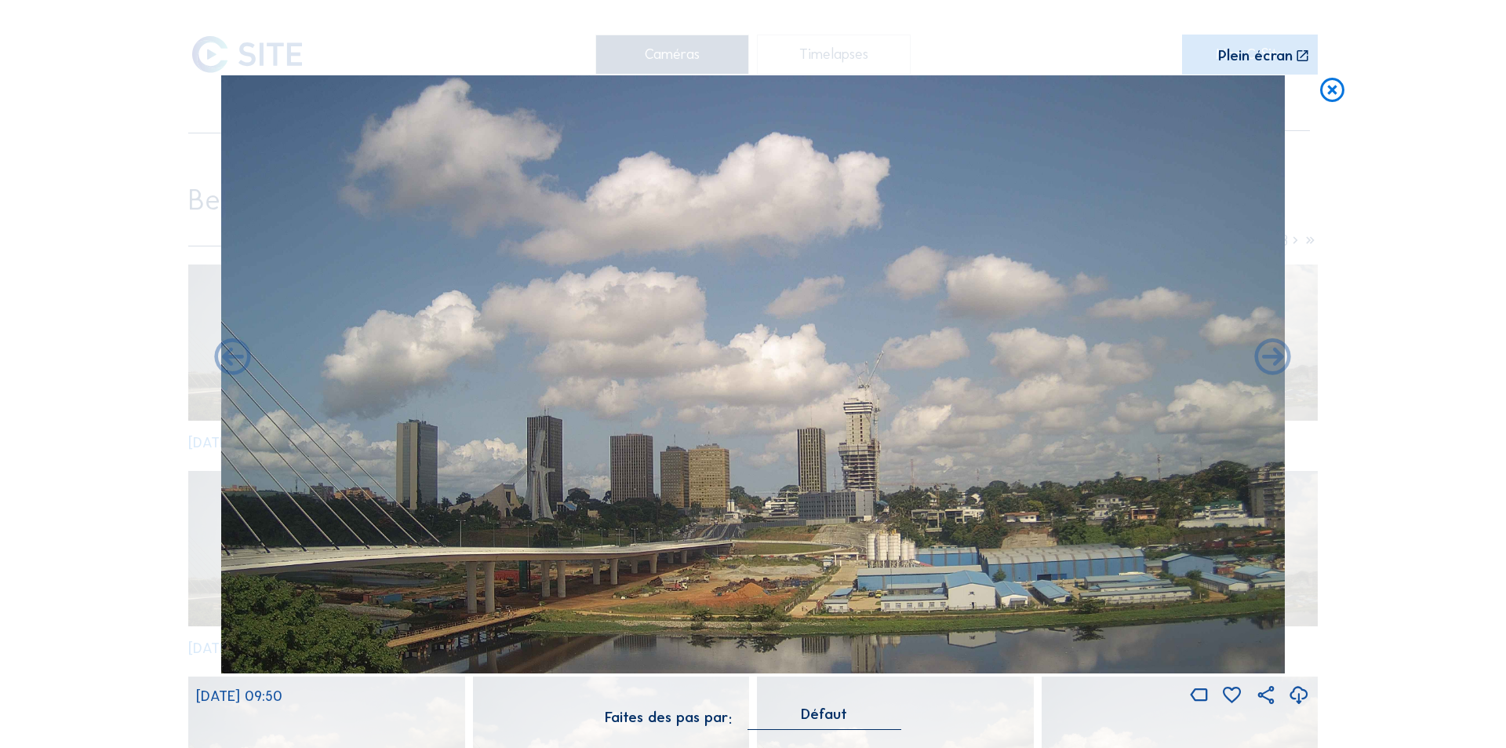
click at [1272, 360] on icon at bounding box center [1273, 359] width 44 height 44
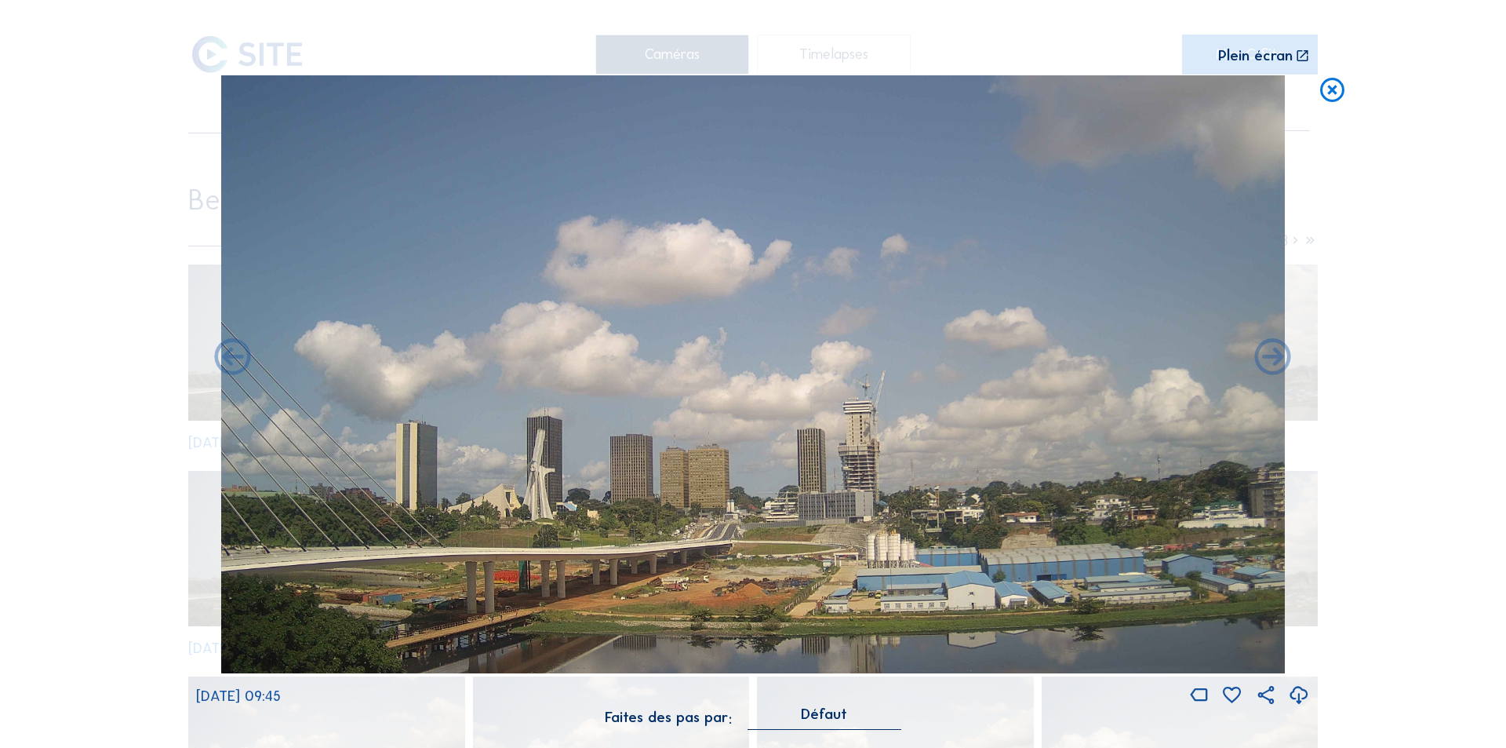
click at [1272, 360] on icon at bounding box center [1273, 359] width 44 height 44
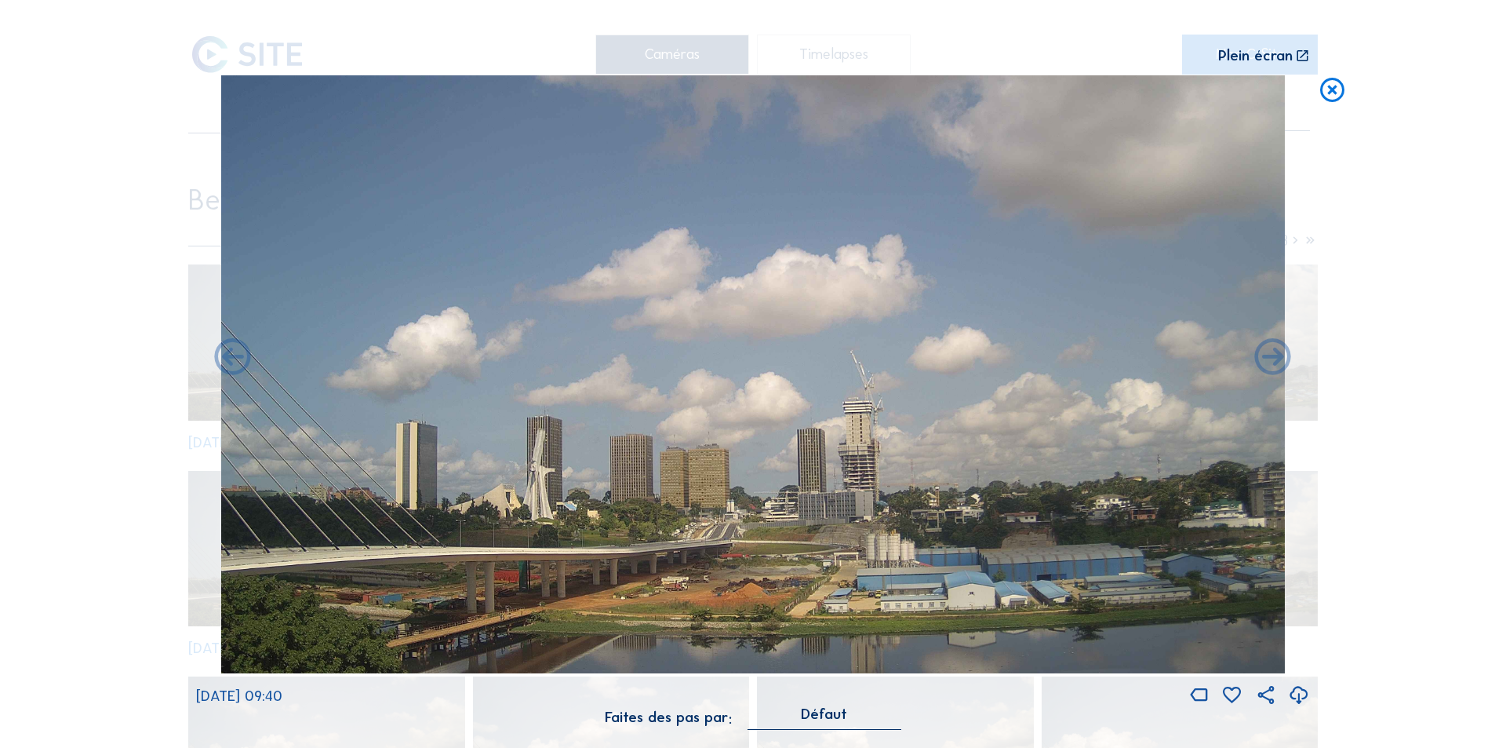
click at [1272, 360] on icon at bounding box center [1273, 359] width 44 height 44
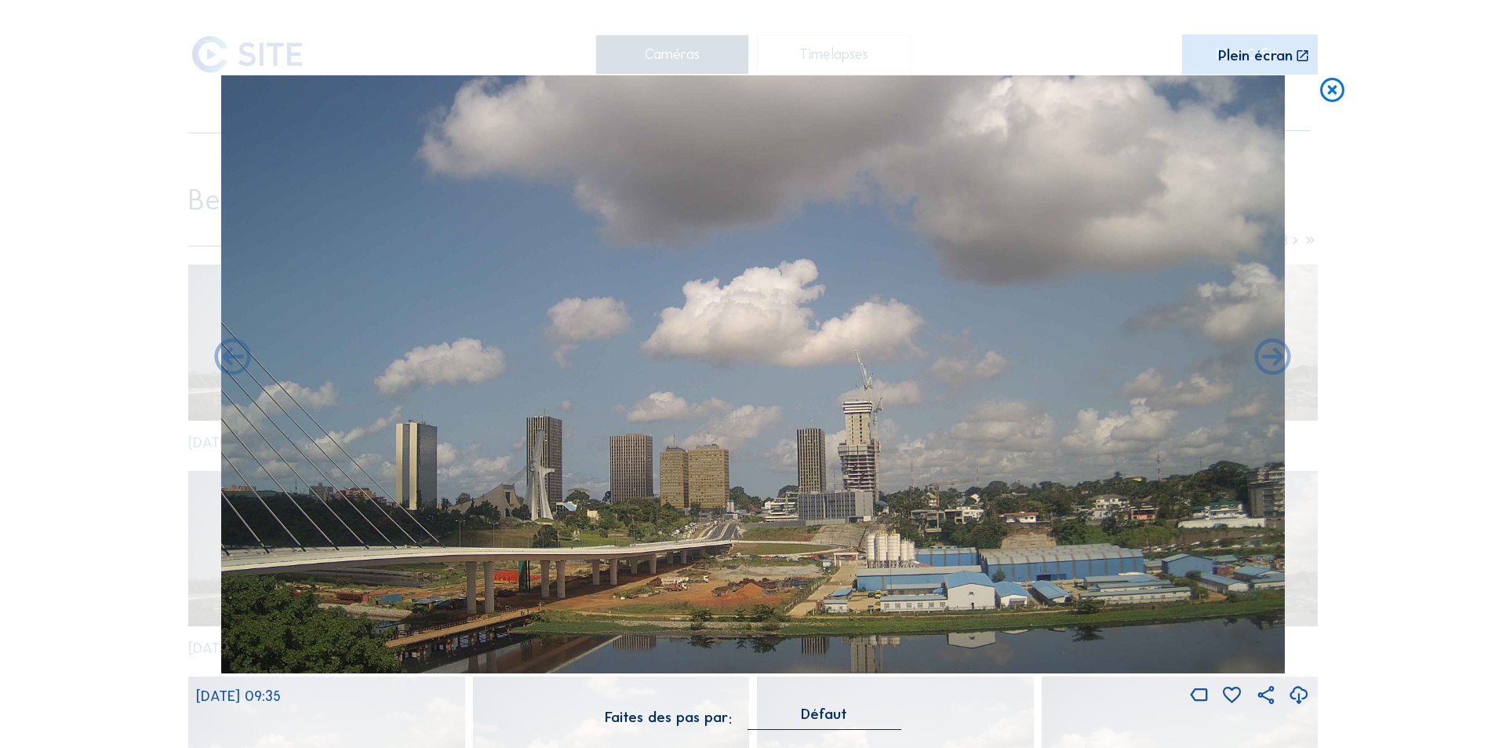
click at [1272, 360] on icon at bounding box center [1273, 359] width 44 height 44
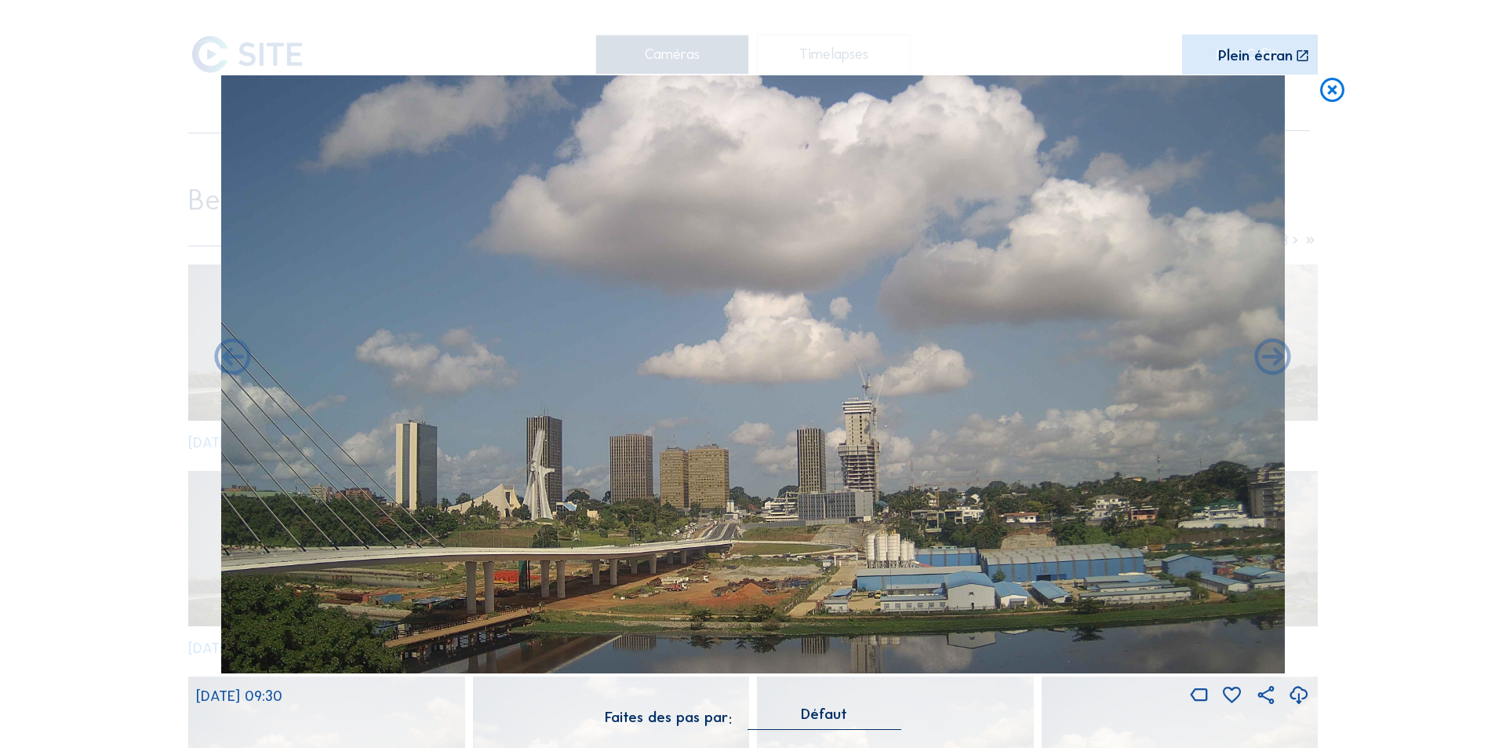
click at [1272, 360] on icon at bounding box center [1273, 359] width 44 height 44
